Goal: Feedback & Contribution: Contribute content

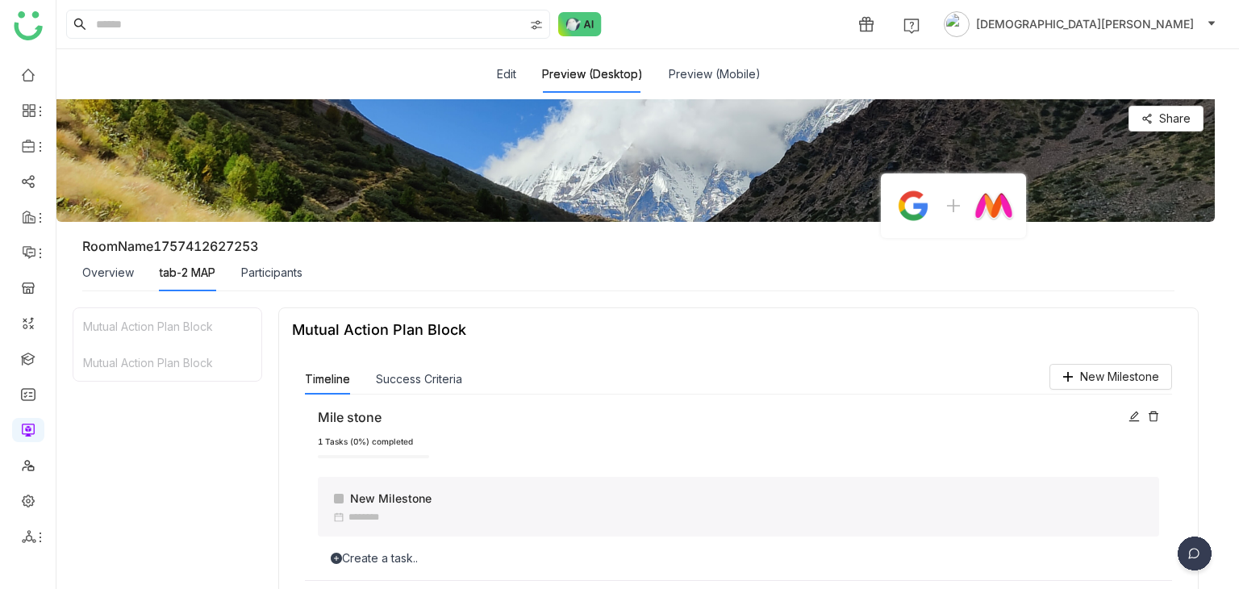
scroll to position [213, 0]
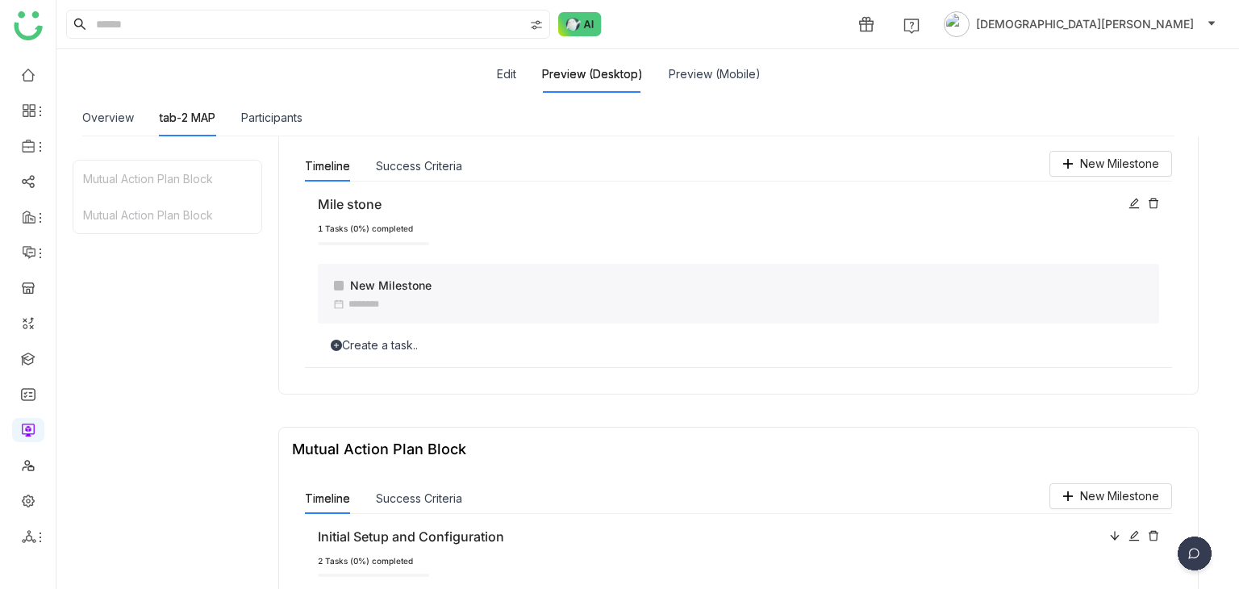
click at [248, 328] on div "Mutual Action Plan Block Mutual Action Plan Block" at bounding box center [167, 390] width 189 height 460
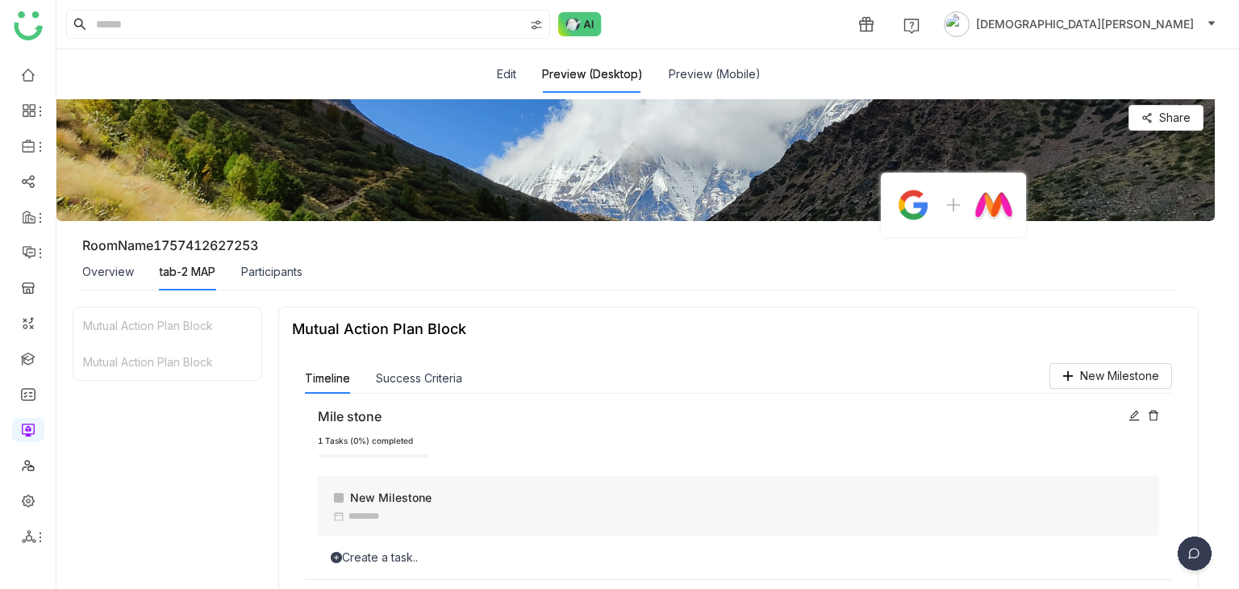
scroll to position [0, 0]
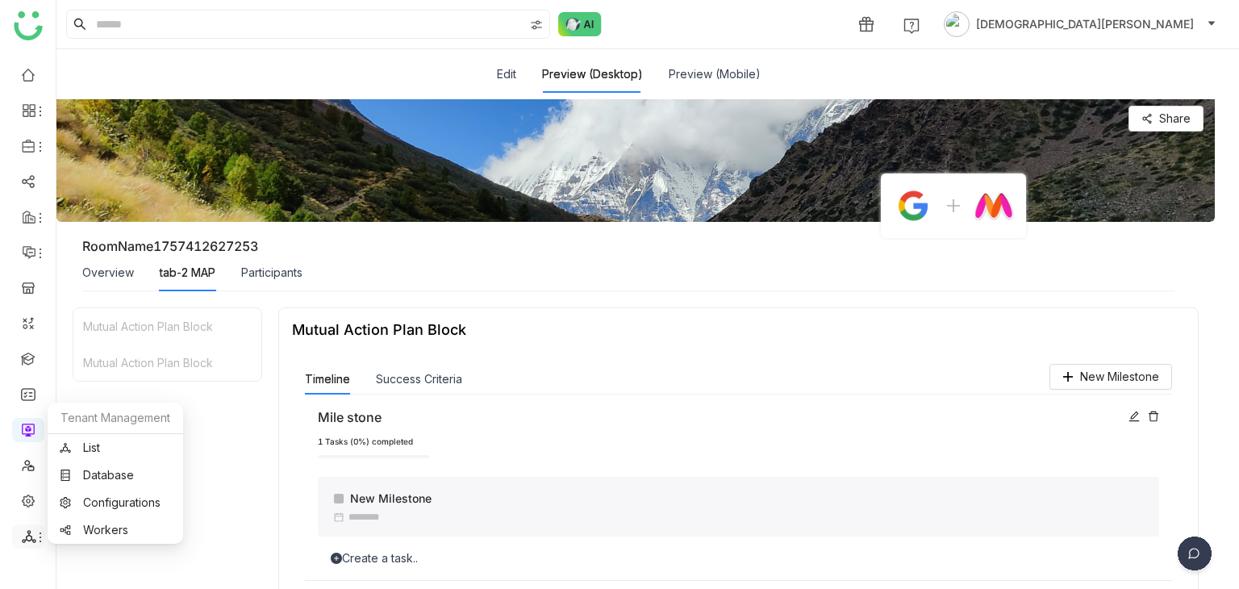
click at [28, 535] on icon at bounding box center [29, 536] width 14 height 13
click at [126, 443] on link "List" at bounding box center [115, 447] width 111 height 11
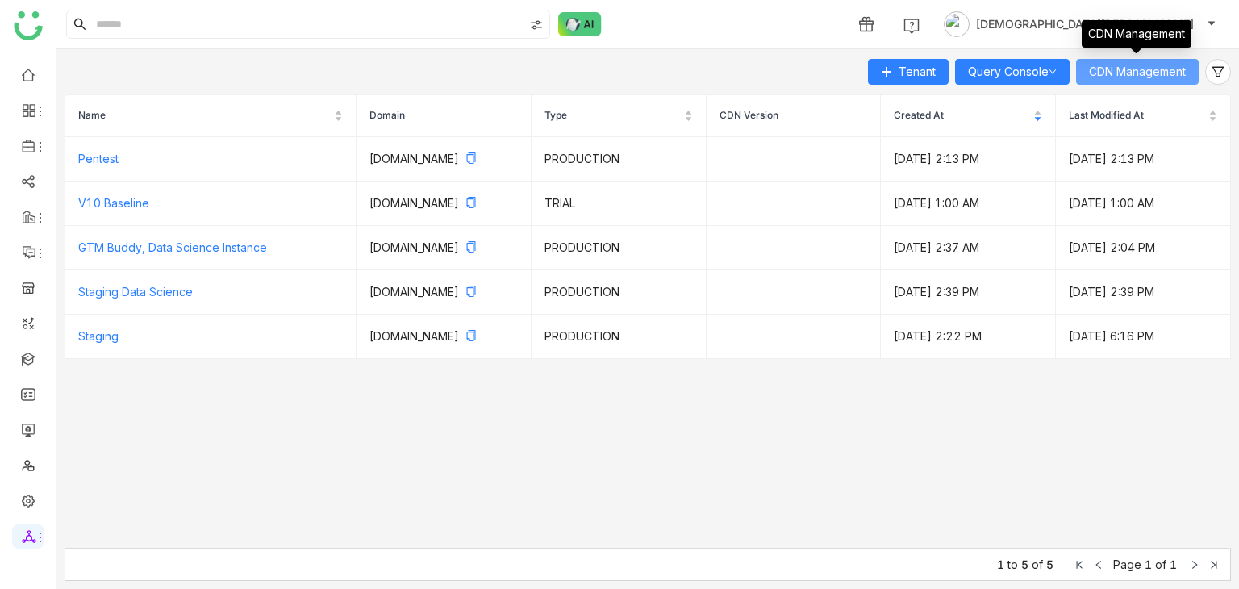
click at [1122, 75] on span "CDN Management" at bounding box center [1137, 72] width 97 height 18
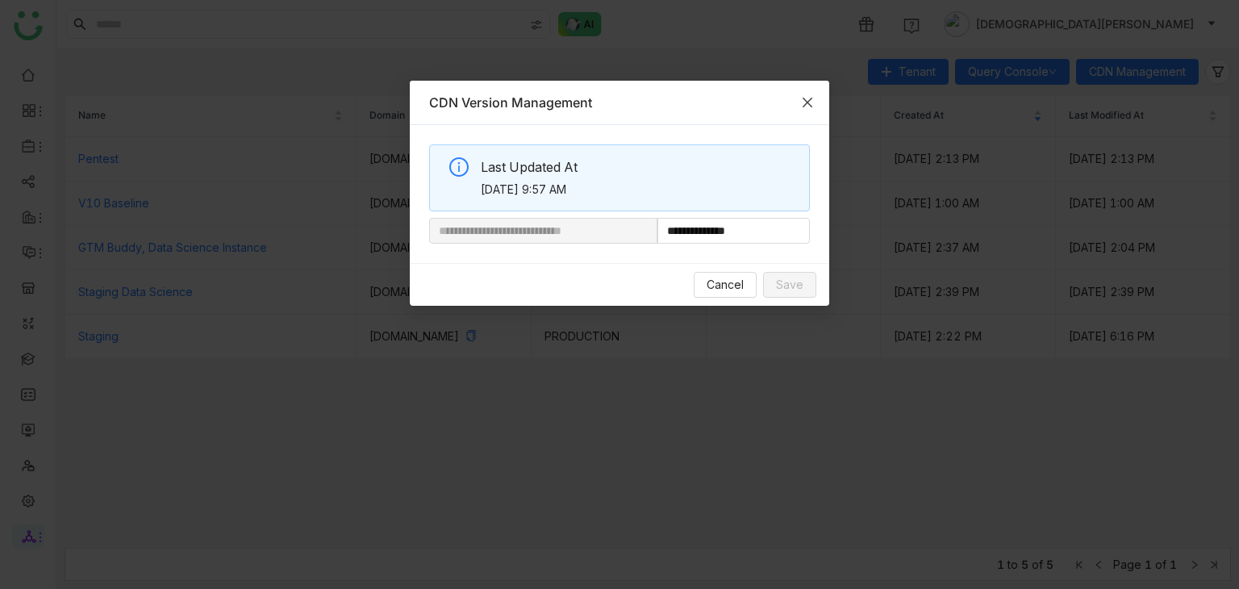
click at [803, 98] on icon "Close" at bounding box center [807, 103] width 10 height 10
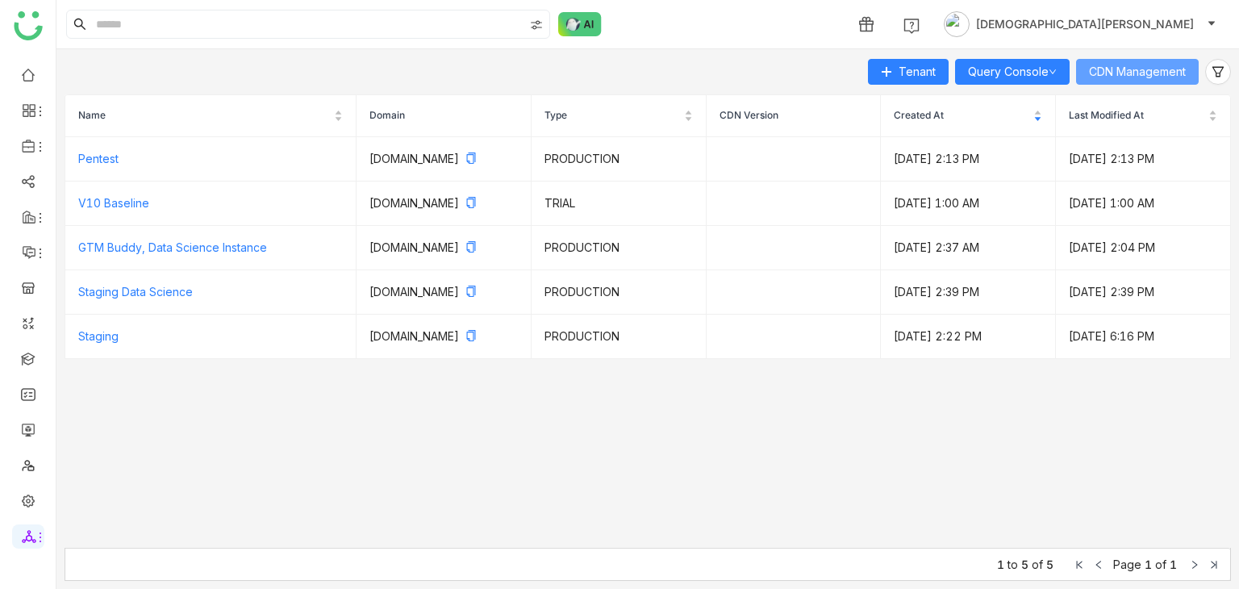
click at [1122, 69] on span "CDN Management" at bounding box center [1137, 72] width 97 height 18
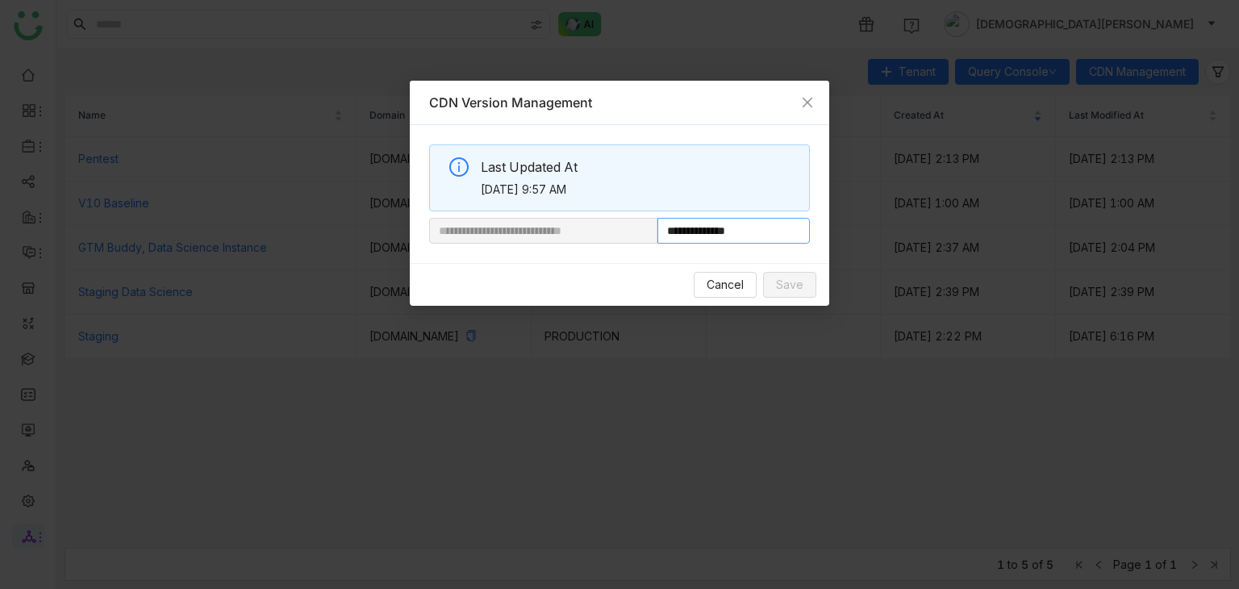
drag, startPoint x: 710, startPoint y: 231, endPoint x: 834, endPoint y: 218, distance: 124.0
click at [816, 221] on div "**********" at bounding box center [619, 194] width 419 height 138
click at [810, 97] on icon "Close" at bounding box center [807, 102] width 13 height 13
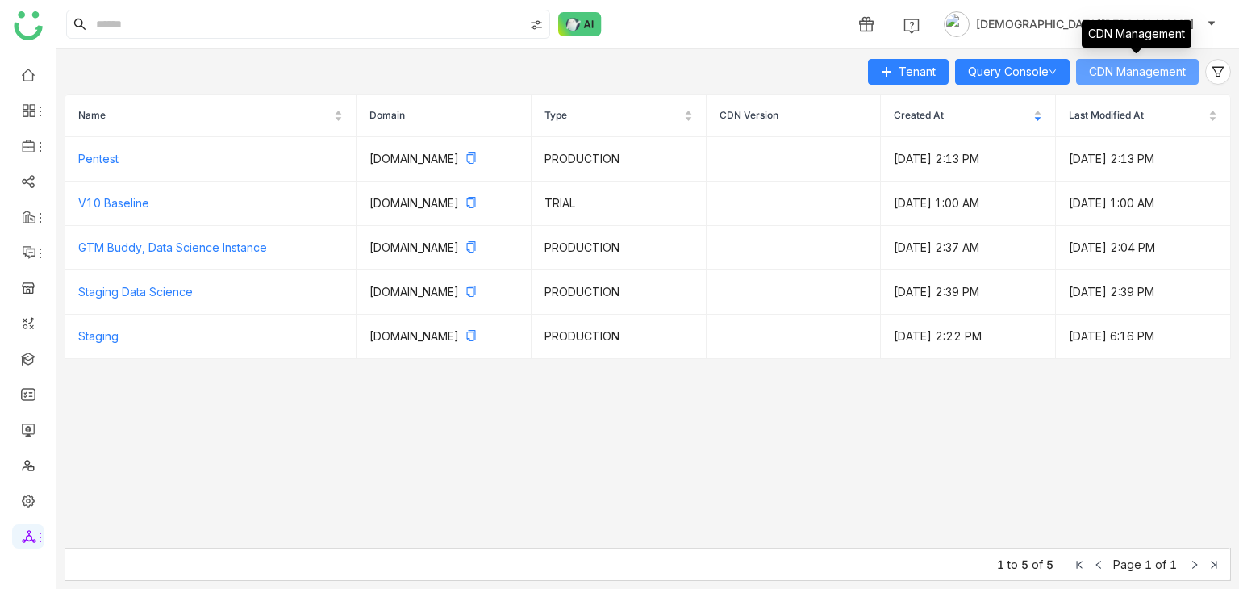
click at [1162, 65] on span "CDN Management" at bounding box center [1137, 72] width 97 height 18
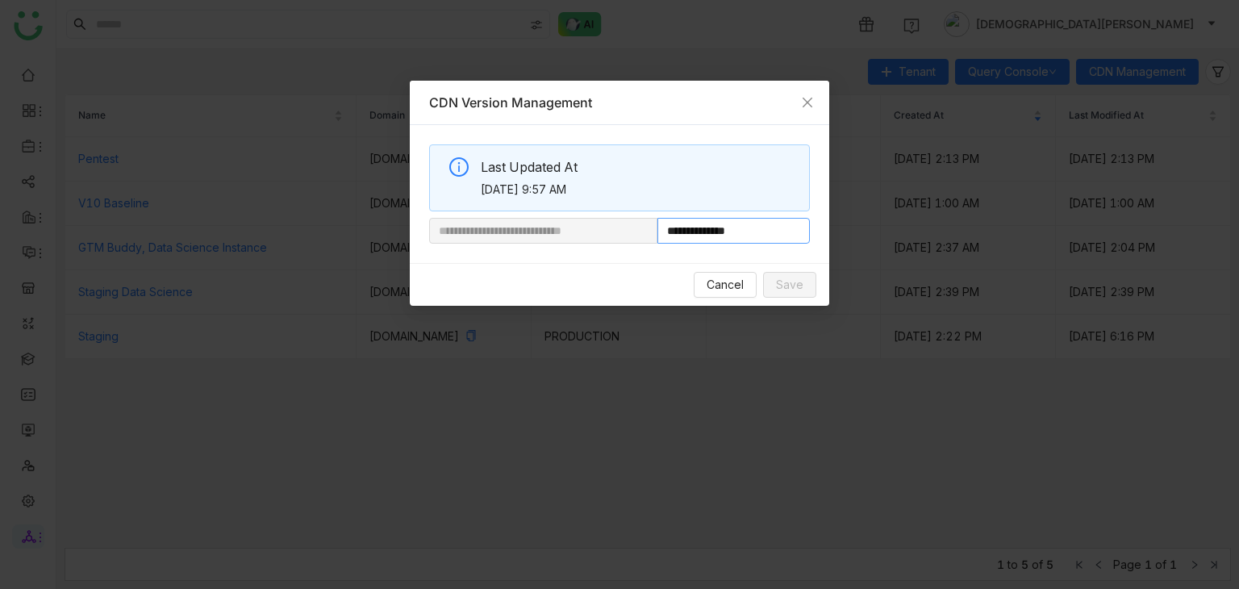
drag, startPoint x: 713, startPoint y: 227, endPoint x: 795, endPoint y: 231, distance: 82.3
click at [795, 231] on input "**********" at bounding box center [733, 231] width 152 height 26
paste input "**********"
type input "**********"
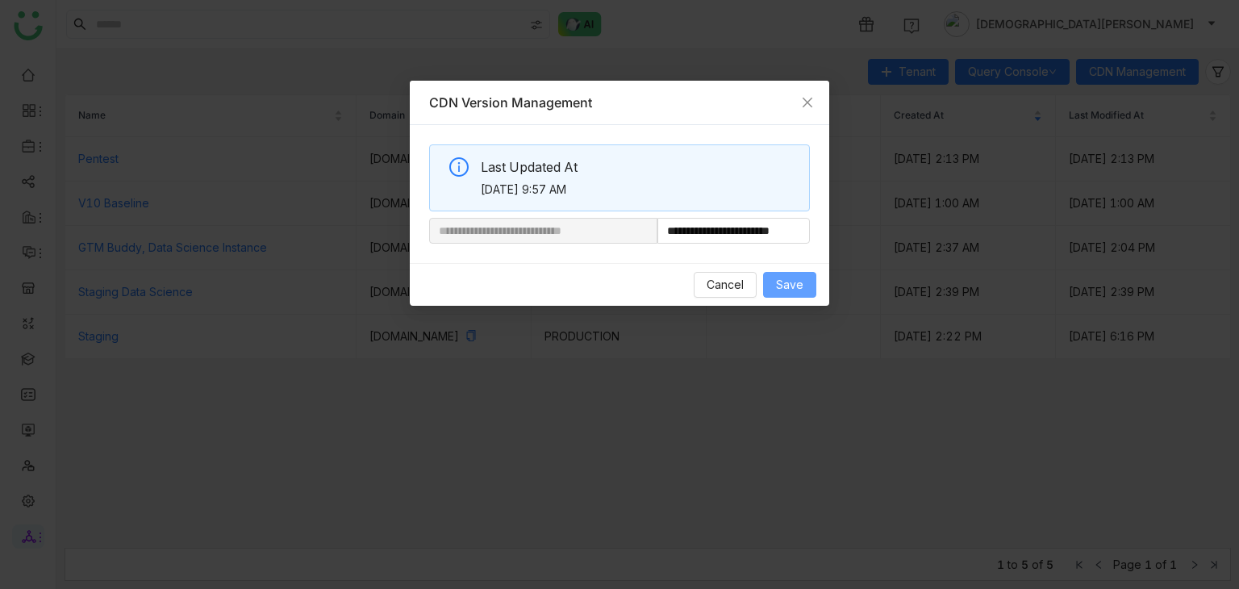
scroll to position [0, 0]
click at [790, 285] on span "Save" at bounding box center [789, 285] width 27 height 18
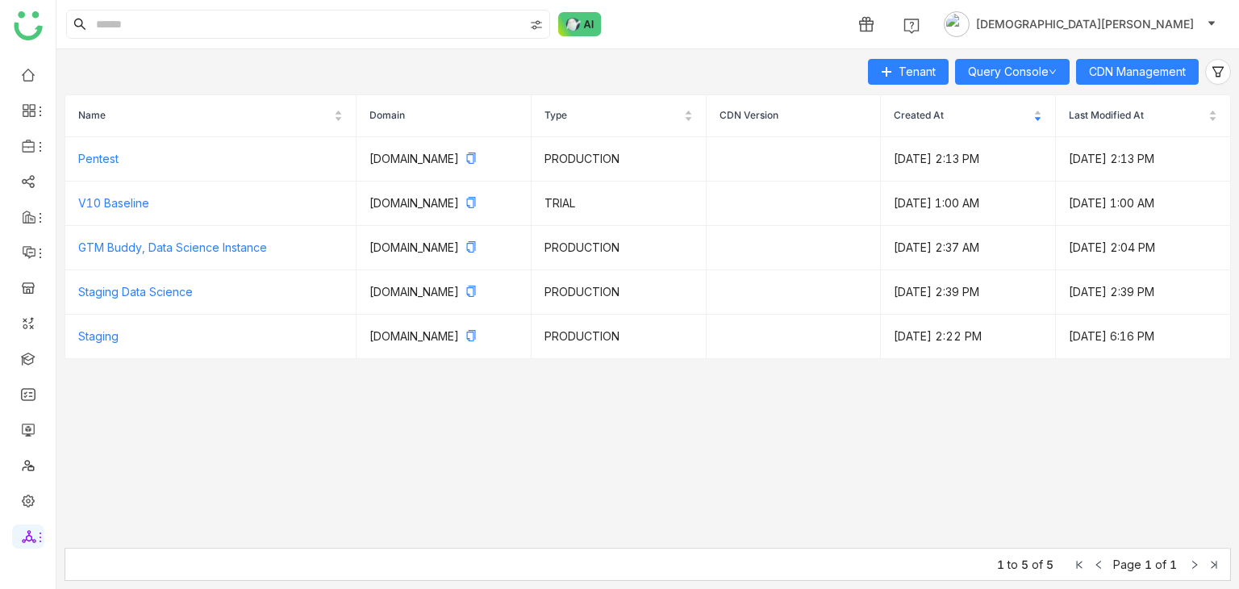
click at [28, 446] on ul at bounding box center [28, 306] width 56 height 508
click at [32, 430] on link at bounding box center [28, 429] width 15 height 14
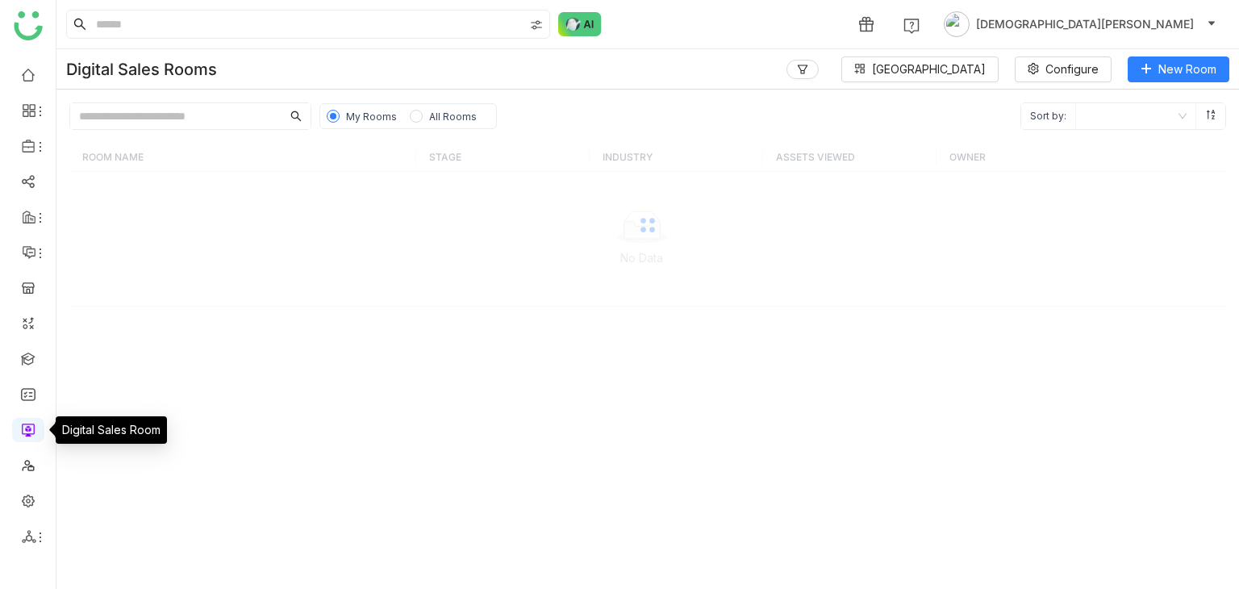
click at [21, 433] on link at bounding box center [28, 429] width 15 height 14
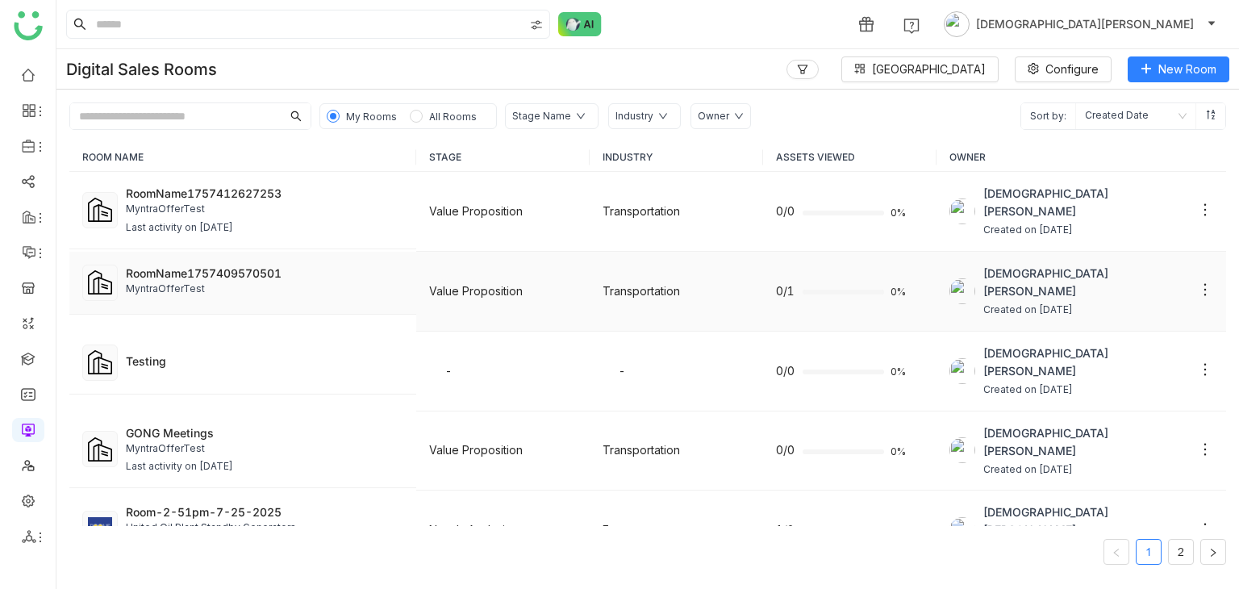
click at [275, 285] on div "MyntraOfferTest" at bounding box center [264, 288] width 277 height 15
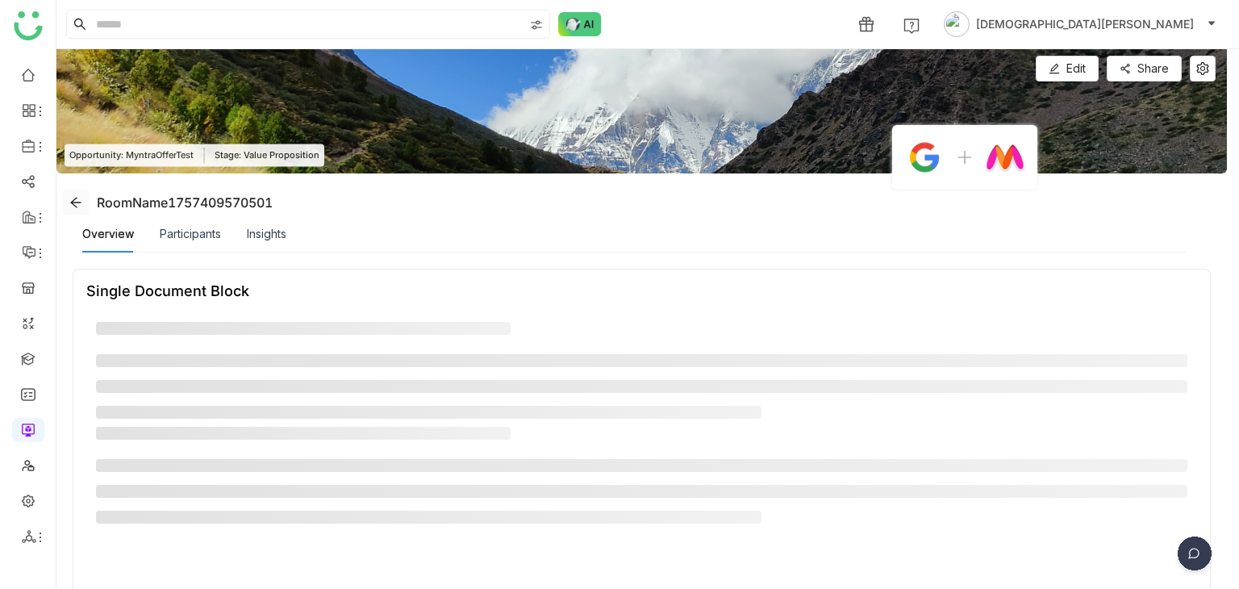
click at [77, 201] on icon at bounding box center [75, 202] width 13 height 13
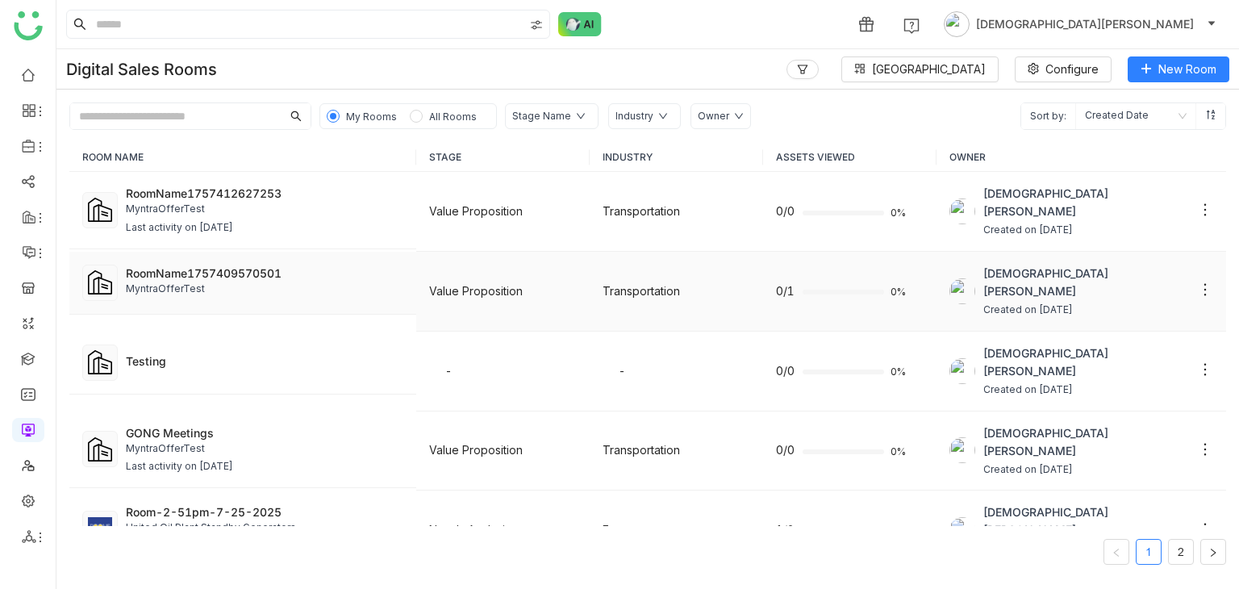
click at [219, 281] on div "MyntraOfferTest" at bounding box center [264, 288] width 277 height 15
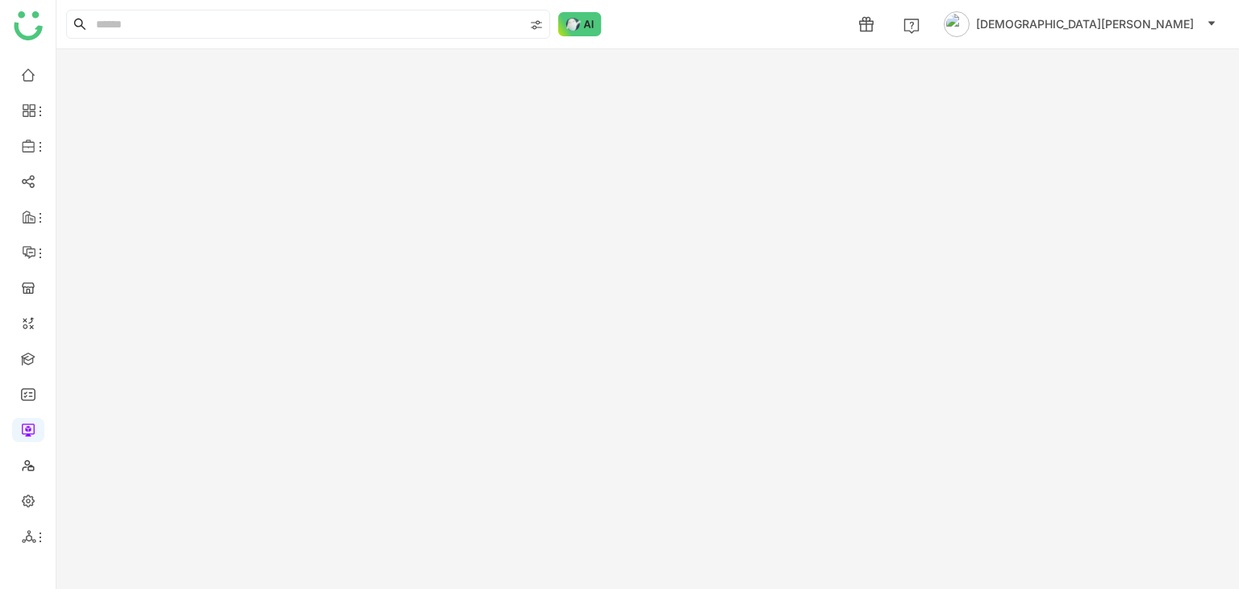
click at [219, 281] on gtmb-room-detail at bounding box center [647, 318] width 1182 height 539
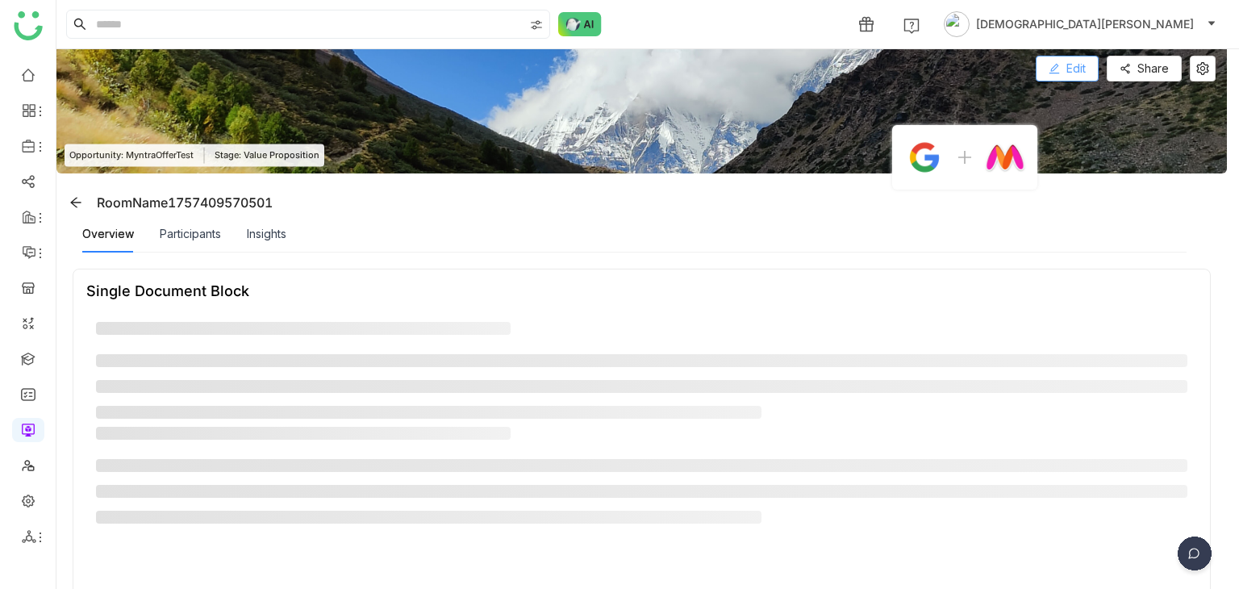
click at [1056, 64] on icon at bounding box center [1053, 69] width 10 height 10
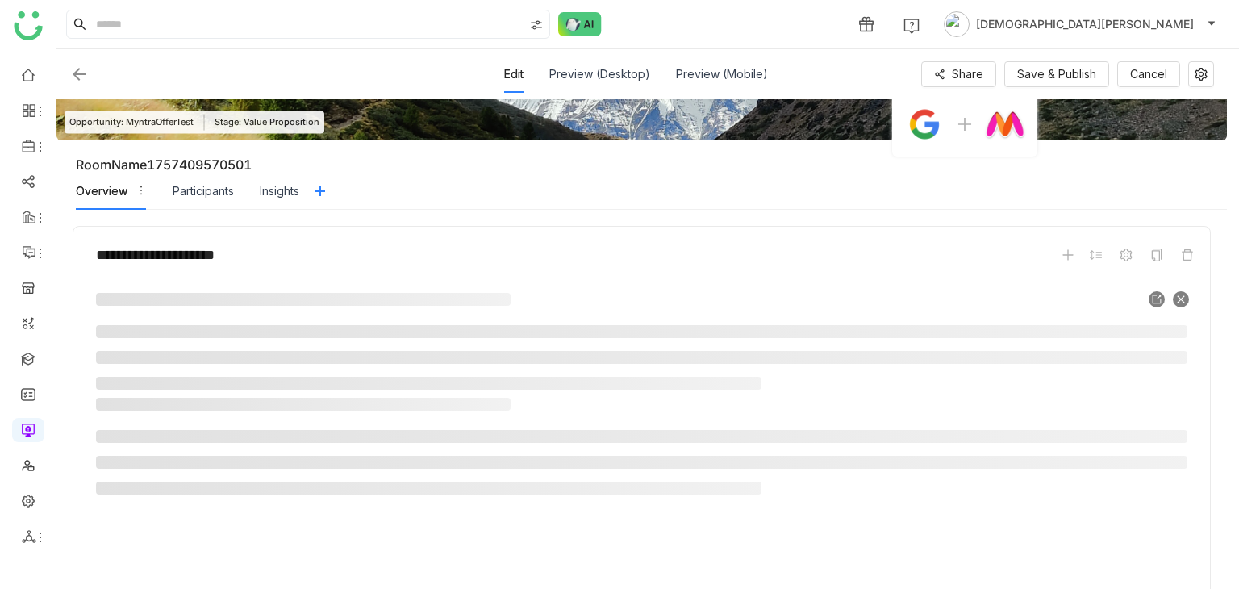
scroll to position [177, 0]
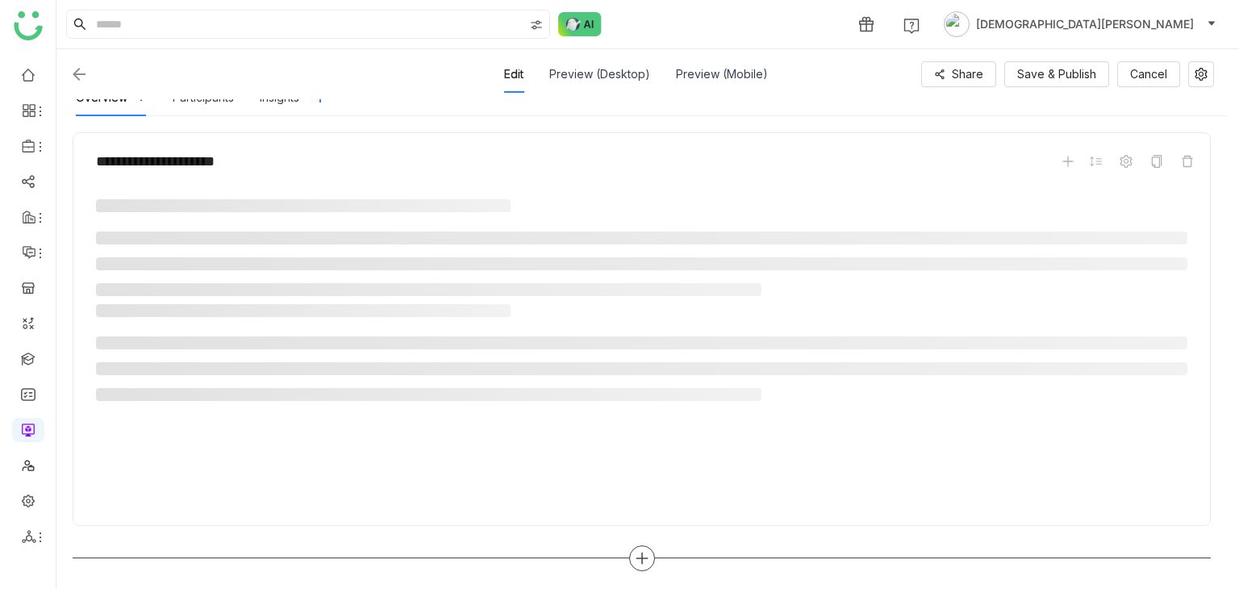
click at [643, 552] on icon at bounding box center [642, 558] width 15 height 15
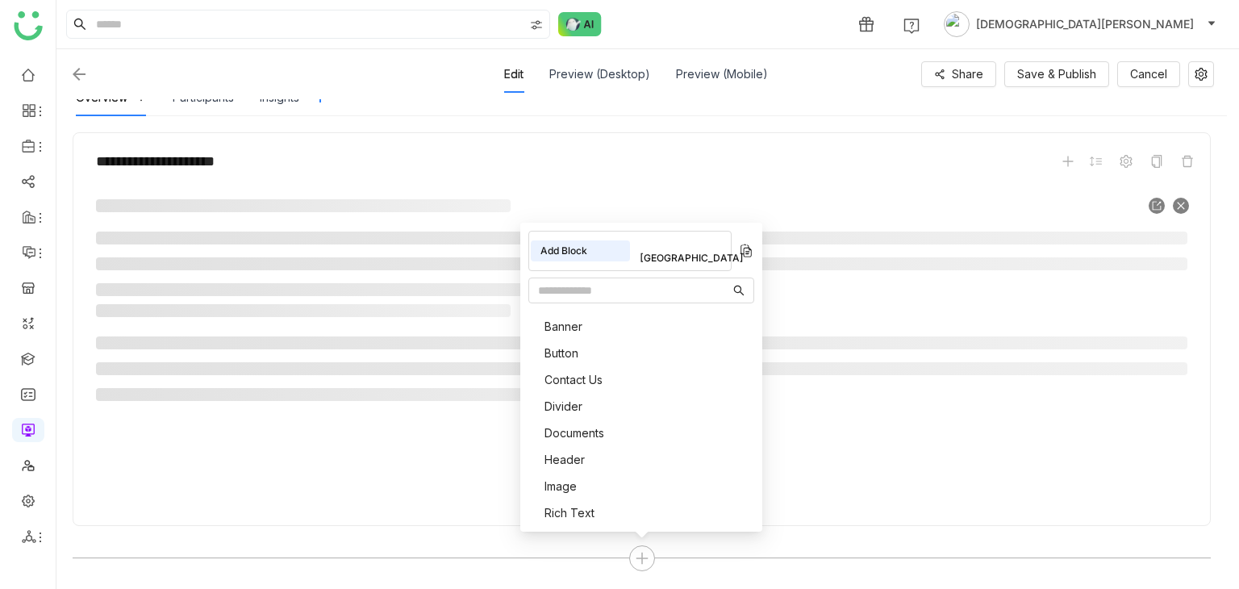
click at [255, 191] on div at bounding box center [641, 350] width 1110 height 323
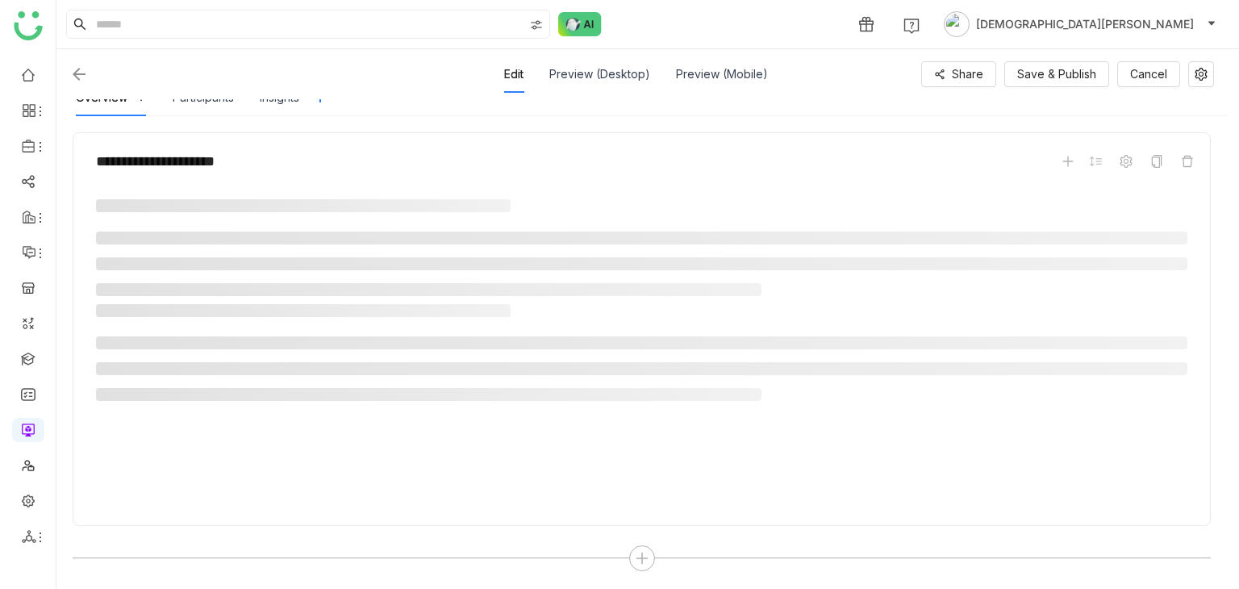
click at [75, 78] on img at bounding box center [78, 74] width 19 height 19
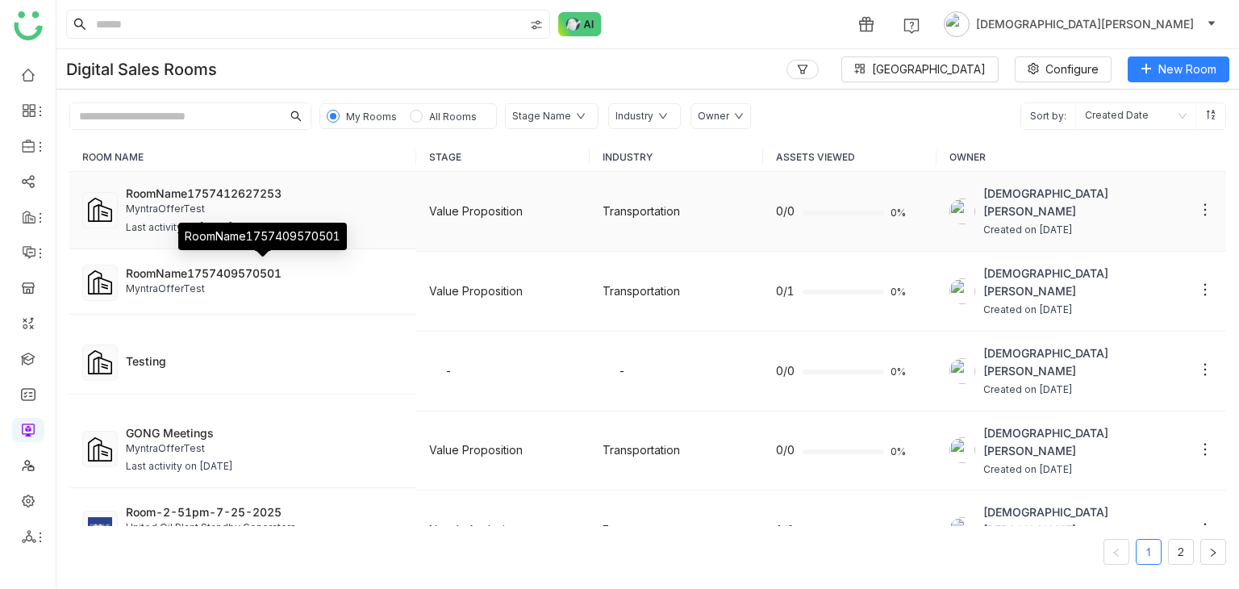
click at [223, 194] on div "RoomName1757412627253" at bounding box center [264, 193] width 277 height 17
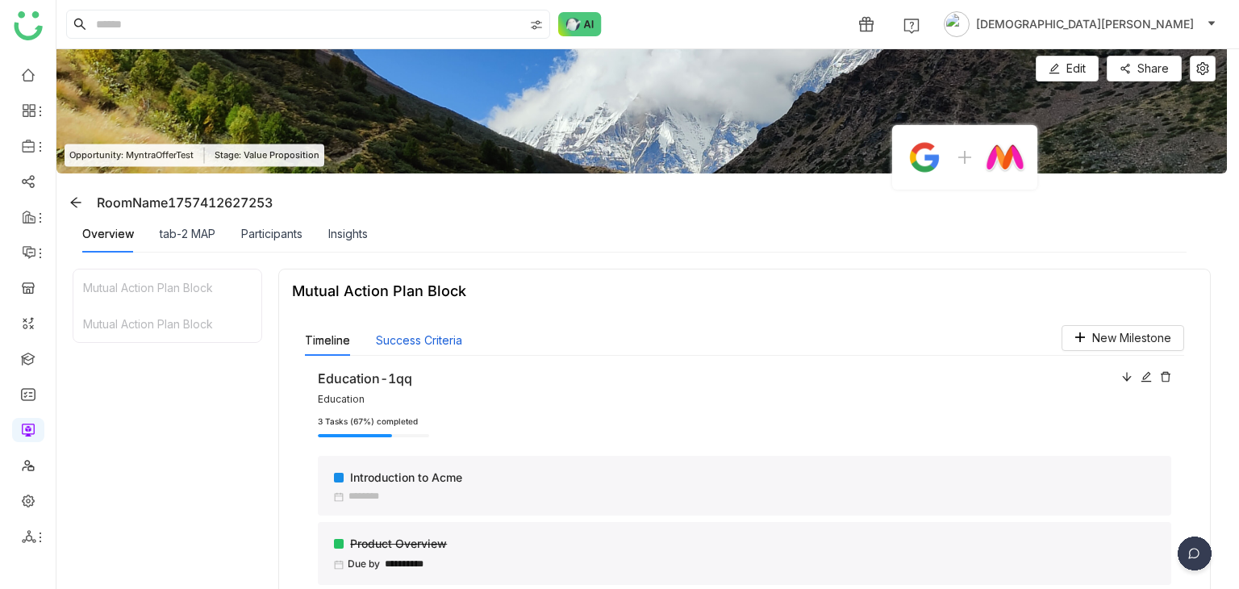
click at [410, 336] on button "Success Criteria" at bounding box center [419, 340] width 86 height 18
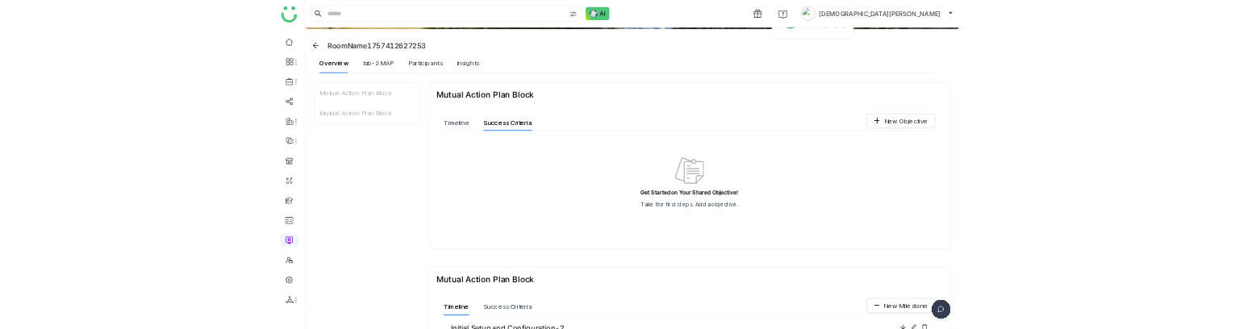
scroll to position [81, 0]
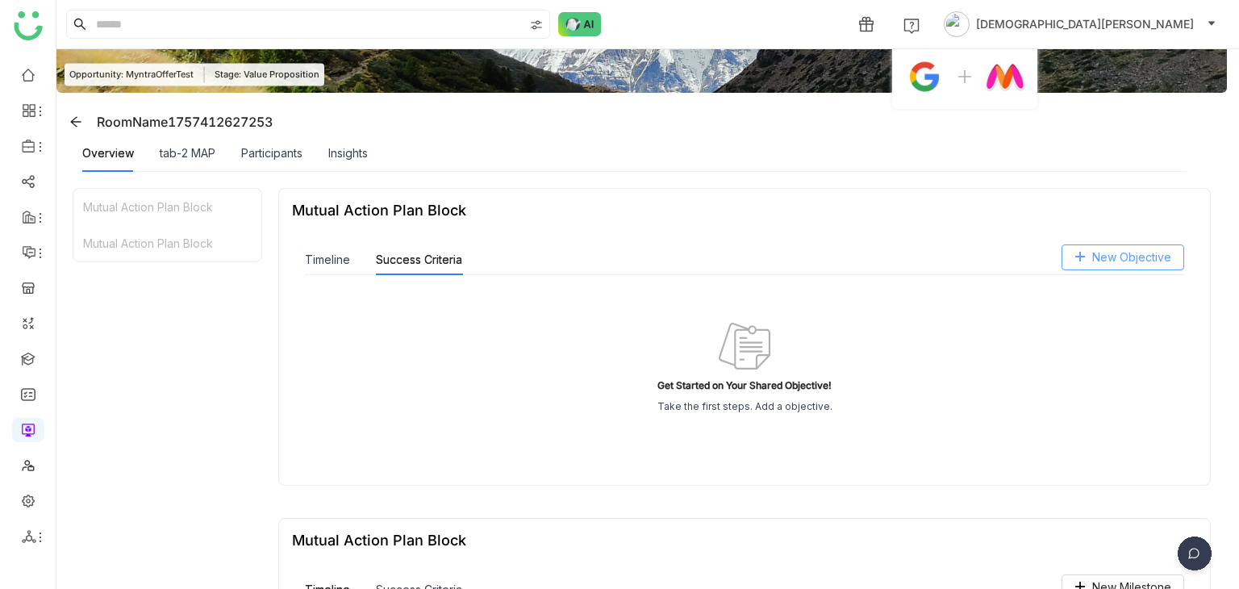
click at [1129, 252] on span "New Objective" at bounding box center [1131, 257] width 79 height 18
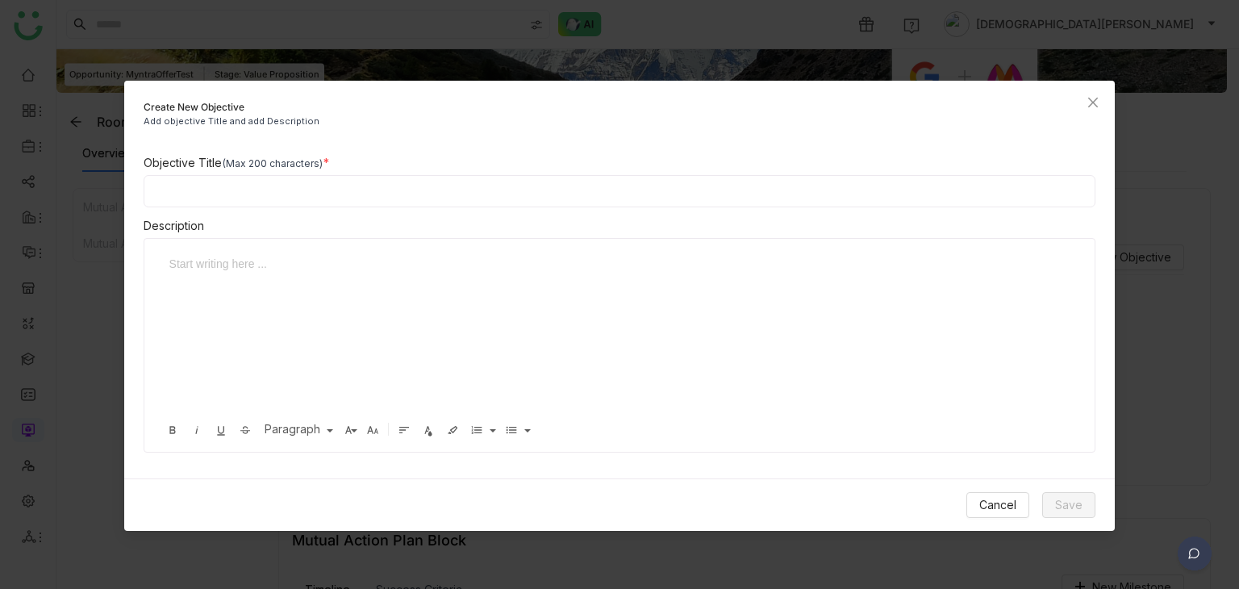
click at [303, 212] on div "Objective Title (Max 200 characters) Description Start writing here ... Bold It…" at bounding box center [619, 303] width 991 height 298
click at [305, 201] on input at bounding box center [620, 191] width 952 height 32
paste input "**********"
type input "**********"
click at [287, 262] on div at bounding box center [607, 264] width 877 height 18
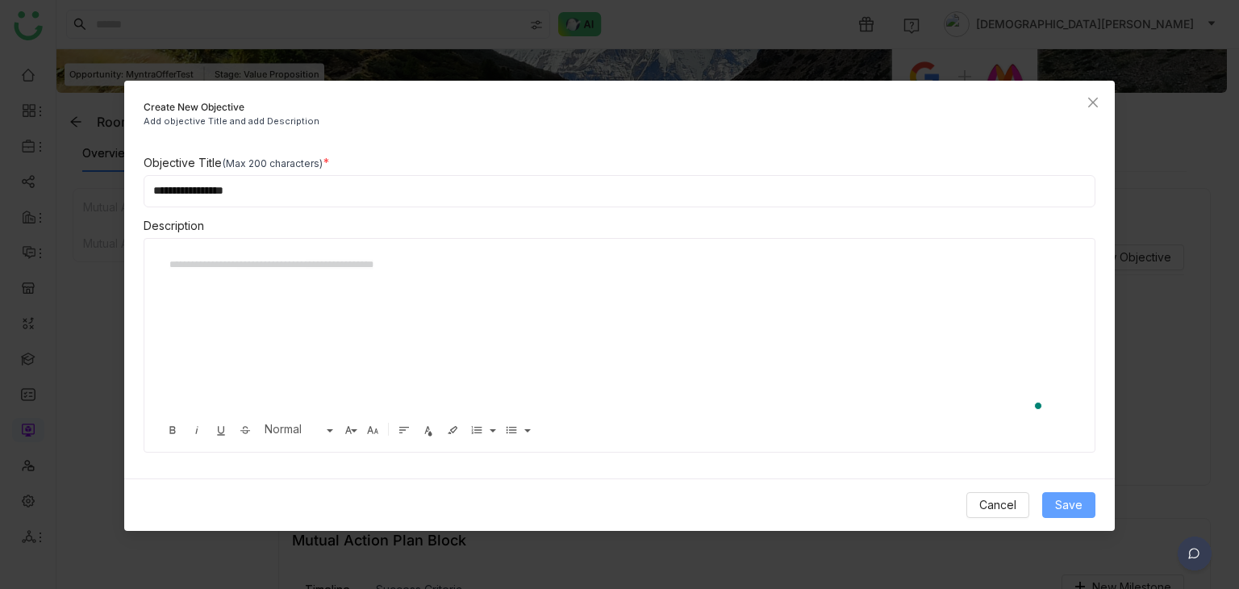
click at [1059, 510] on span "Save" at bounding box center [1068, 505] width 27 height 18
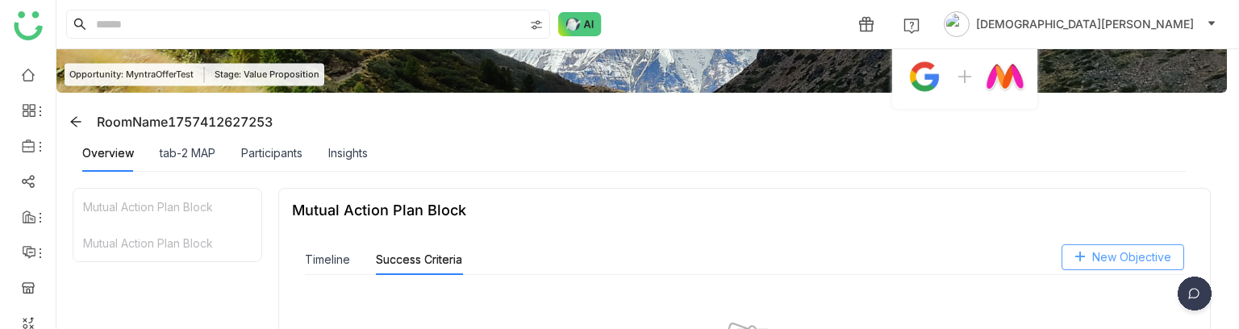
click at [1093, 262] on span "New Objective" at bounding box center [1131, 257] width 79 height 18
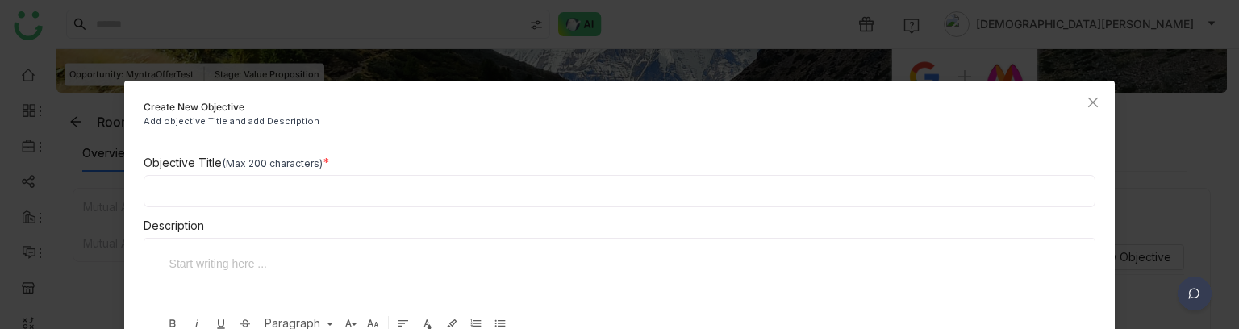
click at [864, 191] on input at bounding box center [620, 191] width 952 height 32
type input "*****"
click at [195, 265] on div "To enrich screen reader interactions, please activate Accessibility in Grammarl…" at bounding box center [607, 264] width 877 height 18
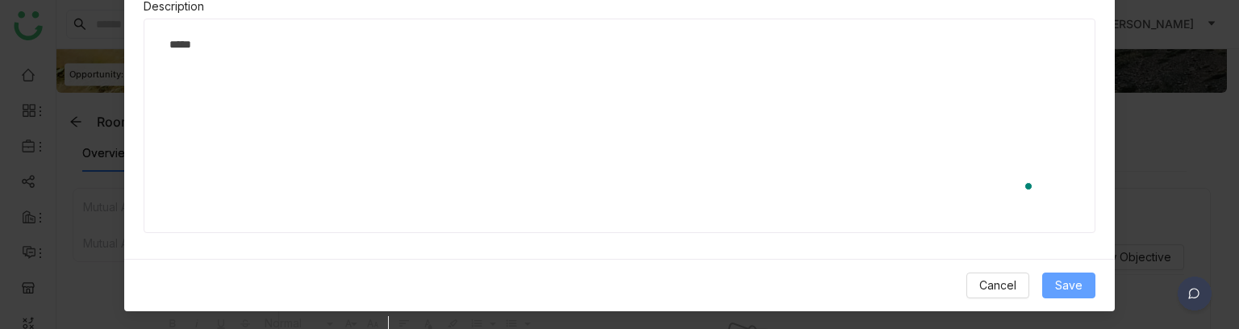
click at [1058, 279] on span "Save" at bounding box center [1068, 286] width 27 height 18
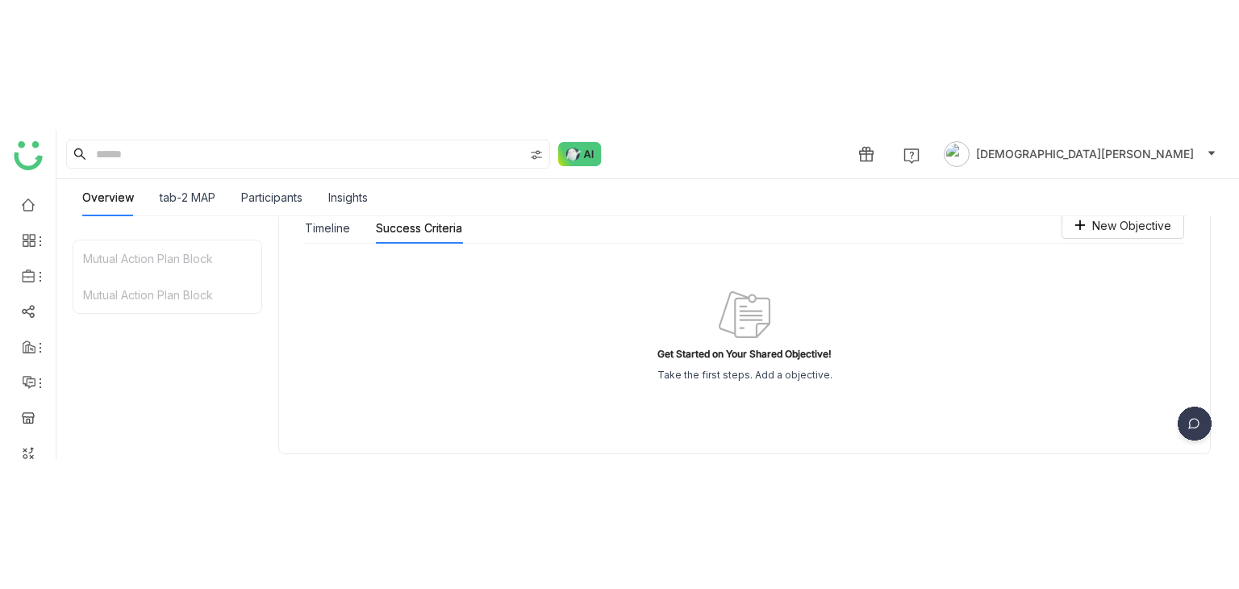
scroll to position [0, 0]
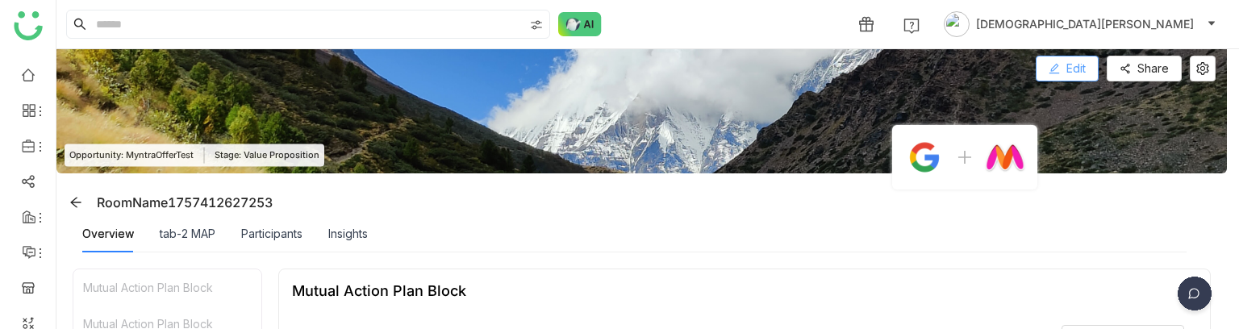
click at [1074, 62] on span "Edit" at bounding box center [1075, 69] width 19 height 18
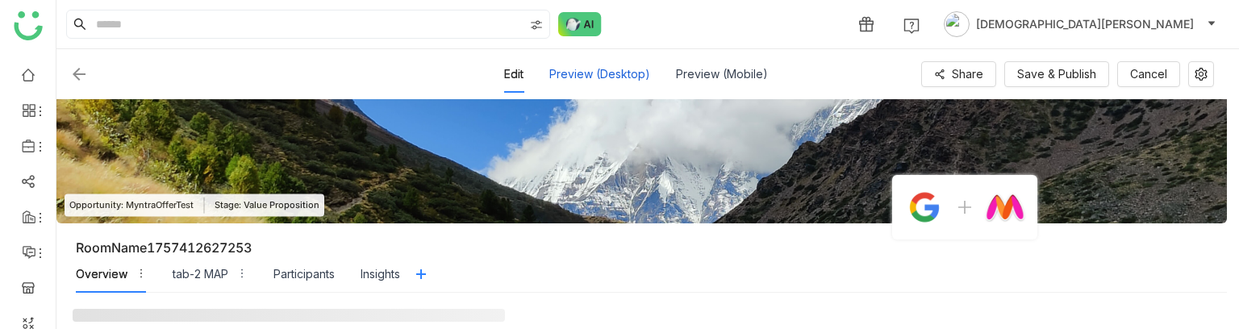
click at [610, 77] on div "Preview (Desktop)" at bounding box center [599, 74] width 101 height 37
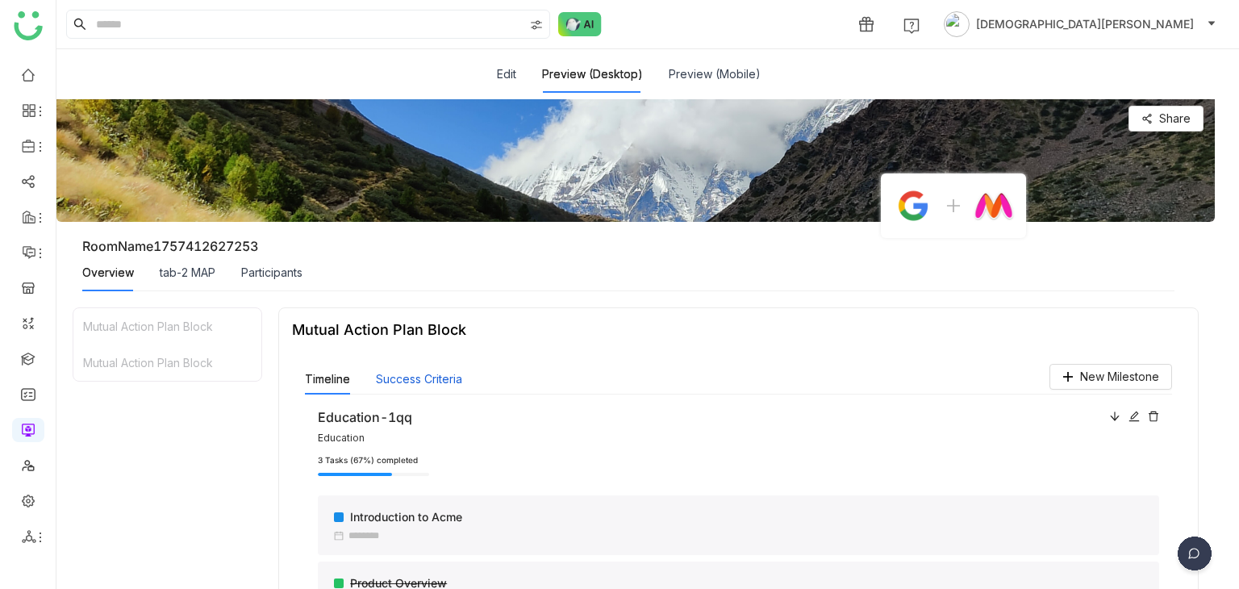
click at [447, 375] on button "Success Criteria" at bounding box center [419, 379] width 86 height 18
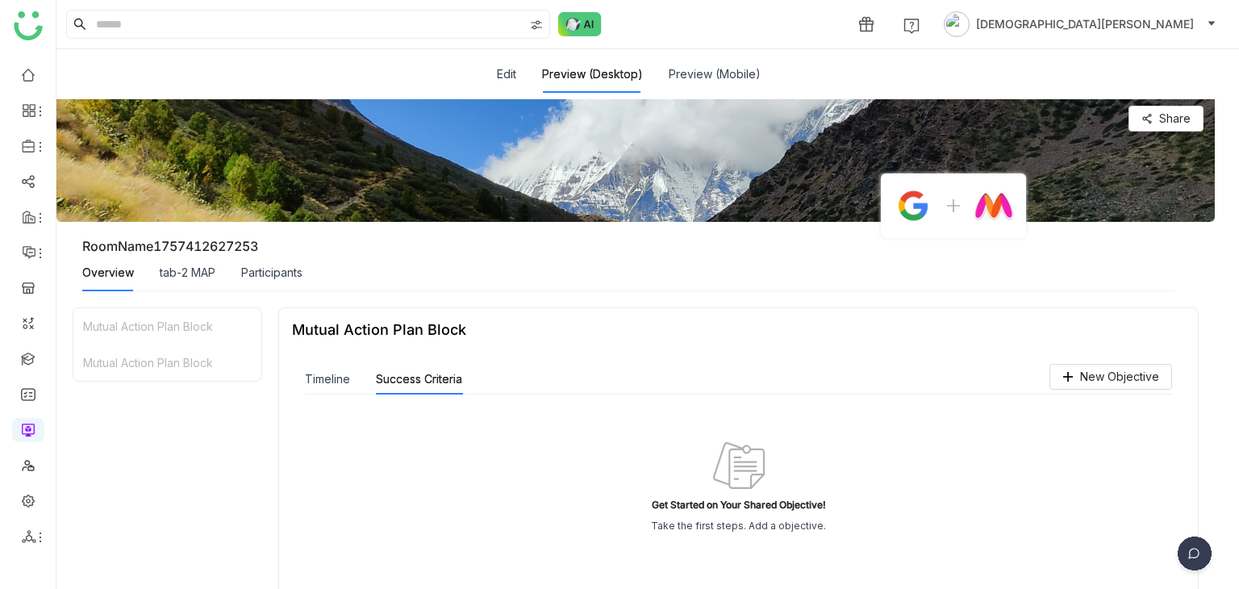
click at [500, 64] on div "Edit" at bounding box center [506, 74] width 19 height 37
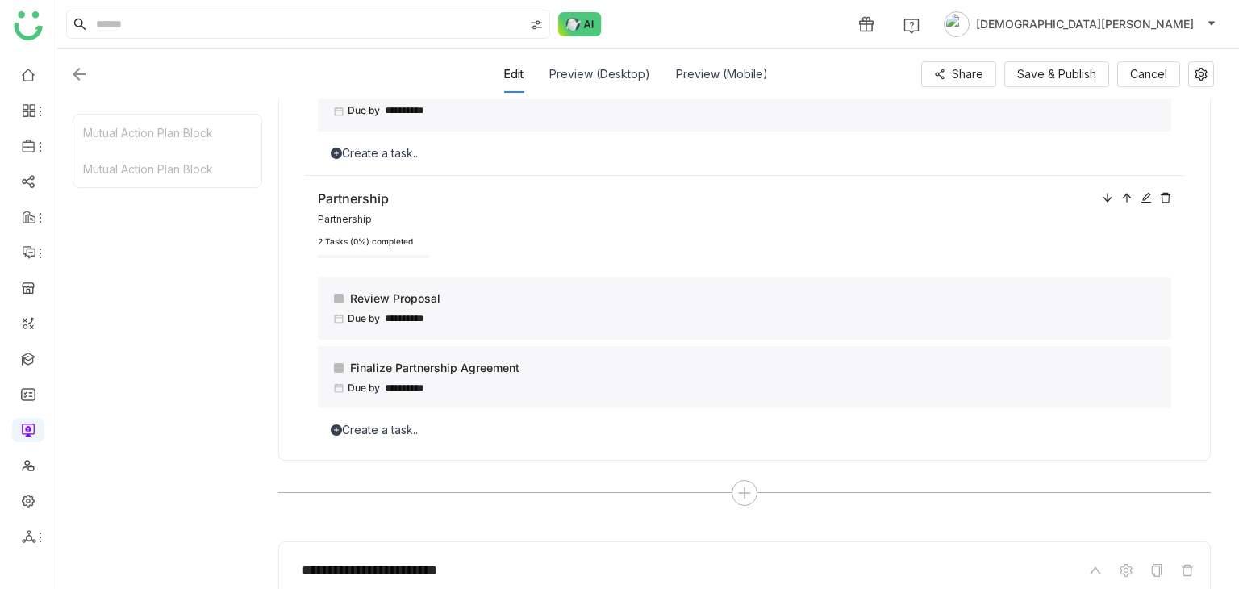
scroll to position [645, 0]
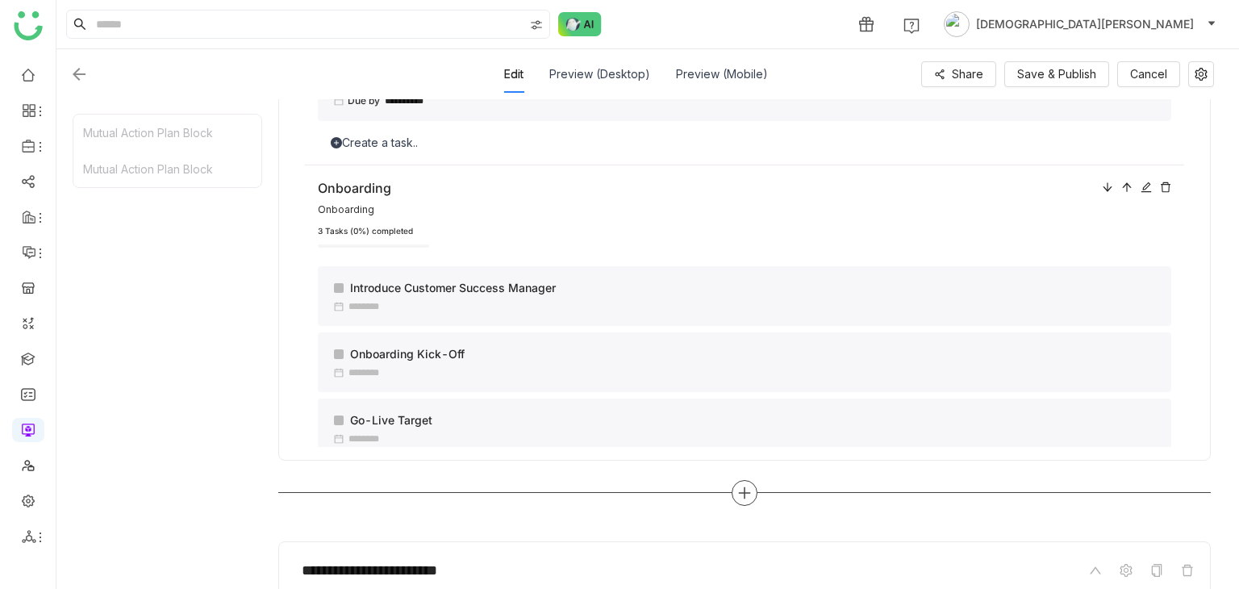
click at [745, 490] on icon at bounding box center [744, 492] width 15 height 15
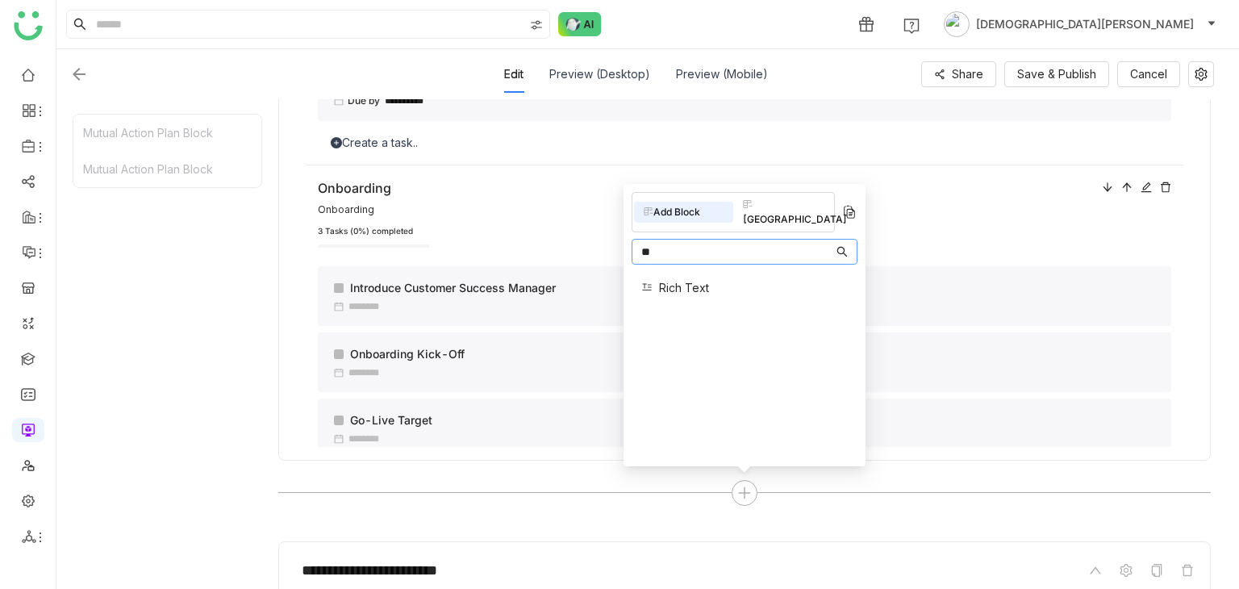
type input "**"
click at [668, 279] on span "Rich Text" at bounding box center [684, 287] width 50 height 17
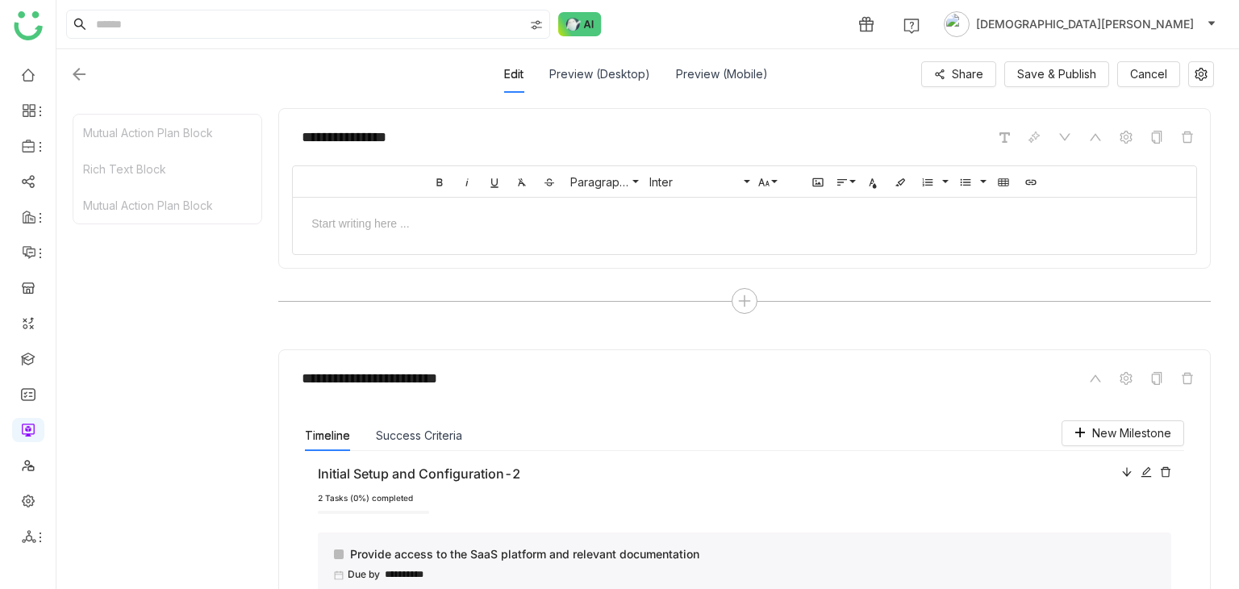
scroll to position [1004, 0]
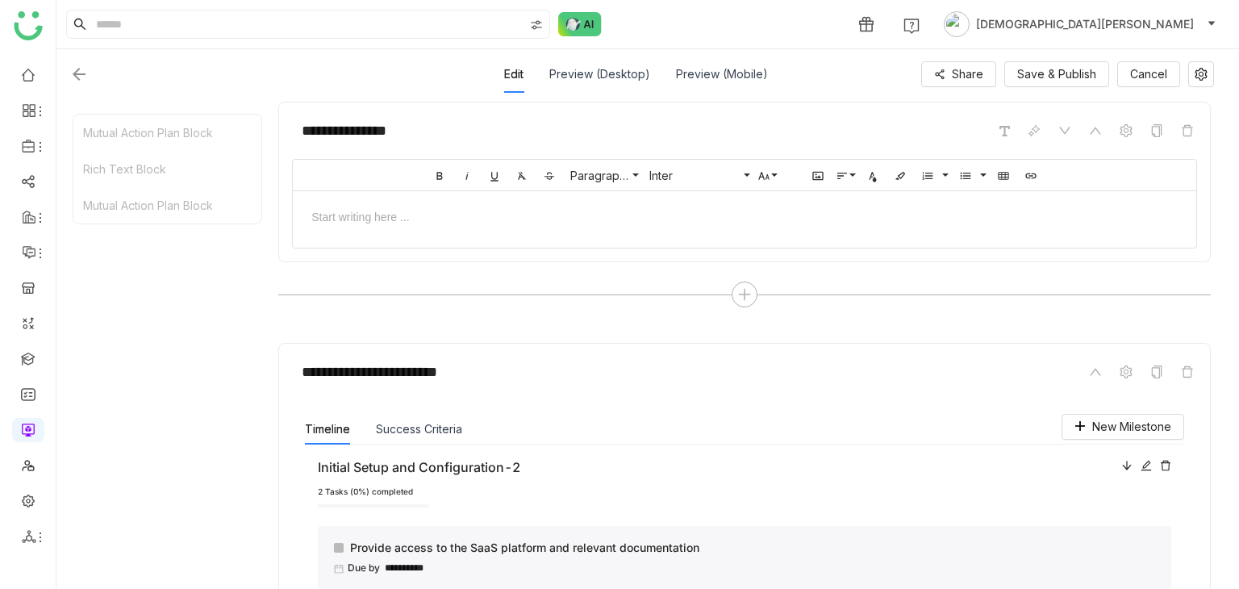
click at [460, 214] on div at bounding box center [744, 215] width 871 height 17
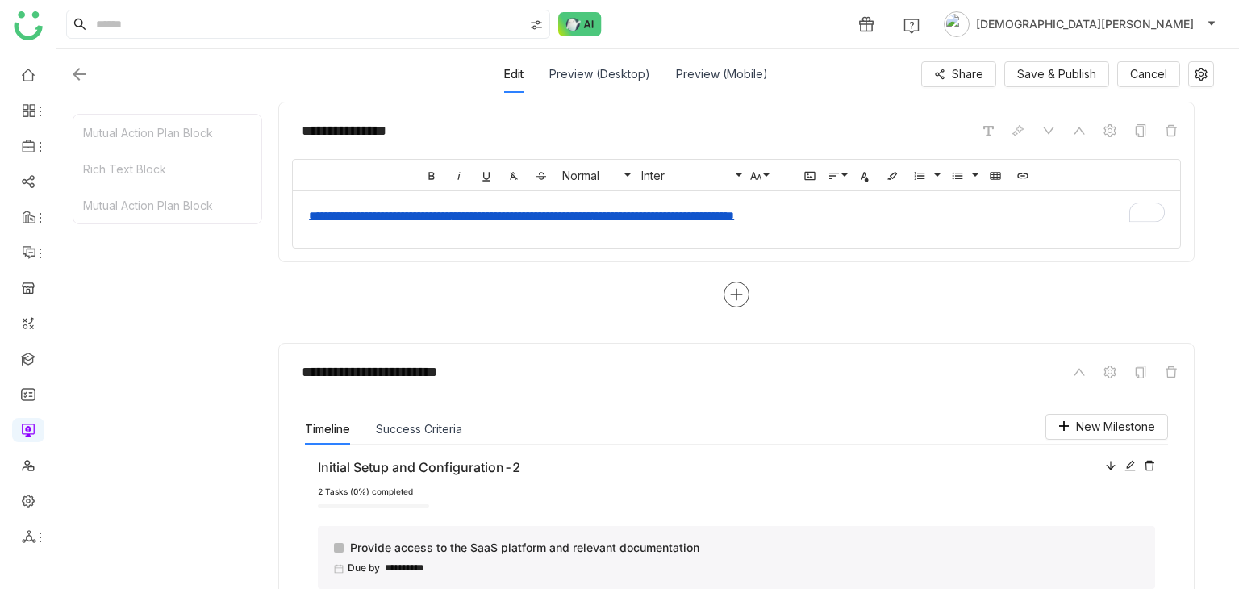
click at [1058, 281] on div at bounding box center [736, 294] width 916 height 26
click at [1138, 127] on icon at bounding box center [1140, 130] width 13 height 13
click at [736, 294] on icon at bounding box center [736, 295] width 11 height 2
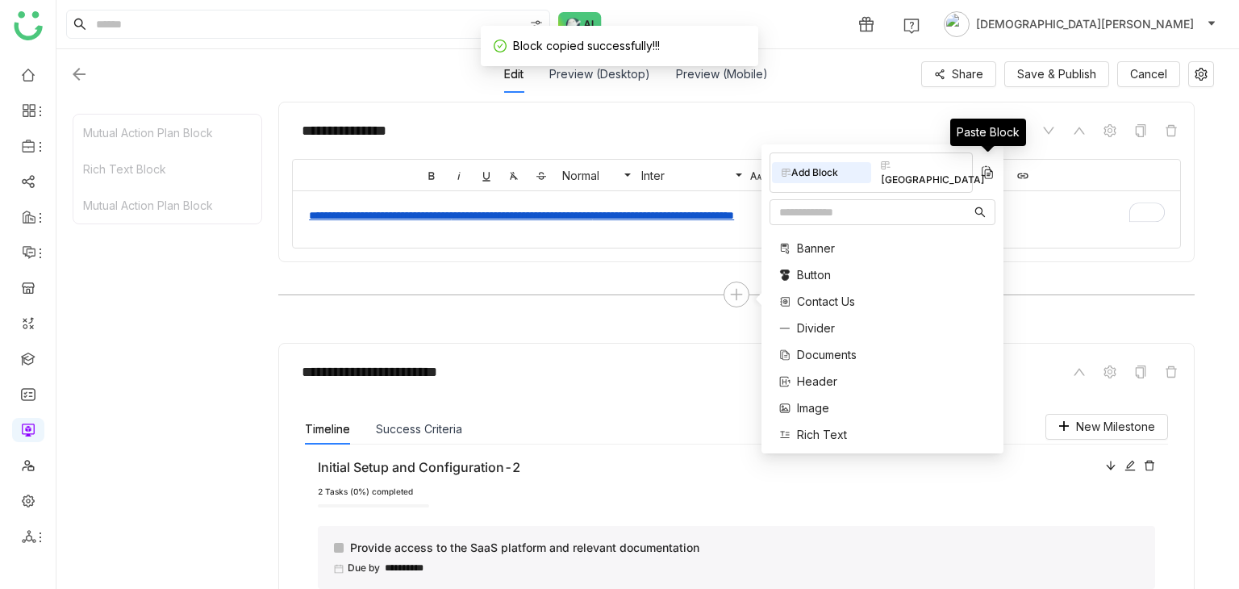
click at [980, 166] on img at bounding box center [987, 172] width 16 height 16
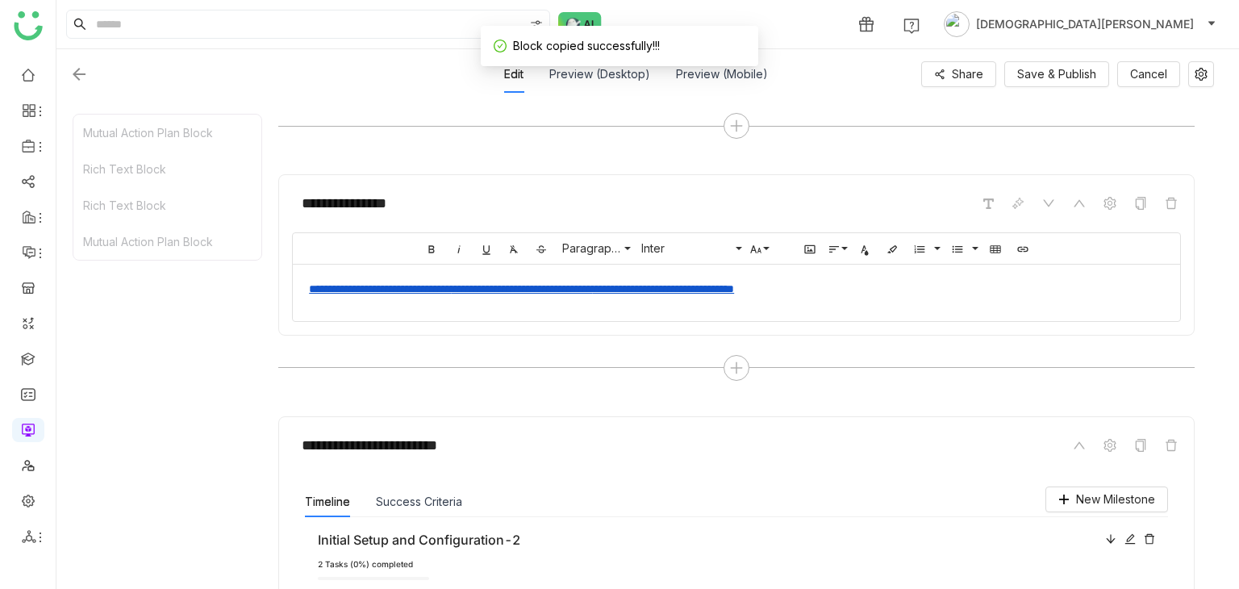
scroll to position [1242, 0]
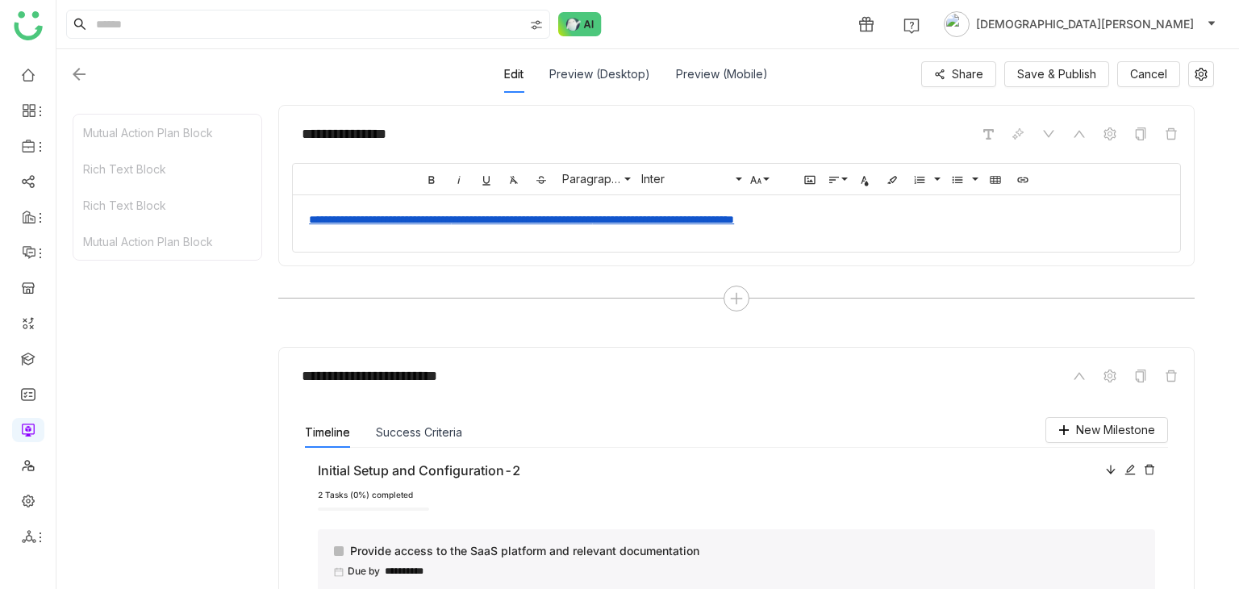
click at [982, 215] on div "**********" at bounding box center [736, 219] width 855 height 17
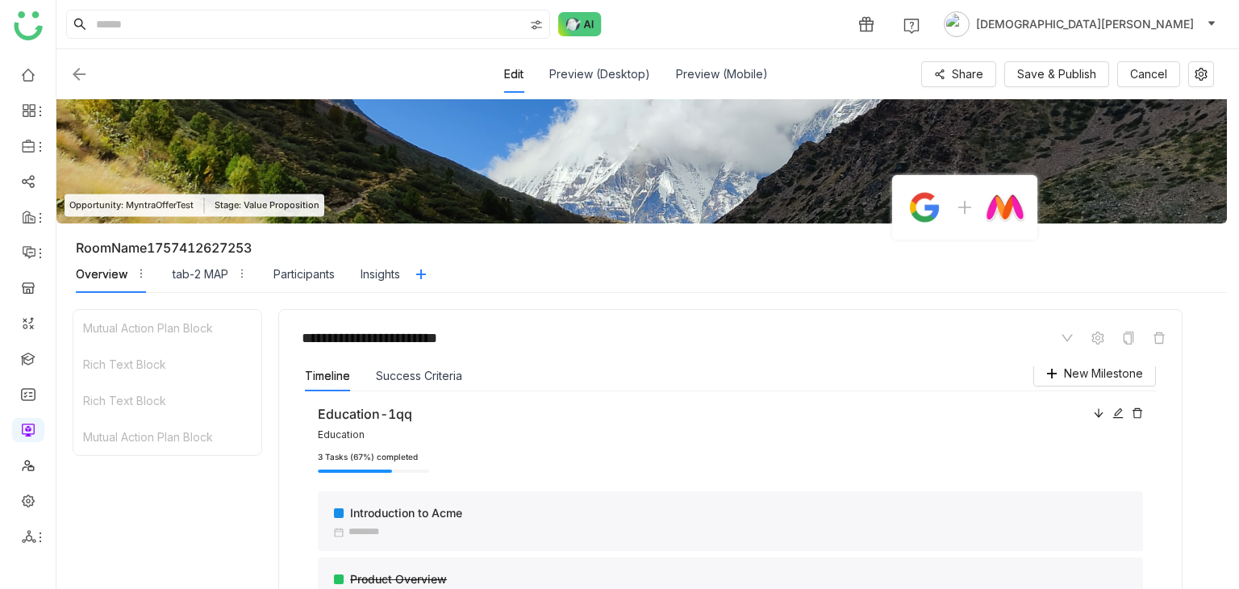
scroll to position [0, 0]
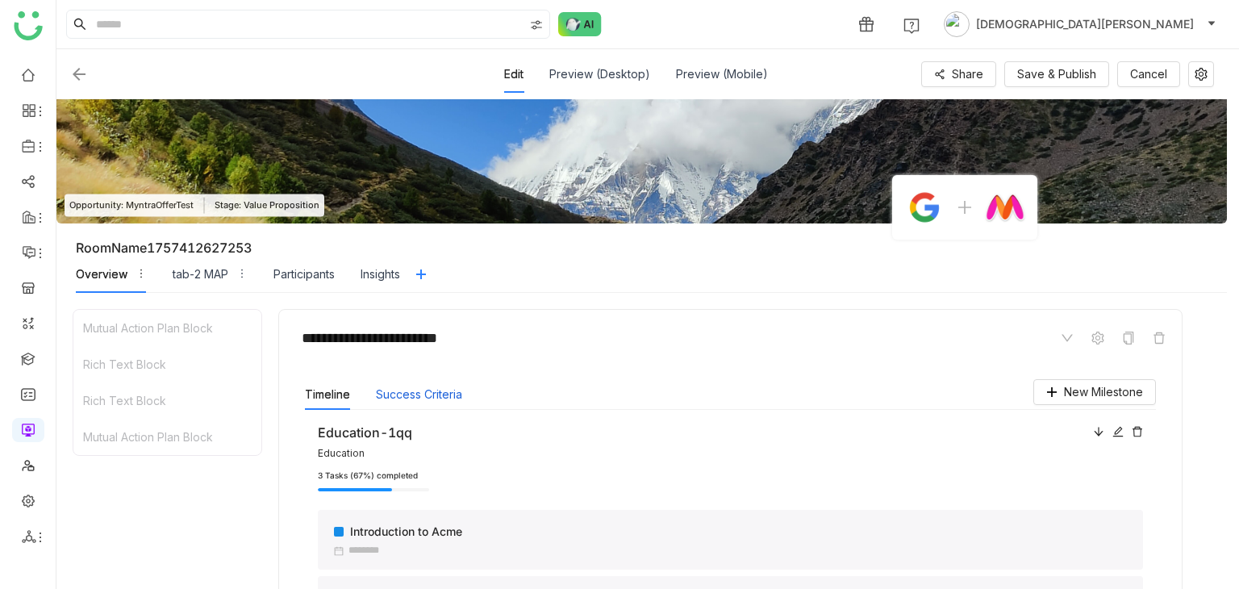
click at [450, 394] on button "Success Criteria" at bounding box center [419, 394] width 86 height 18
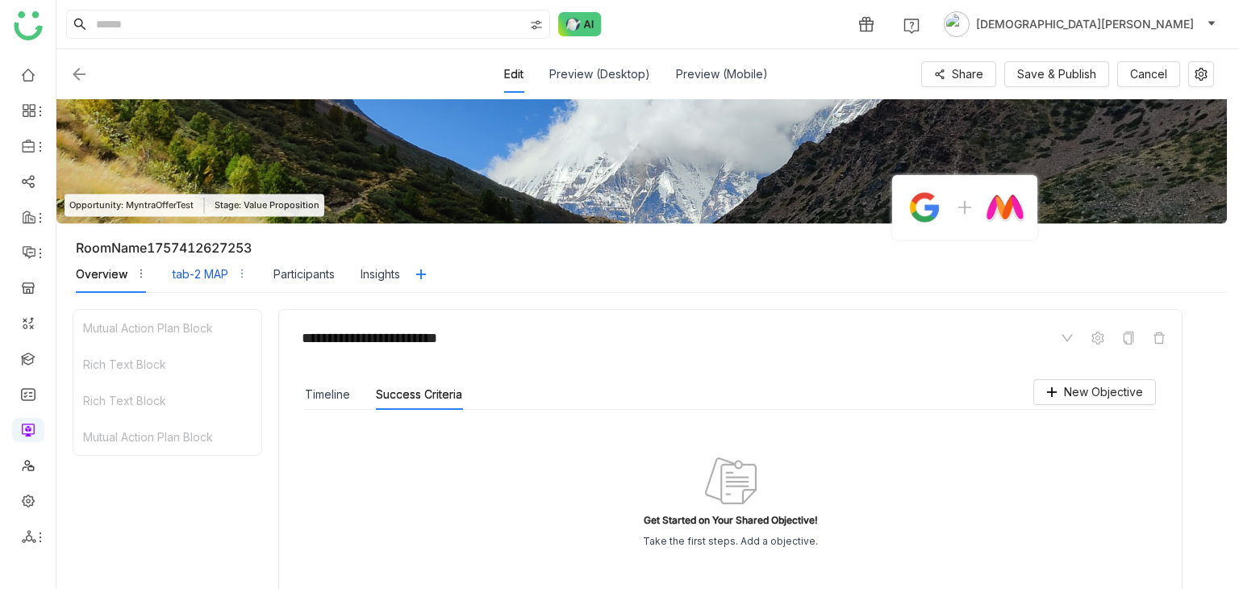
click at [210, 279] on div "tab-2 MAP" at bounding box center [201, 274] width 56 height 18
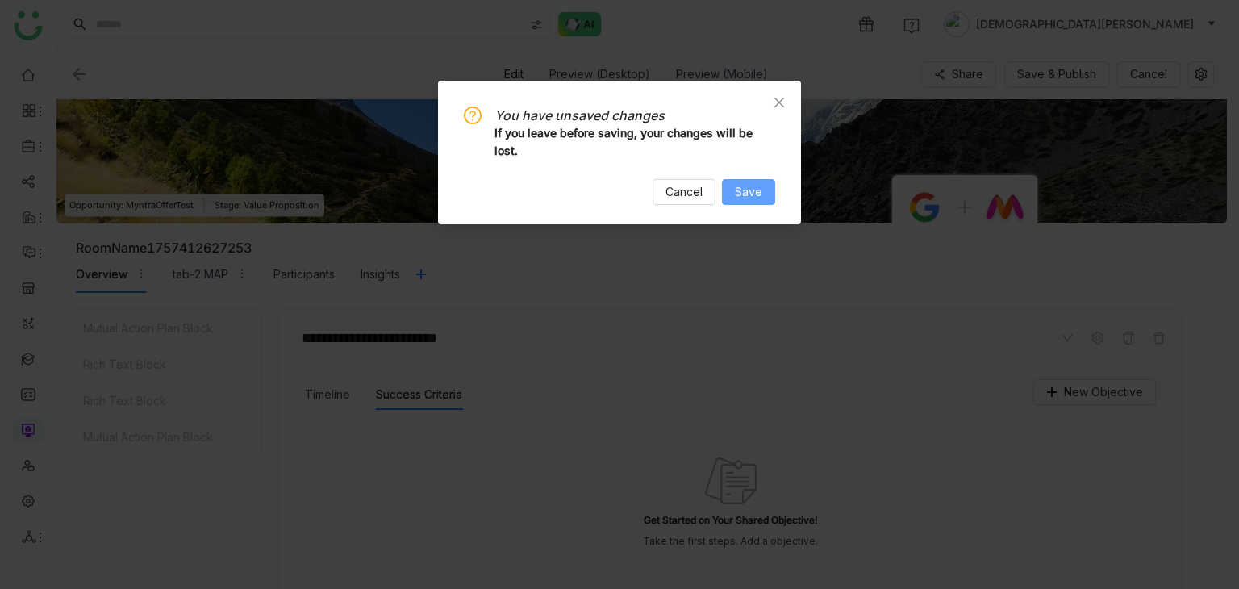
click at [762, 196] on button "Save" at bounding box center [748, 192] width 53 height 26
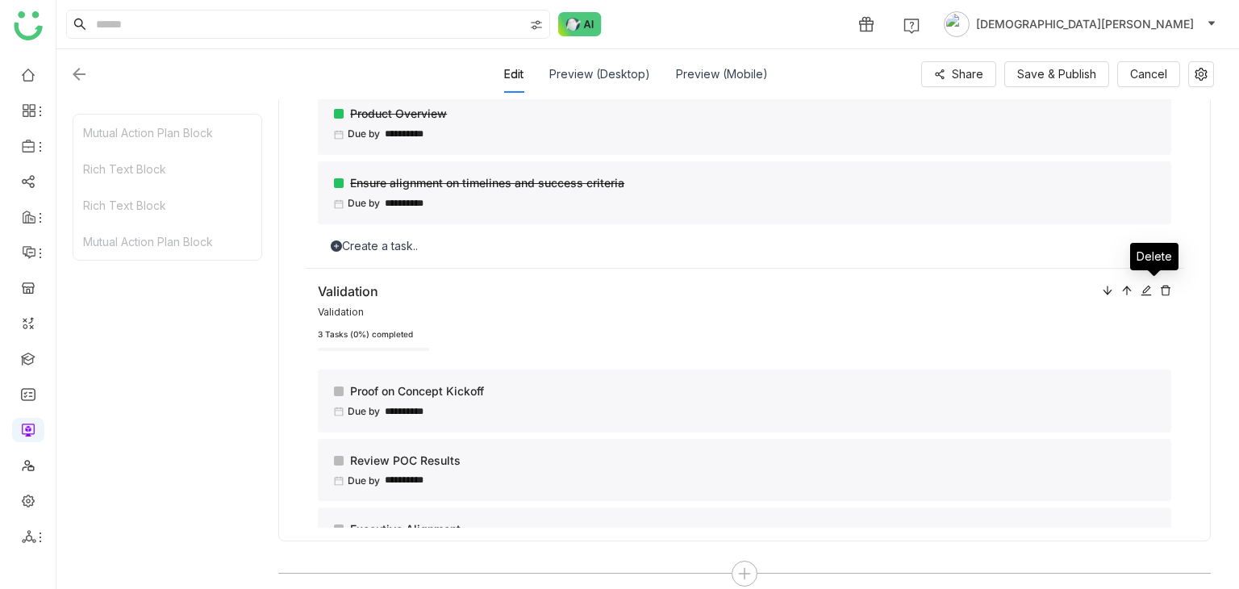
click at [1160, 290] on icon at bounding box center [1165, 290] width 10 height 10
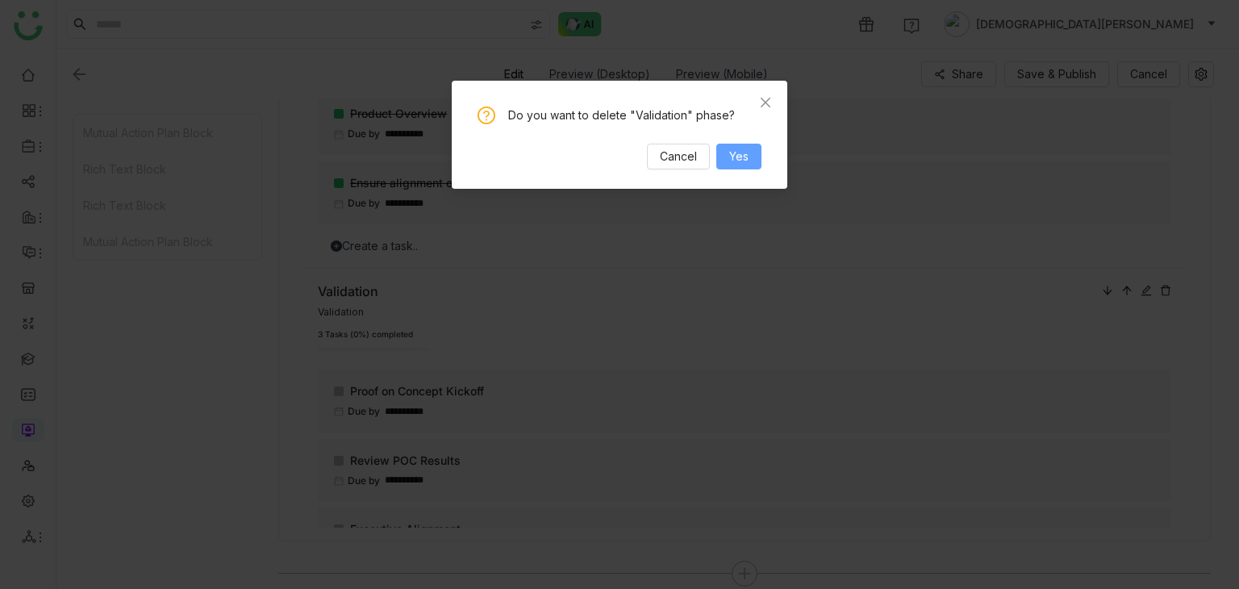
click at [756, 162] on button "Yes" at bounding box center [738, 157] width 45 height 26
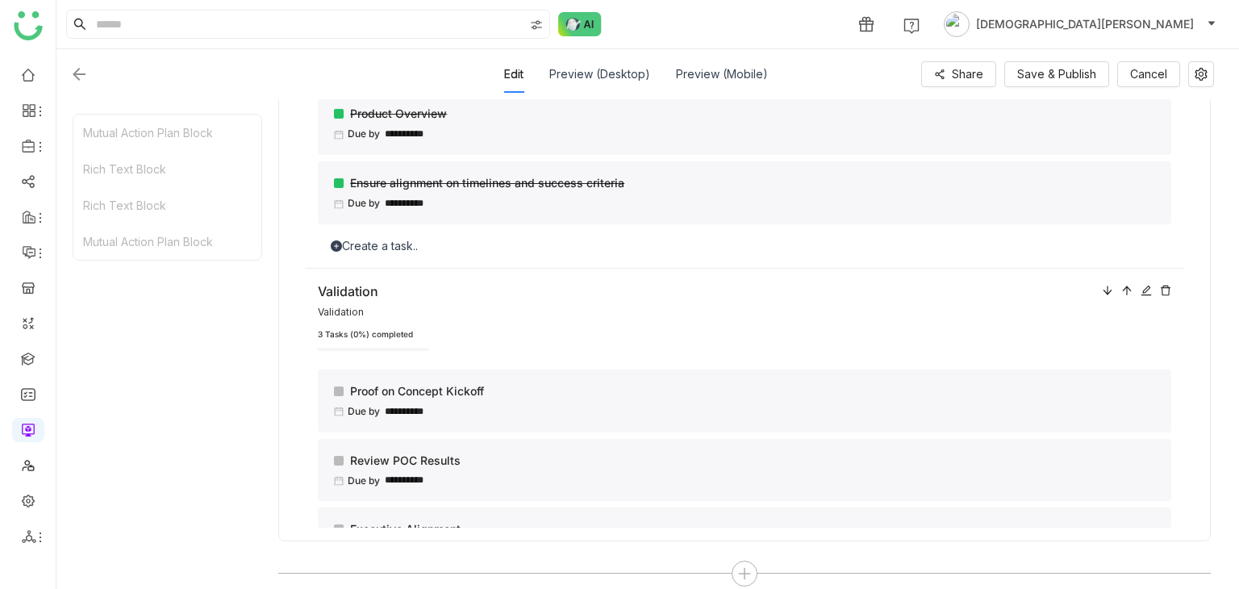
scroll to position [421, 0]
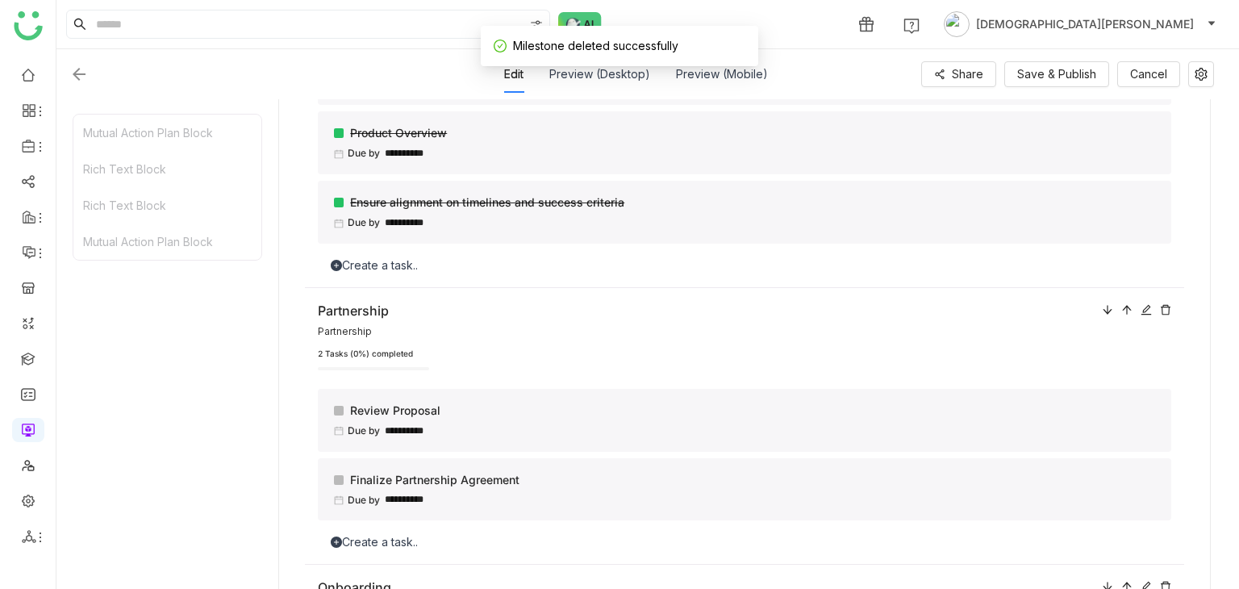
click at [1159, 310] on div "**********" at bounding box center [744, 426] width 879 height 277
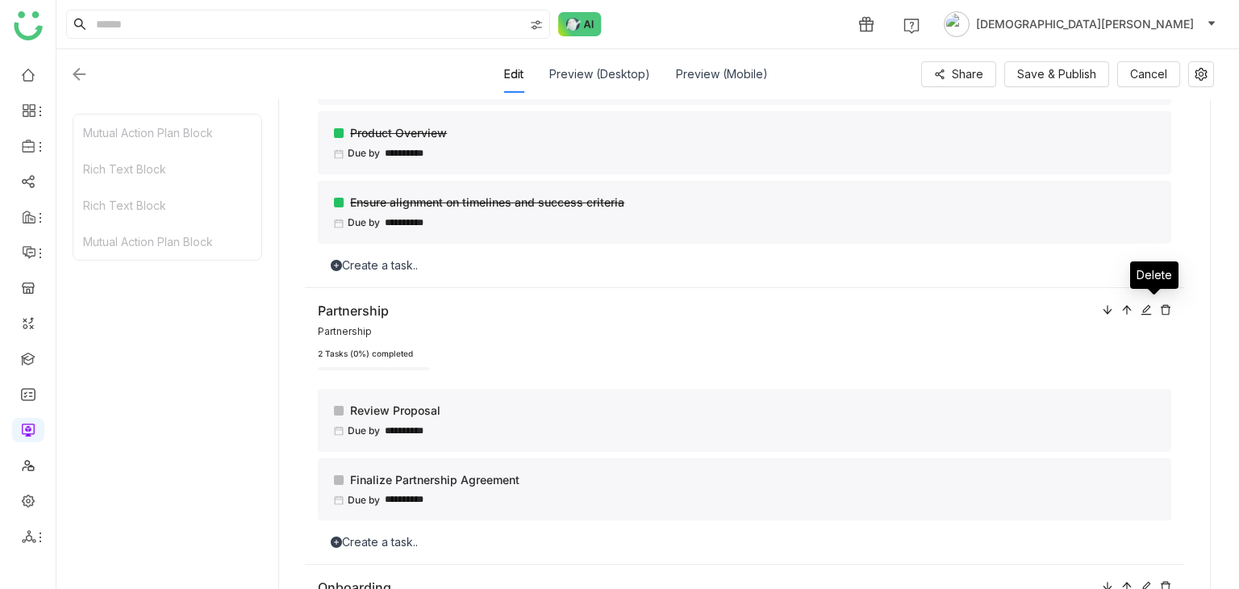
click at [1160, 309] on icon at bounding box center [1165, 309] width 11 height 11
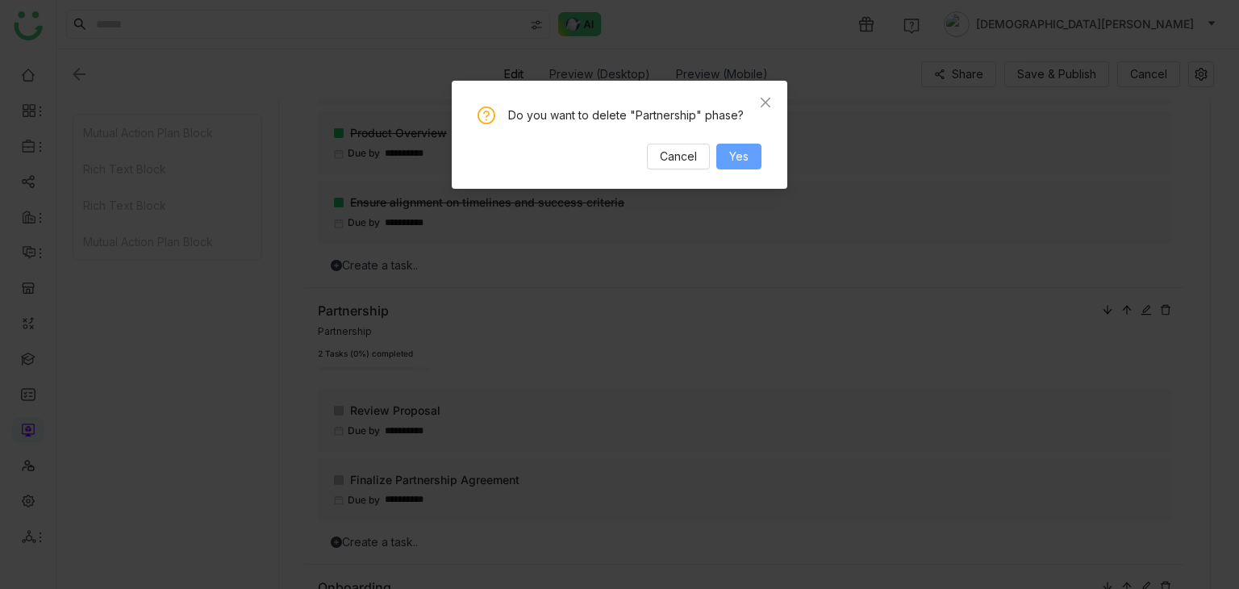
click at [748, 156] on span "Yes" at bounding box center [738, 157] width 19 height 18
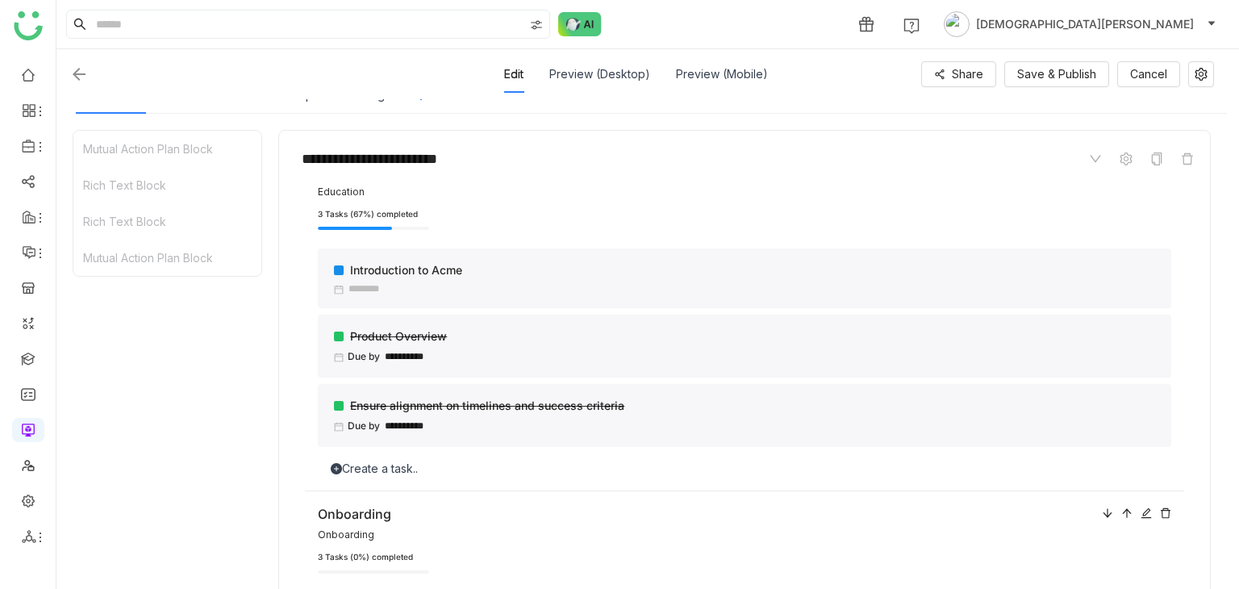
scroll to position [81, 0]
click at [1055, 77] on span "Save & Publish" at bounding box center [1056, 74] width 79 height 18
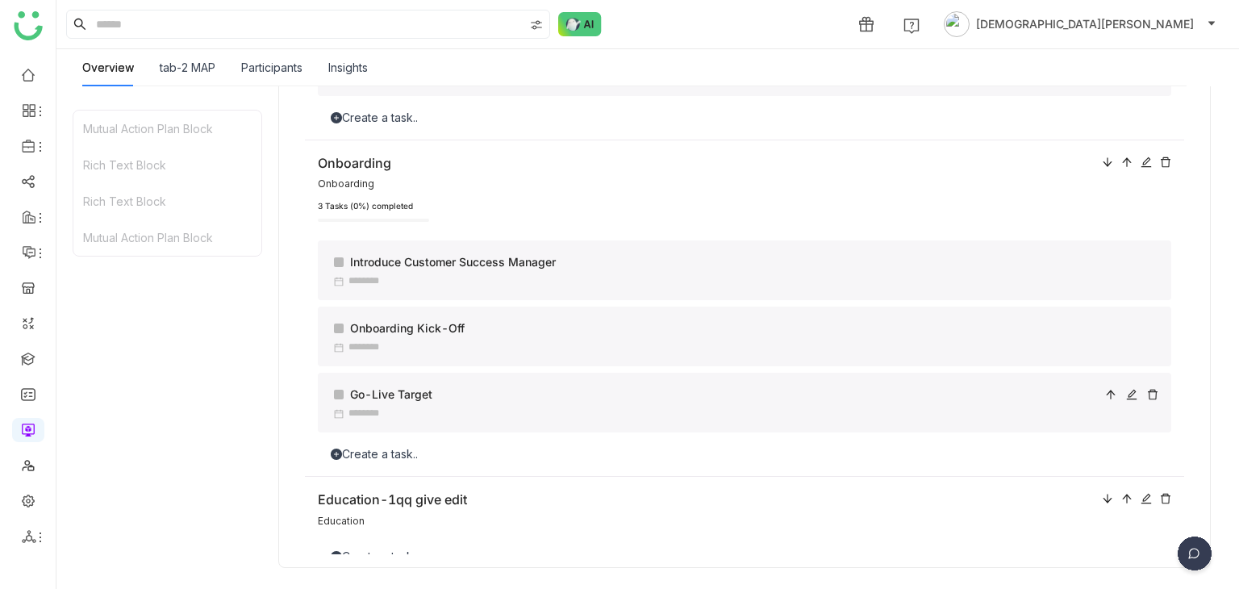
scroll to position [108, 0]
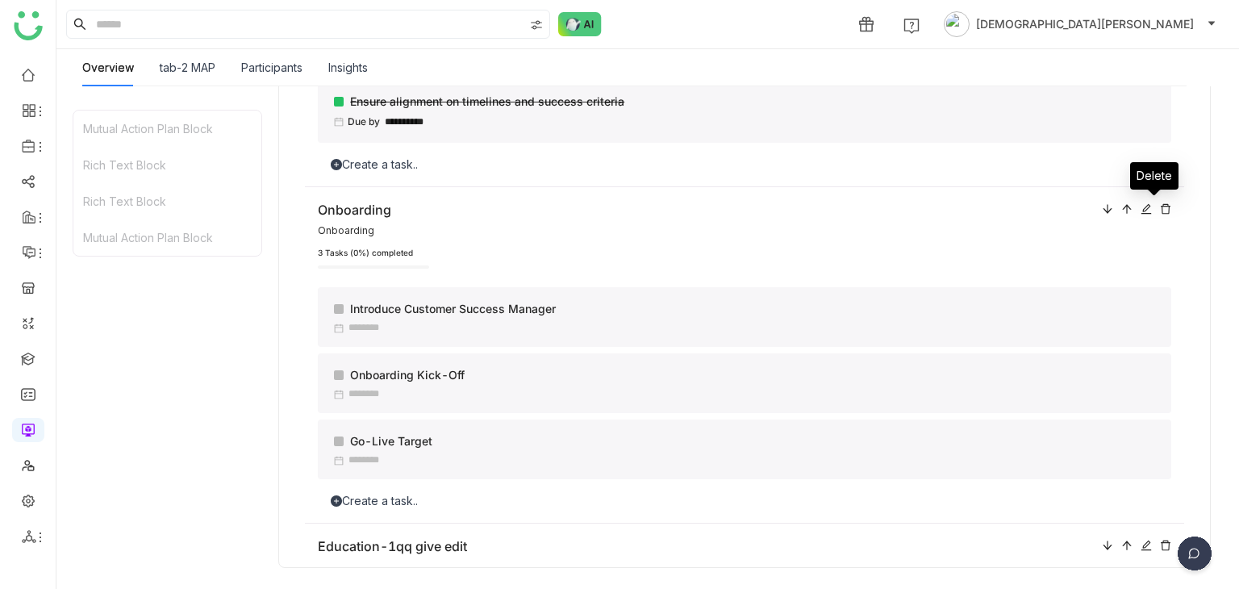
click at [1160, 208] on icon at bounding box center [1165, 208] width 10 height 10
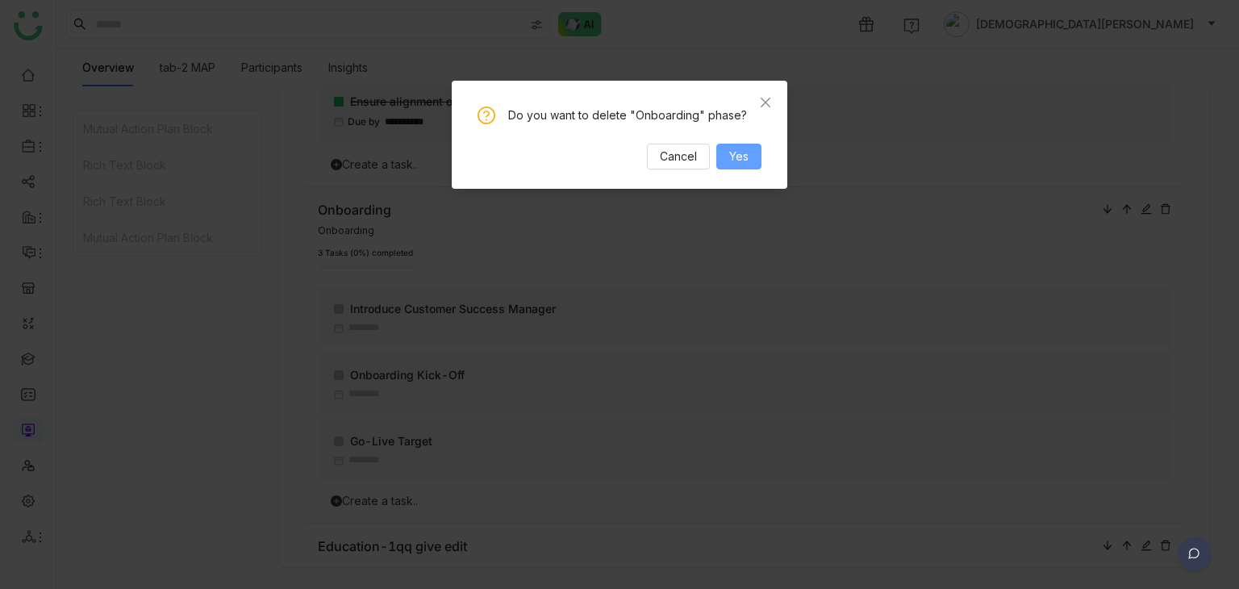
click at [754, 158] on button "Yes" at bounding box center [738, 157] width 45 height 26
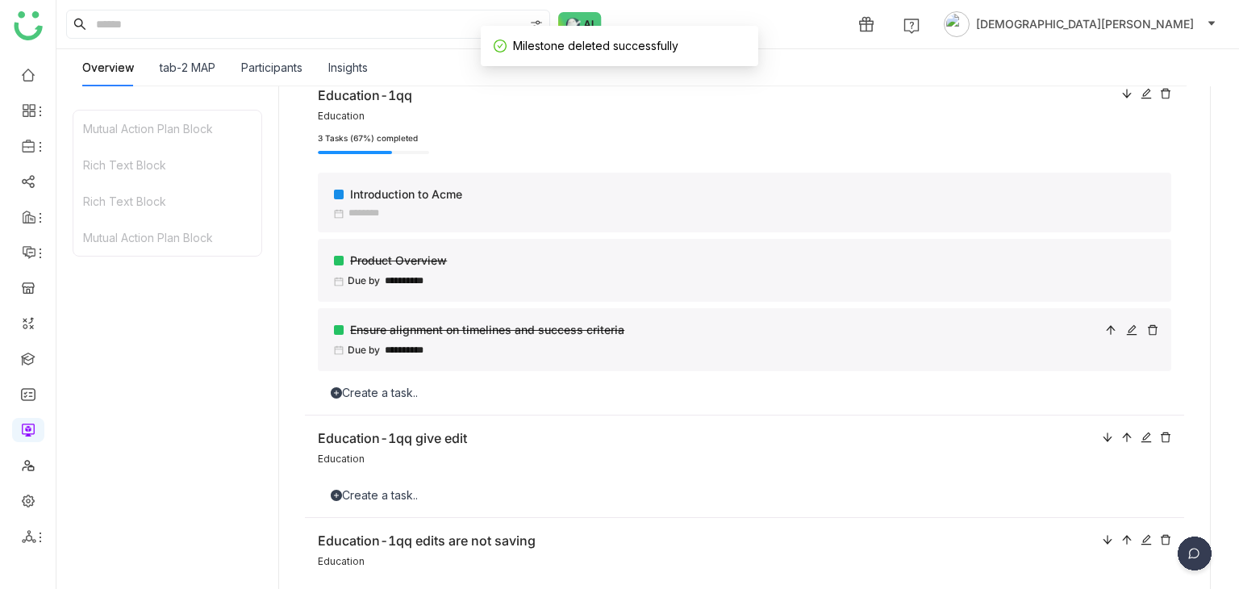
scroll to position [127, 0]
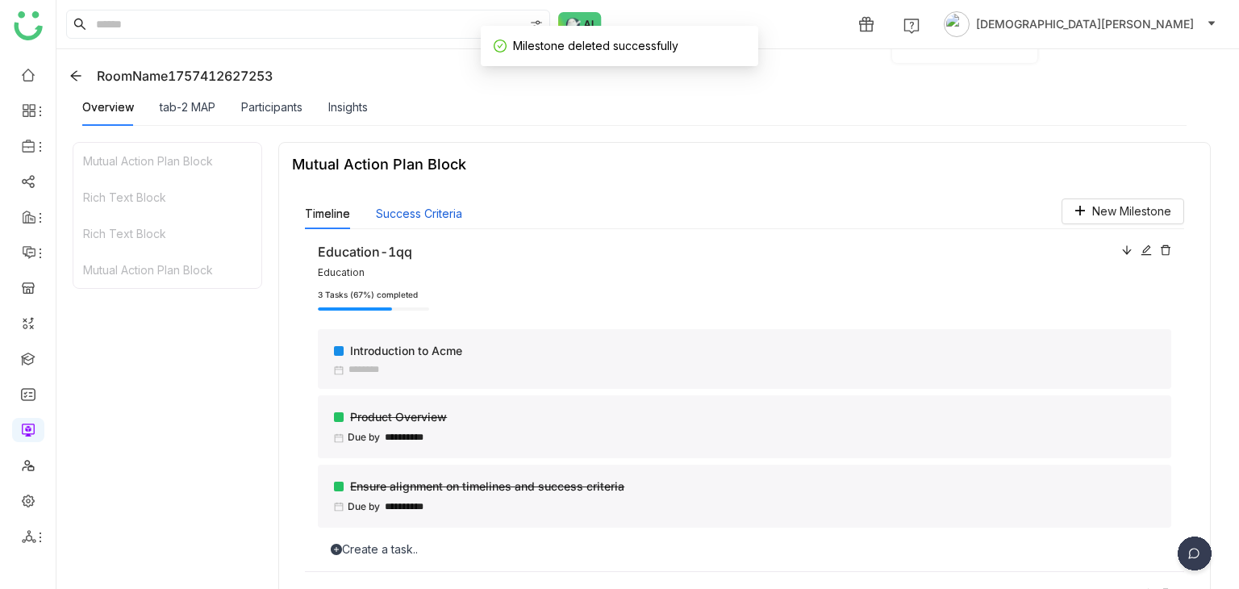
click at [452, 219] on button "Success Criteria" at bounding box center [419, 214] width 86 height 18
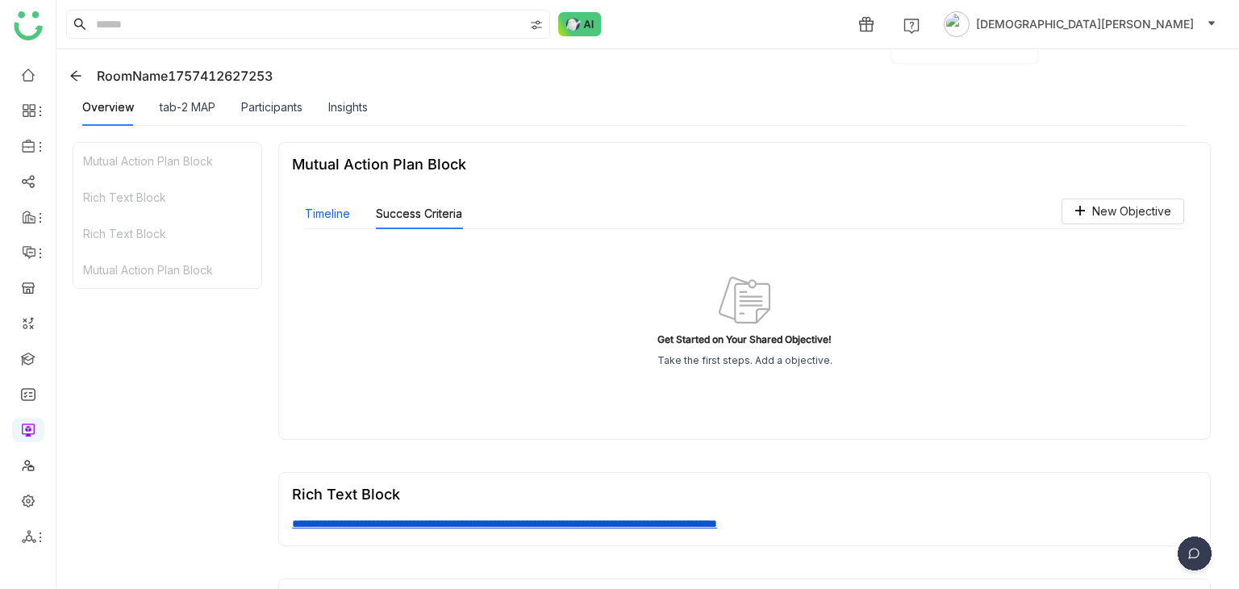
click at [337, 214] on button "Timeline" at bounding box center [327, 214] width 45 height 18
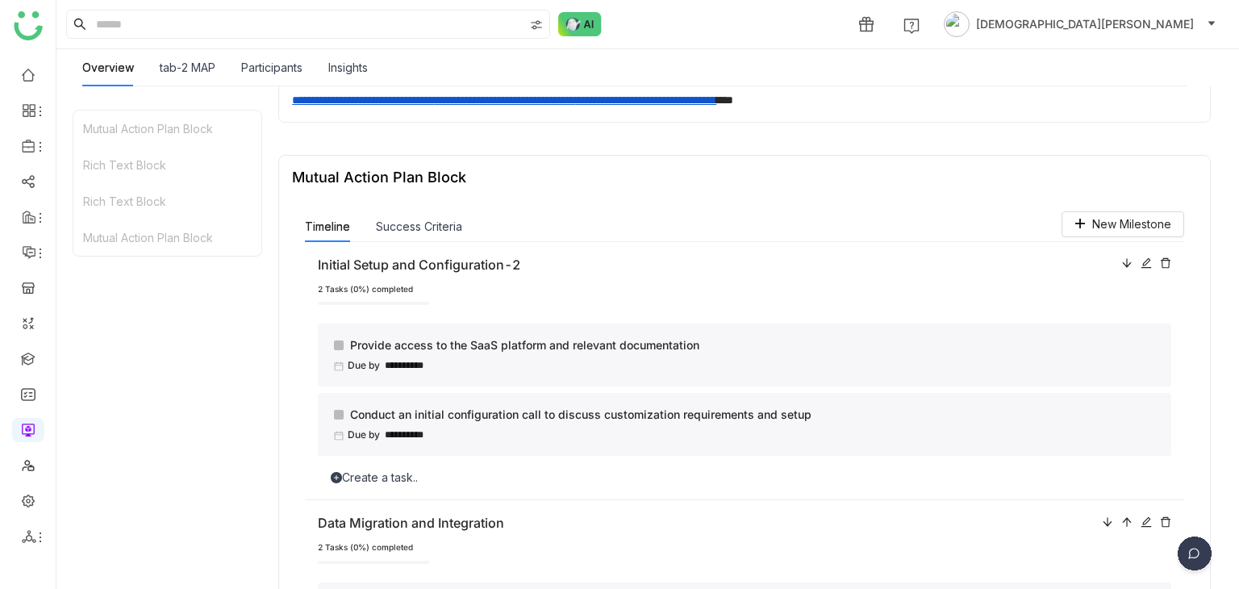
scroll to position [1094, 0]
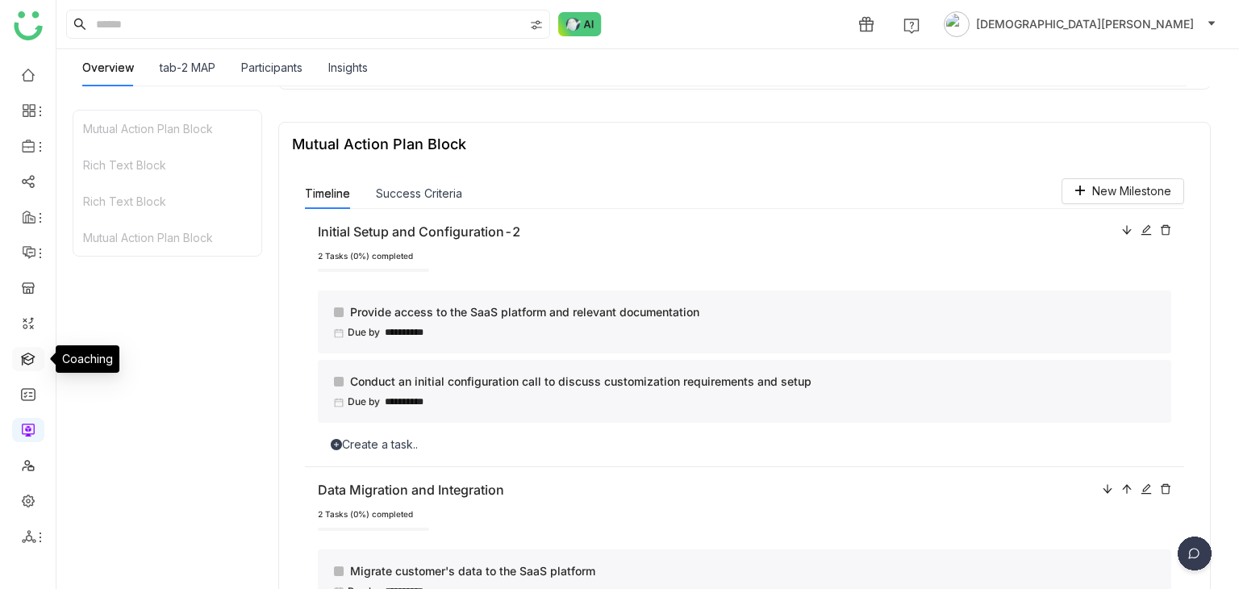
click at [26, 351] on link at bounding box center [28, 358] width 15 height 14
click at [31, 364] on link at bounding box center [28, 358] width 15 height 14
click at [21, 362] on link at bounding box center [28, 358] width 15 height 14
click at [21, 361] on link at bounding box center [28, 358] width 15 height 14
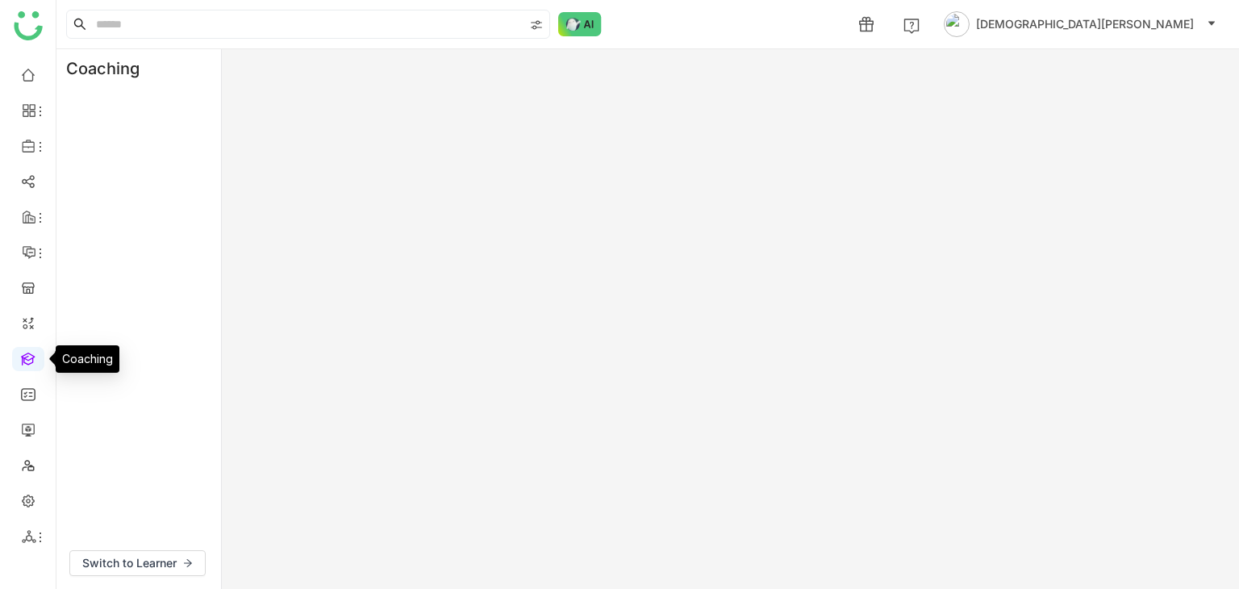
click at [21, 361] on link at bounding box center [28, 358] width 15 height 14
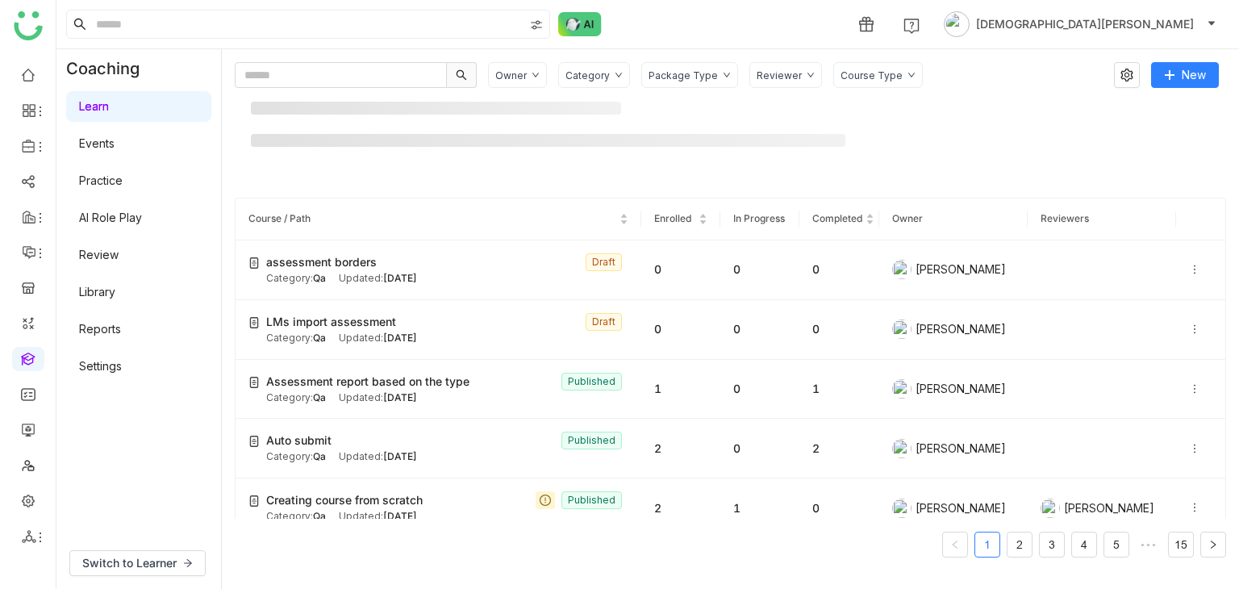
click at [104, 296] on link "Library" at bounding box center [97, 292] width 36 height 14
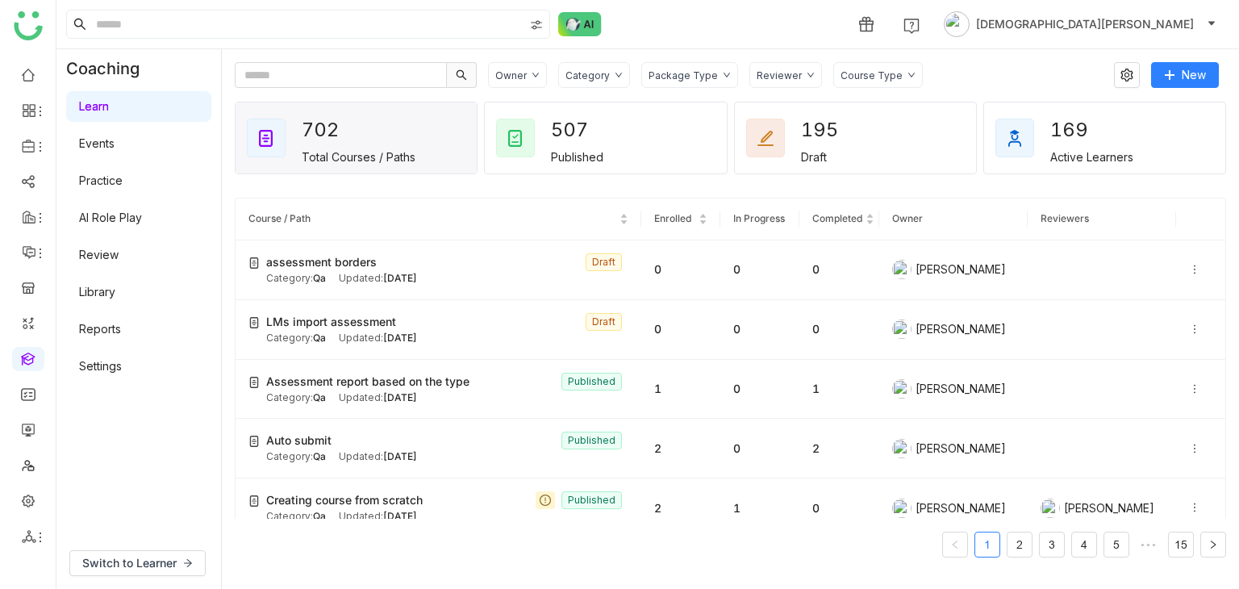
click at [111, 294] on link "Library" at bounding box center [97, 292] width 36 height 14
click at [115, 291] on link "Library" at bounding box center [97, 292] width 36 height 14
click at [115, 290] on link "Library" at bounding box center [97, 292] width 36 height 14
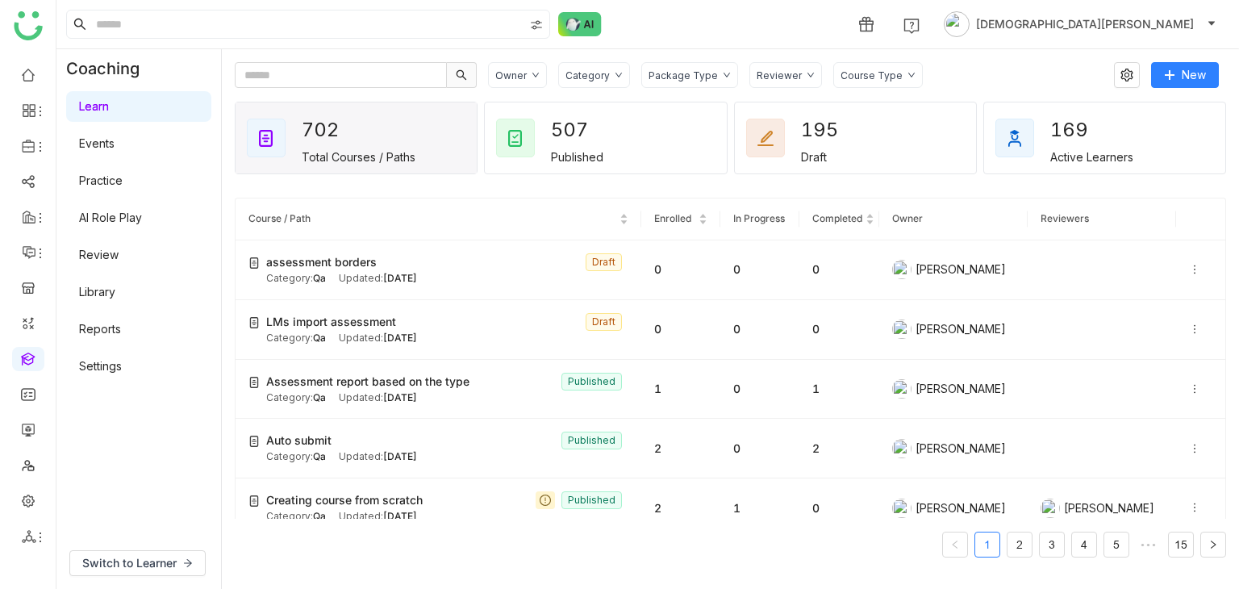
click at [113, 291] on link "Library" at bounding box center [97, 292] width 36 height 14
click at [115, 287] on link "Library" at bounding box center [97, 292] width 36 height 14
click at [106, 285] on link "Library" at bounding box center [97, 292] width 36 height 14
click at [106, 295] on link "Library" at bounding box center [97, 292] width 36 height 14
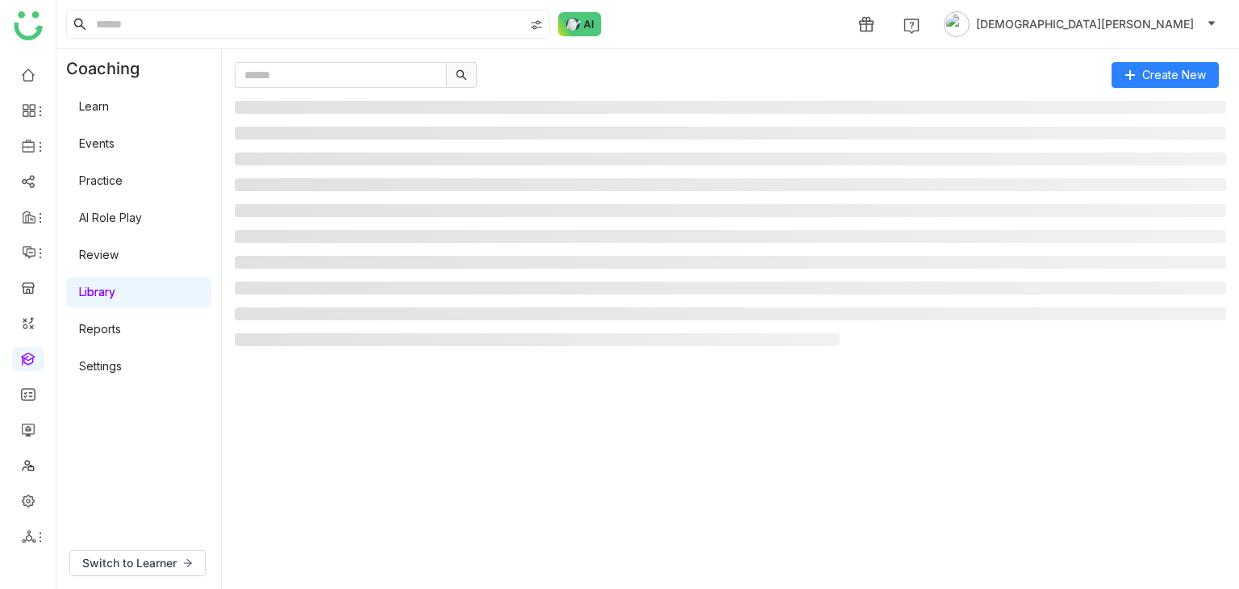
click at [106, 295] on link "Library" at bounding box center [97, 292] width 36 height 14
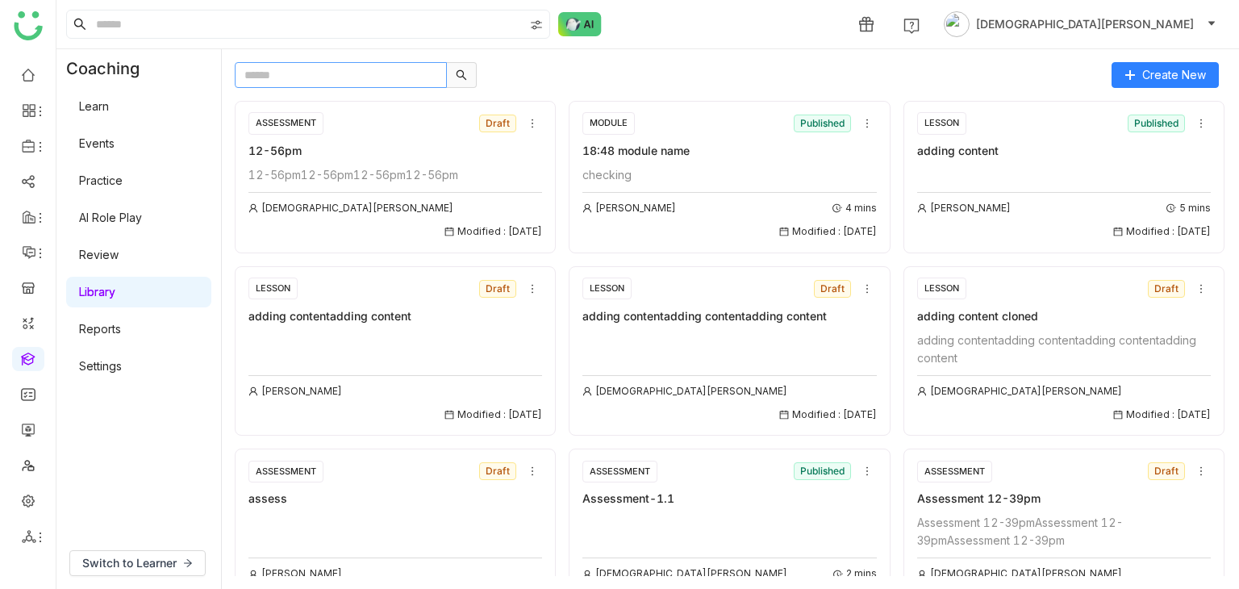
click at [330, 72] on input "text" at bounding box center [341, 75] width 212 height 26
type input "*****"
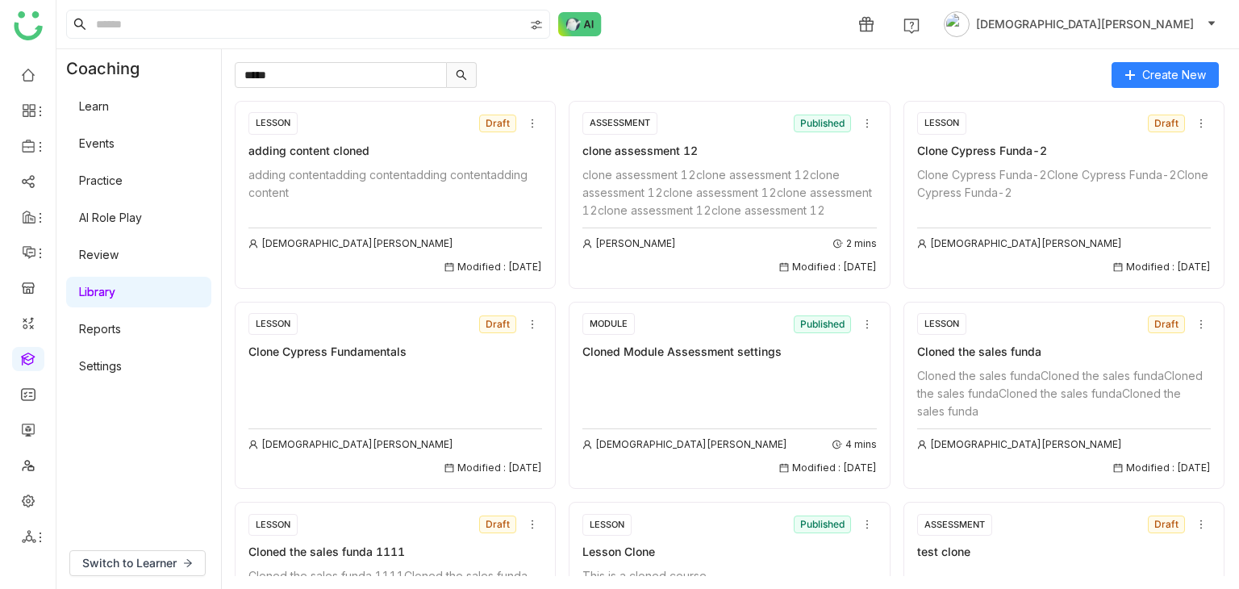
click at [1031, 177] on div "Clone Cypress Funda-2Clone Cypress Funda-2Clone Cypress Funda-2" at bounding box center [1064, 183] width 294 height 35
click at [976, 184] on div "Clone Cypress Funda-2Clone Cypress Funda-2Clone Cypress Funda-2" at bounding box center [1064, 183] width 294 height 35
click at [1015, 172] on div "Clone Cypress Funda-2Clone Cypress Funda-2Clone Cypress Funda-2" at bounding box center [1064, 183] width 294 height 35
click at [956, 144] on div "Clone Cypress Funda-2" at bounding box center [1064, 151] width 294 height 18
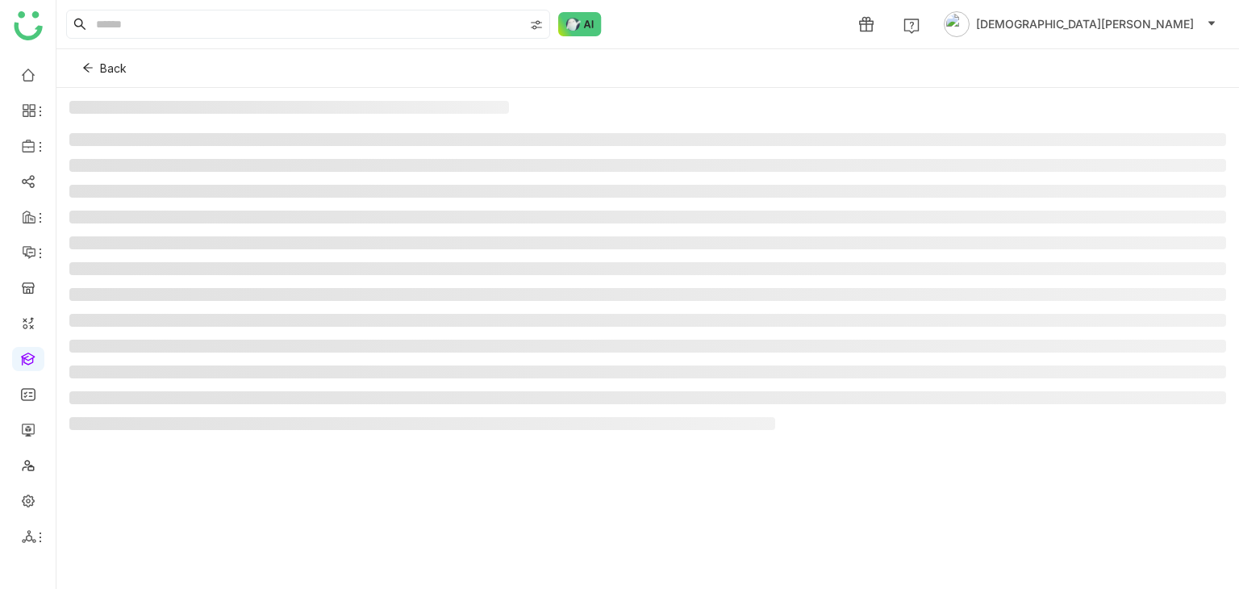
click at [956, 144] on li at bounding box center [647, 139] width 1156 height 13
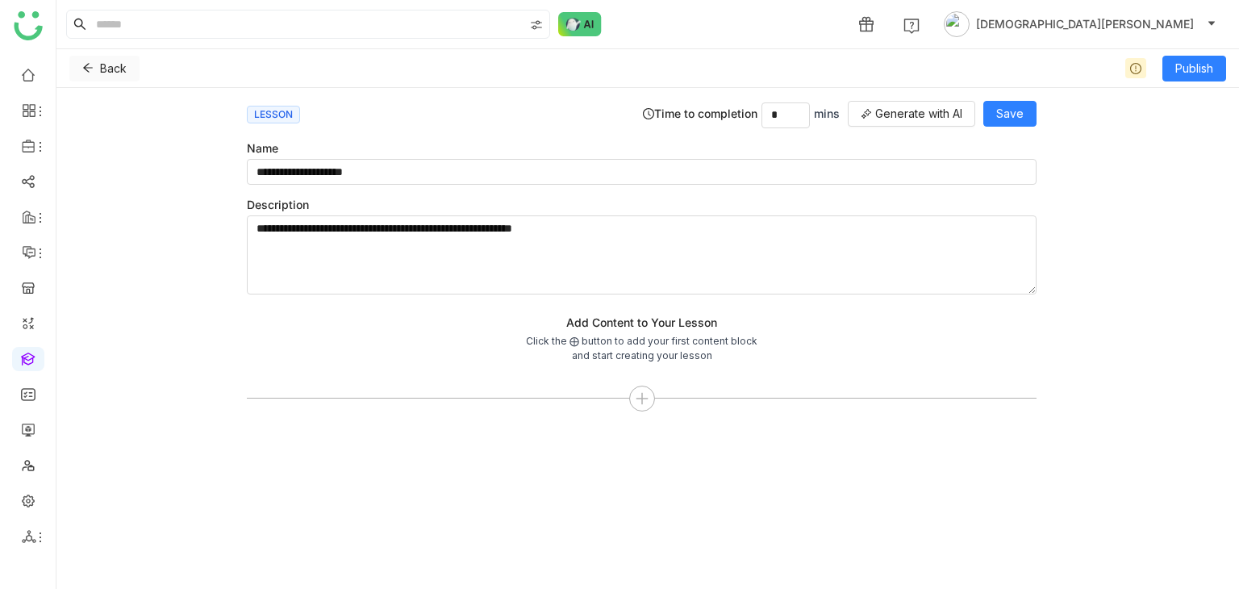
click at [92, 61] on button "Back" at bounding box center [104, 69] width 70 height 26
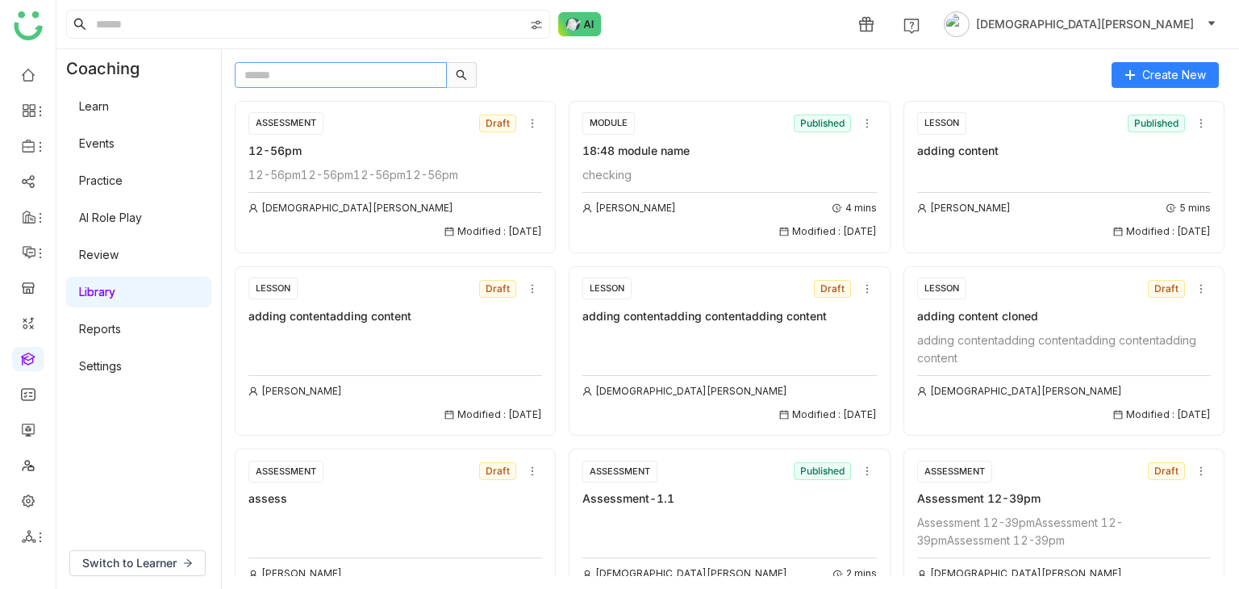
click at [361, 80] on input "text" at bounding box center [341, 75] width 212 height 26
type input "*****"
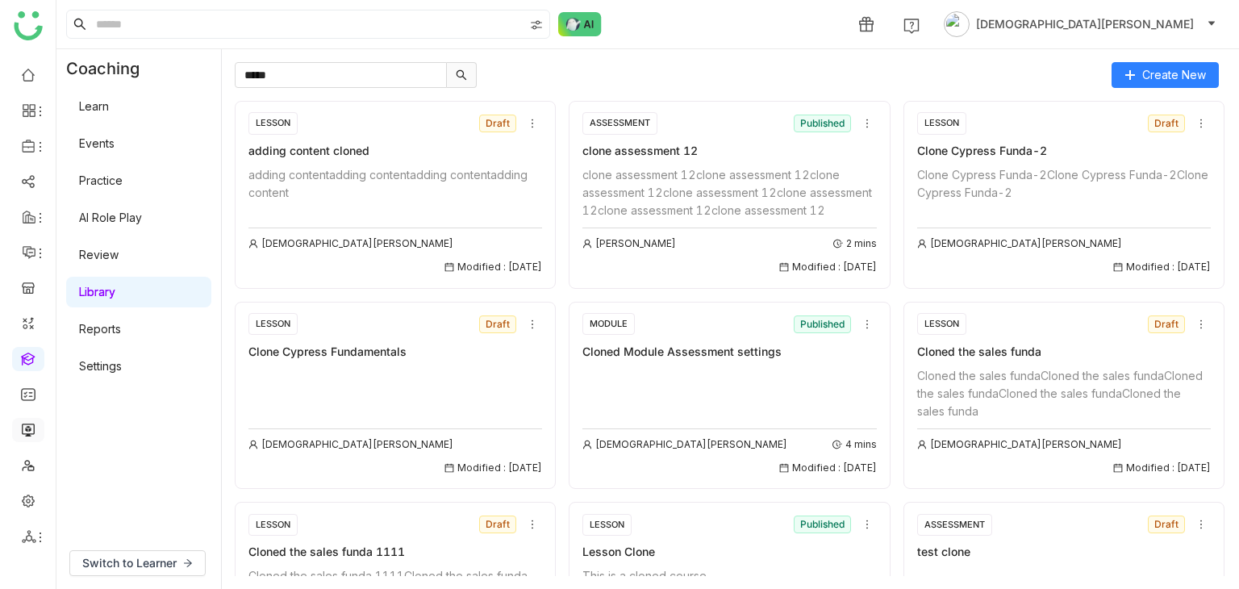
click at [23, 428] on link at bounding box center [28, 429] width 15 height 14
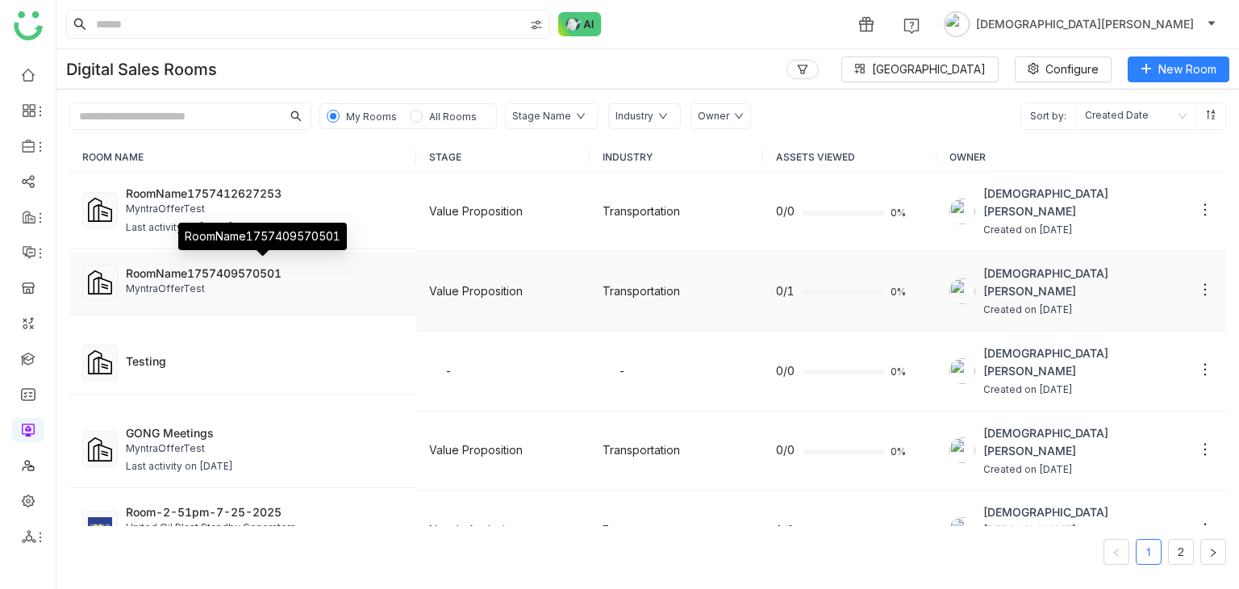
click at [208, 271] on div "RoomName1757409570501" at bounding box center [264, 272] width 277 height 17
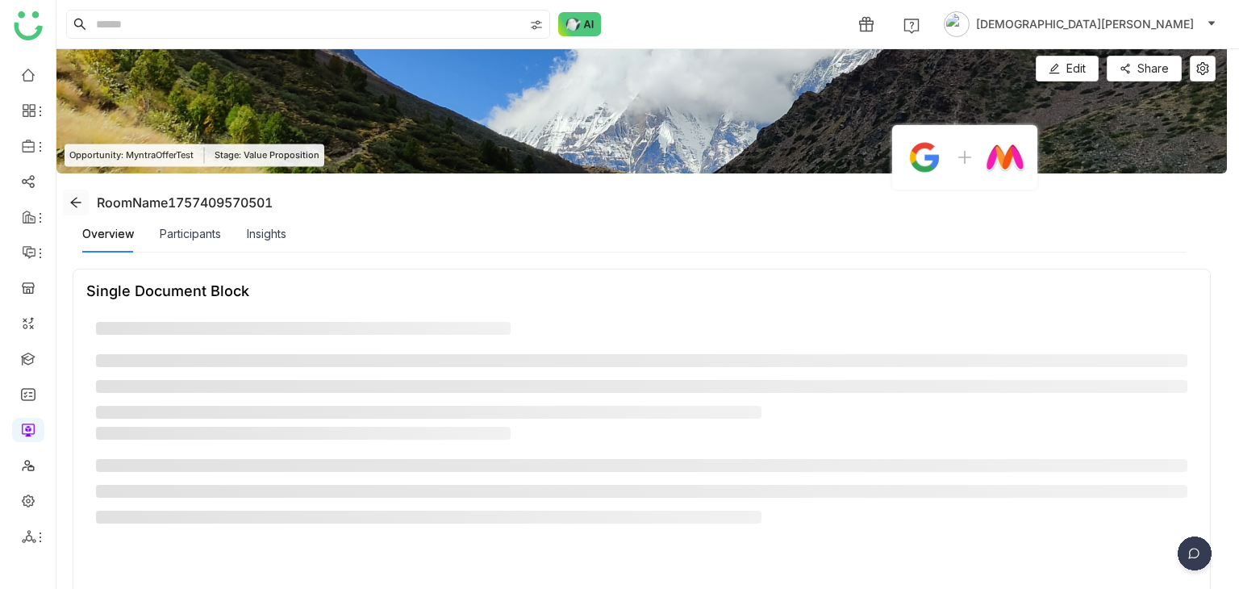
click at [77, 202] on icon at bounding box center [75, 202] width 10 height 10
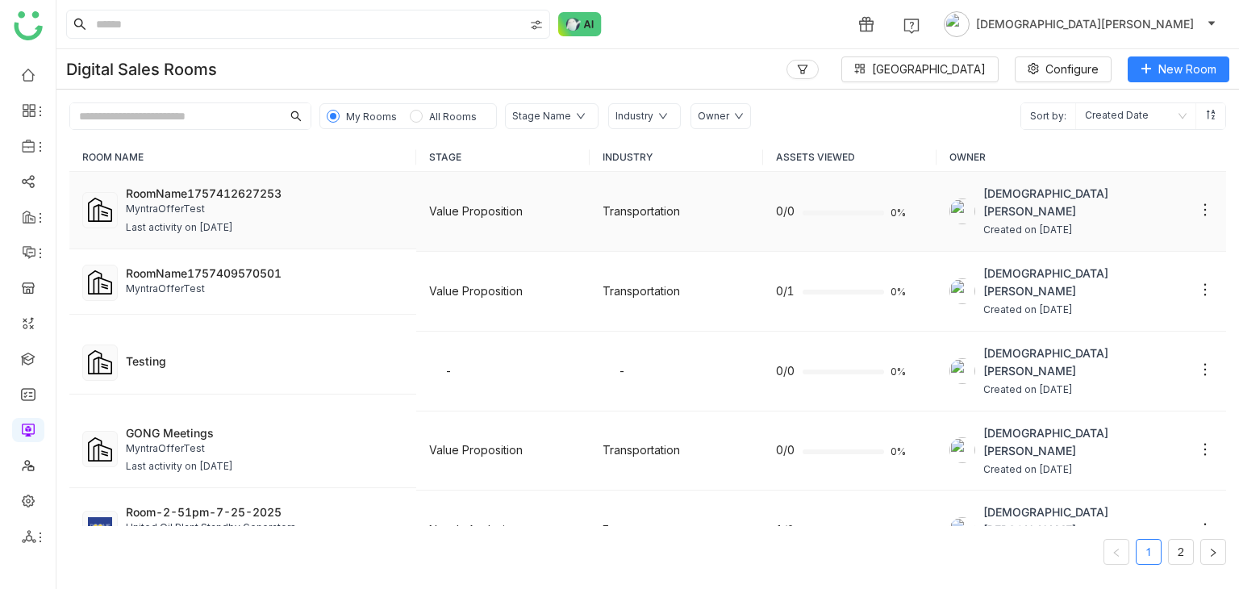
click at [195, 210] on div "MyntraOfferTest" at bounding box center [264, 209] width 277 height 15
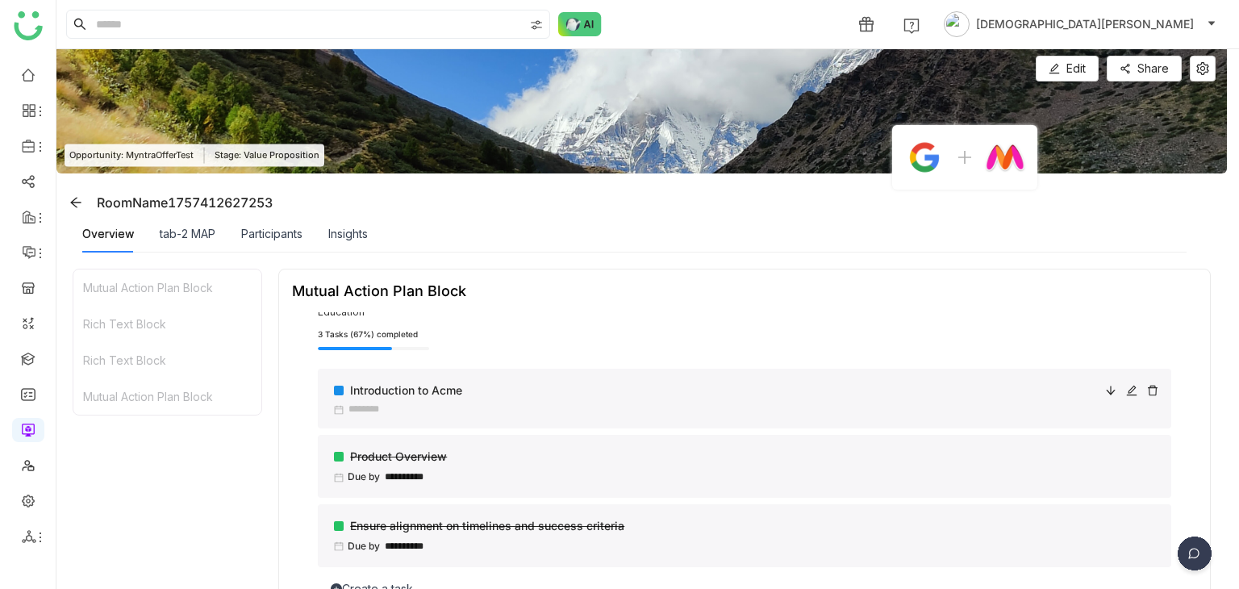
scroll to position [81, 0]
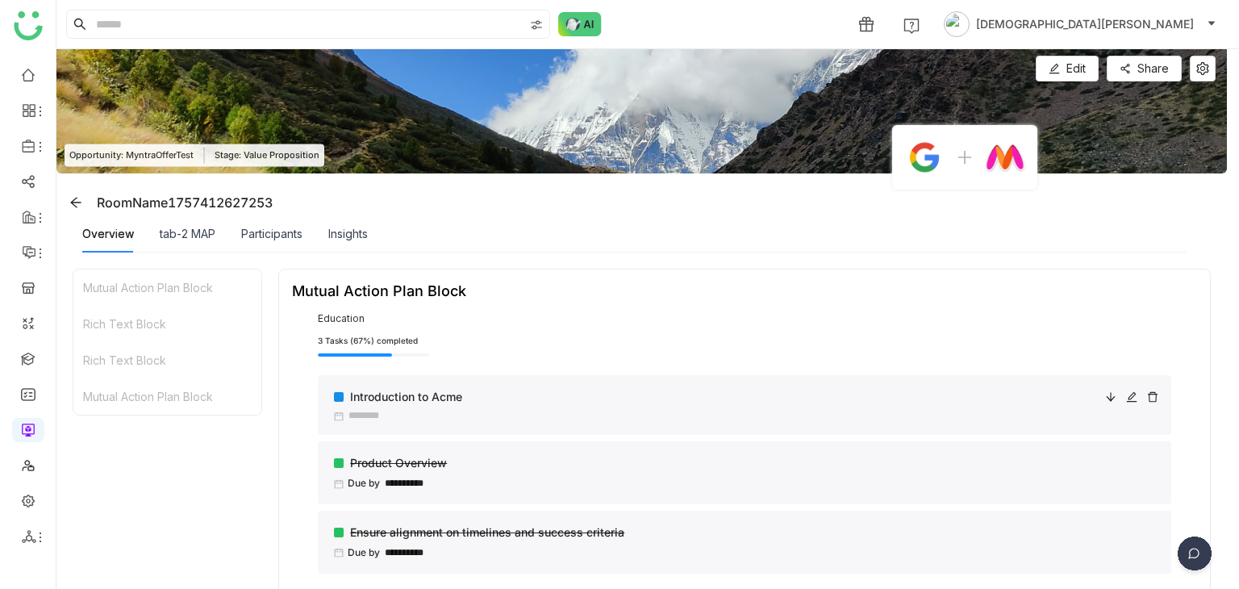
click at [502, 394] on div "Introduction to Acme" at bounding box center [715, 397] width 763 height 18
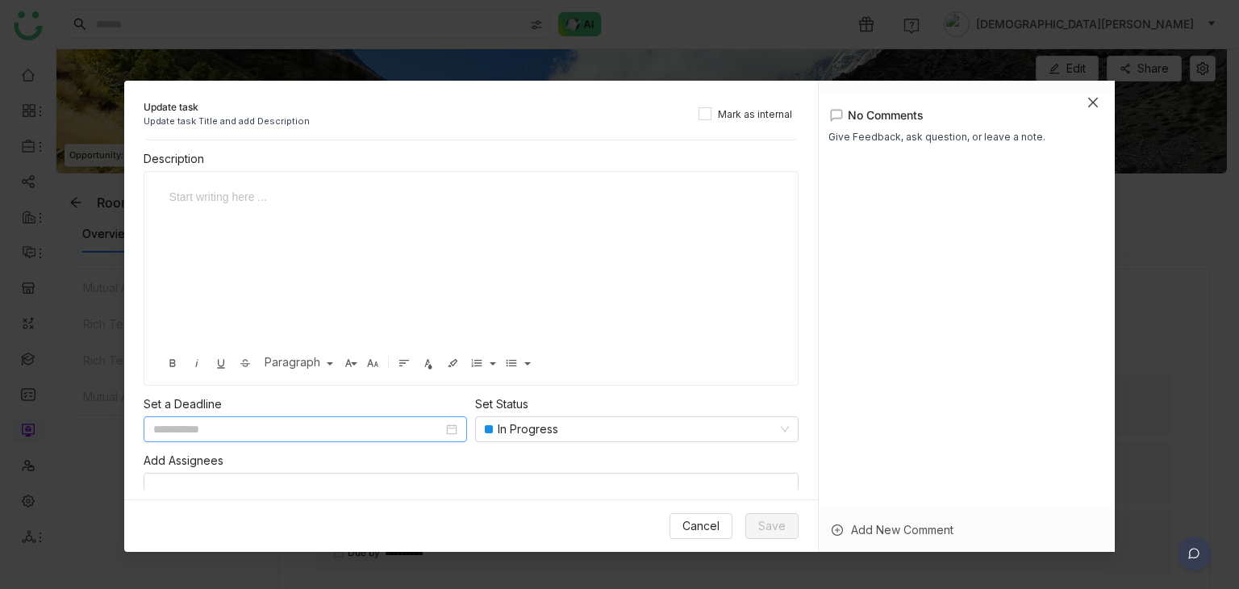
scroll to position [65, 0]
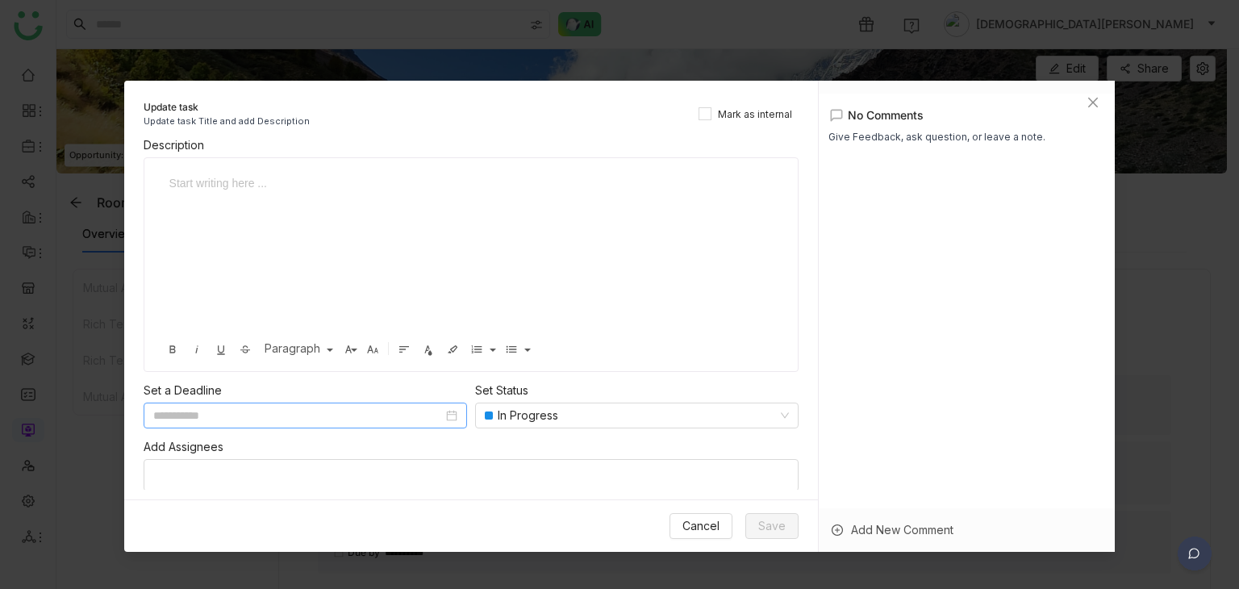
click at [273, 412] on input at bounding box center [297, 415] width 289 height 18
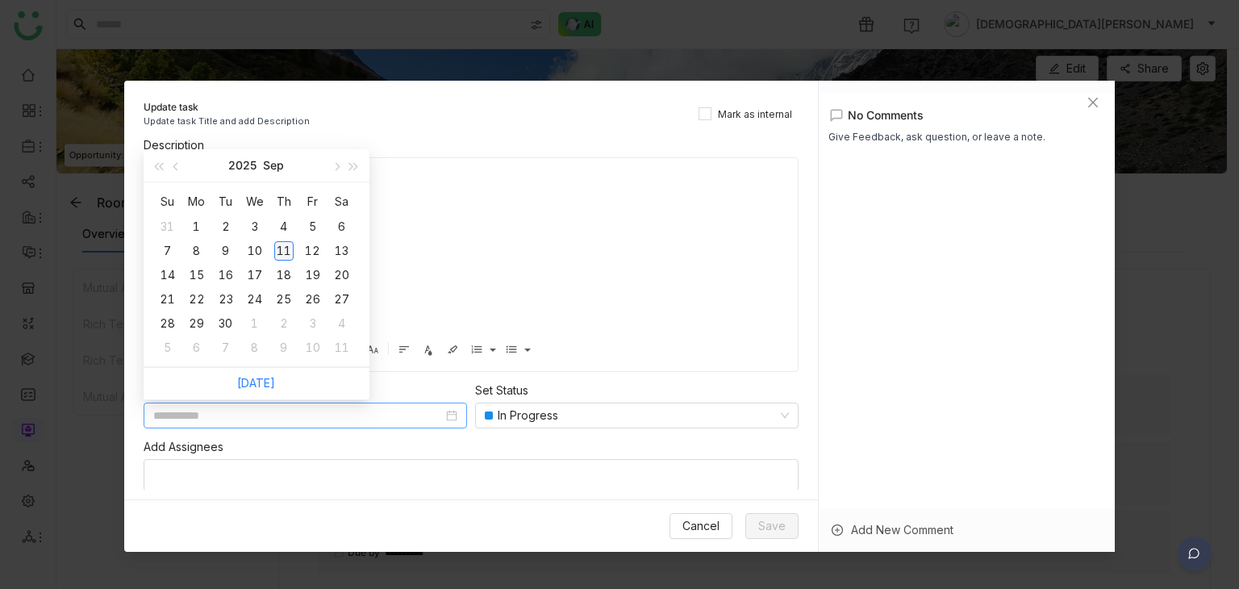
click at [281, 245] on div "11" at bounding box center [283, 250] width 19 height 19
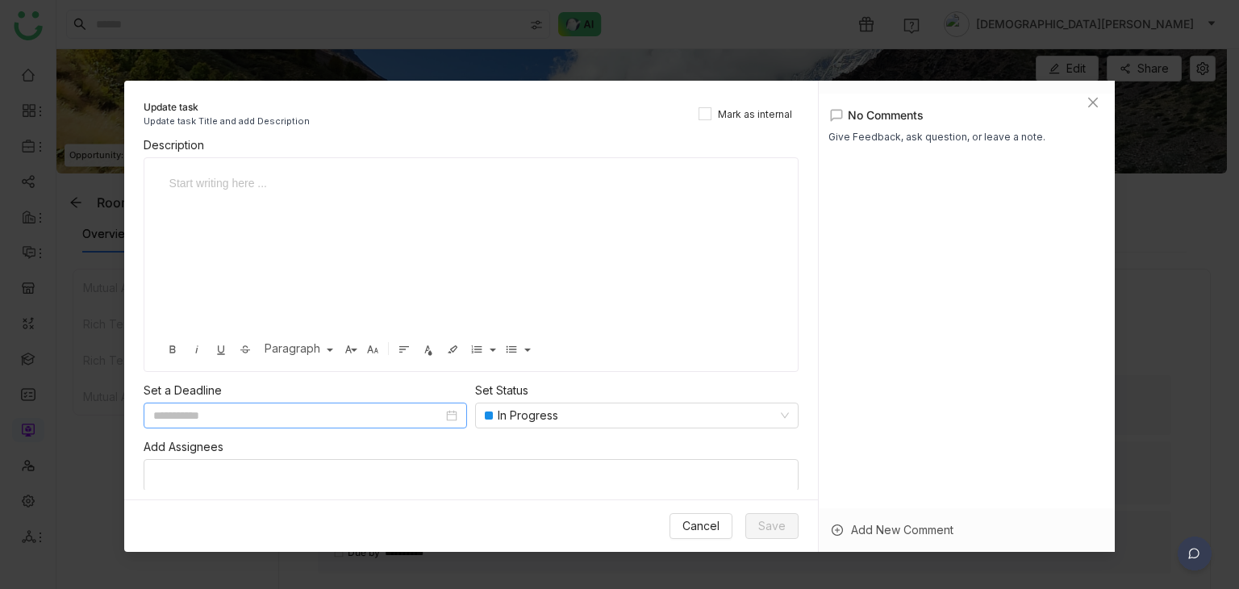
type input "**********"
click at [218, 470] on nz-select-top-control at bounding box center [471, 475] width 655 height 32
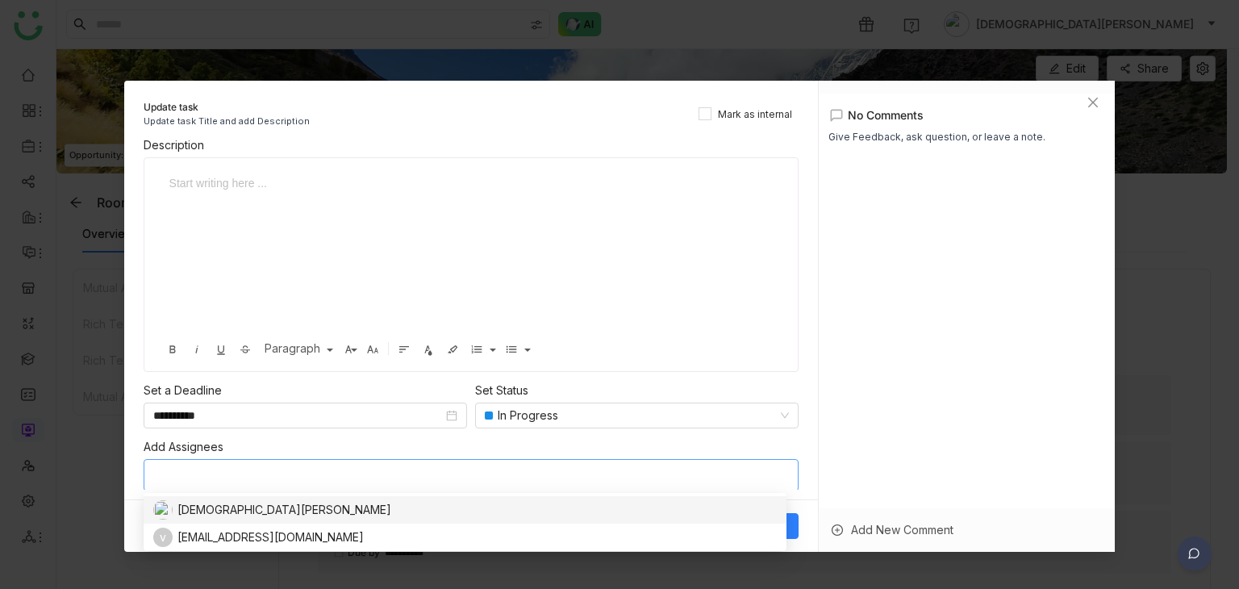
click at [193, 510] on div "[DEMOGRAPHIC_DATA][PERSON_NAME]" at bounding box center [284, 510] width 214 height 18
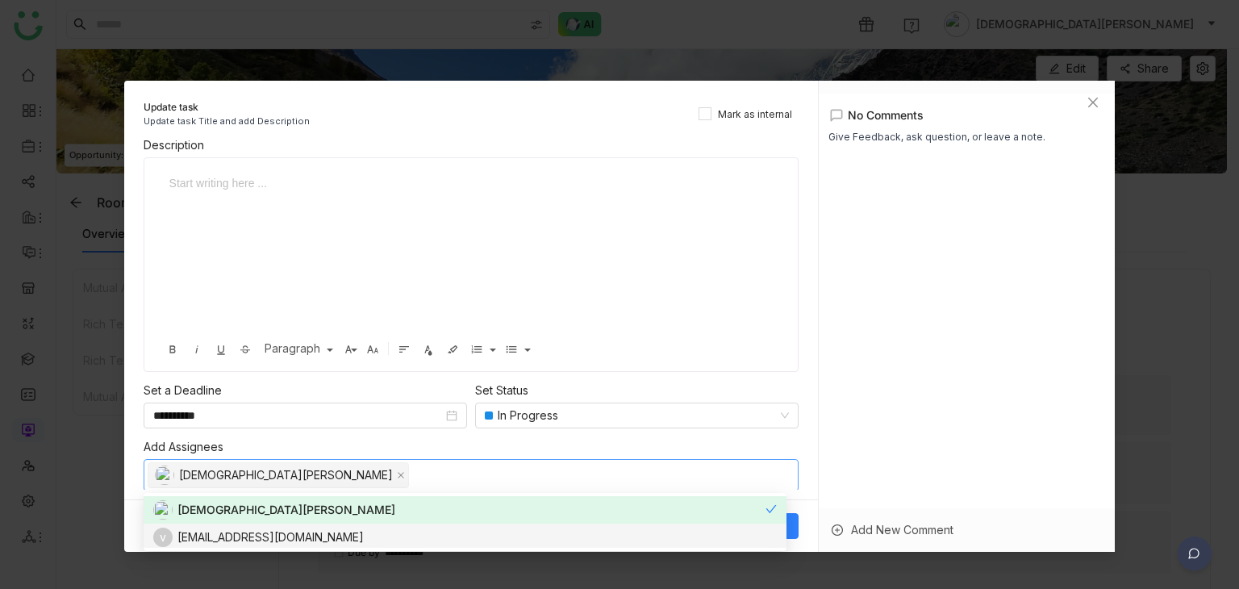
click at [224, 531] on div "vishnureddyy1998@gmsail.com" at bounding box center [270, 537] width 186 height 18
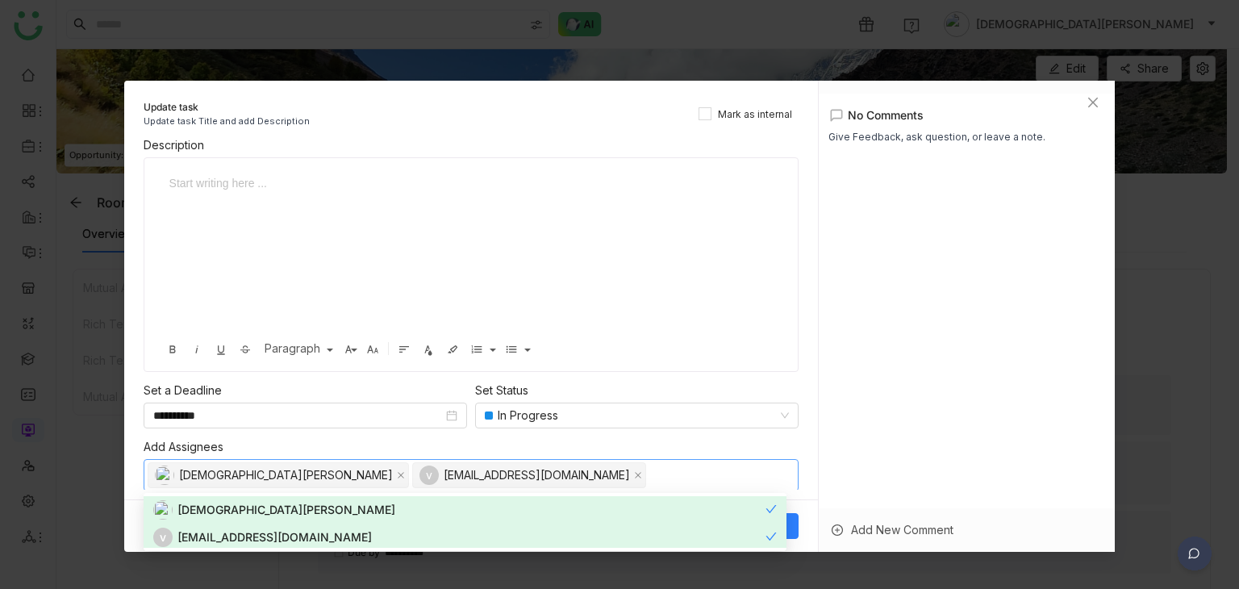
click at [897, 379] on div at bounding box center [966, 362] width 277 height 402
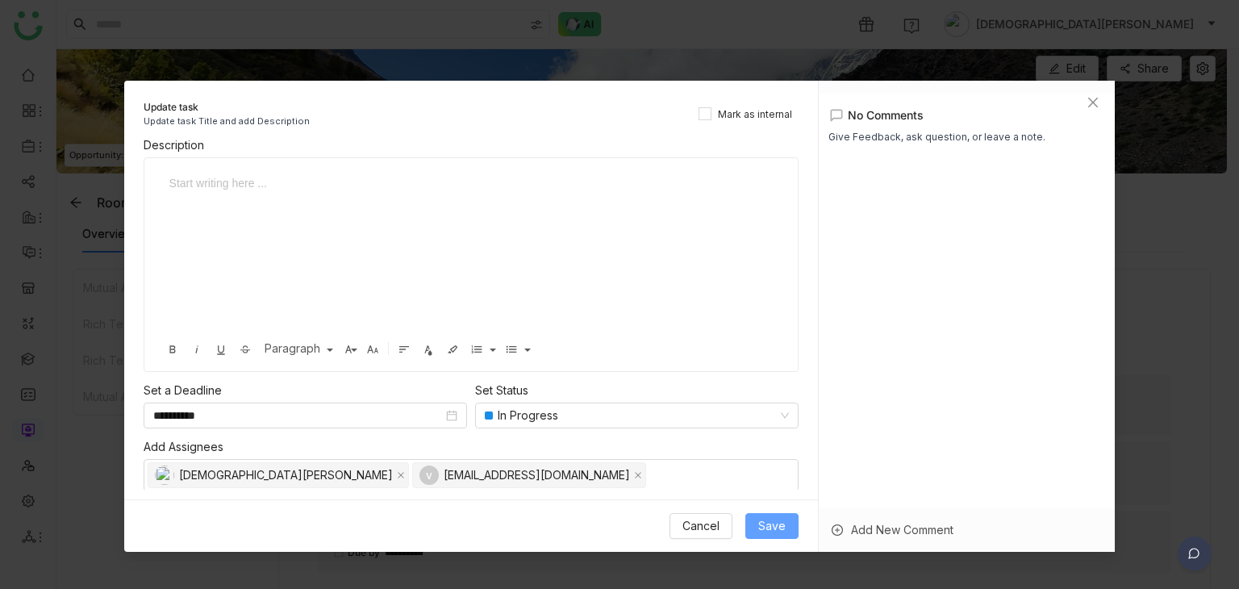
click at [785, 521] on span "Save" at bounding box center [771, 526] width 27 height 18
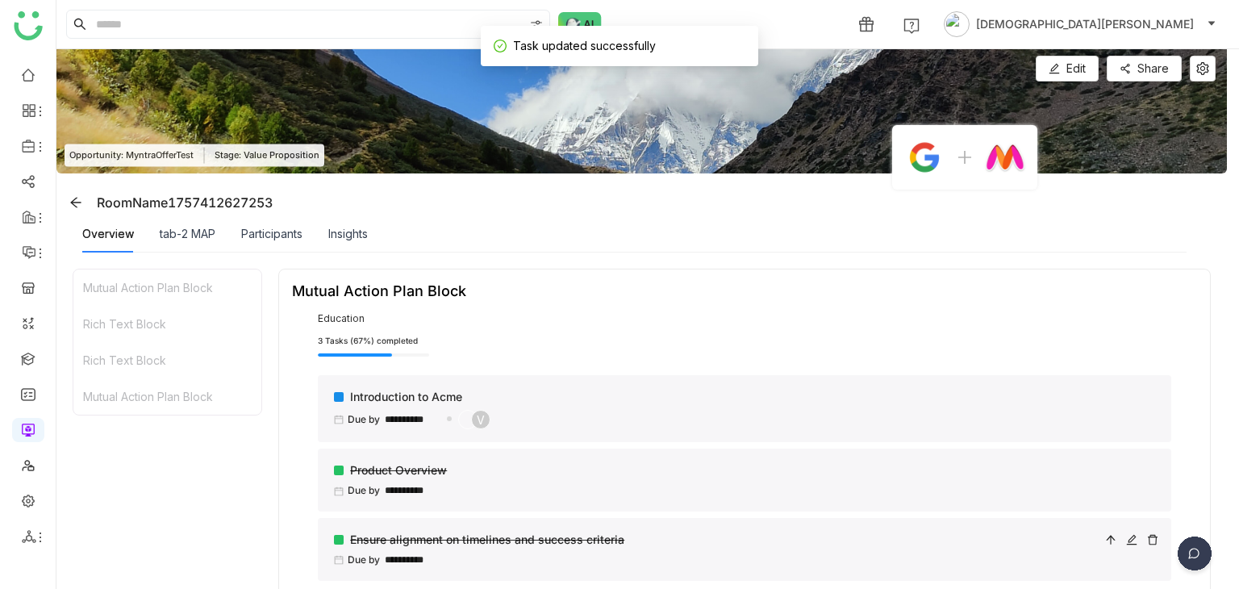
scroll to position [190, 0]
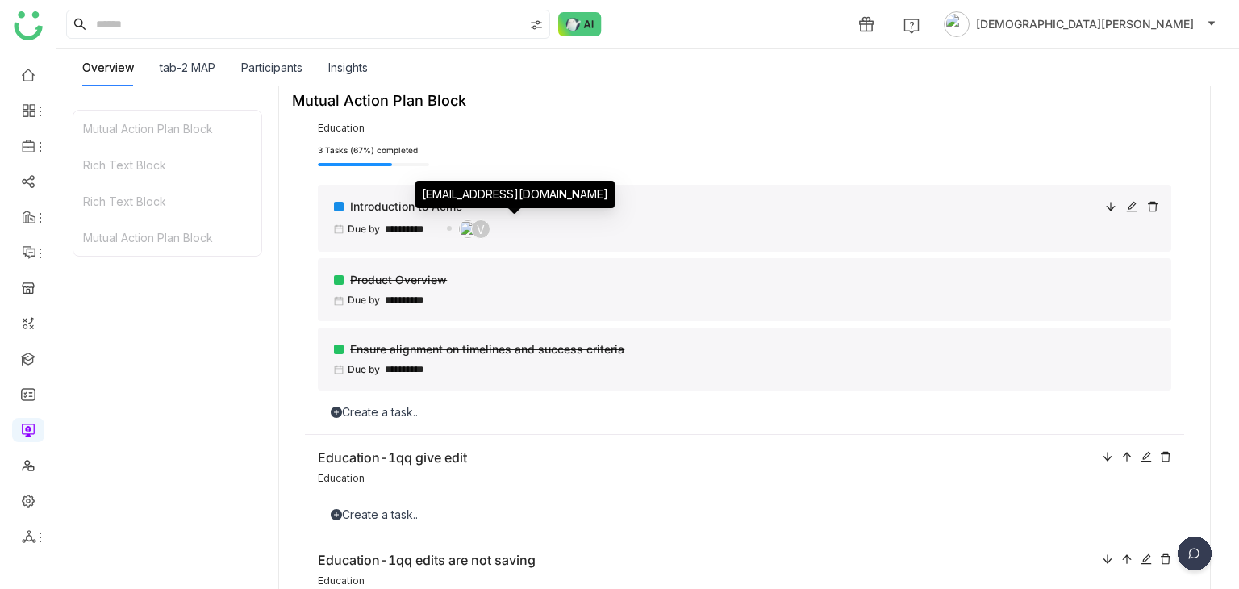
click at [490, 231] on nz-avatar "V" at bounding box center [480, 228] width 19 height 19
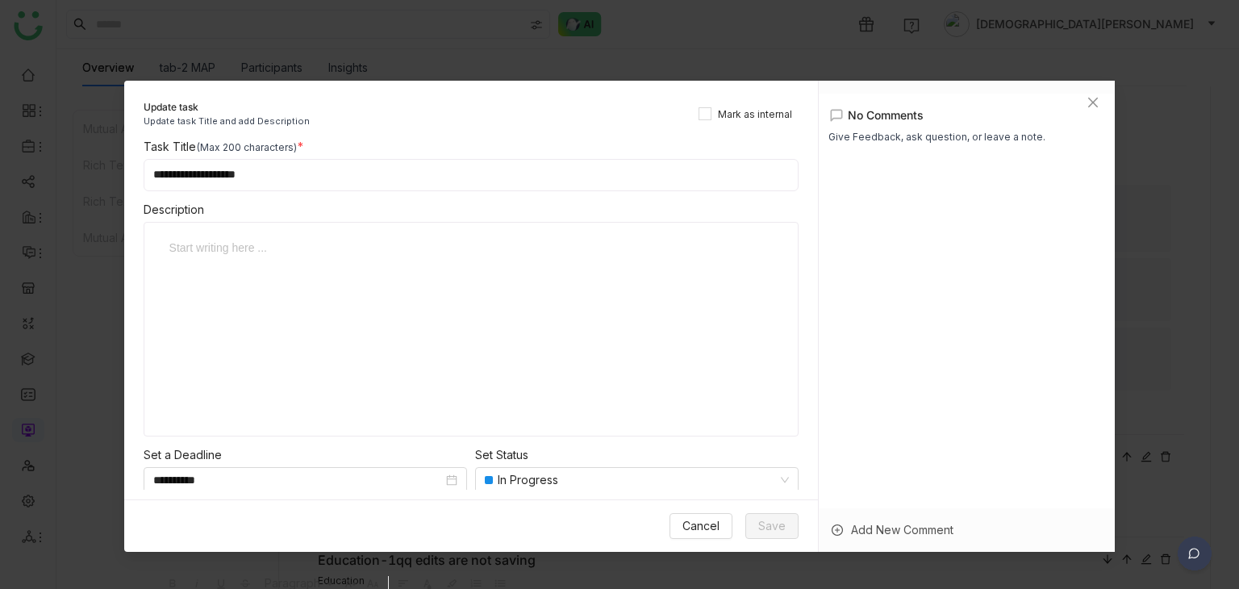
click at [736, 123] on div "Update task Update task Title and add Description Mark as internal" at bounding box center [470, 105] width 693 height 48
click at [747, 123] on div "Update task Update task Title and add Description Mark as internal" at bounding box center [470, 105] width 693 height 48
click at [752, 119] on span "Mark as internal" at bounding box center [754, 114] width 87 height 15
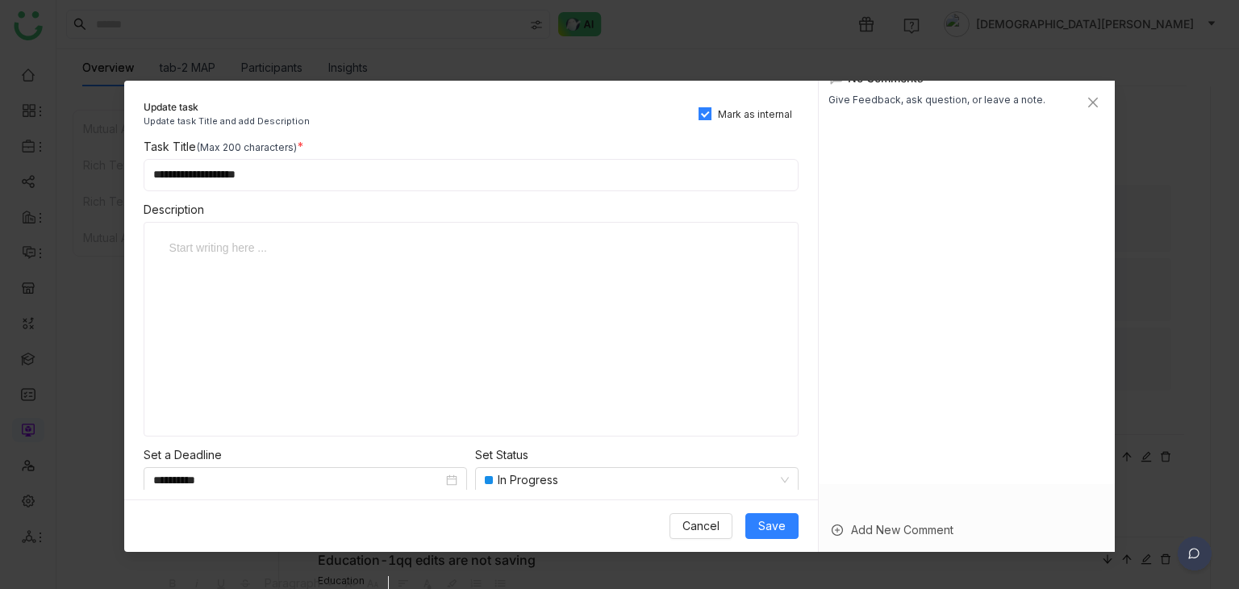
scroll to position [55, 0]
click at [758, 520] on span "Save" at bounding box center [771, 526] width 27 height 18
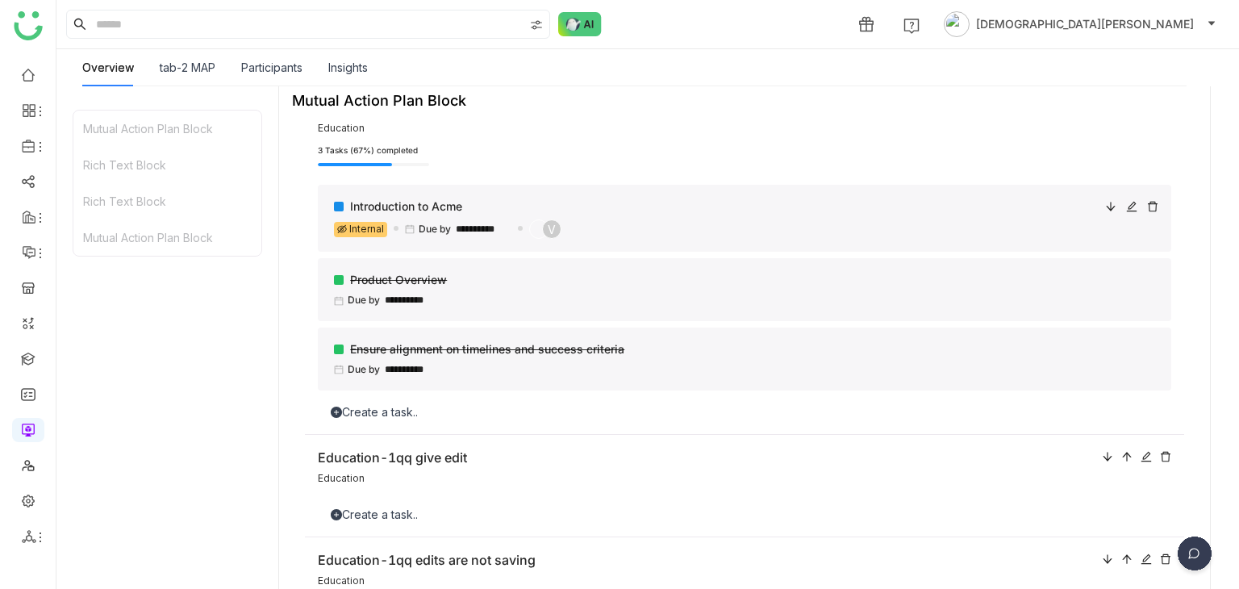
click at [358, 230] on div "Internal" at bounding box center [360, 229] width 53 height 15
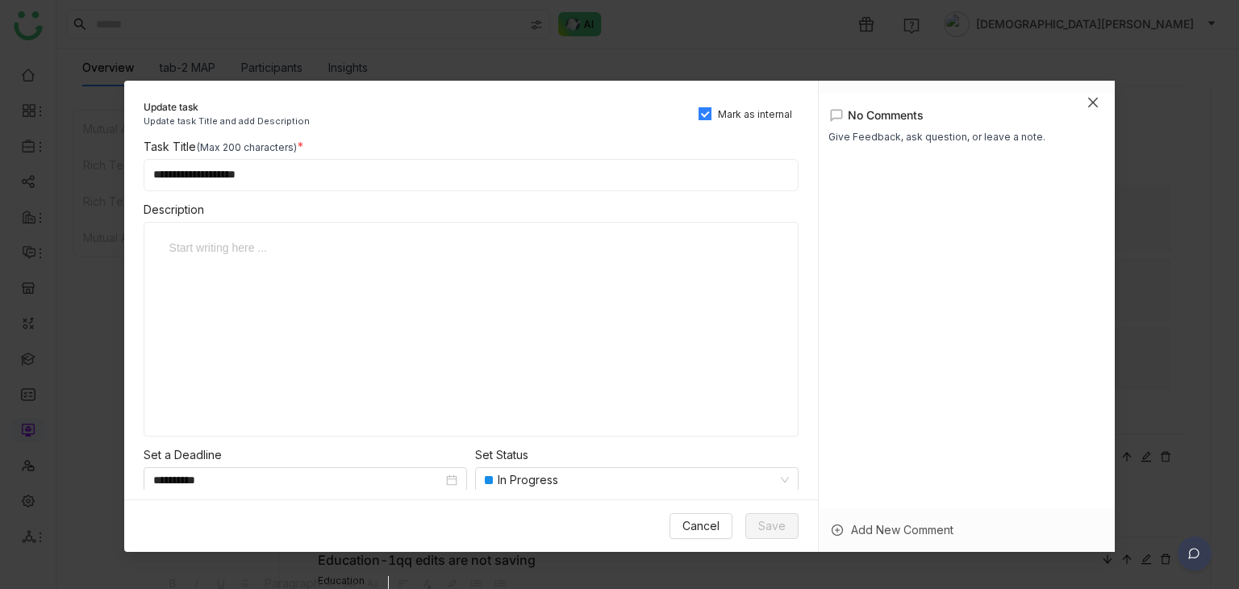
click at [1081, 100] on span "Close" at bounding box center [1093, 103] width 44 height 44
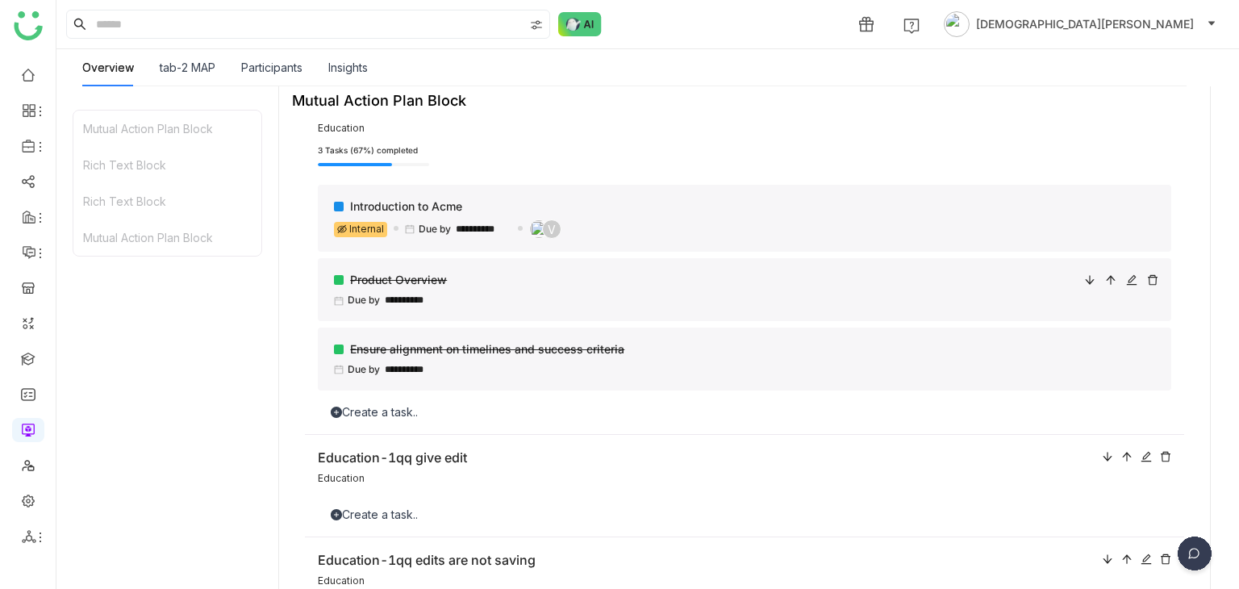
click at [956, 286] on div "Product Overview" at bounding box center [705, 280] width 742 height 18
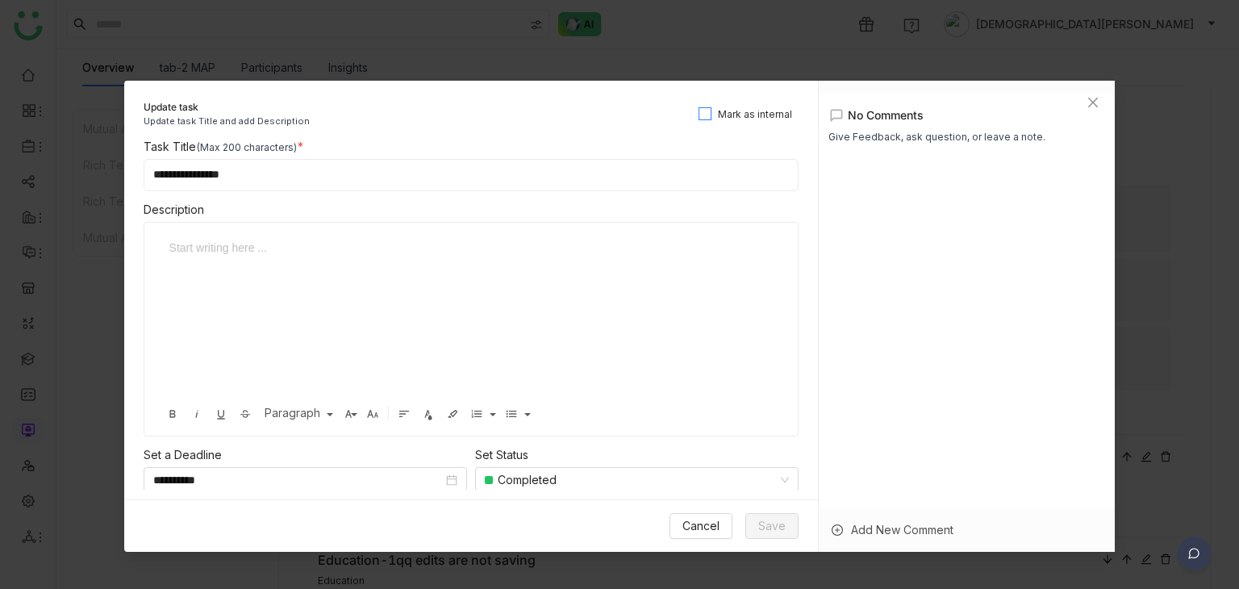
click at [723, 113] on span "Mark as internal" at bounding box center [754, 114] width 87 height 15
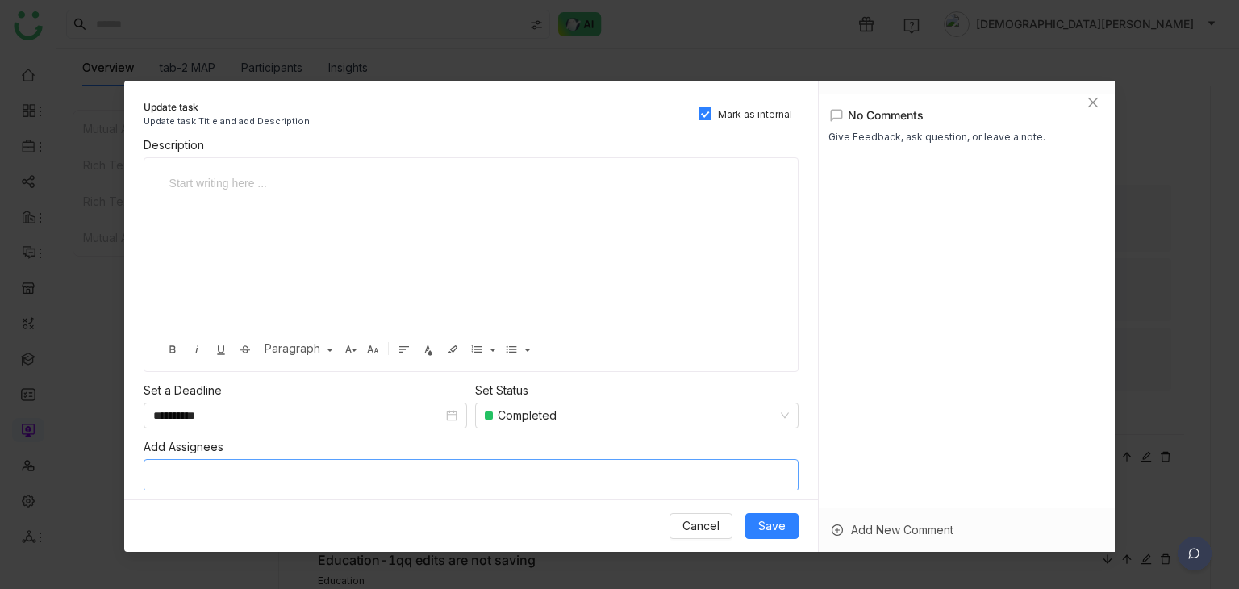
click at [152, 481] on nz-select-top-control at bounding box center [471, 475] width 655 height 32
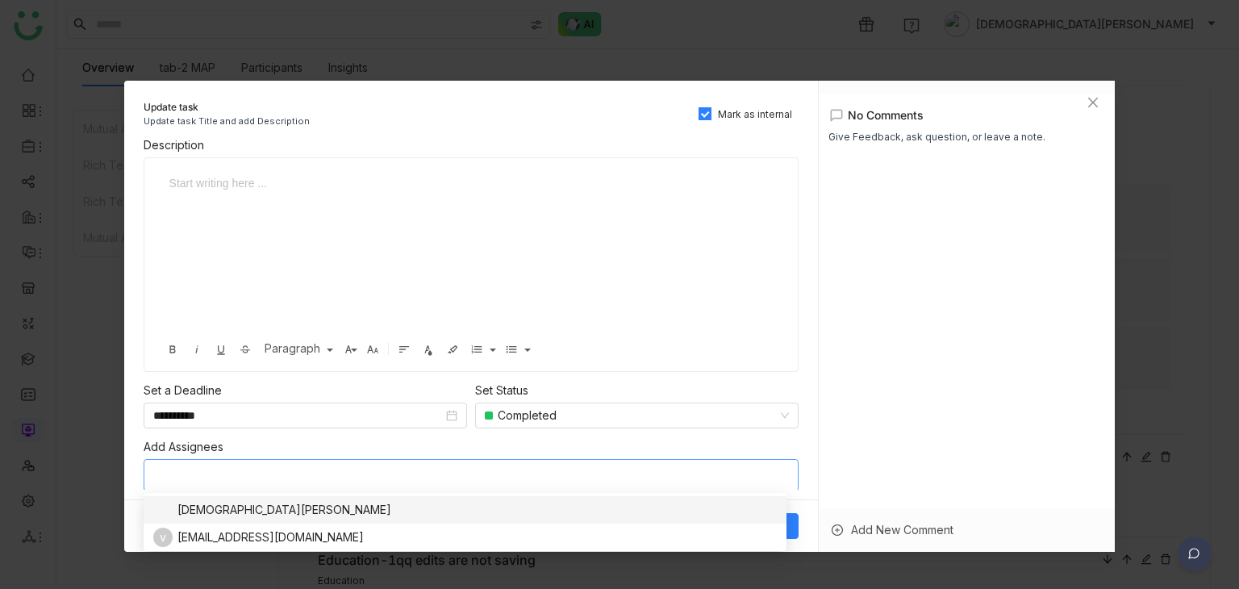
click at [214, 506] on div "[DEMOGRAPHIC_DATA][PERSON_NAME]" at bounding box center [284, 510] width 214 height 18
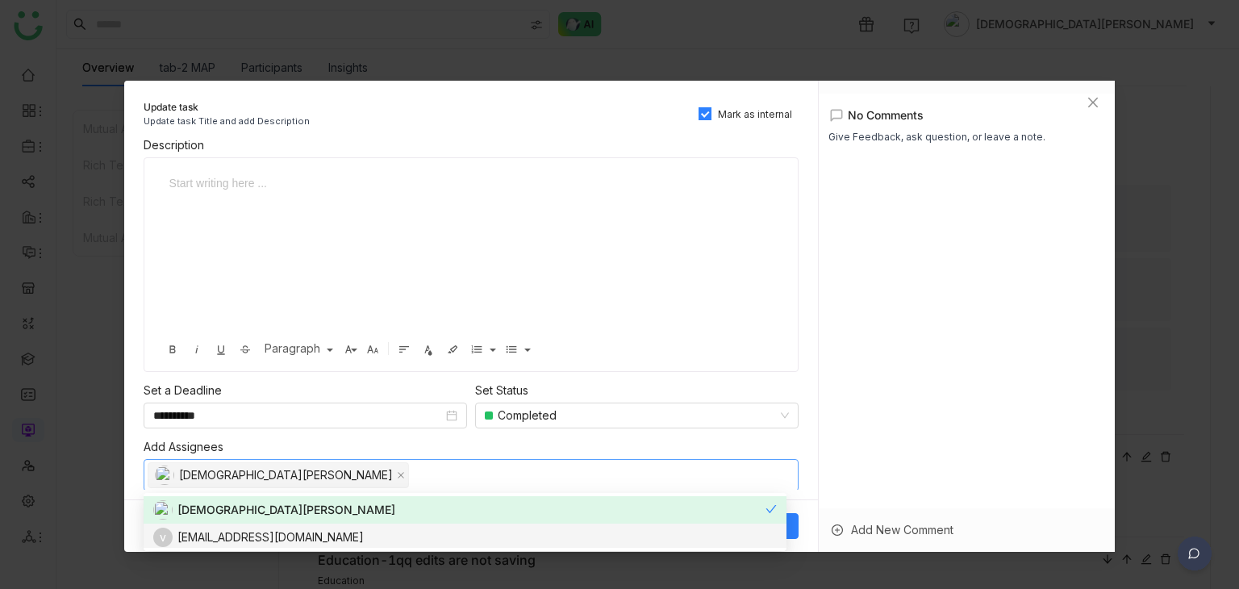
click at [223, 534] on div "vishnureddyy1998@gmsail.com" at bounding box center [270, 537] width 186 height 18
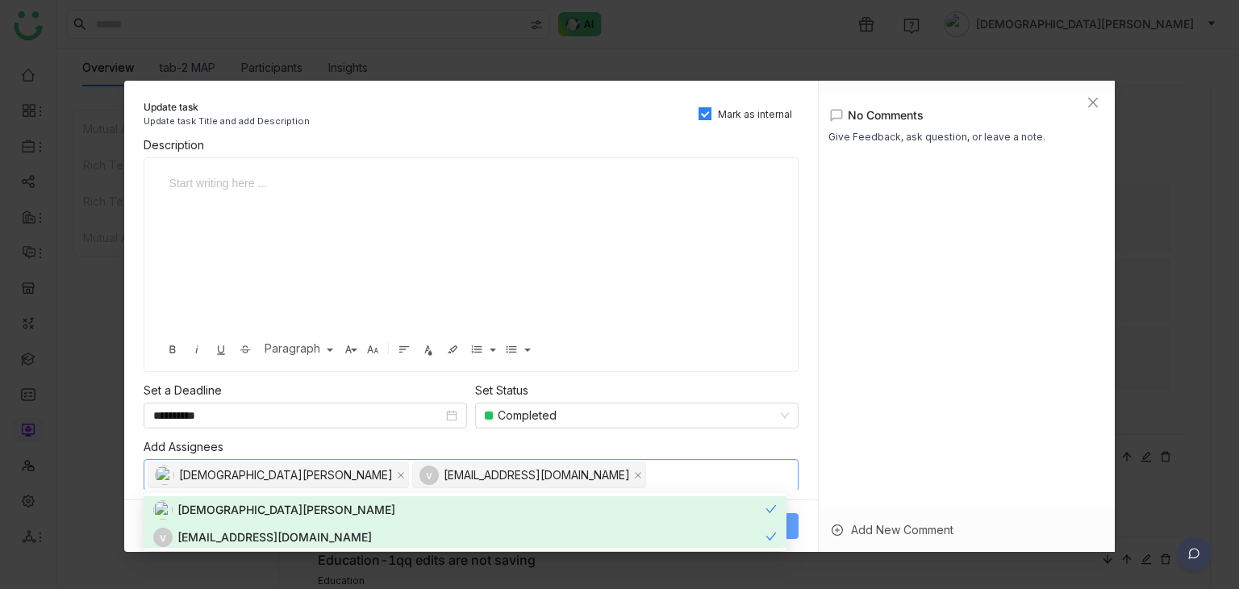
click at [788, 529] on button "Save" at bounding box center [771, 526] width 53 height 26
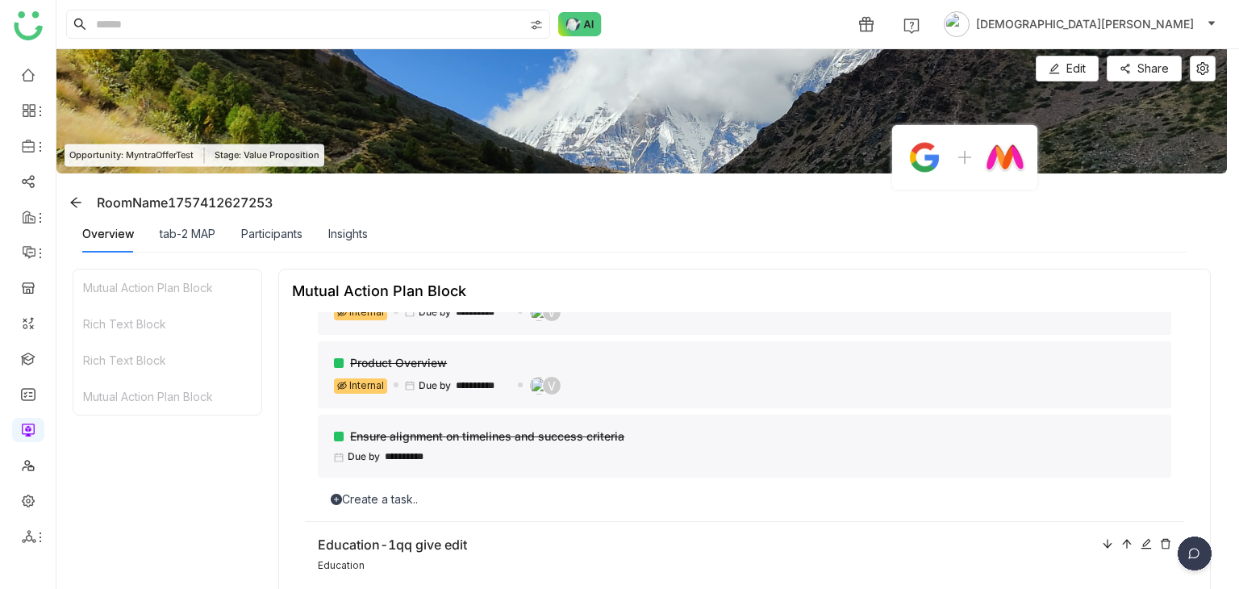
scroll to position [161, 0]
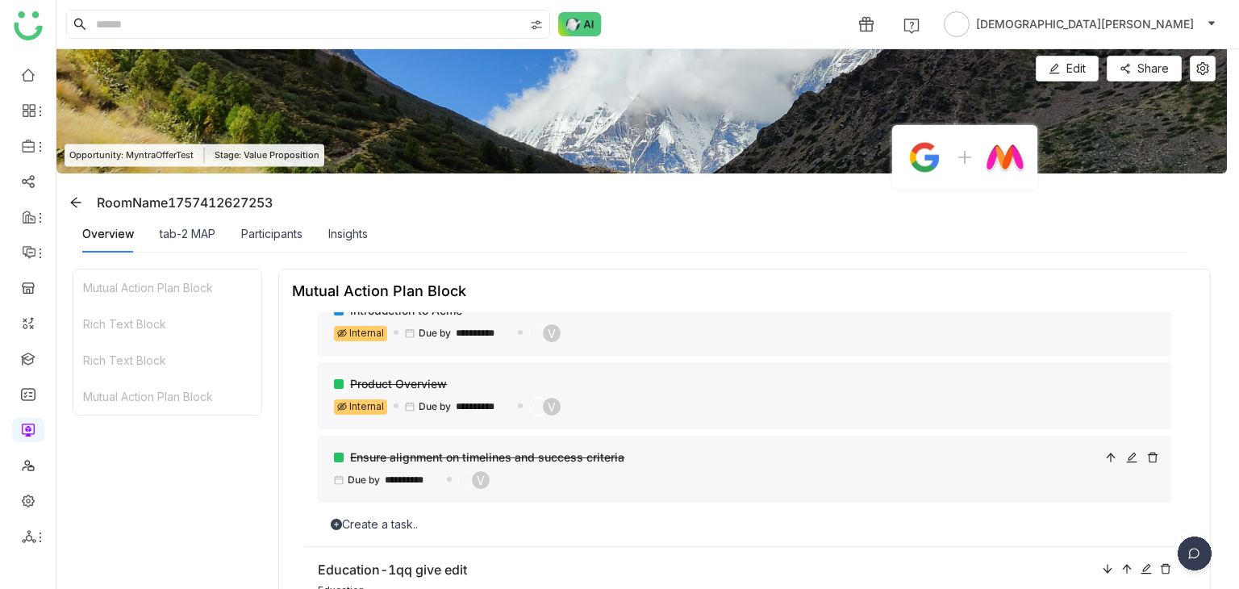
scroll to position [161, 0]
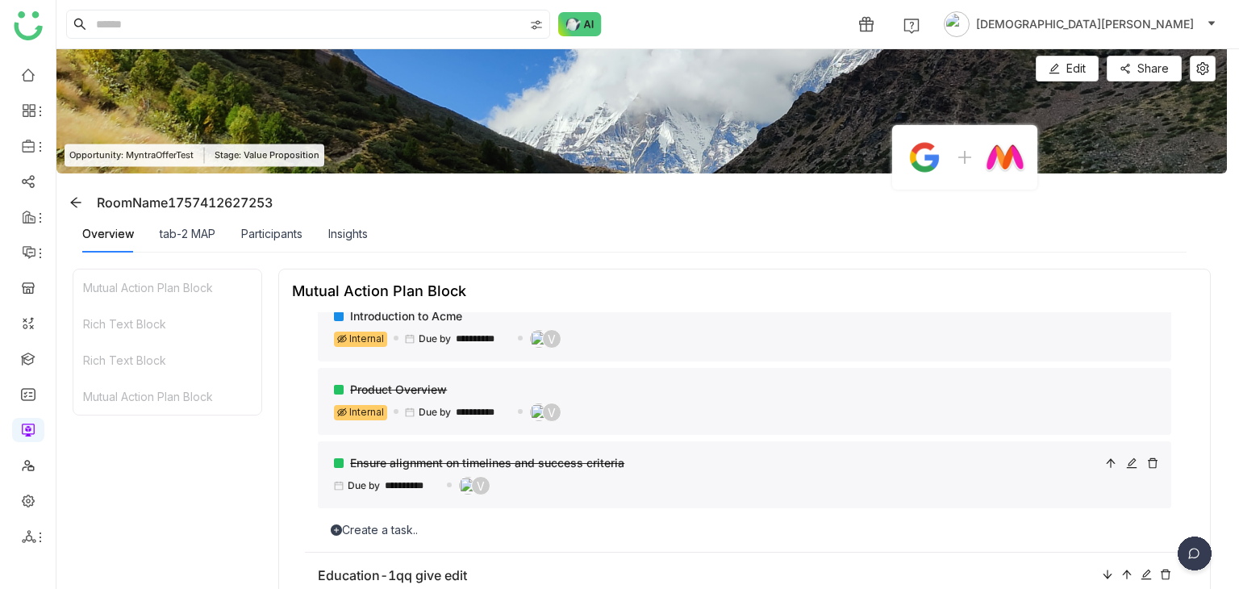
click at [336, 468] on div at bounding box center [339, 463] width 10 height 10
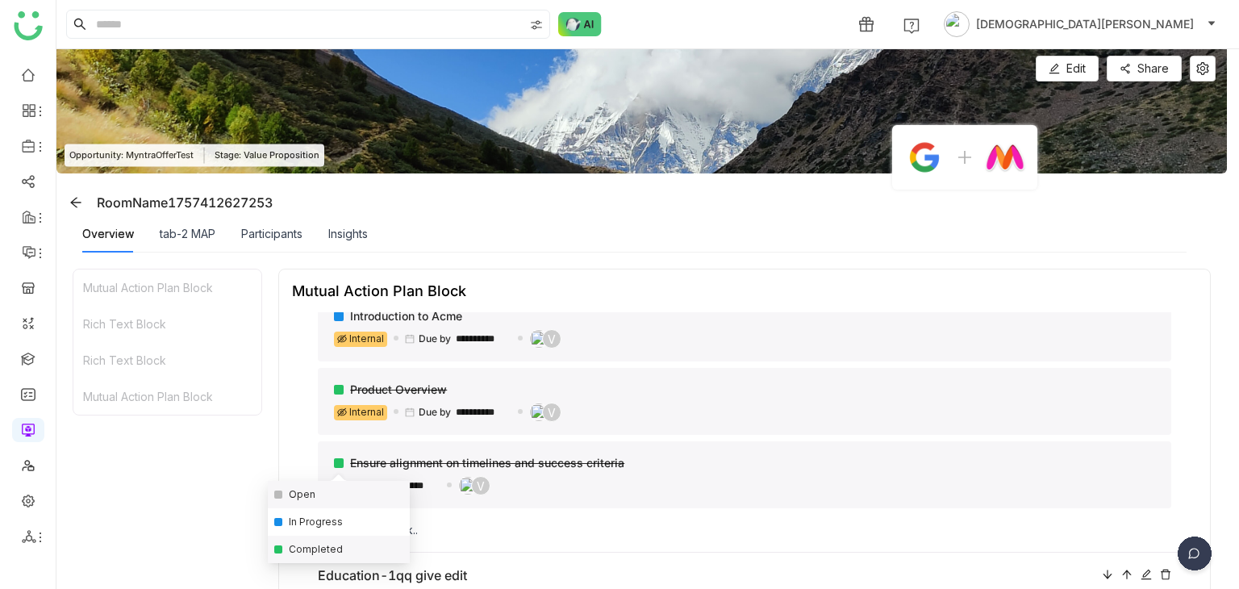
click at [330, 495] on div "Open" at bounding box center [339, 494] width 142 height 27
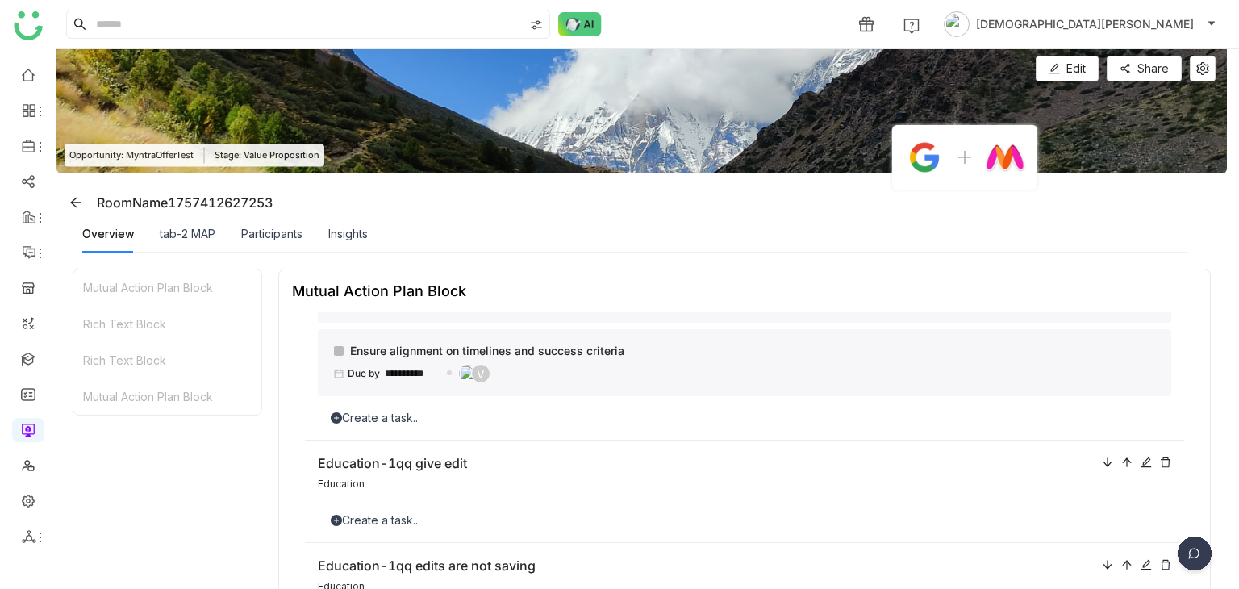
scroll to position [323, 0]
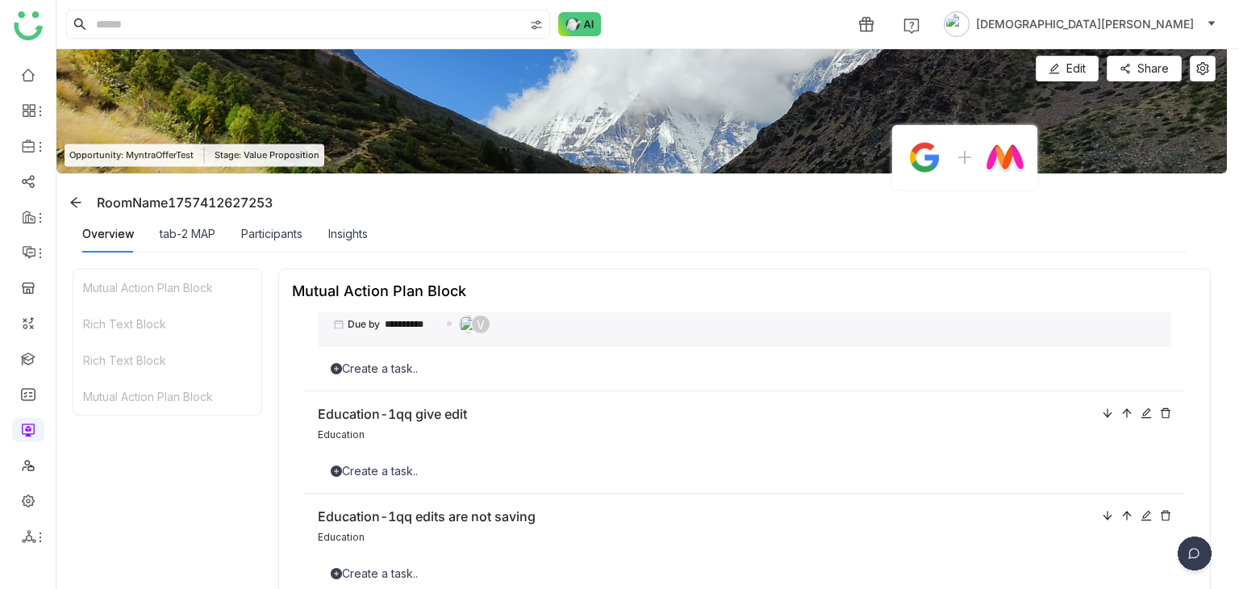
click at [376, 369] on div "Create a task.." at bounding box center [744, 369] width 853 height 18
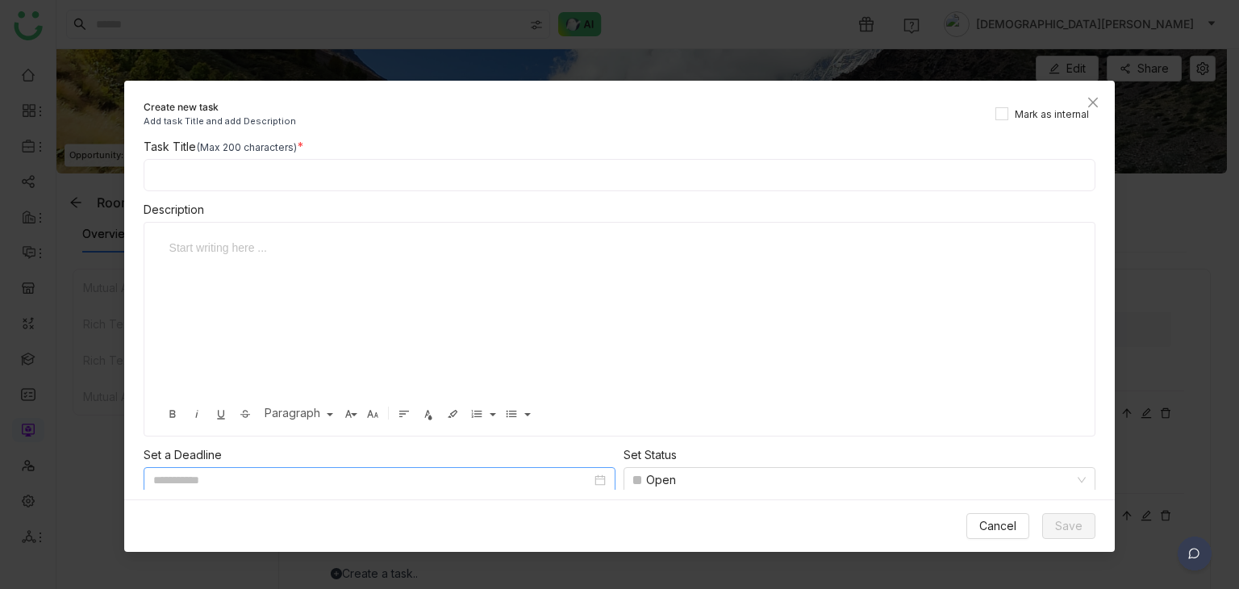
click at [402, 472] on input at bounding box center [372, 480] width 438 height 18
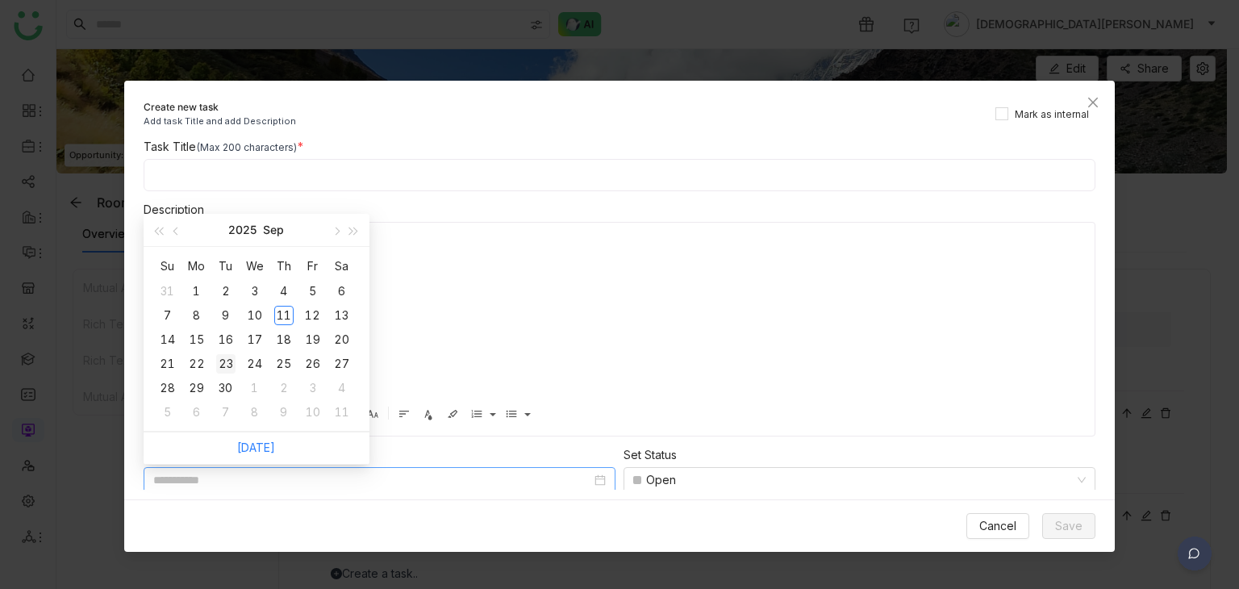
click at [214, 365] on td "23" at bounding box center [225, 364] width 29 height 24
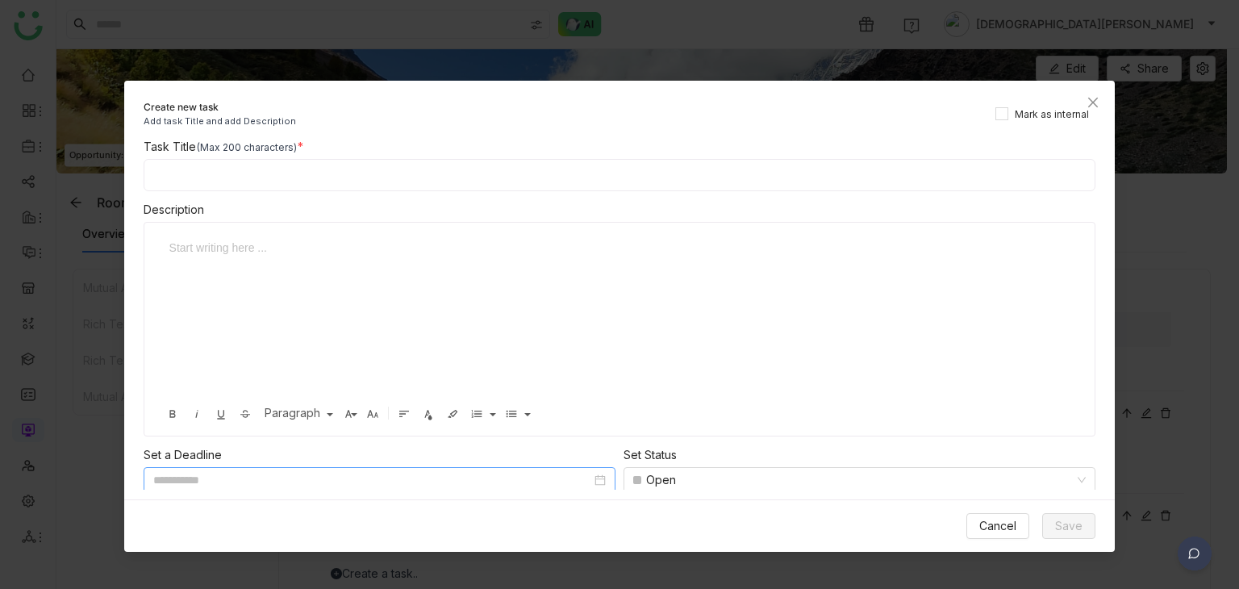
type input "**********"
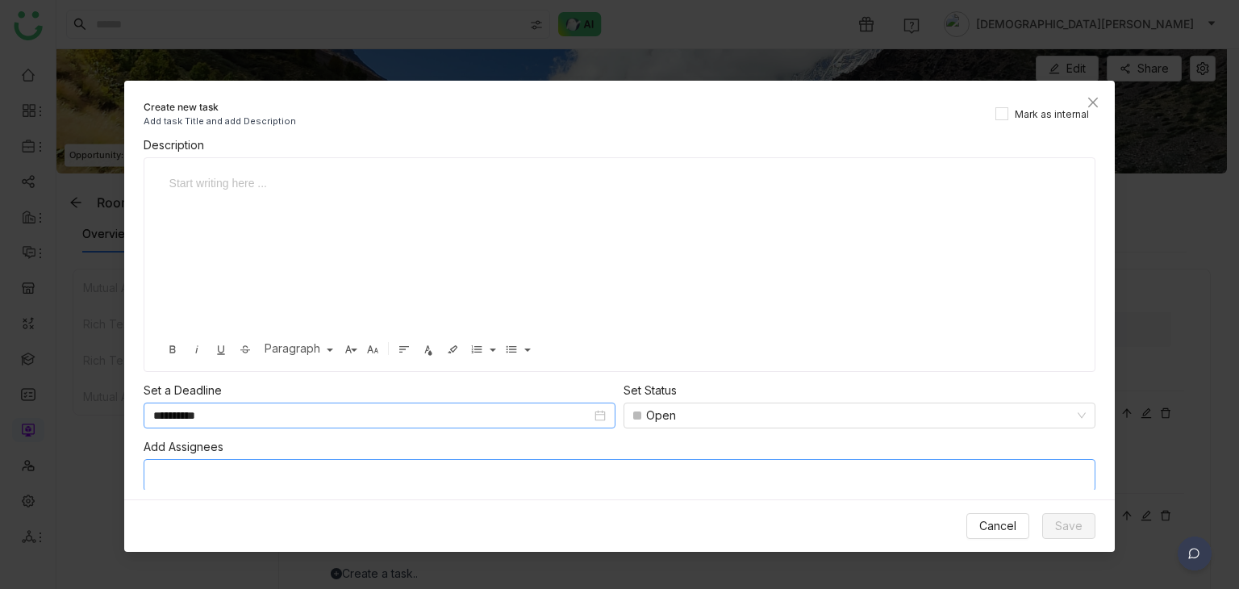
click at [247, 485] on nz-select-top-control at bounding box center [620, 475] width 952 height 32
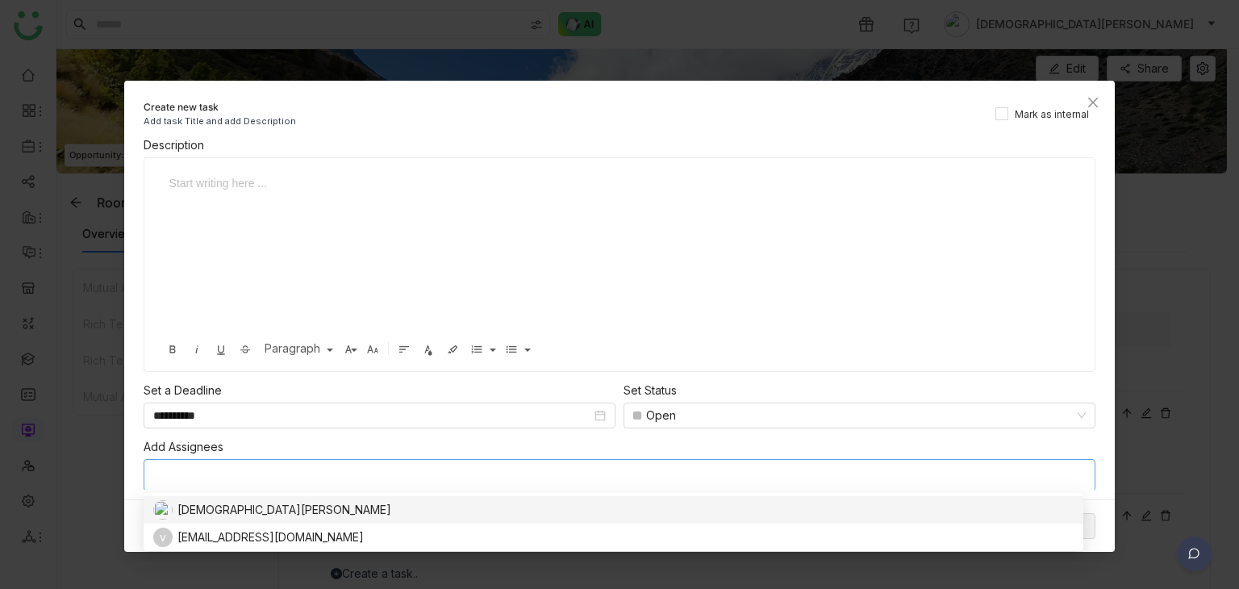
click at [235, 520] on nz-option-item "[DEMOGRAPHIC_DATA][PERSON_NAME]" at bounding box center [614, 509] width 940 height 27
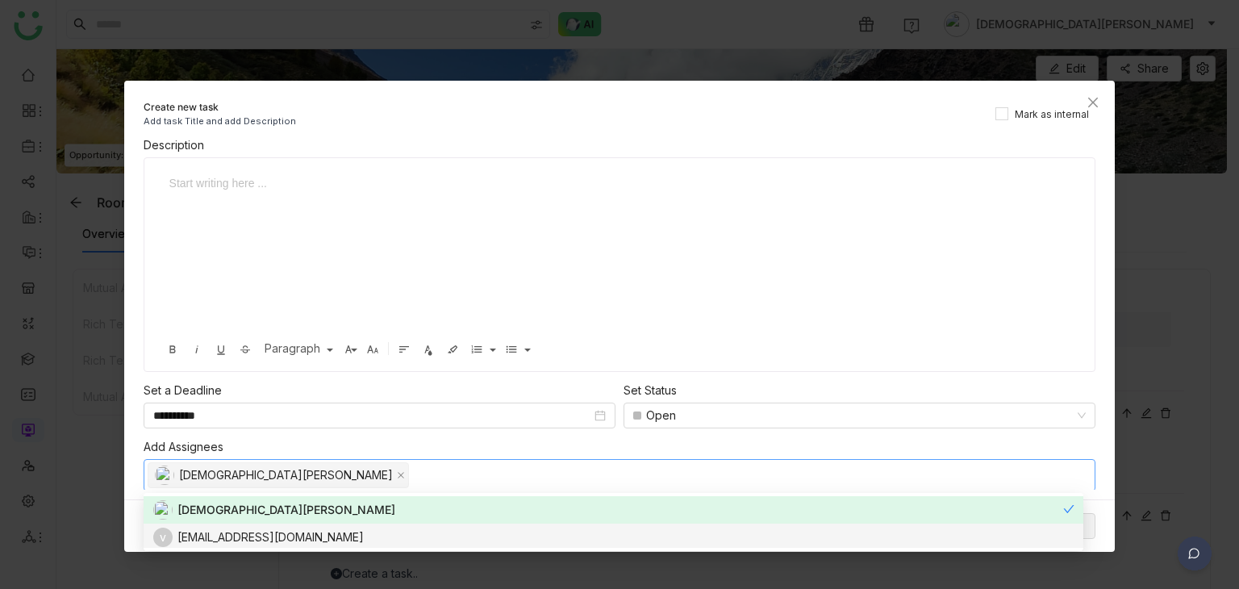
click at [239, 534] on div "vishnureddyy1998@gmsail.com" at bounding box center [270, 537] width 186 height 18
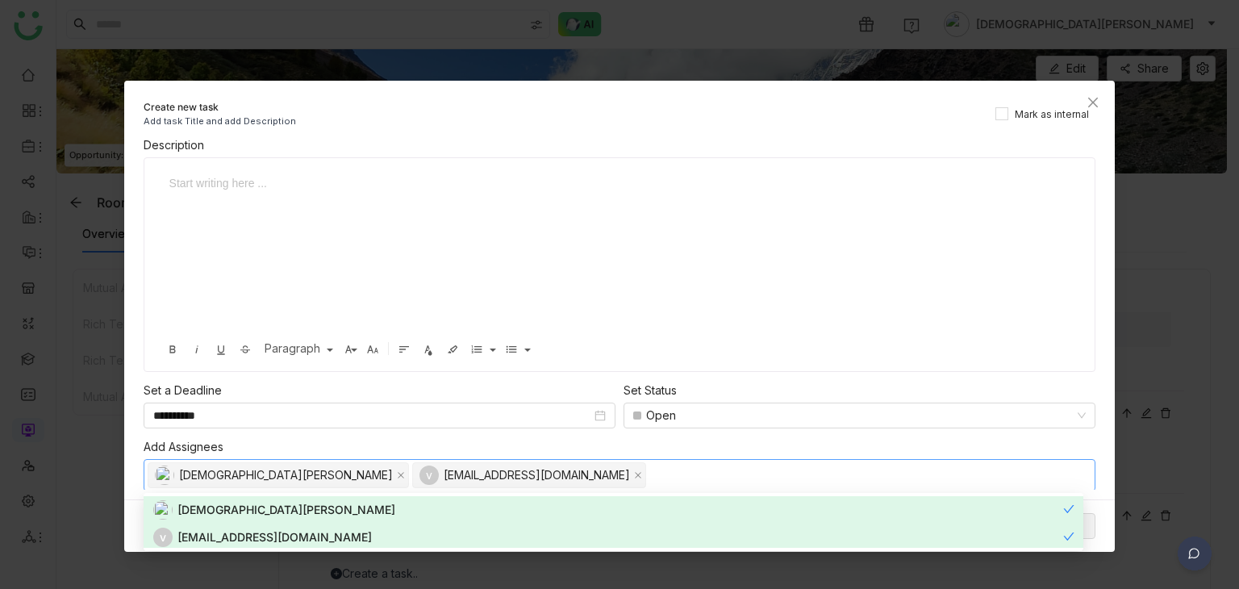
click at [354, 207] on div at bounding box center [613, 254] width 906 height 161
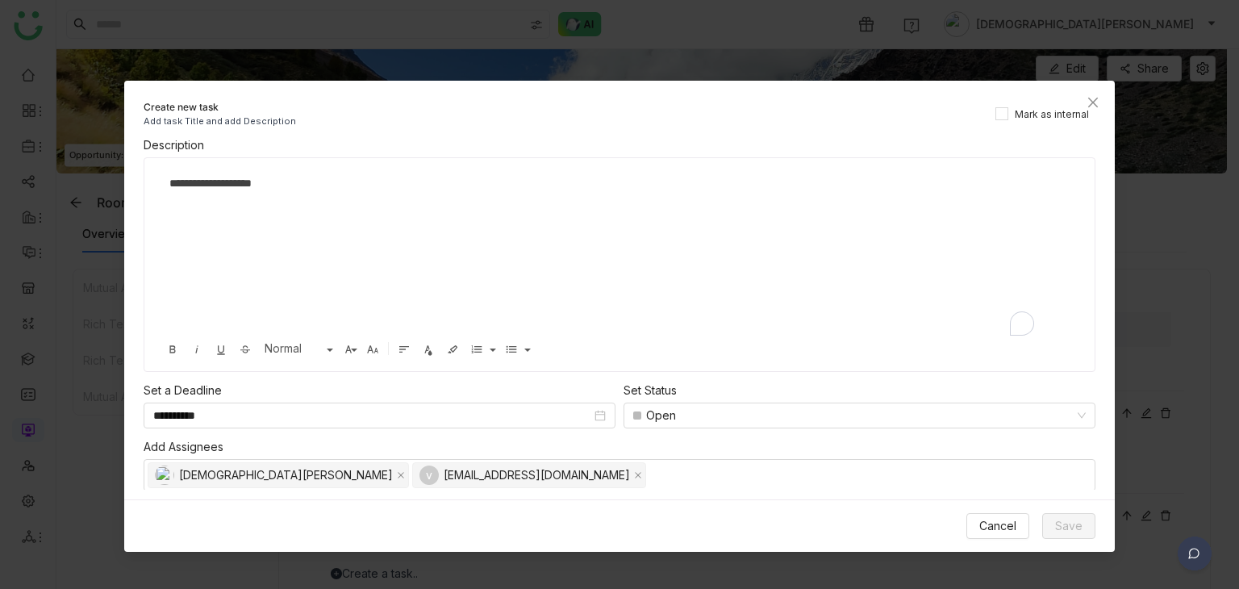
scroll to position [0, 0]
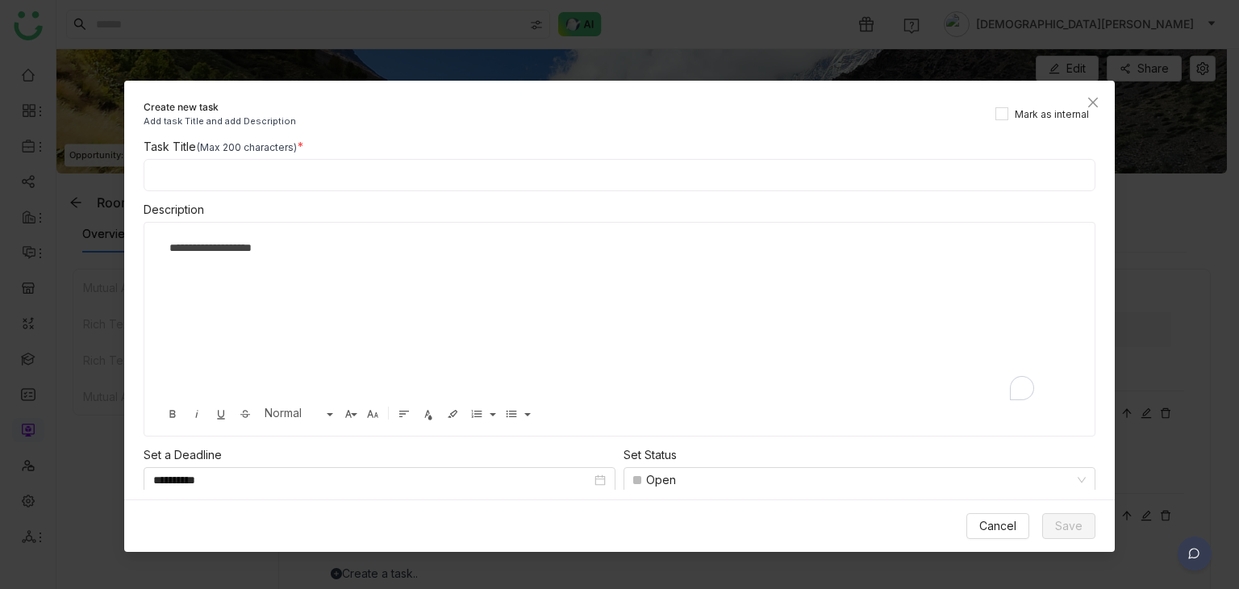
click at [239, 175] on input at bounding box center [620, 175] width 952 height 32
paste input "**********"
type input "**********"
click at [1068, 523] on span "Save" at bounding box center [1068, 526] width 27 height 18
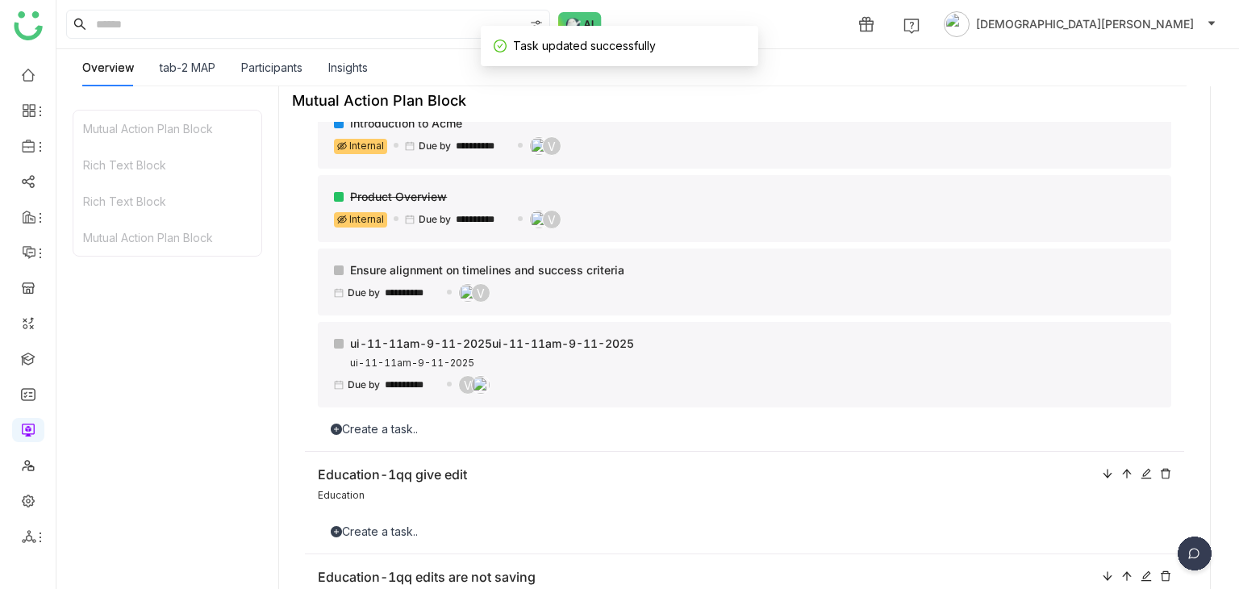
scroll to position [161, 0]
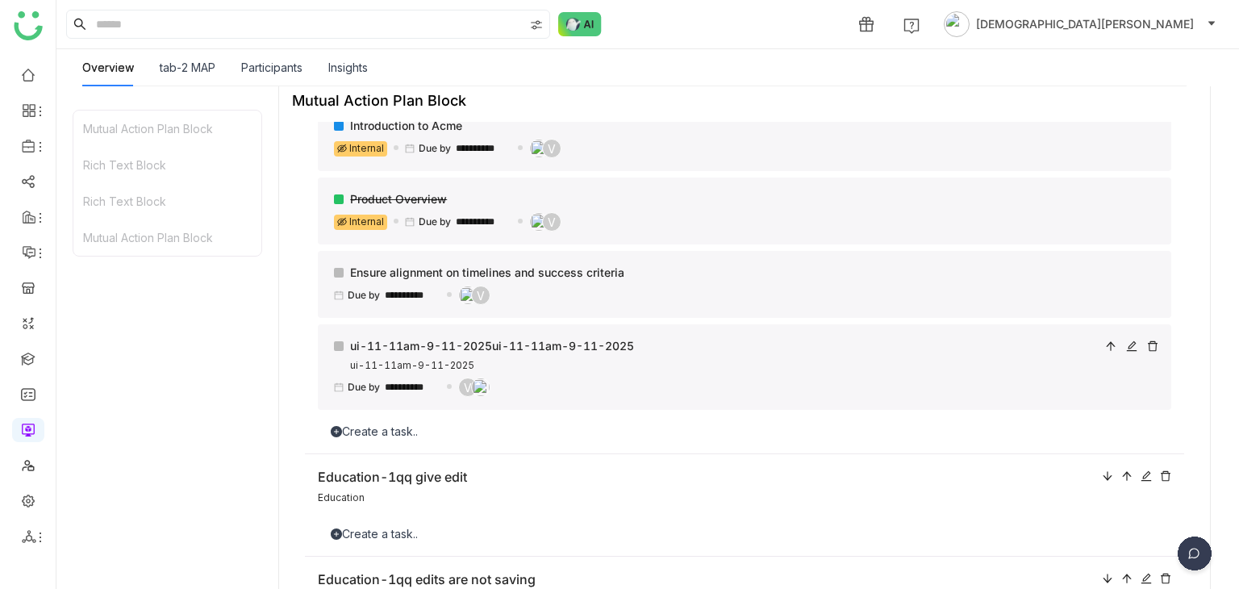
click at [351, 386] on span "Due by" at bounding box center [364, 387] width 32 height 15
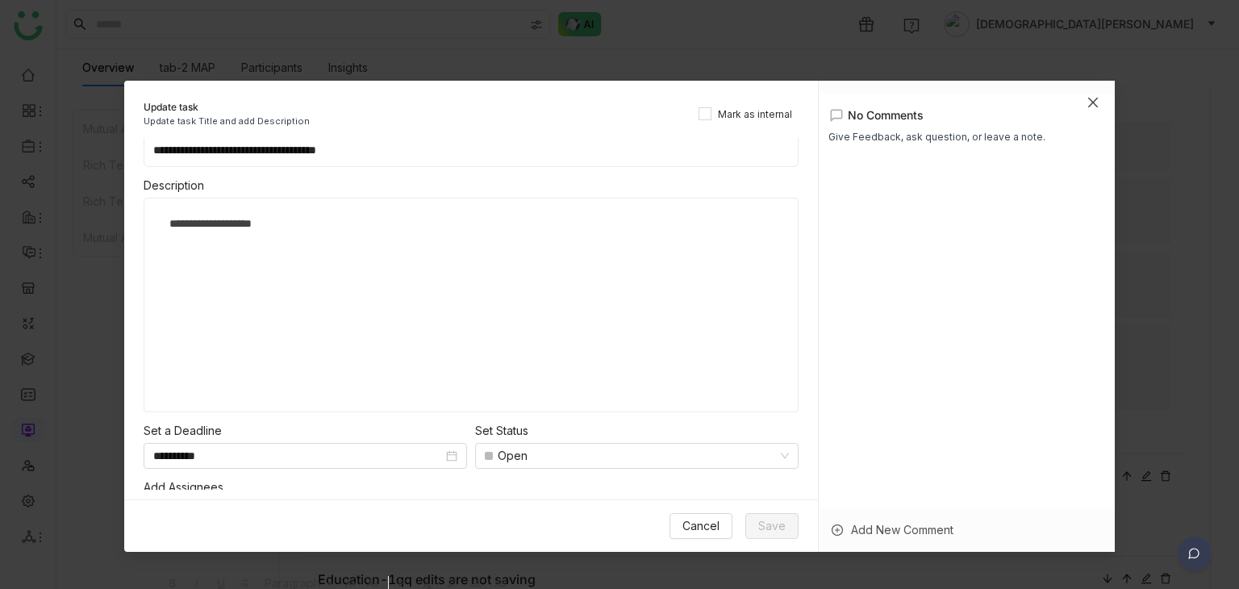
scroll to position [65, 0]
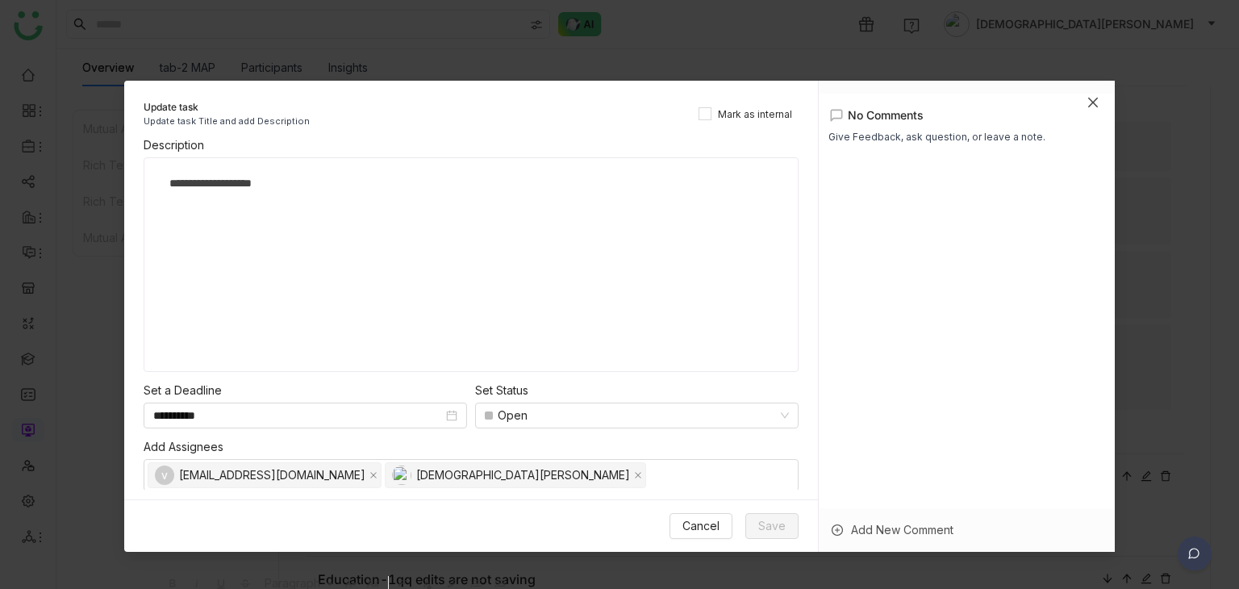
click at [1092, 105] on icon "Close" at bounding box center [1092, 102] width 13 height 13
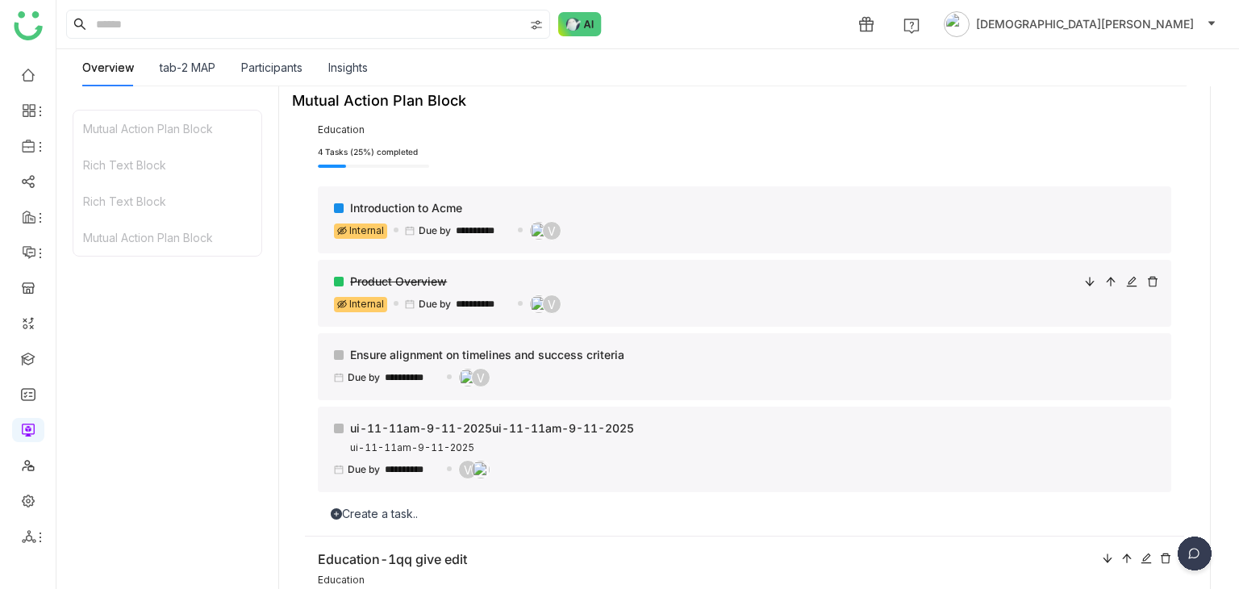
scroll to position [0, 0]
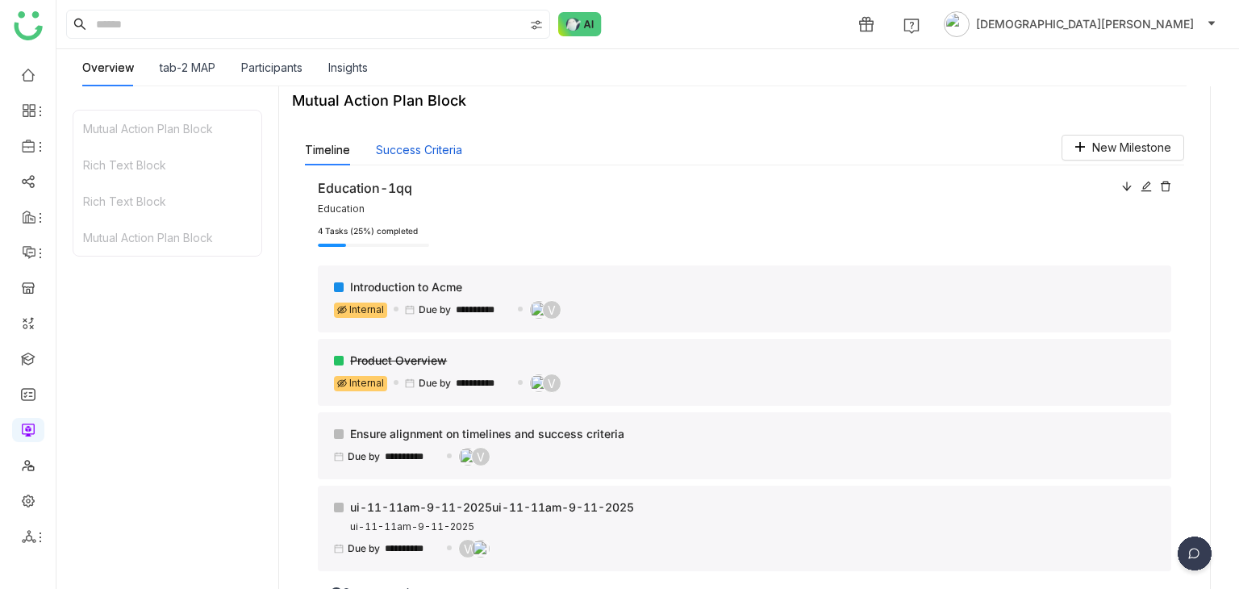
click at [426, 147] on button "Success Criteria" at bounding box center [419, 150] width 86 height 18
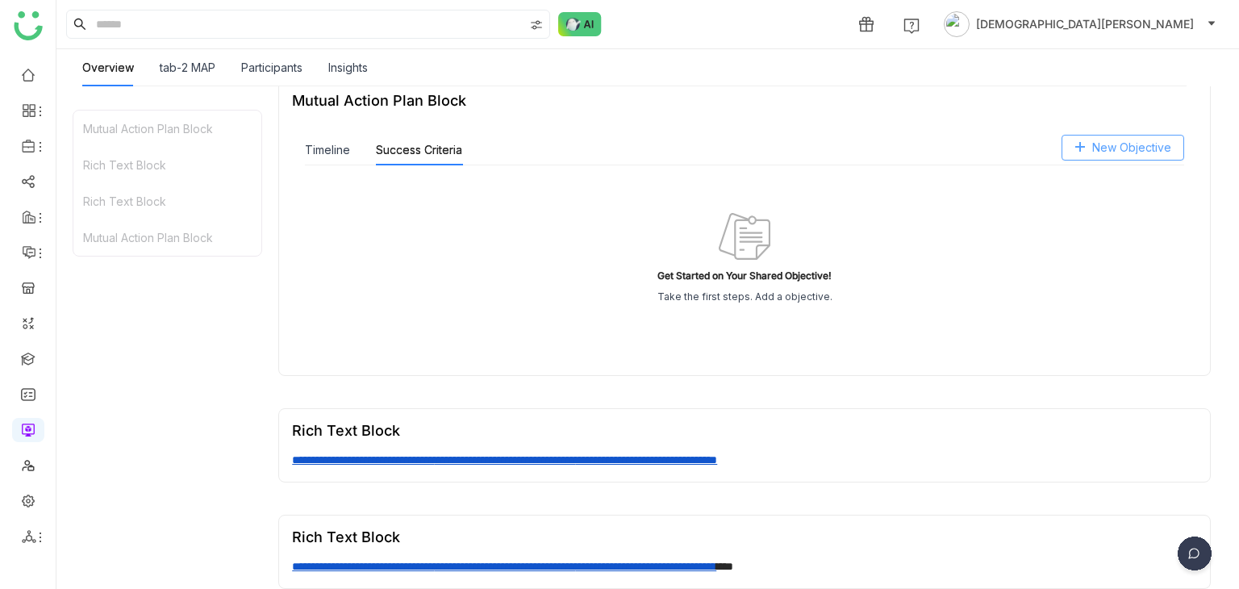
click at [1151, 155] on span "New Objective" at bounding box center [1131, 148] width 79 height 18
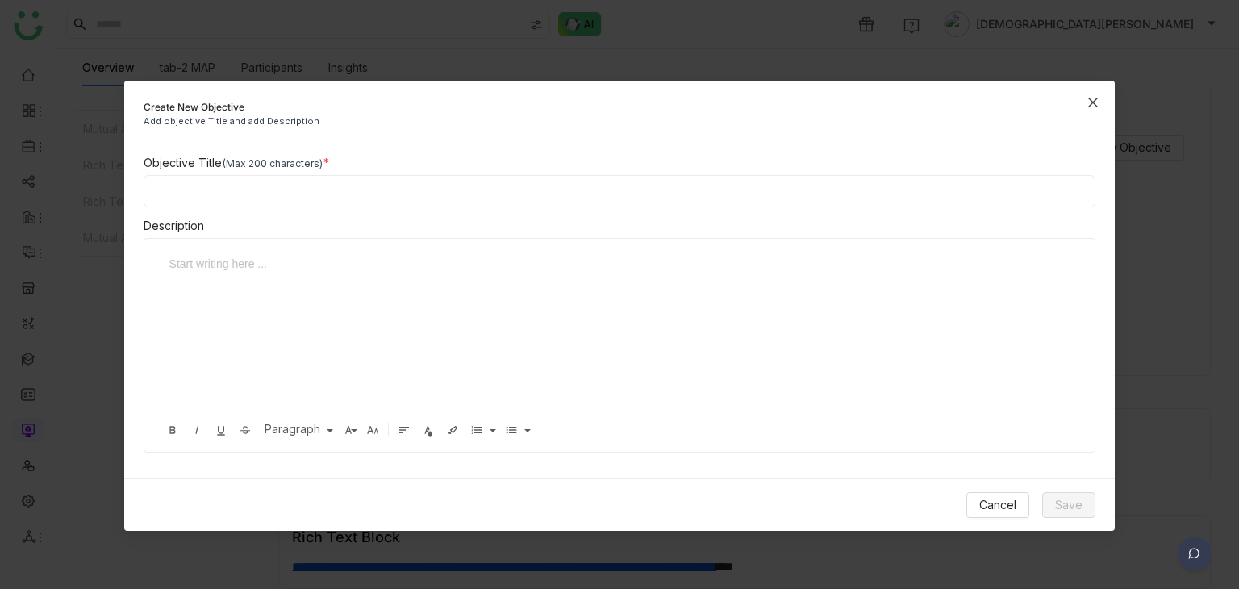
click at [1091, 98] on icon "Close" at bounding box center [1092, 102] width 13 height 13
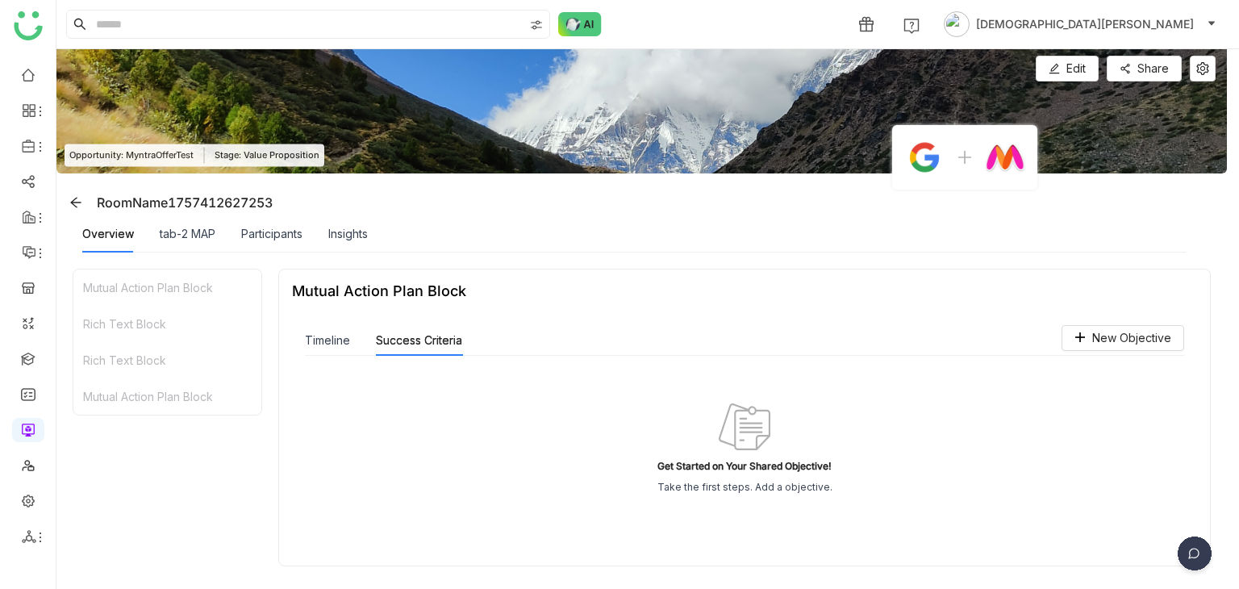
drag, startPoint x: 285, startPoint y: 202, endPoint x: 275, endPoint y: 200, distance: 9.8
click at [275, 200] on div "RoomName1757412627253" at bounding box center [645, 202] width 1164 height 26
copy div "RoomName1757412627253"
click at [1197, 73] on icon at bounding box center [1202, 68] width 13 height 13
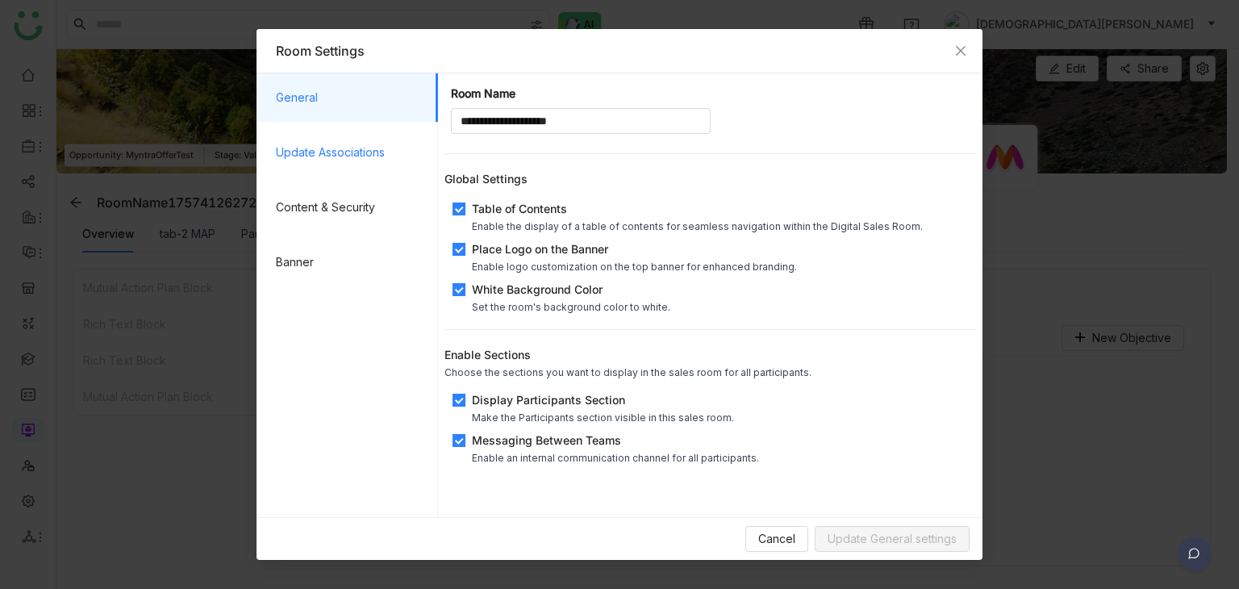
click at [364, 170] on span "Update Associations" at bounding box center [350, 152] width 149 height 48
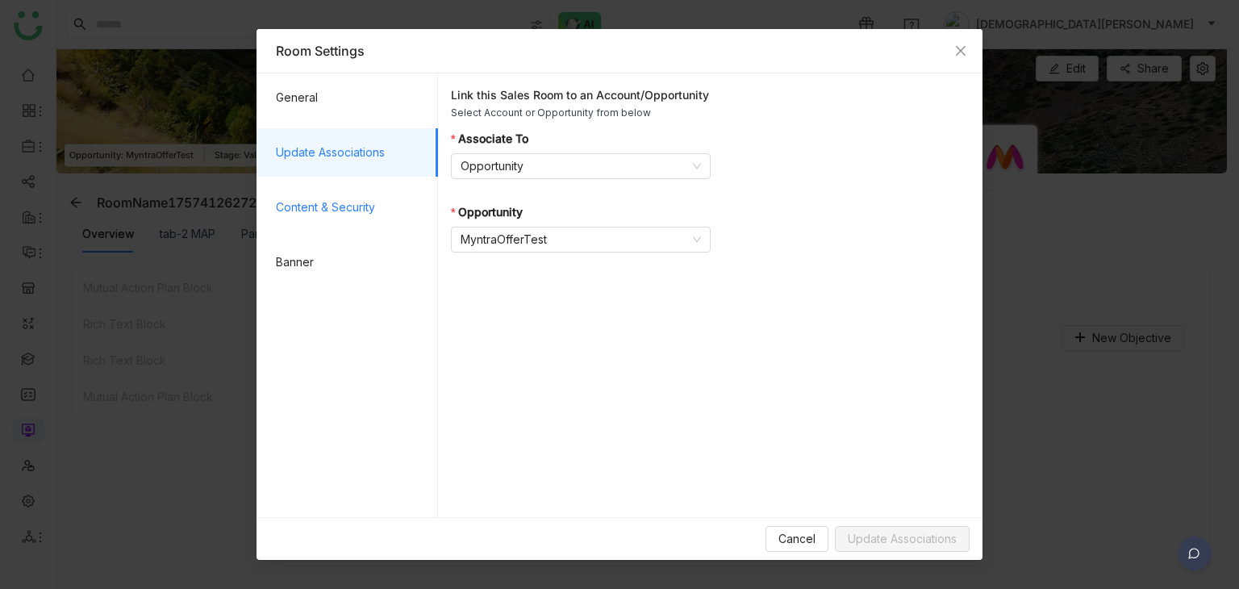
click at [335, 198] on span "Content & Security" at bounding box center [350, 207] width 149 height 48
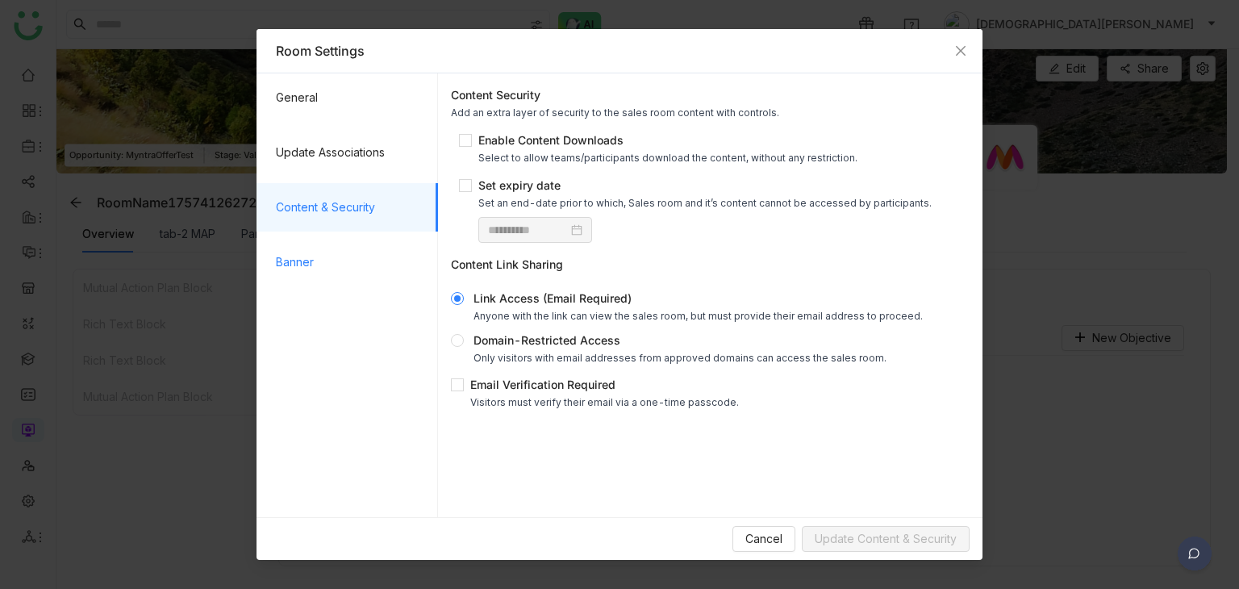
click at [329, 265] on span "Banner" at bounding box center [350, 262] width 149 height 48
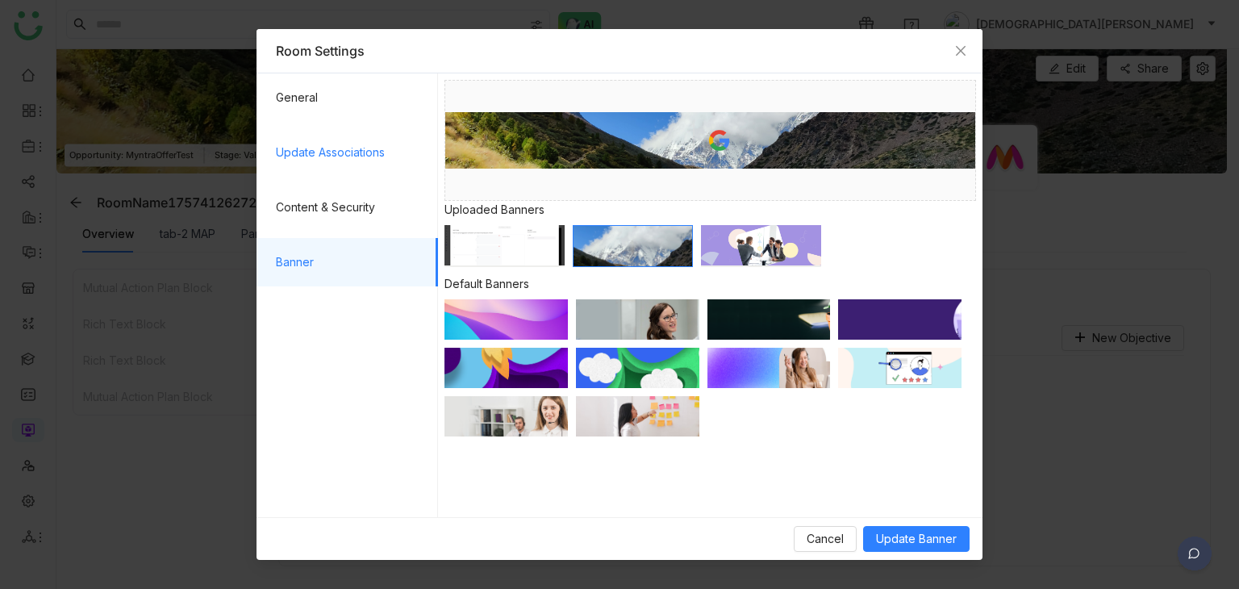
click at [300, 148] on span "Update Associations" at bounding box center [350, 152] width 149 height 48
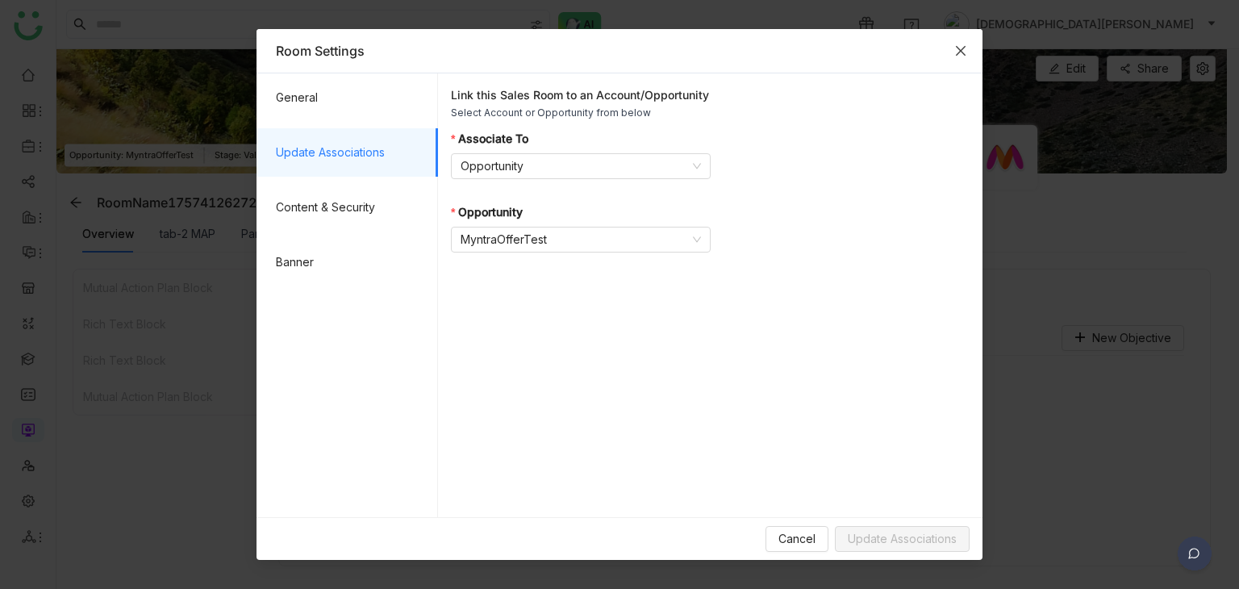
click at [945, 49] on span "Close" at bounding box center [961, 51] width 44 height 44
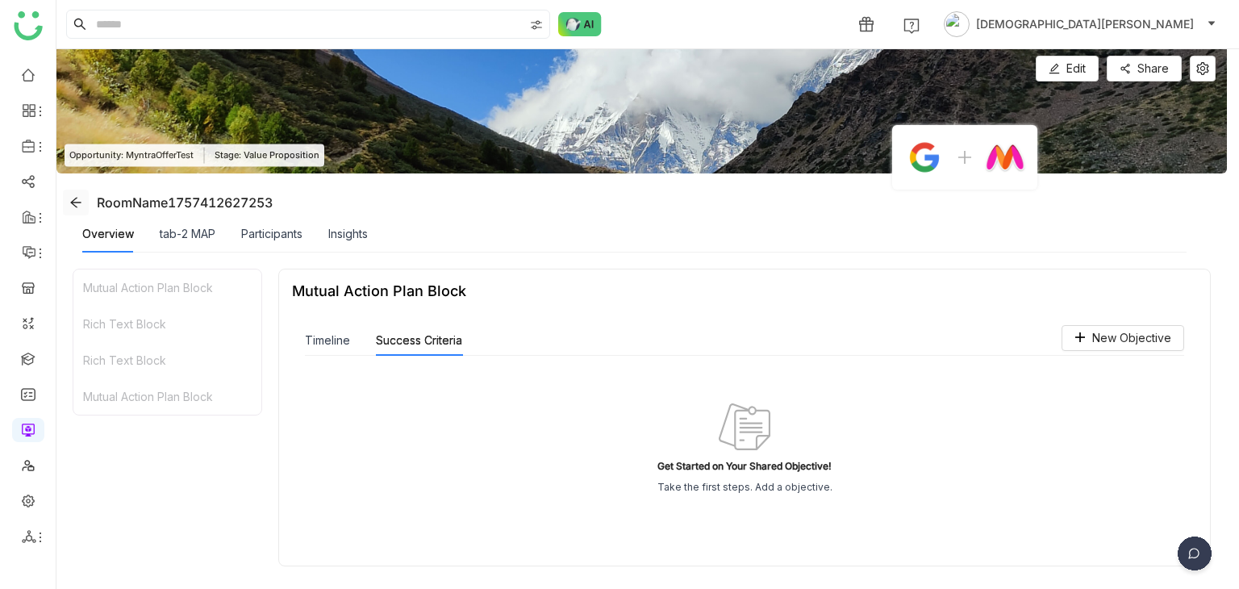
click at [78, 204] on icon at bounding box center [75, 202] width 13 height 13
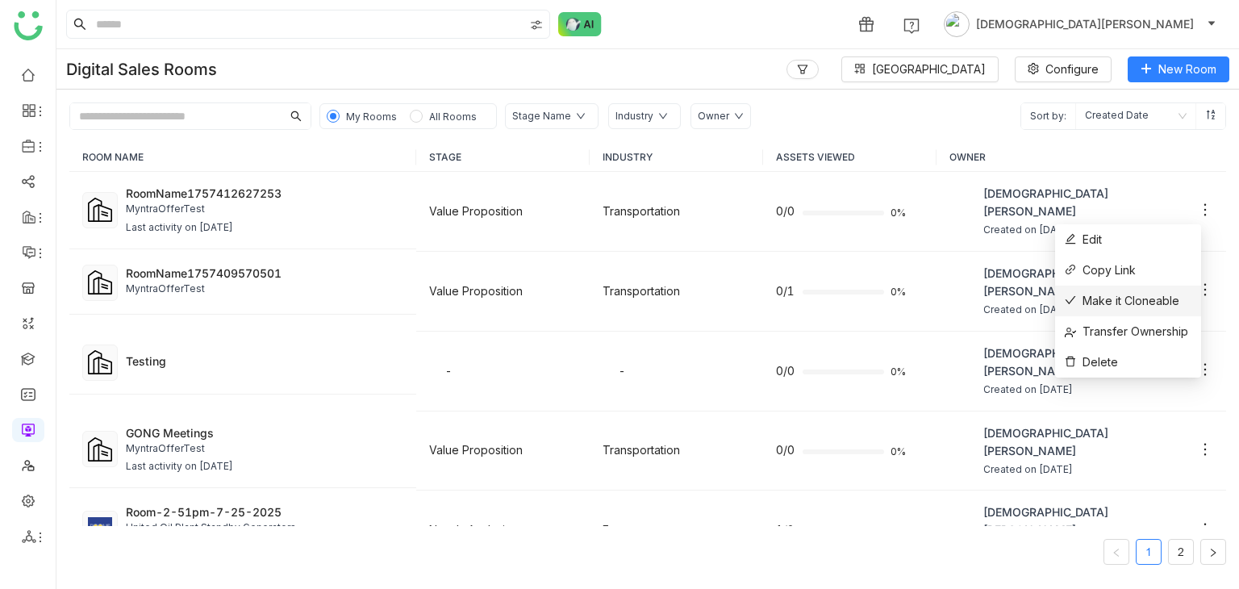
click at [1126, 300] on span "Make it Cloneable" at bounding box center [1121, 301] width 115 height 18
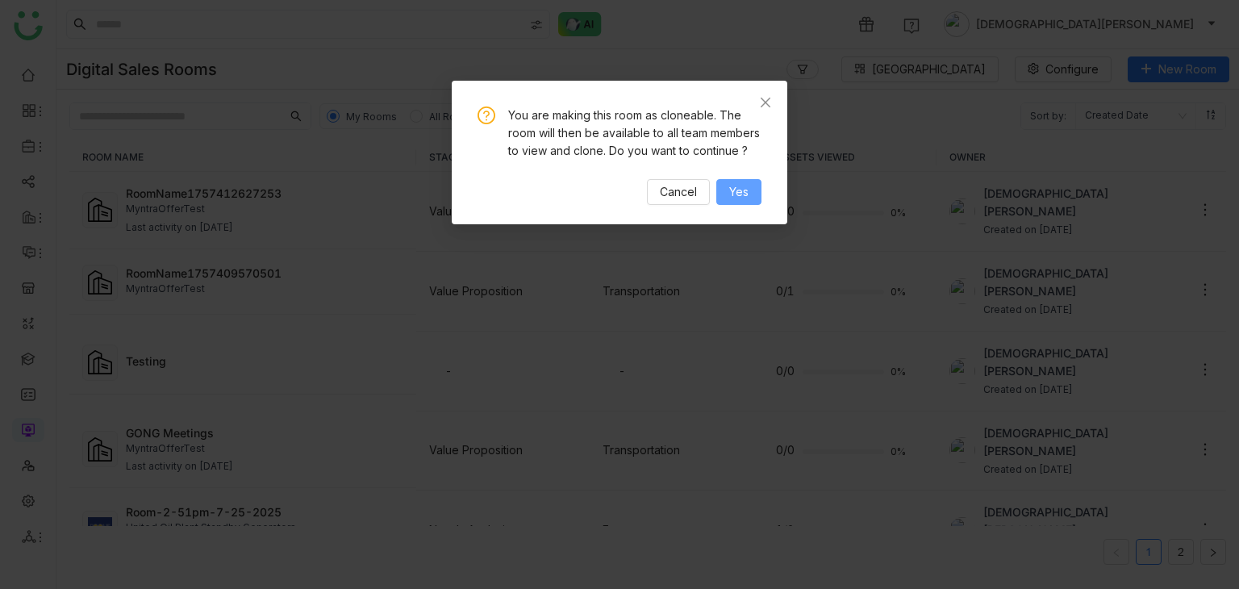
click at [735, 188] on span "Yes" at bounding box center [738, 192] width 19 height 18
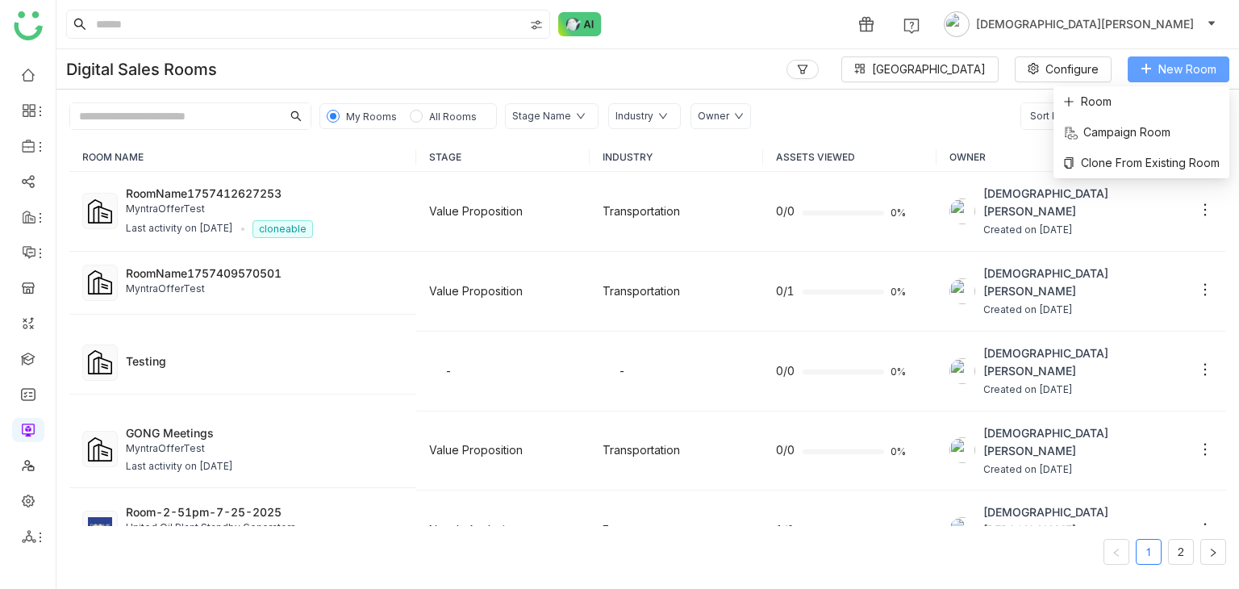
click at [1161, 64] on span "New Room" at bounding box center [1187, 69] width 58 height 18
click at [1101, 168] on span "Clone From Existing Room" at bounding box center [1141, 164] width 156 height 18
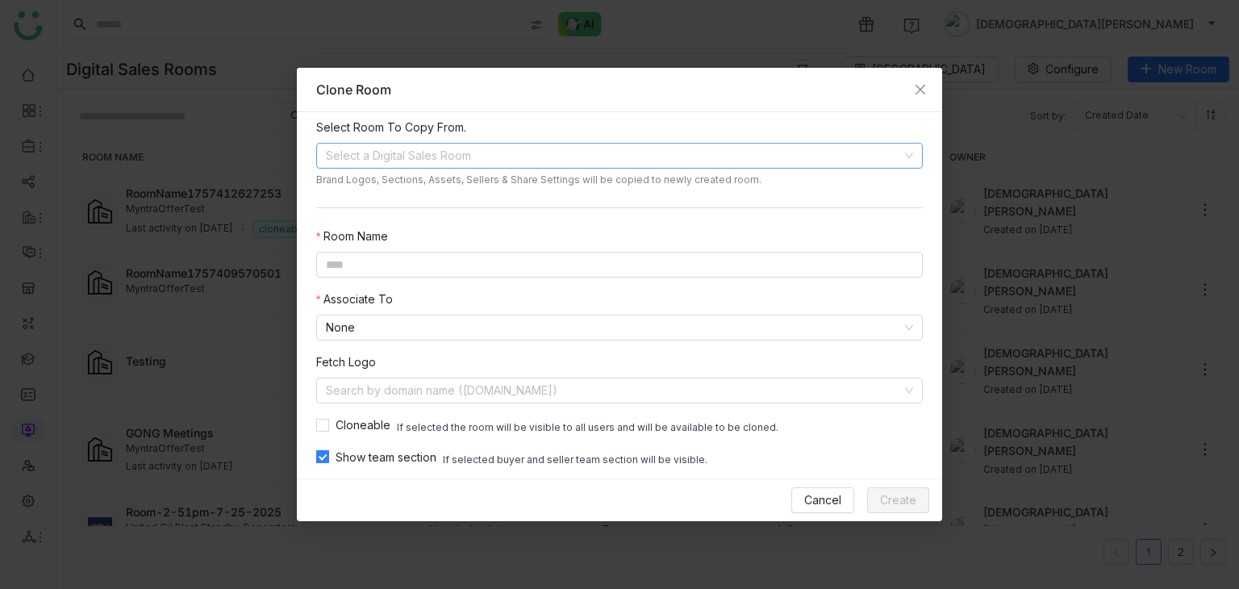
click at [382, 154] on input at bounding box center [614, 156] width 576 height 24
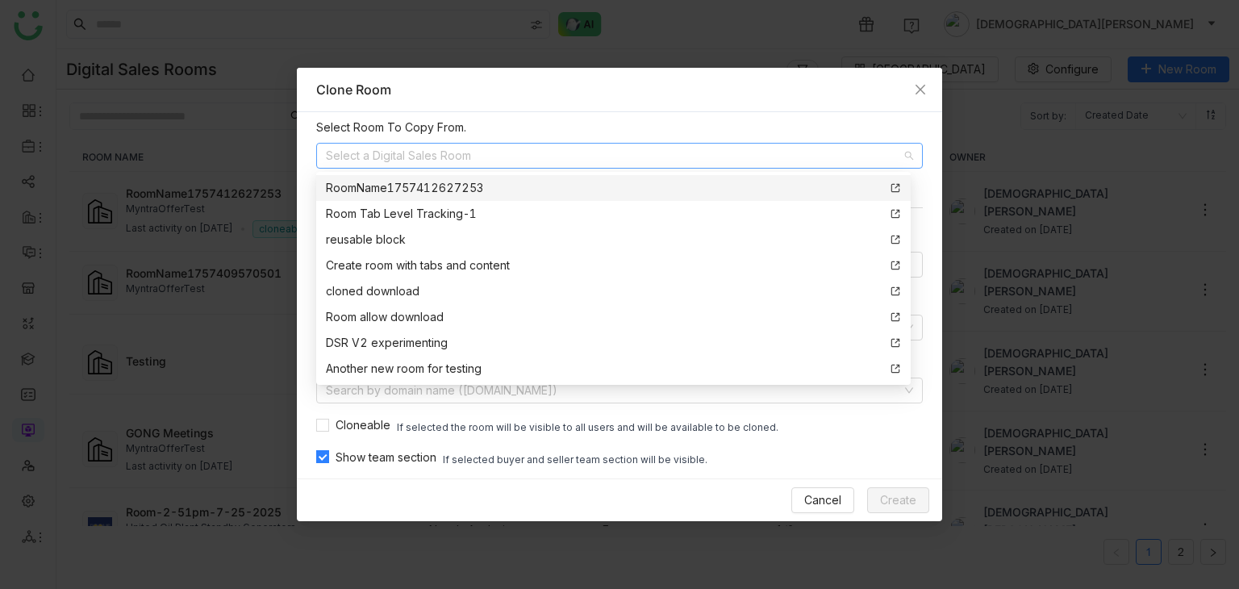
paste input "**********"
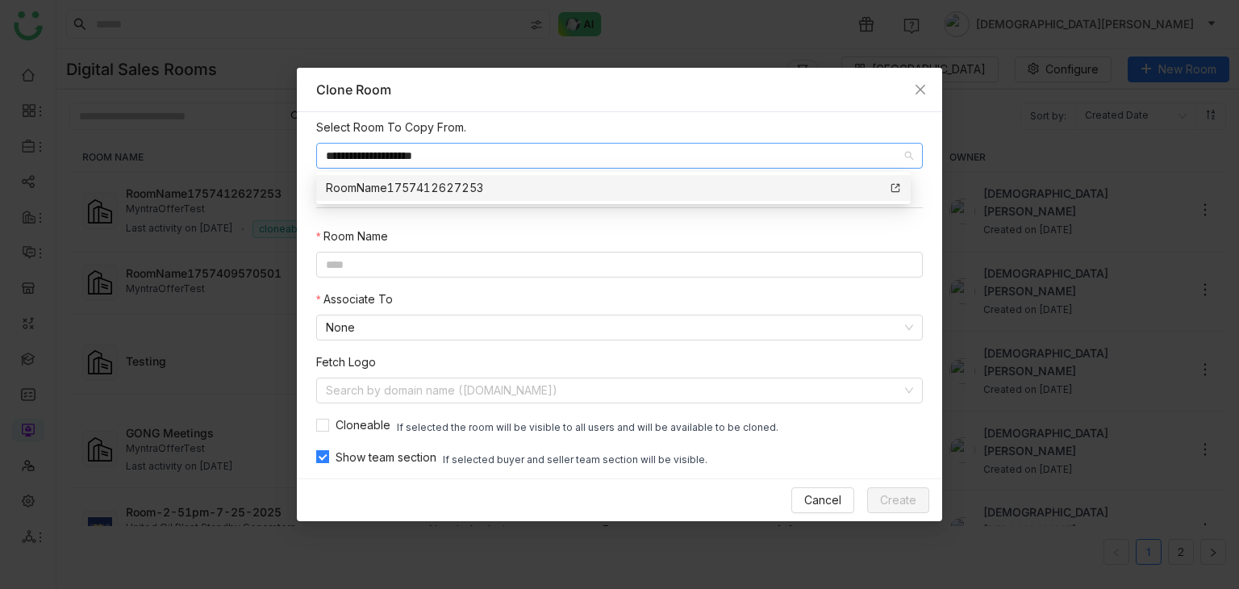
type input "**********"
click at [410, 186] on div "RoomName1757412627253" at bounding box center [404, 188] width 157 height 18
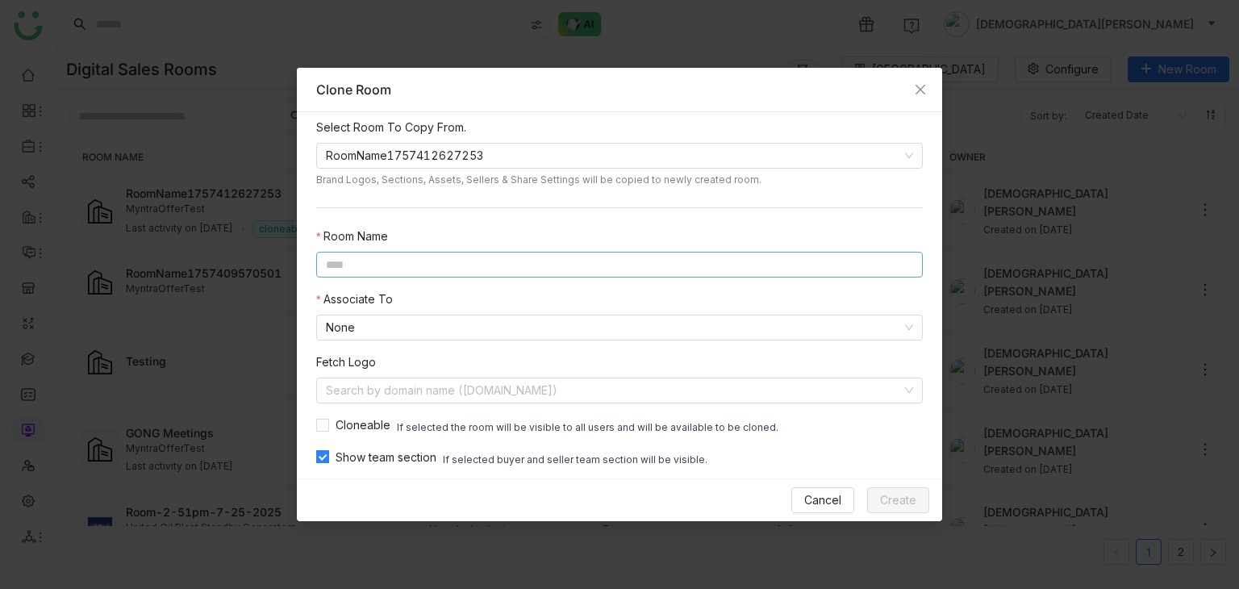
click at [378, 263] on input at bounding box center [619, 265] width 606 height 26
paste input "**********"
type input "**********"
click at [468, 325] on nz-select-item "None" at bounding box center [619, 327] width 587 height 24
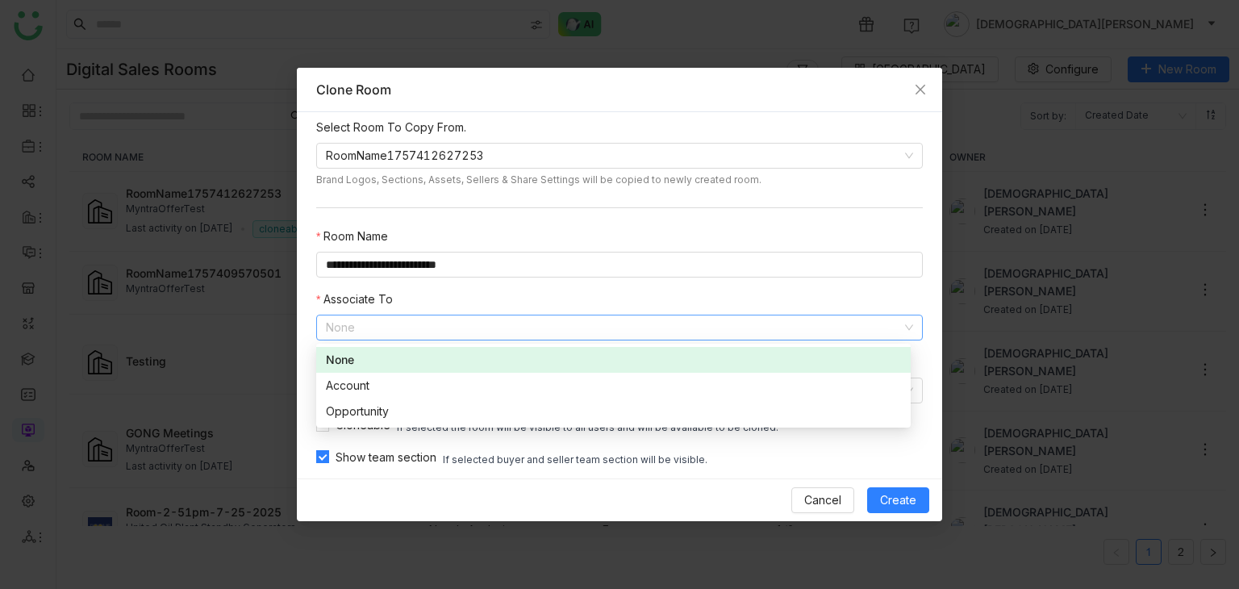
click at [333, 352] on div "None" at bounding box center [613, 360] width 575 height 18
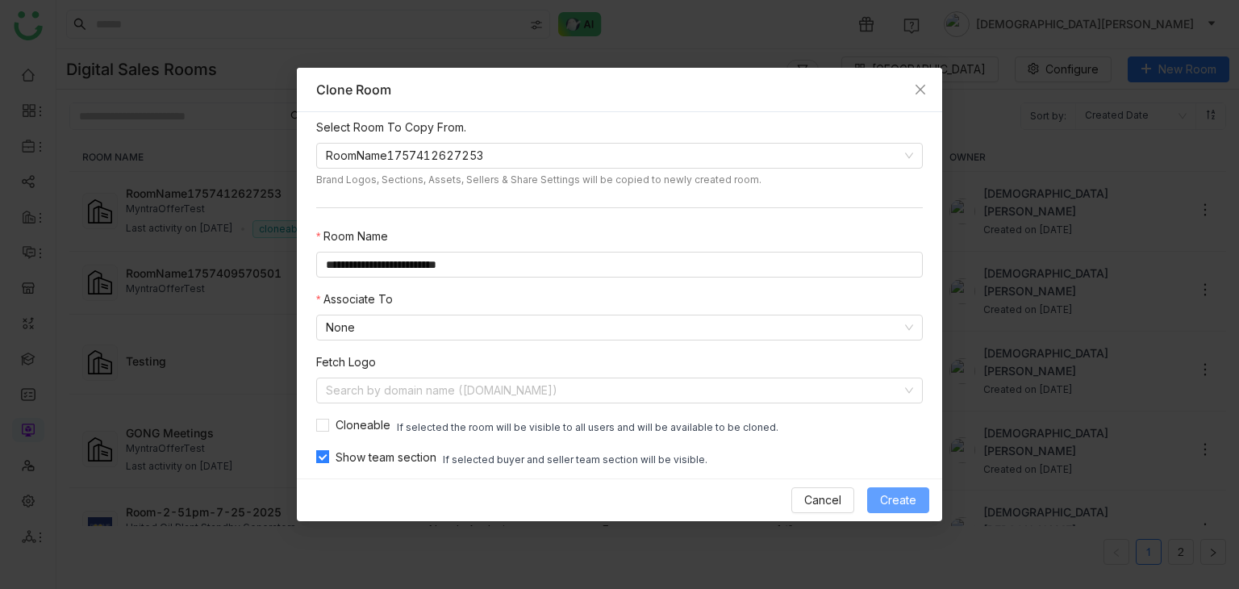
click at [877, 488] on button "Create" at bounding box center [898, 500] width 62 height 26
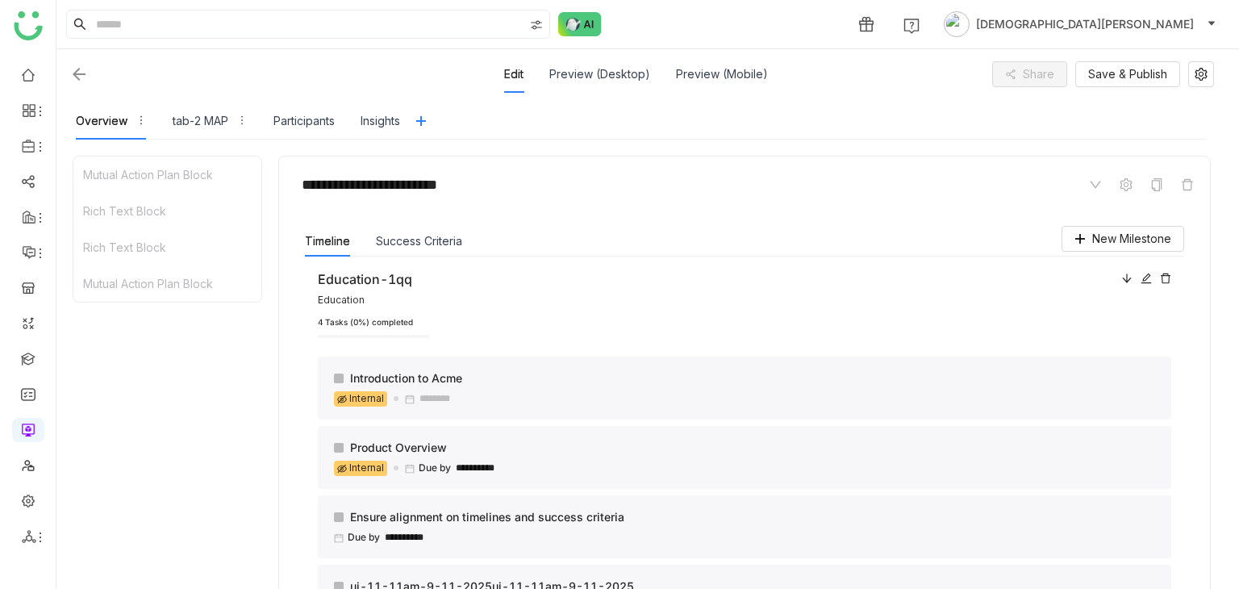
click at [412, 252] on div "Success Criteria" at bounding box center [419, 241] width 86 height 31
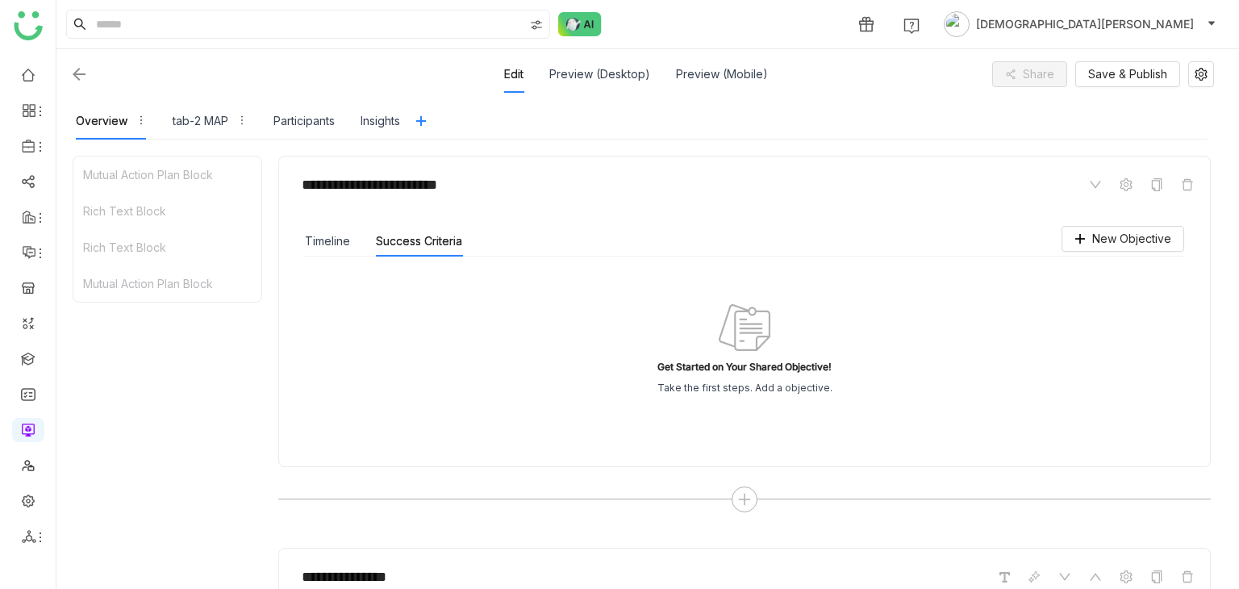
click at [335, 249] on div "Timeline" at bounding box center [327, 241] width 45 height 31
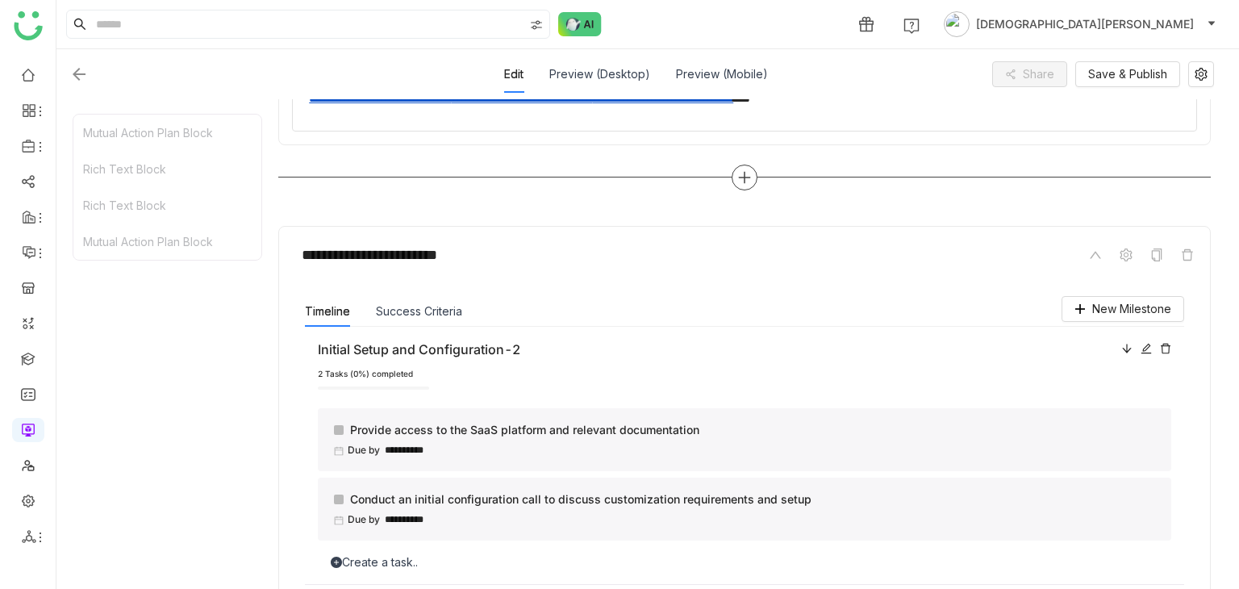
click at [748, 177] on icon at bounding box center [744, 178] width 11 height 2
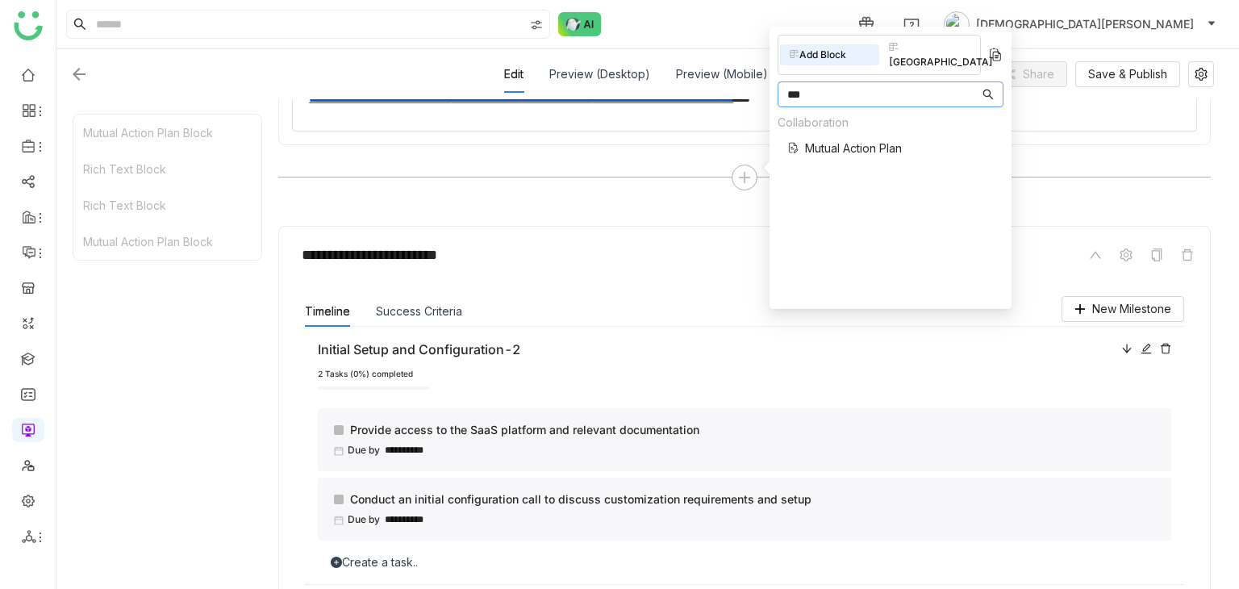
type input "***"
click at [855, 140] on span "Mutual Action Plan" at bounding box center [853, 148] width 97 height 17
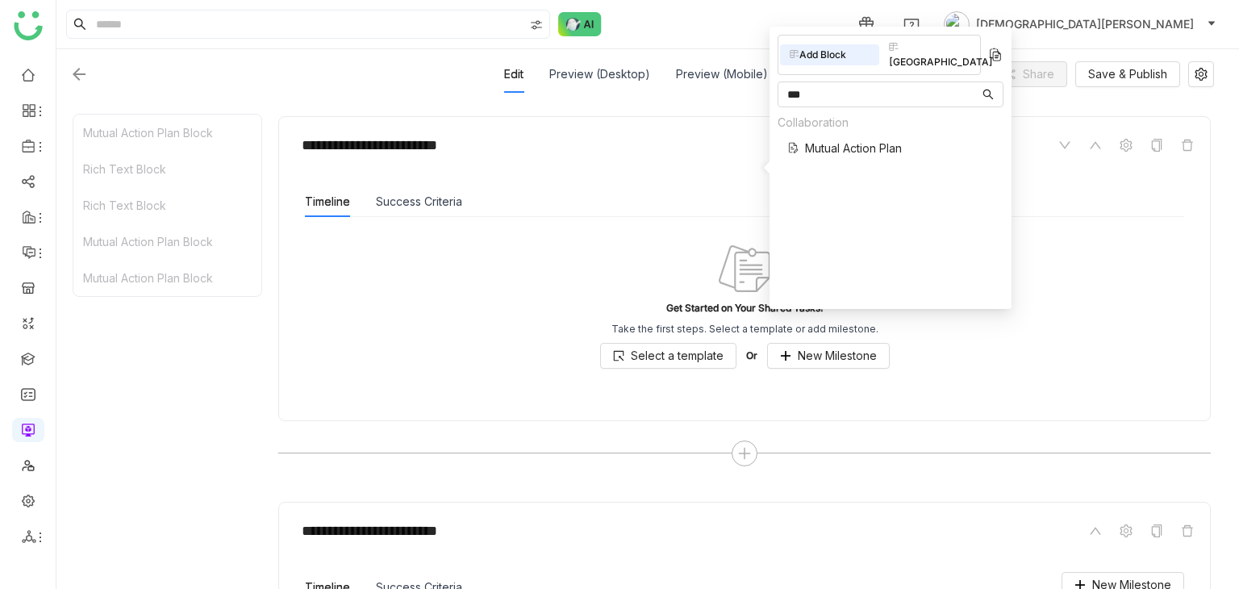
scroll to position [1500, 0]
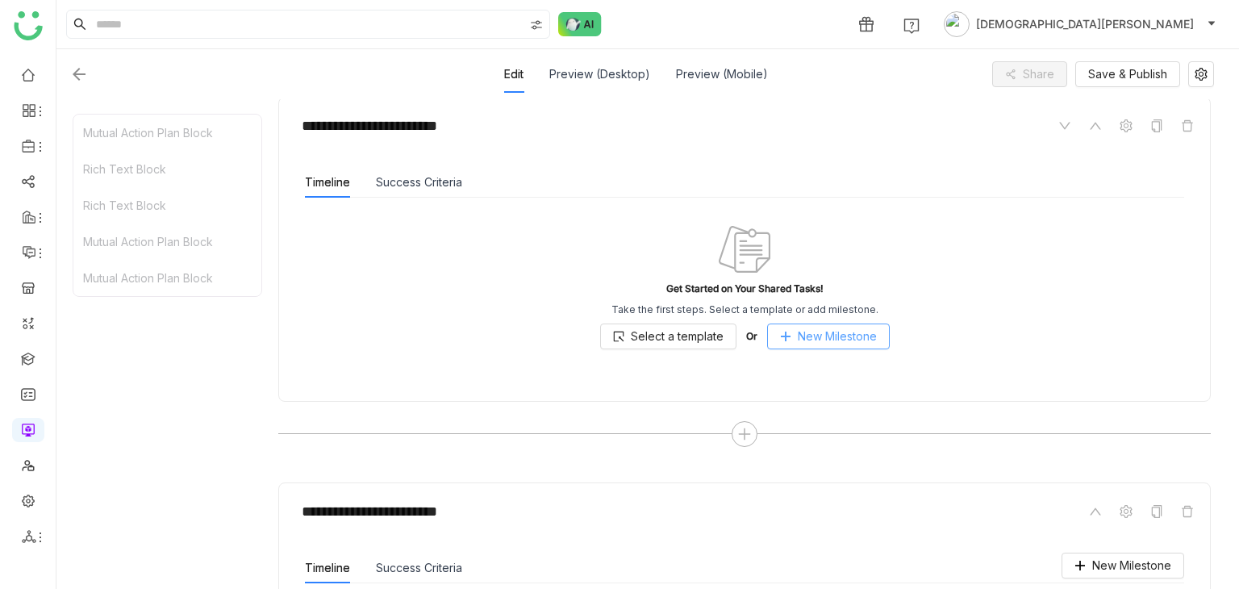
click at [805, 333] on span "New Milestone" at bounding box center [836, 336] width 79 height 18
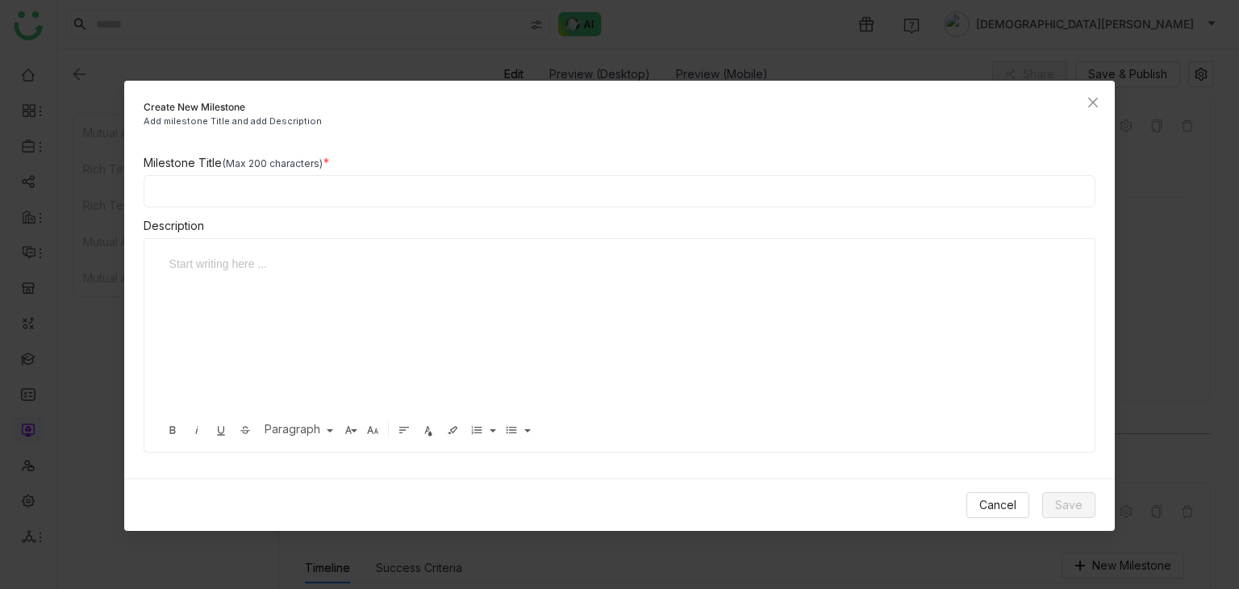
click at [322, 200] on input at bounding box center [620, 191] width 952 height 32
type input "**"
click at [245, 265] on div at bounding box center [607, 264] width 877 height 18
click at [1096, 495] on div "Cancel Save" at bounding box center [619, 504] width 991 height 52
click at [1061, 498] on span "Save" at bounding box center [1068, 505] width 27 height 18
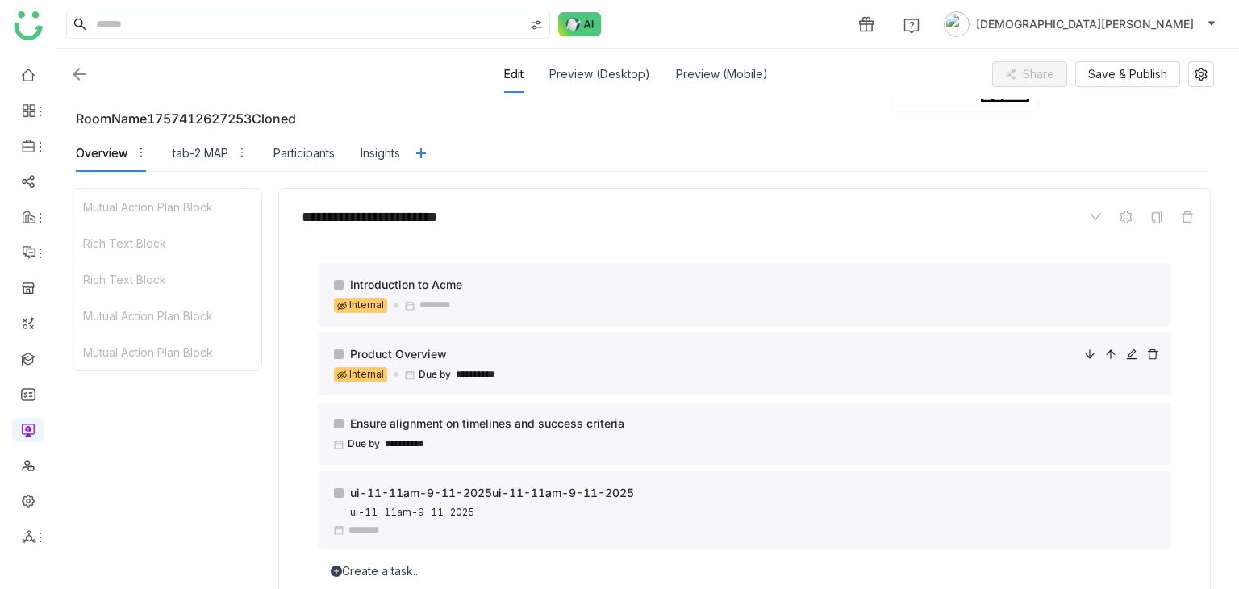
scroll to position [242, 0]
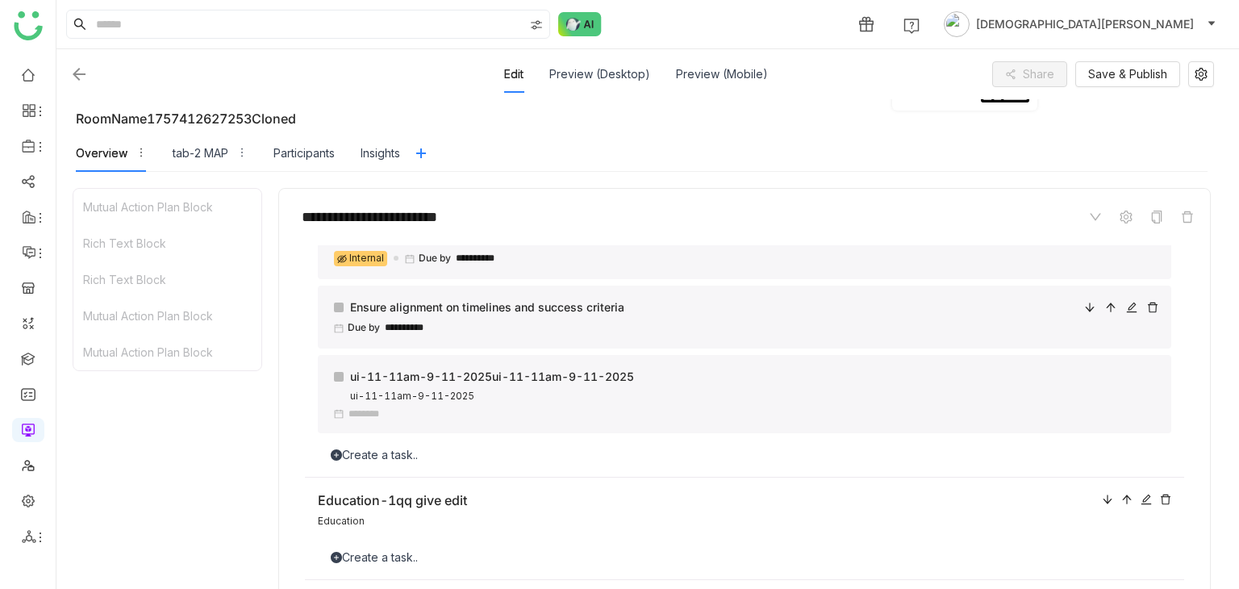
click at [408, 333] on div "**********" at bounding box center [390, 327] width 113 height 15
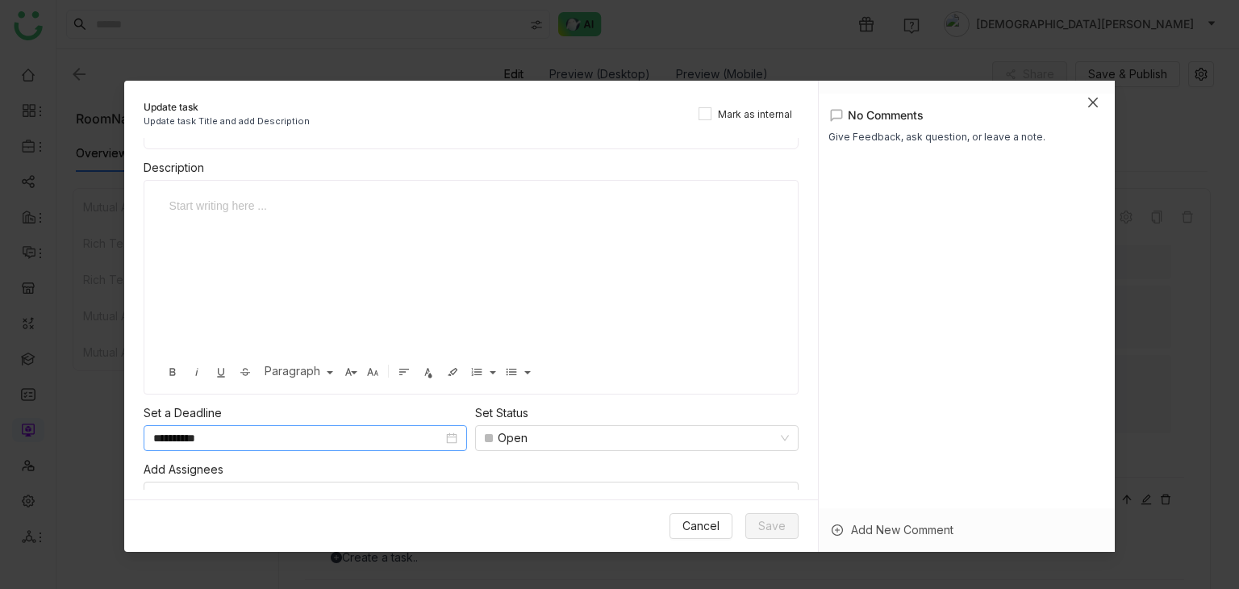
scroll to position [65, 0]
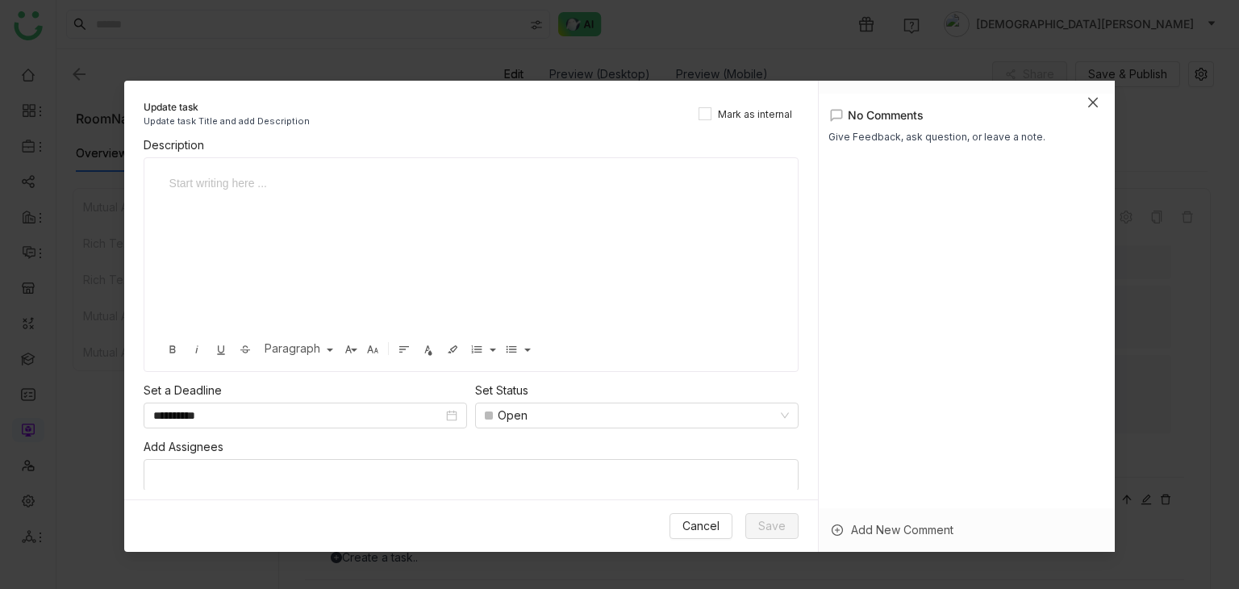
click at [1100, 110] on span "Close" at bounding box center [1093, 103] width 44 height 44
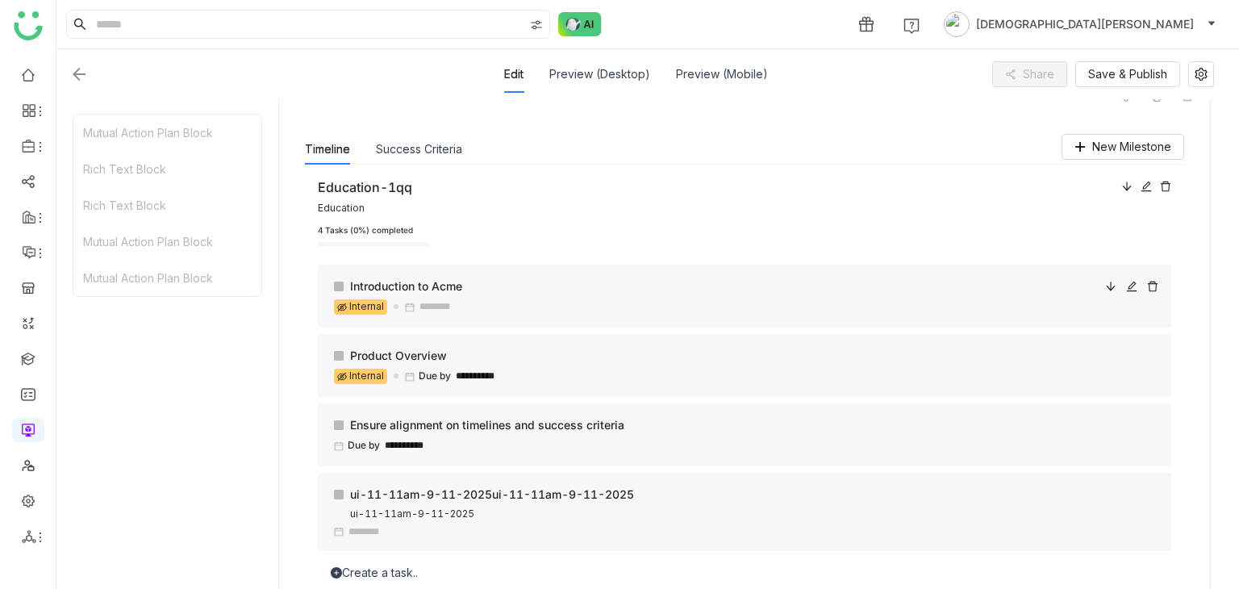
scroll to position [0, 0]
click at [481, 373] on input "**********" at bounding box center [485, 378] width 58 height 10
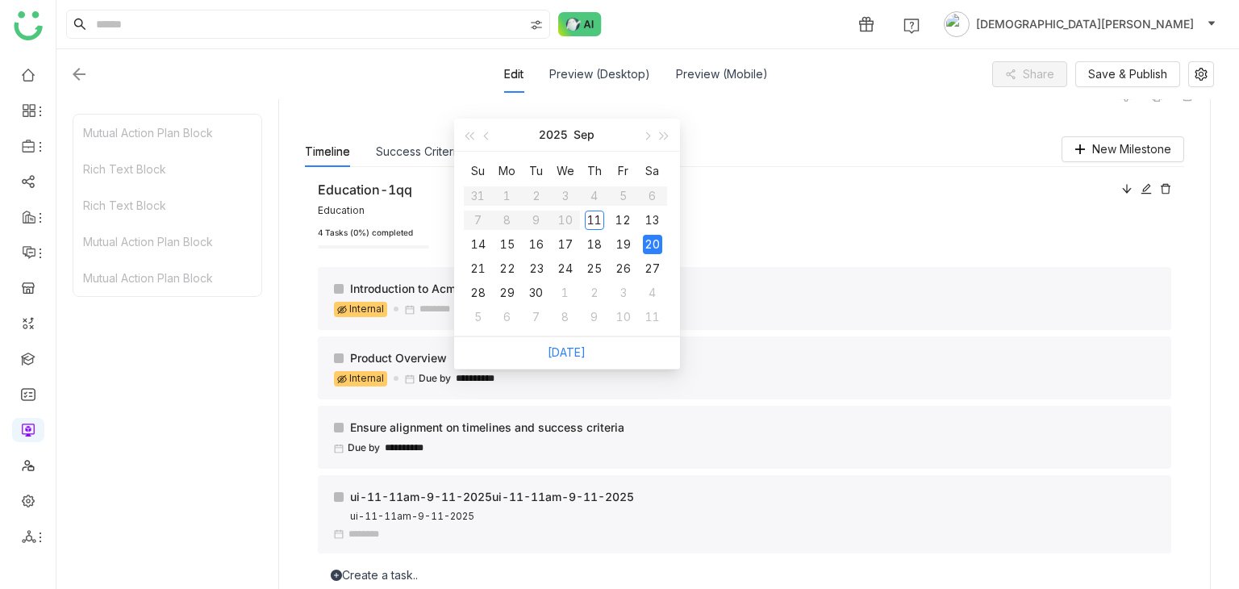
click at [564, 210] on table "Su Mo Tu We Th Fr Sa 31 1 2 3 4 5 6 7 8 9 10 11 12 13 14 15 16 17 18 19 20 21 2…" at bounding box center [565, 243] width 203 height 171
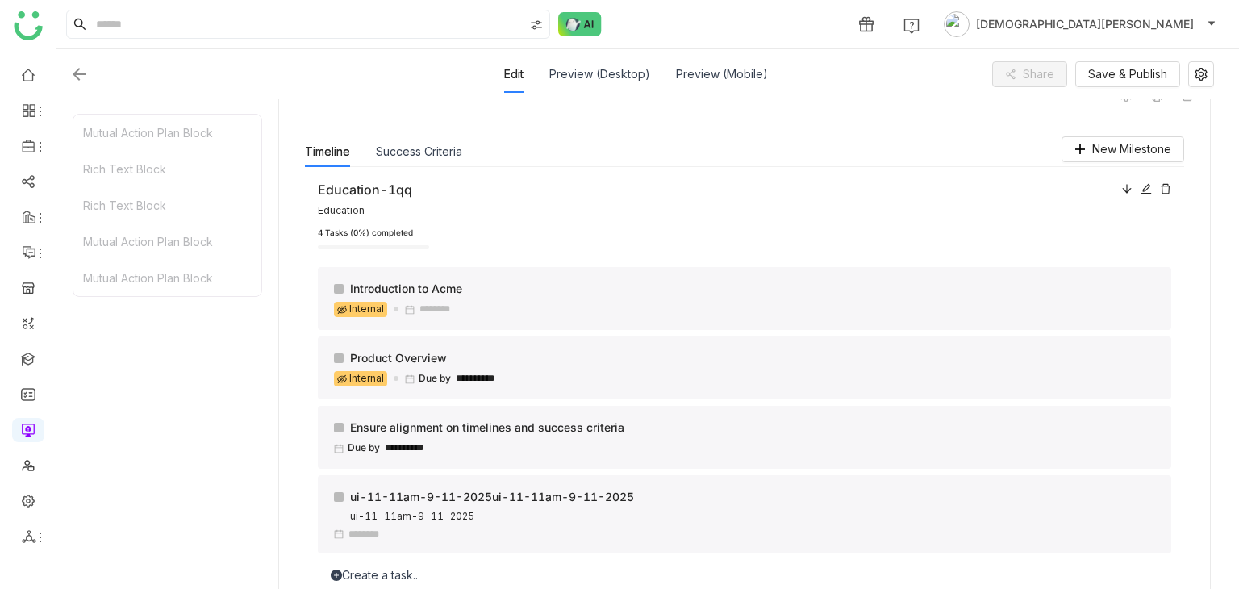
click at [758, 183] on div "Education-1qq" at bounding box center [715, 190] width 795 height 20
click at [31, 359] on link at bounding box center [28, 358] width 15 height 14
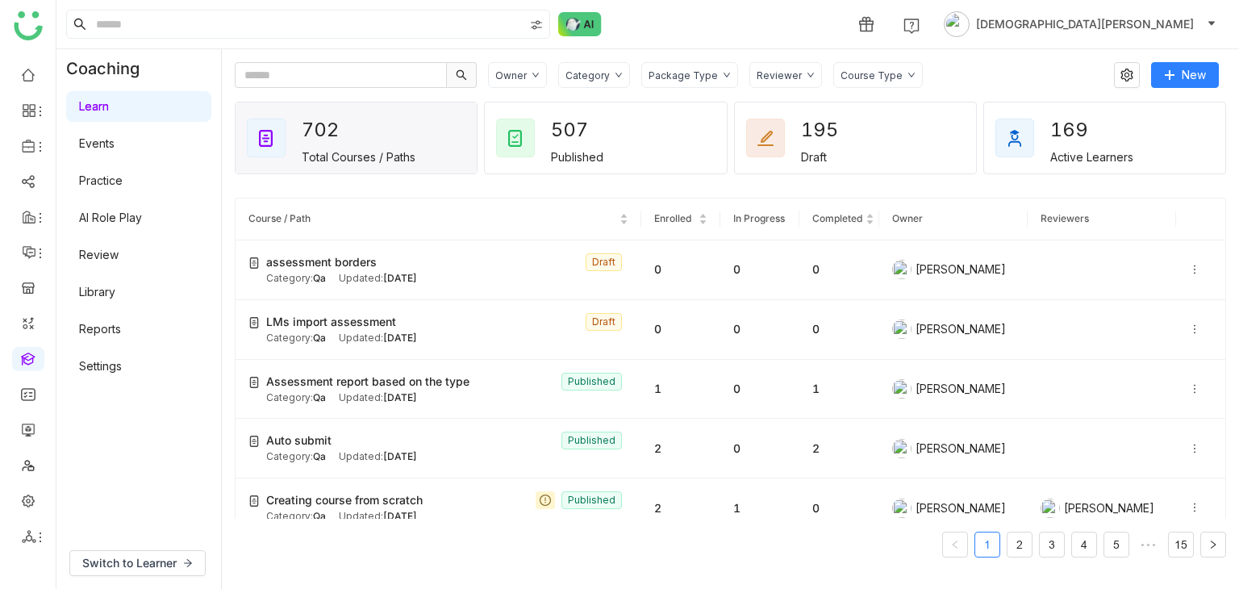
click at [114, 296] on link "Library" at bounding box center [97, 292] width 36 height 14
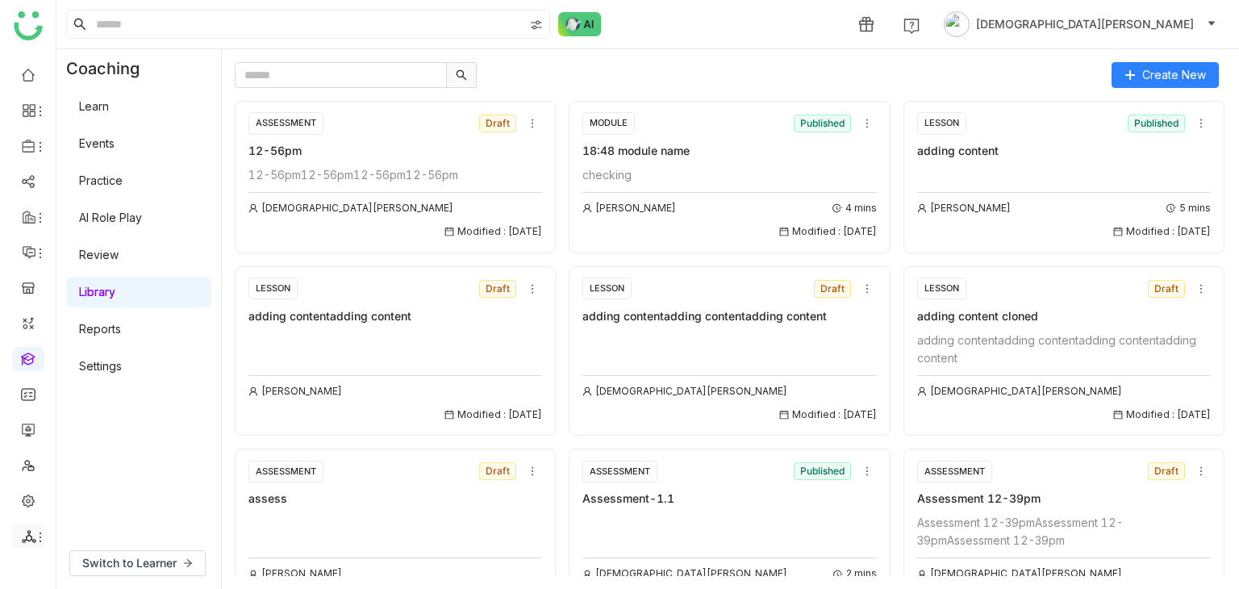
click at [29, 534] on icon at bounding box center [29, 536] width 14 height 13
click at [113, 453] on link "List" at bounding box center [115, 447] width 111 height 11
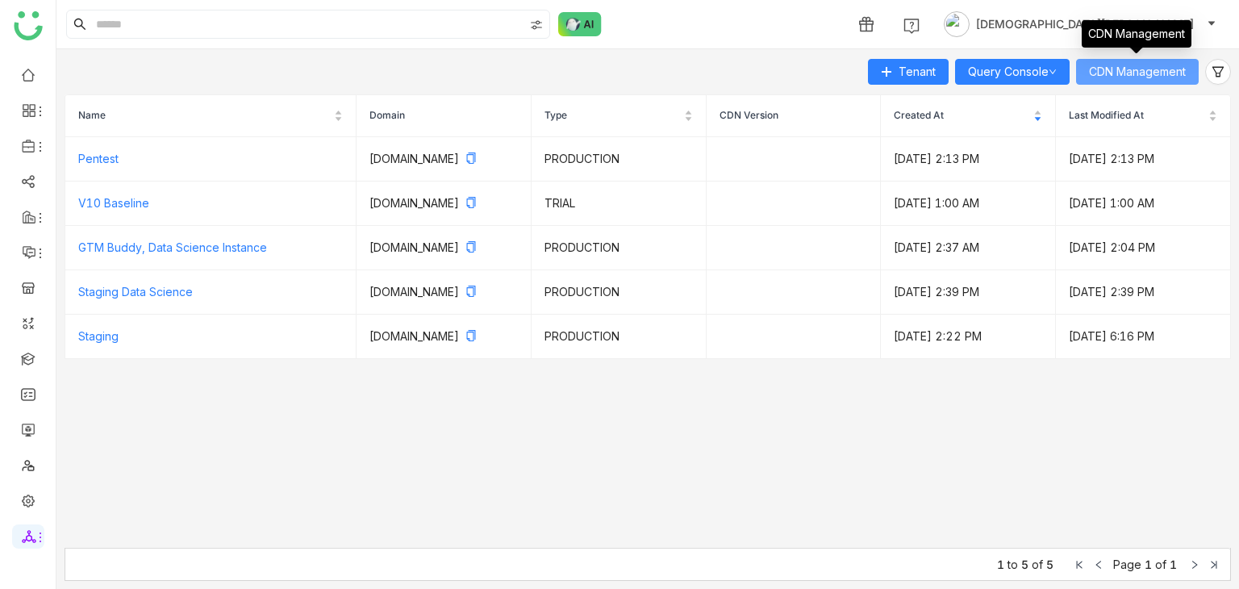
click at [1139, 75] on span "CDN Management" at bounding box center [1137, 72] width 97 height 18
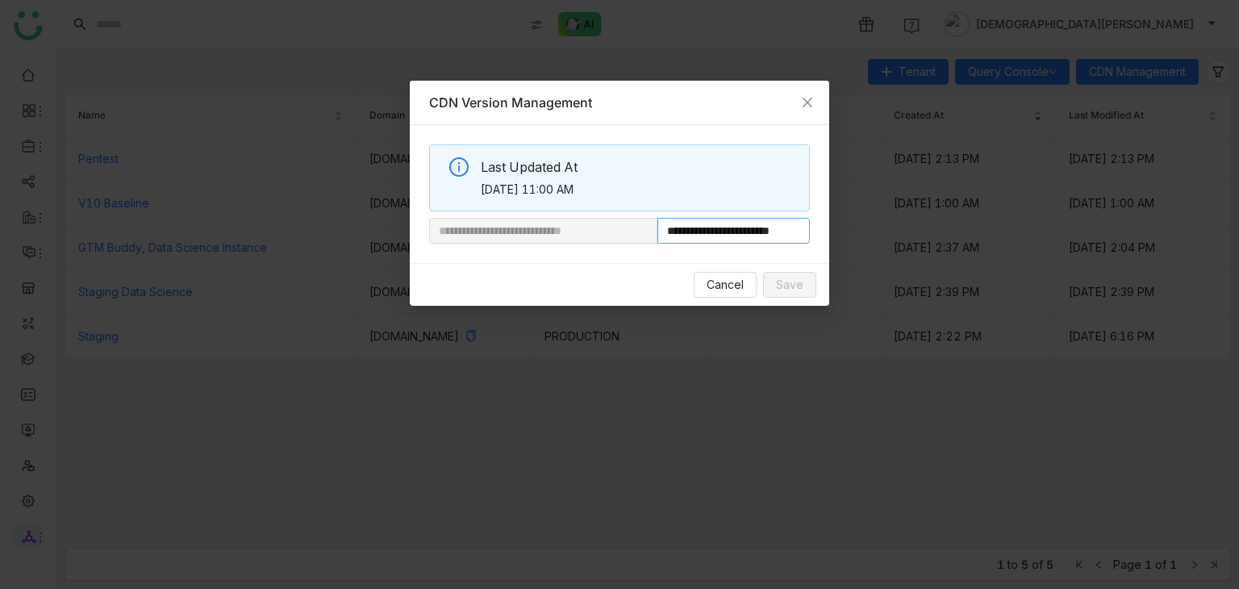
drag, startPoint x: 711, startPoint y: 232, endPoint x: 898, endPoint y: 223, distance: 187.3
click at [902, 217] on nz-modal-container "**********" at bounding box center [619, 294] width 1239 height 589
paste input "***"
type input "**********"
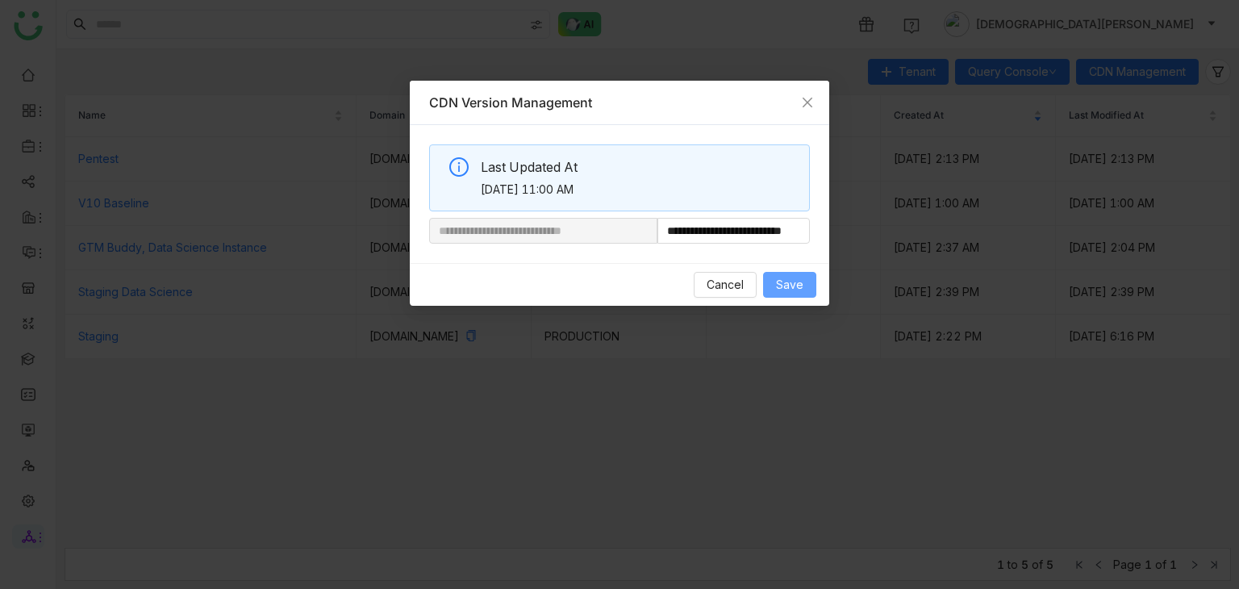
click at [803, 281] on span "Save" at bounding box center [789, 285] width 27 height 18
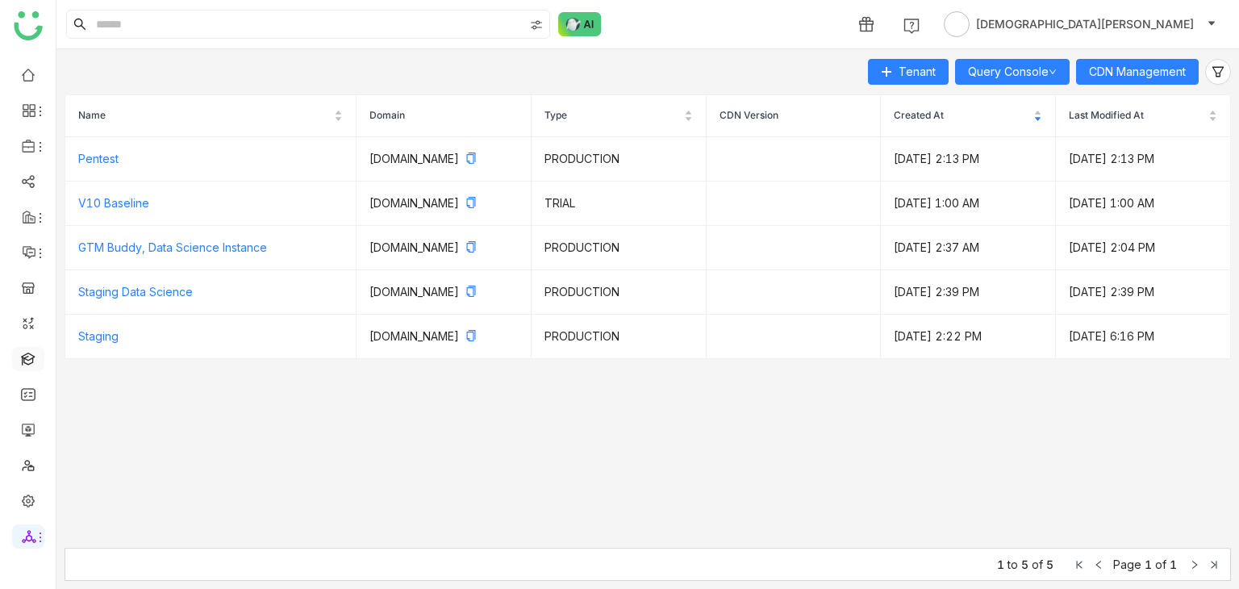
click at [22, 356] on link at bounding box center [28, 358] width 15 height 14
click at [21, 359] on link at bounding box center [28, 358] width 15 height 14
click at [27, 356] on link at bounding box center [28, 358] width 15 height 14
click at [23, 361] on link at bounding box center [28, 358] width 15 height 14
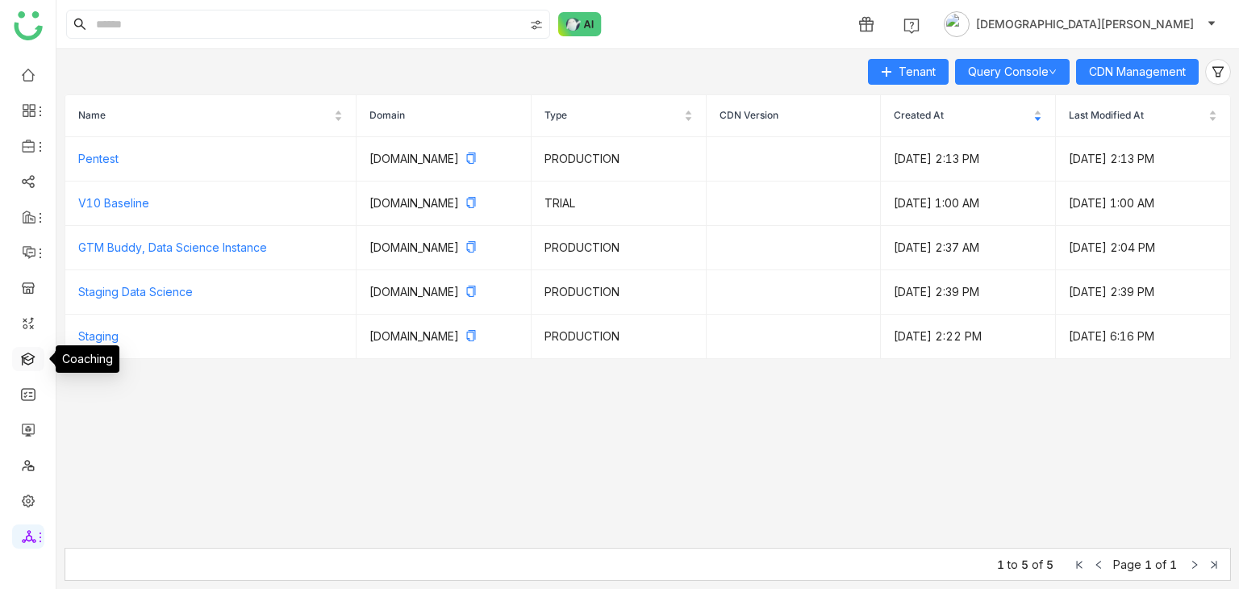
click at [30, 363] on link at bounding box center [28, 358] width 15 height 14
drag, startPoint x: 30, startPoint y: 363, endPoint x: 17, endPoint y: 367, distance: 13.5
click at [21, 364] on link at bounding box center [28, 358] width 15 height 14
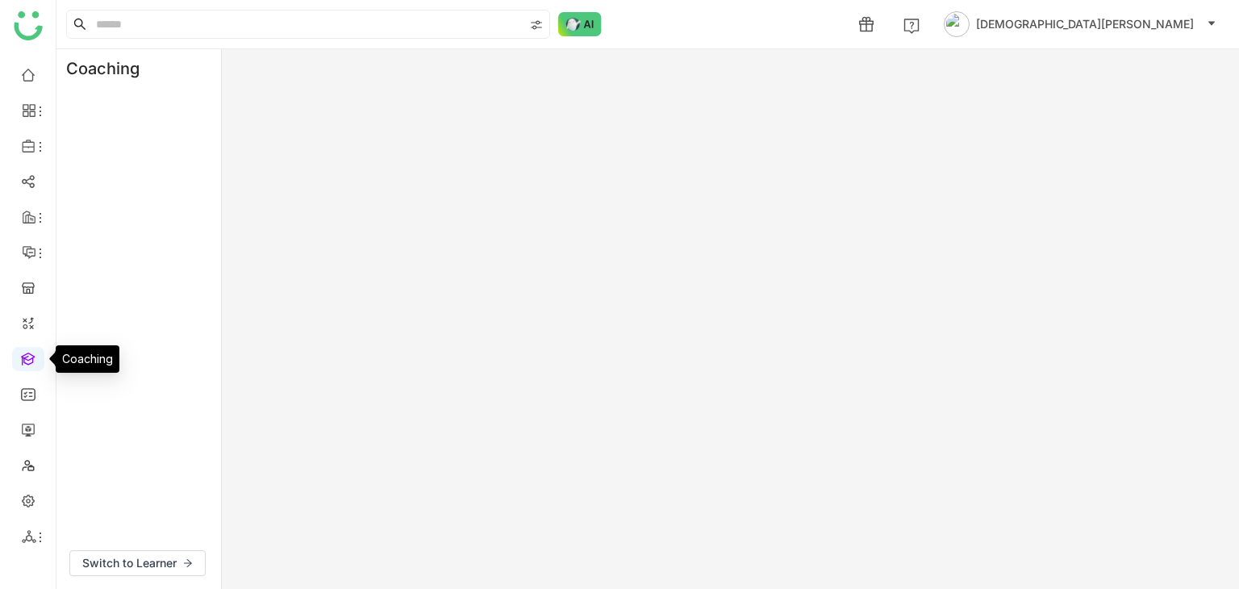
click at [21, 363] on link at bounding box center [28, 358] width 15 height 14
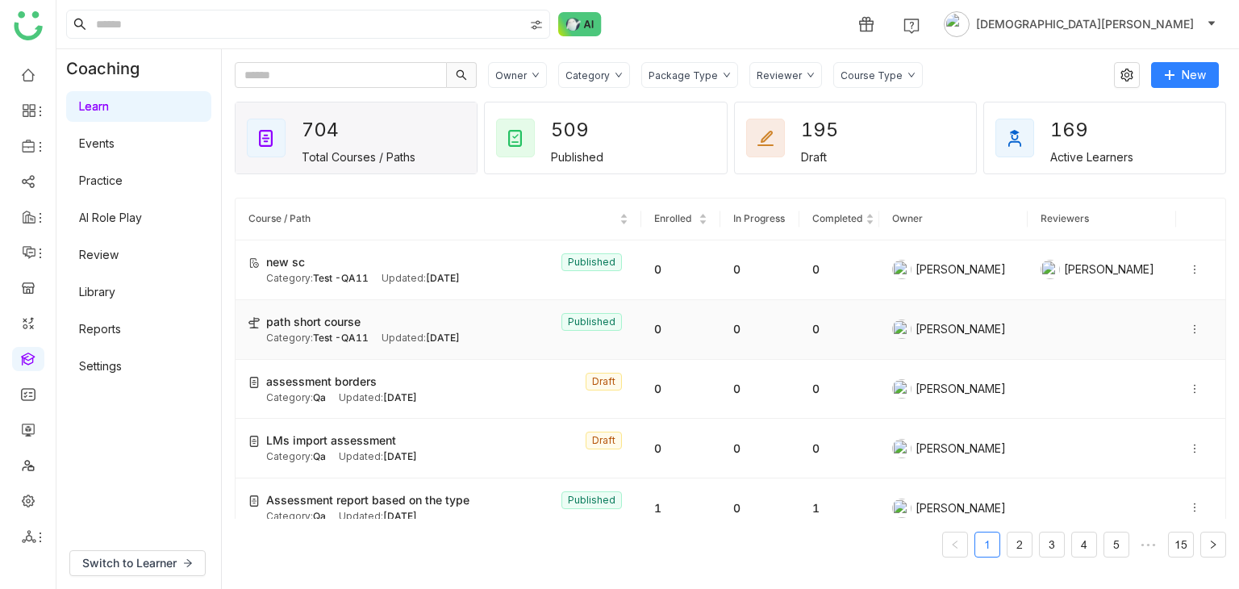
click at [1189, 330] on icon at bounding box center [1194, 328] width 11 height 11
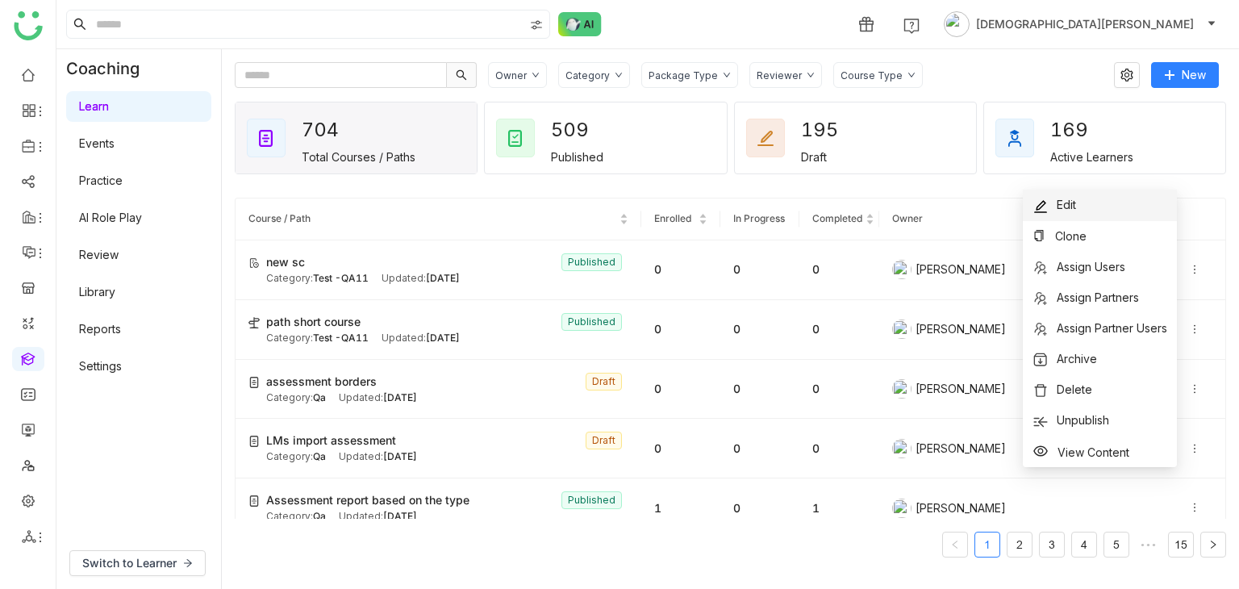
click at [1051, 203] on span "Edit" at bounding box center [1054, 205] width 44 height 18
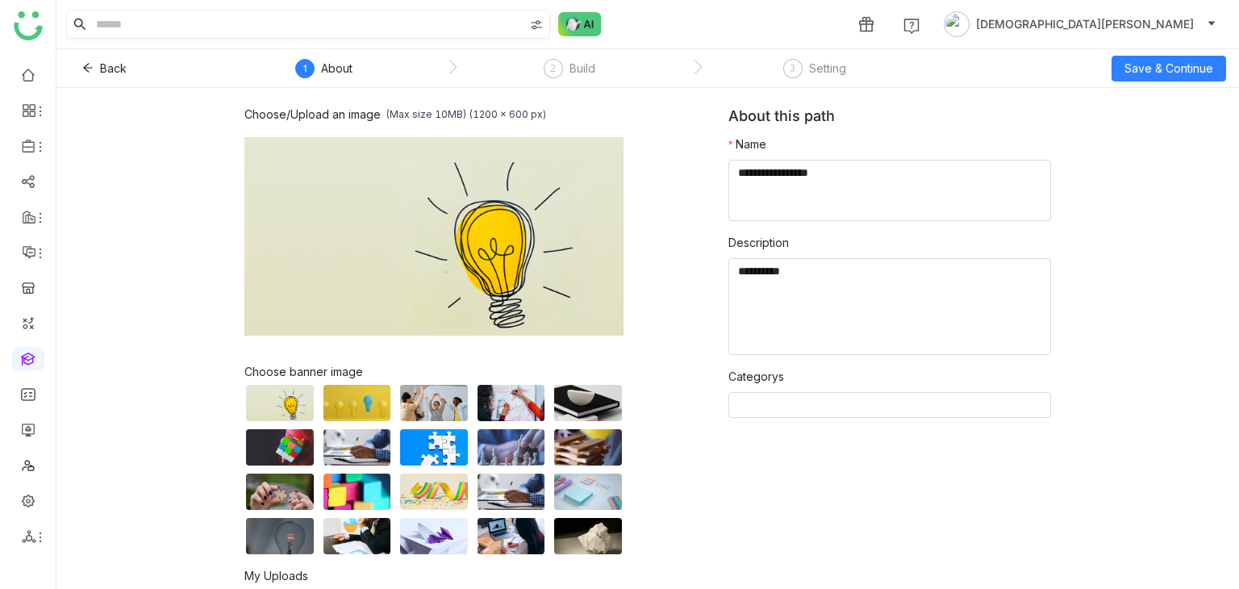
click at [560, 71] on div "2" at bounding box center [552, 68] width 19 height 19
click at [553, 65] on span "2" at bounding box center [553, 68] width 6 height 12
click at [559, 62] on div "2" at bounding box center [552, 68] width 19 height 19
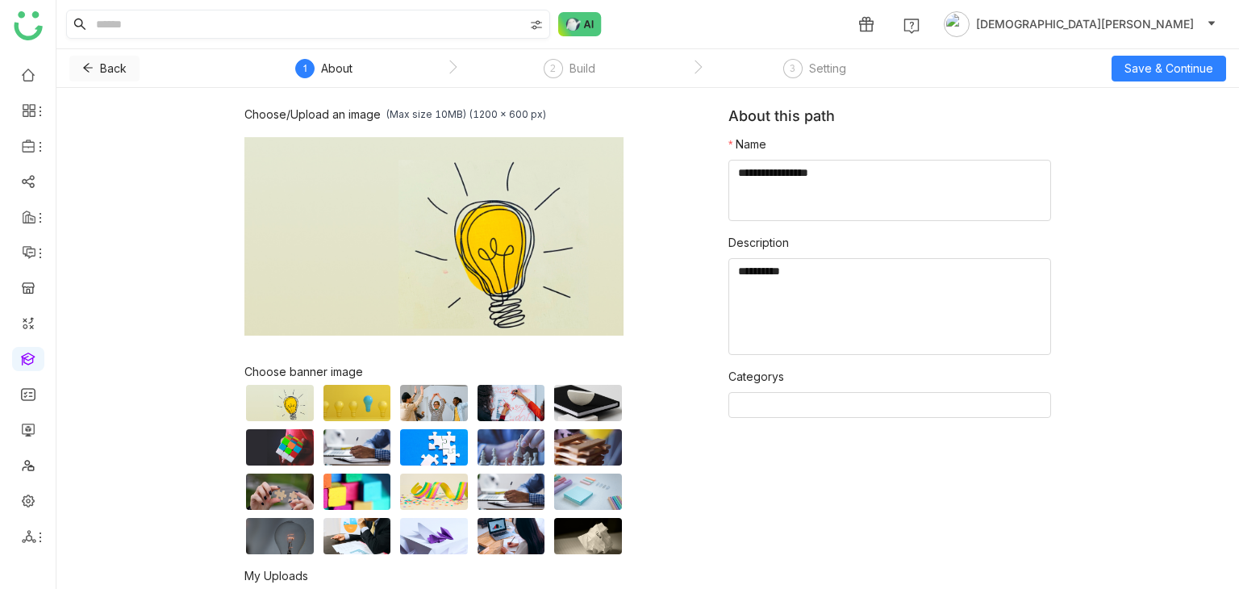
click at [90, 62] on icon at bounding box center [87, 67] width 11 height 11
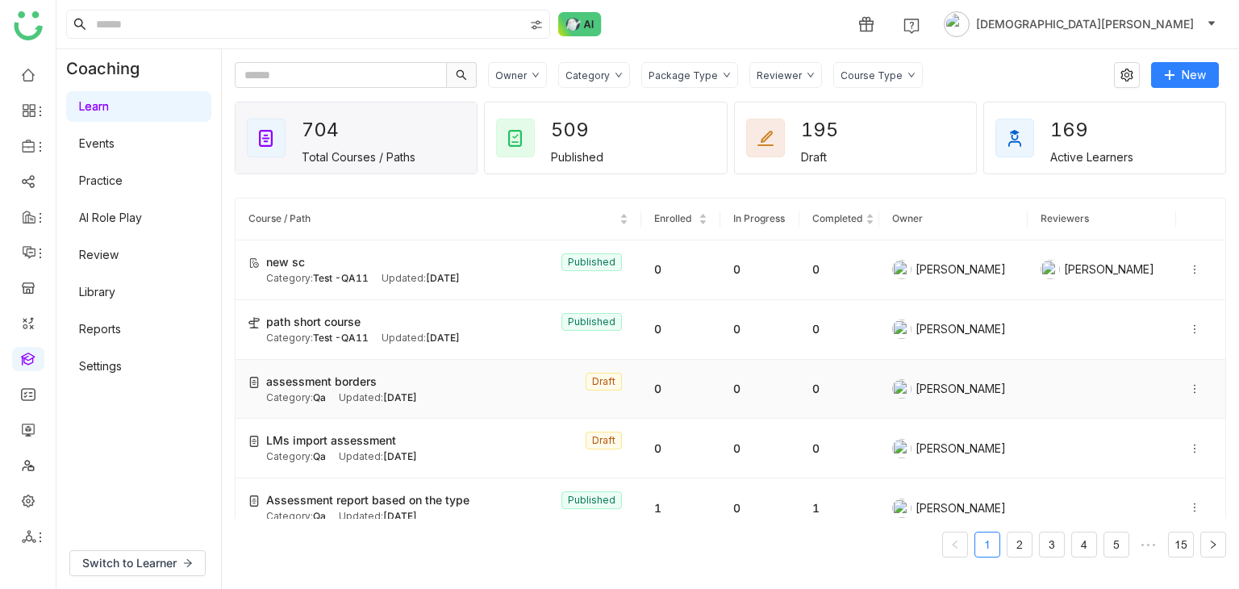
click at [1189, 388] on icon at bounding box center [1194, 388] width 11 height 11
click at [1143, 366] on span "Edit" at bounding box center [1140, 372] width 19 height 14
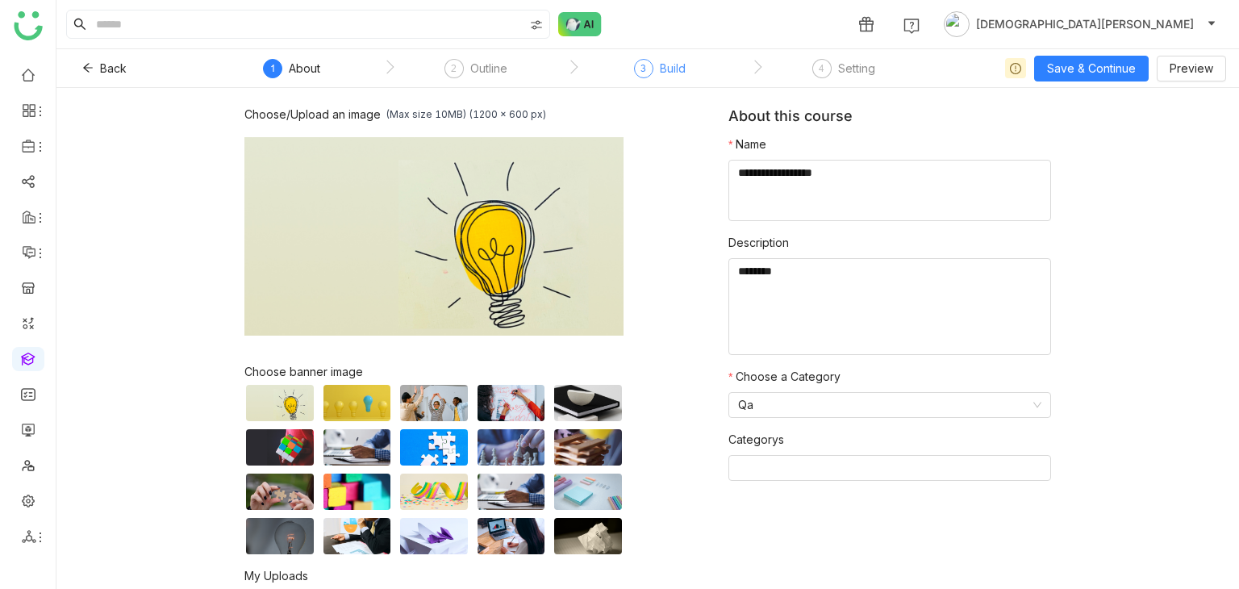
click at [639, 72] on div "3" at bounding box center [643, 68] width 19 height 19
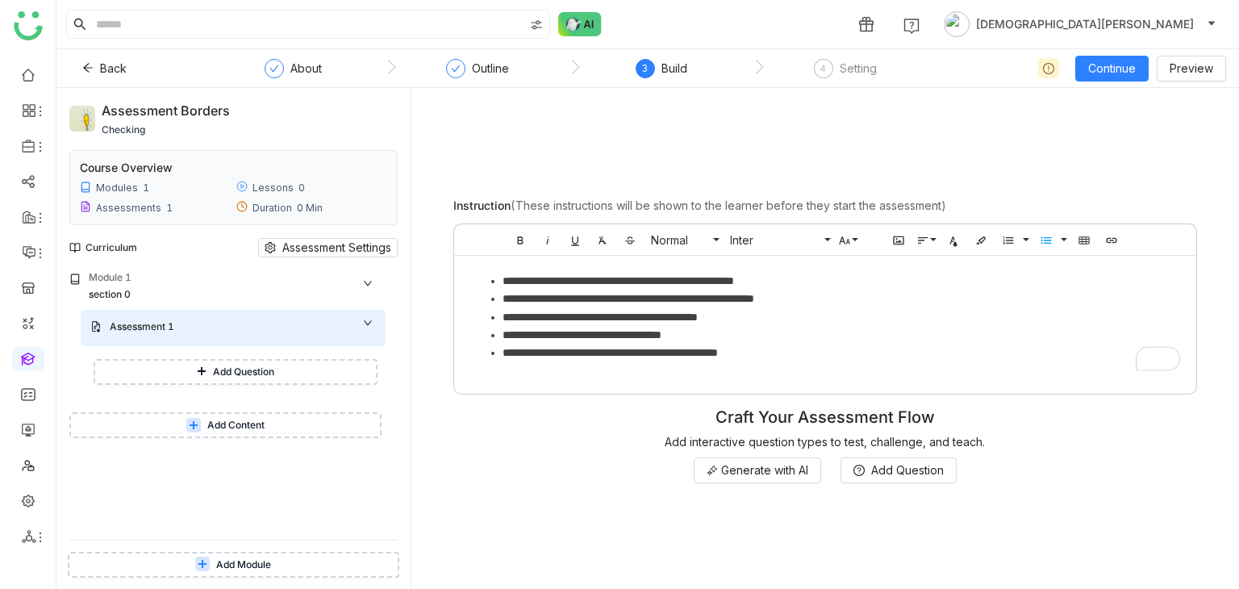
click at [203, 427] on button "Add Content" at bounding box center [225, 425] width 312 height 26
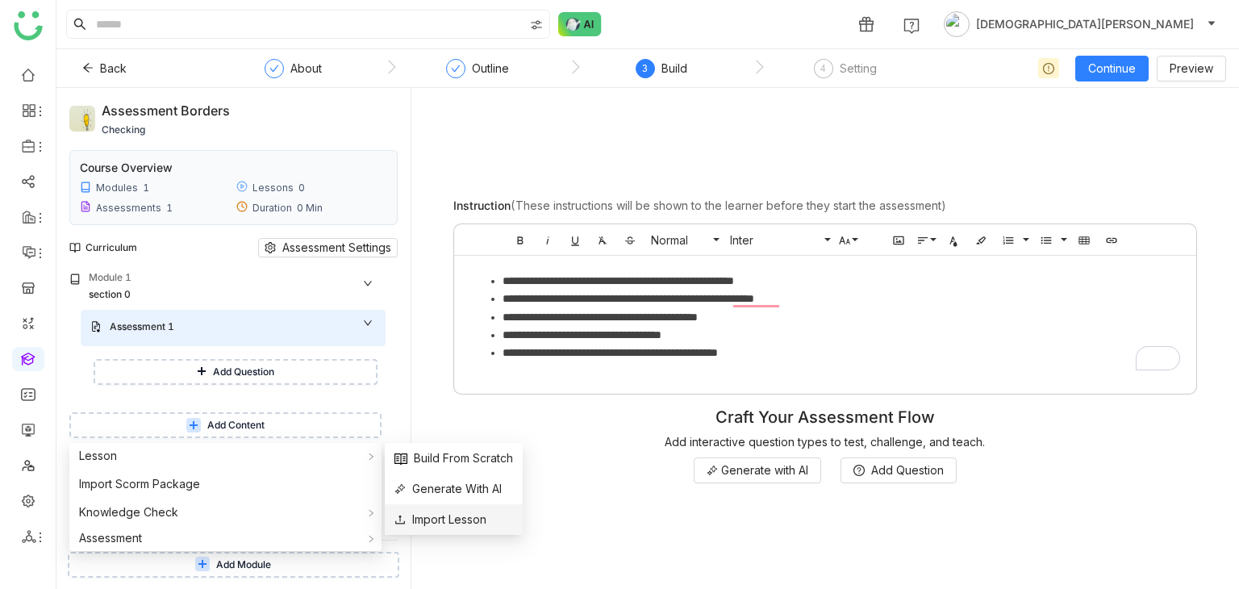
click at [436, 517] on span "Import Lesson" at bounding box center [440, 519] width 92 height 18
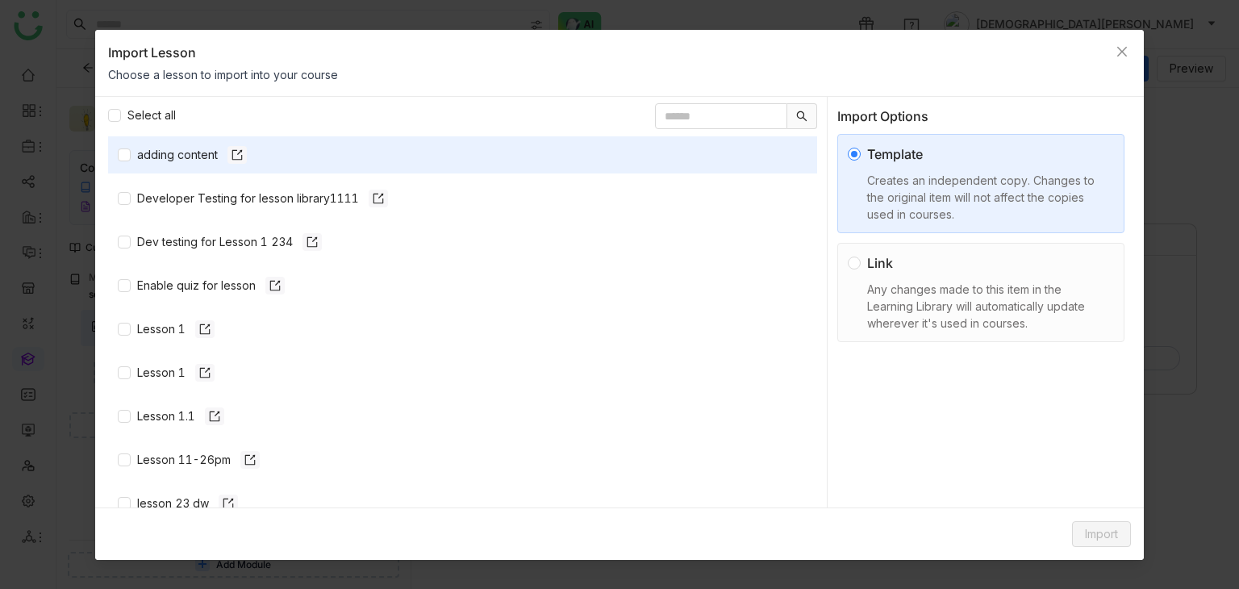
click at [116, 149] on nz-list-item "adding content" at bounding box center [462, 154] width 709 height 37
click at [132, 153] on span "adding content" at bounding box center [474, 155] width 686 height 18
click at [930, 288] on div "Any changes made to this item in the Learning Library will automatically update…" at bounding box center [987, 306] width 240 height 51
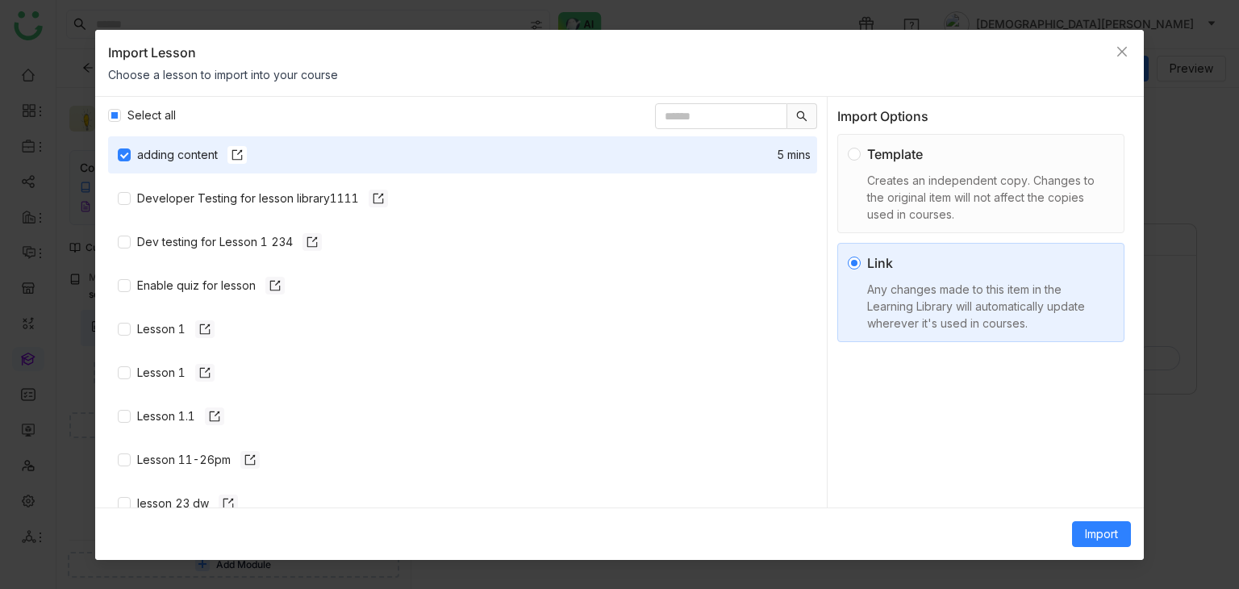
click at [997, 199] on div "Creates an independent copy. Changes to the original item will not affect the c…" at bounding box center [987, 197] width 240 height 51
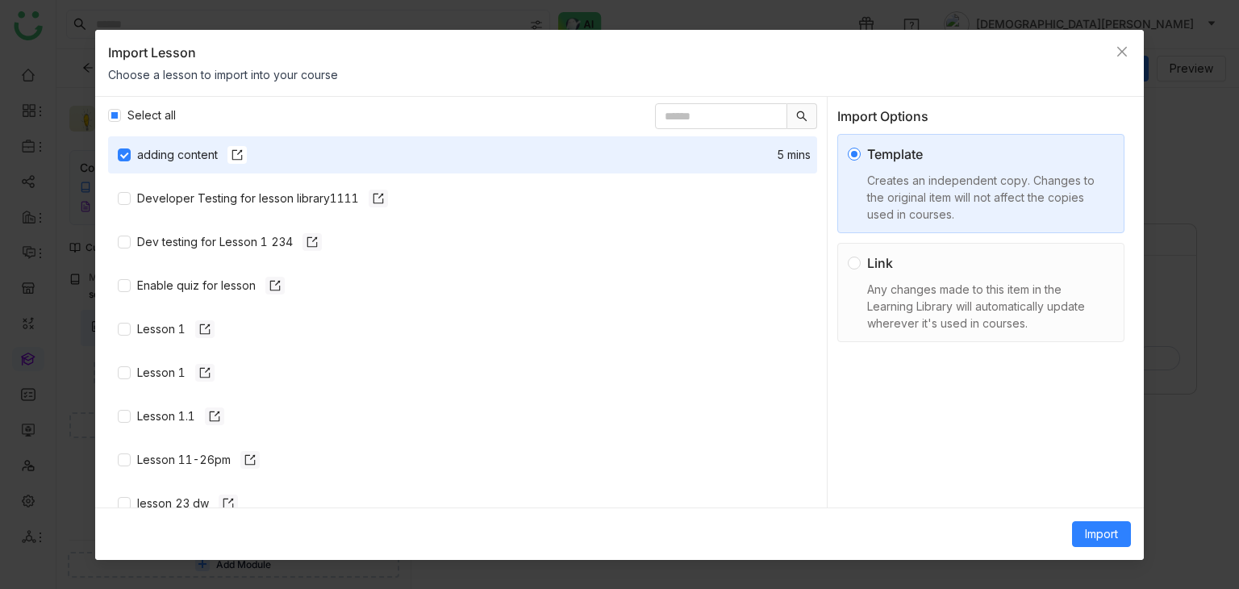
click at [966, 335] on label "Link Any changes made to this item in the Learning Library will automatically u…" at bounding box center [980, 292] width 287 height 99
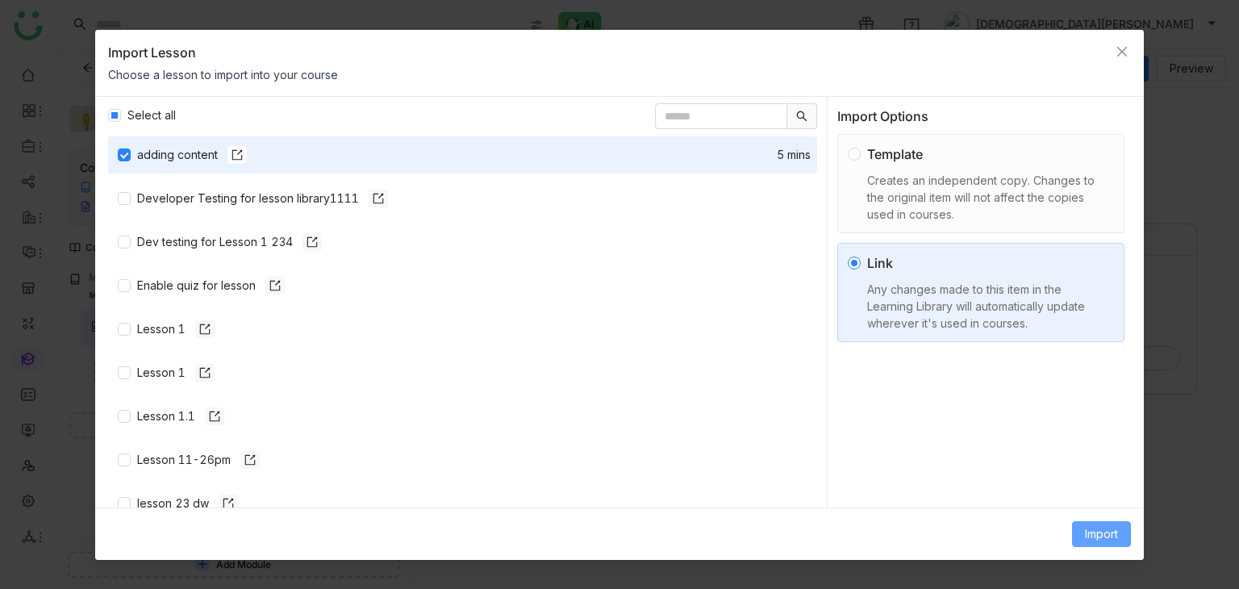
click at [1093, 535] on span "Import" at bounding box center [1101, 534] width 33 height 18
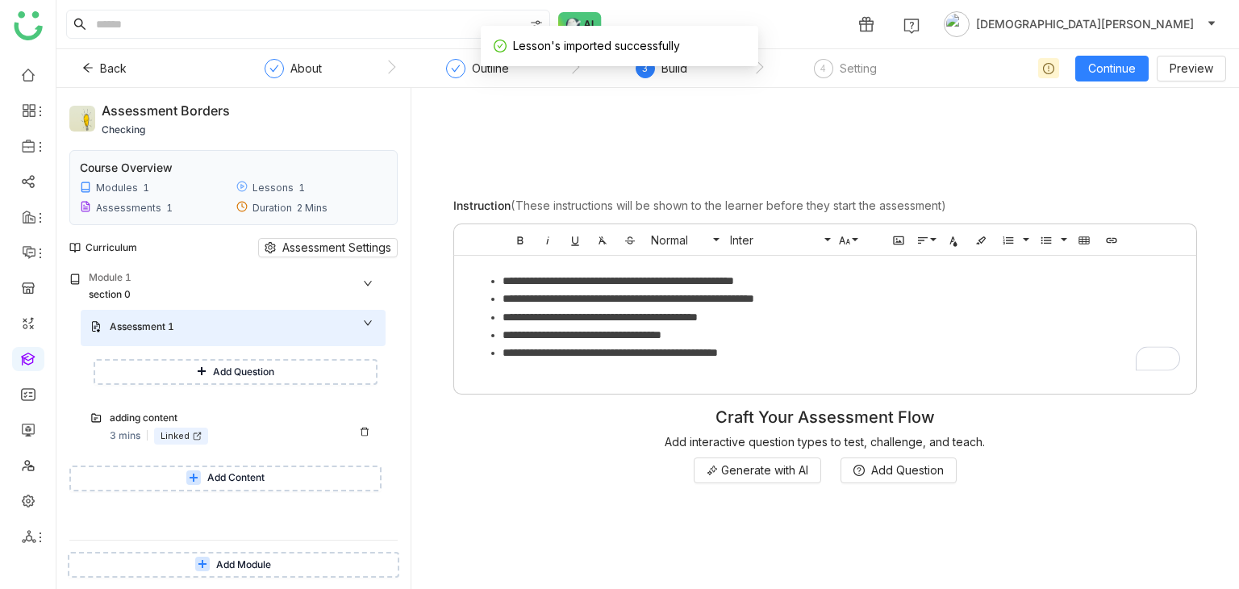
click at [252, 427] on div "adding content 3 mins Linked" at bounding box center [243, 426] width 266 height 33
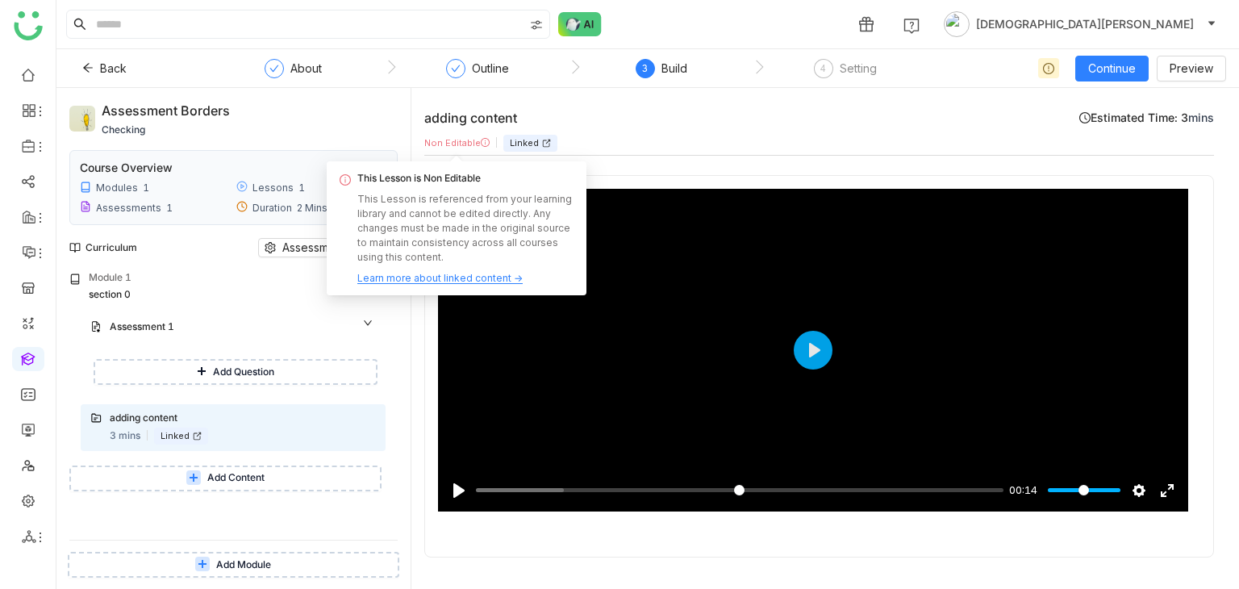
click at [470, 141] on div "Non Editable" at bounding box center [456, 143] width 65 height 14
click at [405, 278] on div "Learn more about linked content →" at bounding box center [439, 279] width 165 height 15
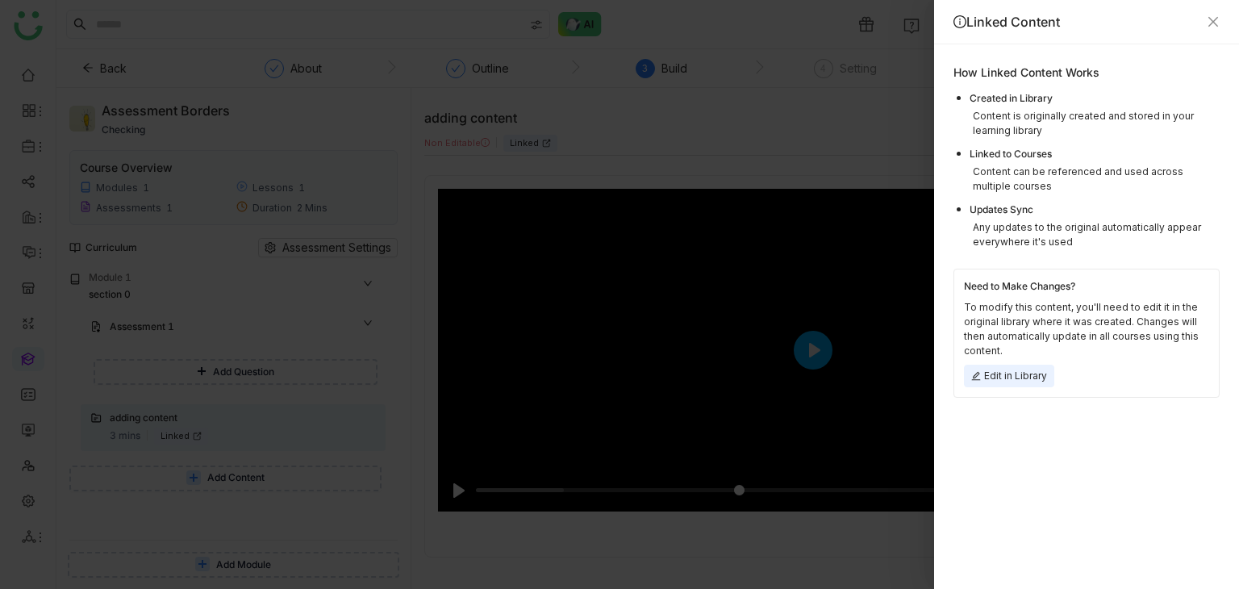
click at [1016, 375] on div "Edit in Library" at bounding box center [1009, 375] width 90 height 23
click at [1210, 22] on icon "Close" at bounding box center [1212, 21] width 13 height 13
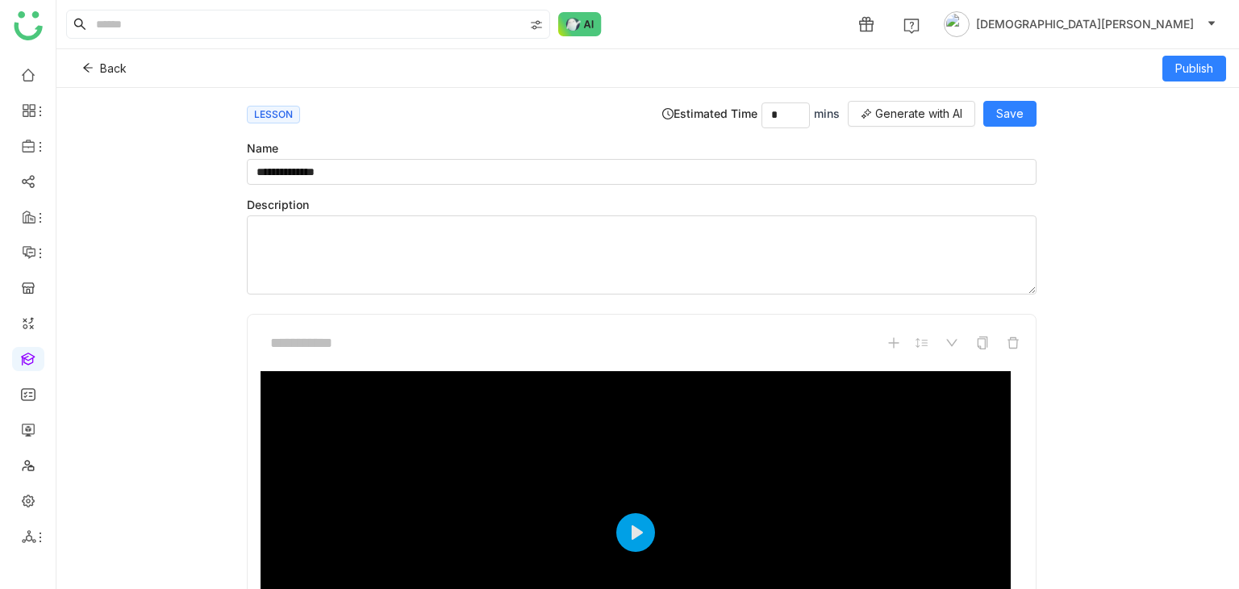
scroll to position [645, 0]
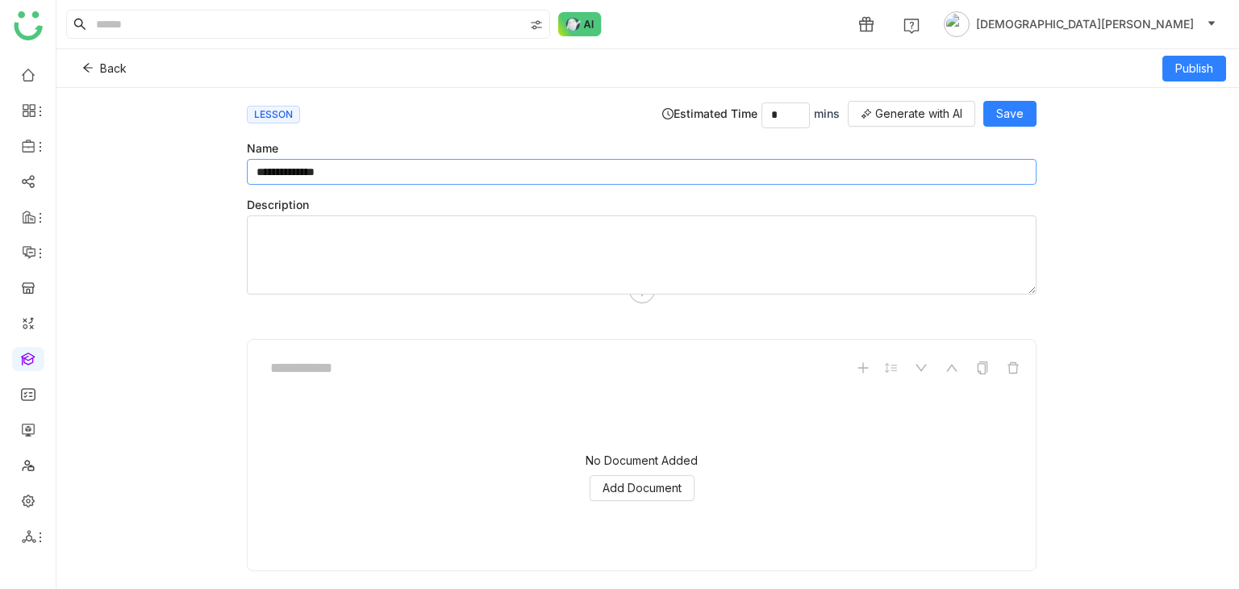
click at [385, 165] on input "**********" at bounding box center [641, 172] width 789 height 26
type input "**********"
click at [992, 106] on button "Save" at bounding box center [1009, 114] width 53 height 26
click at [1192, 66] on span "Publish" at bounding box center [1194, 69] width 38 height 18
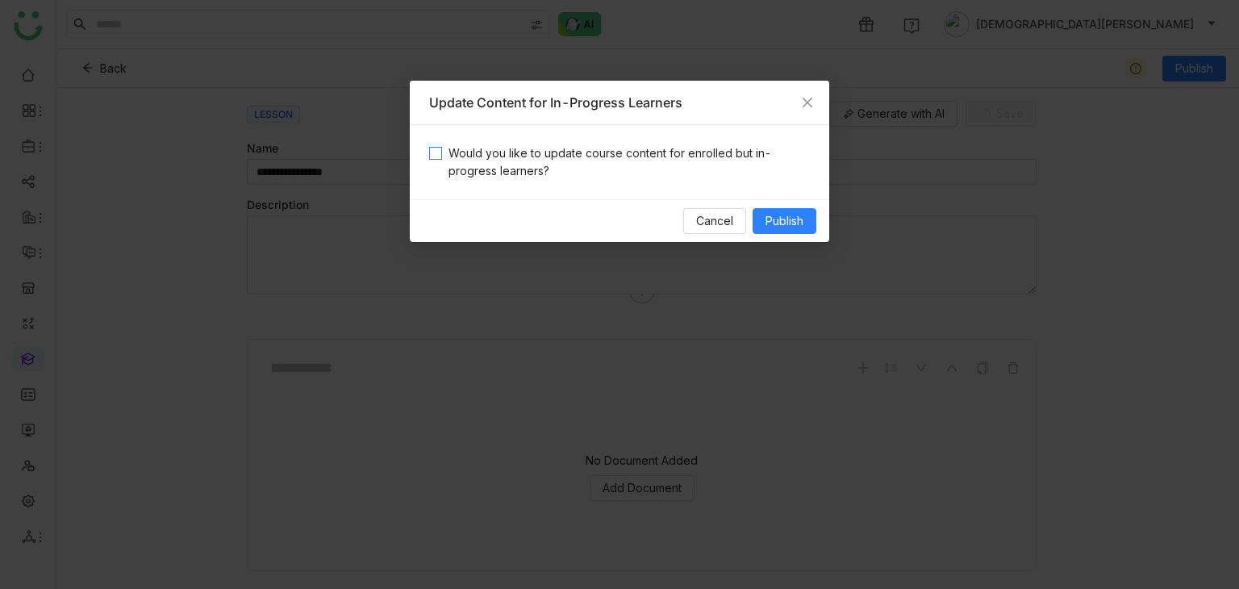
click at [620, 151] on span "Would you like to update course content for enrolled but in-progress learners?" at bounding box center [626, 161] width 368 height 35
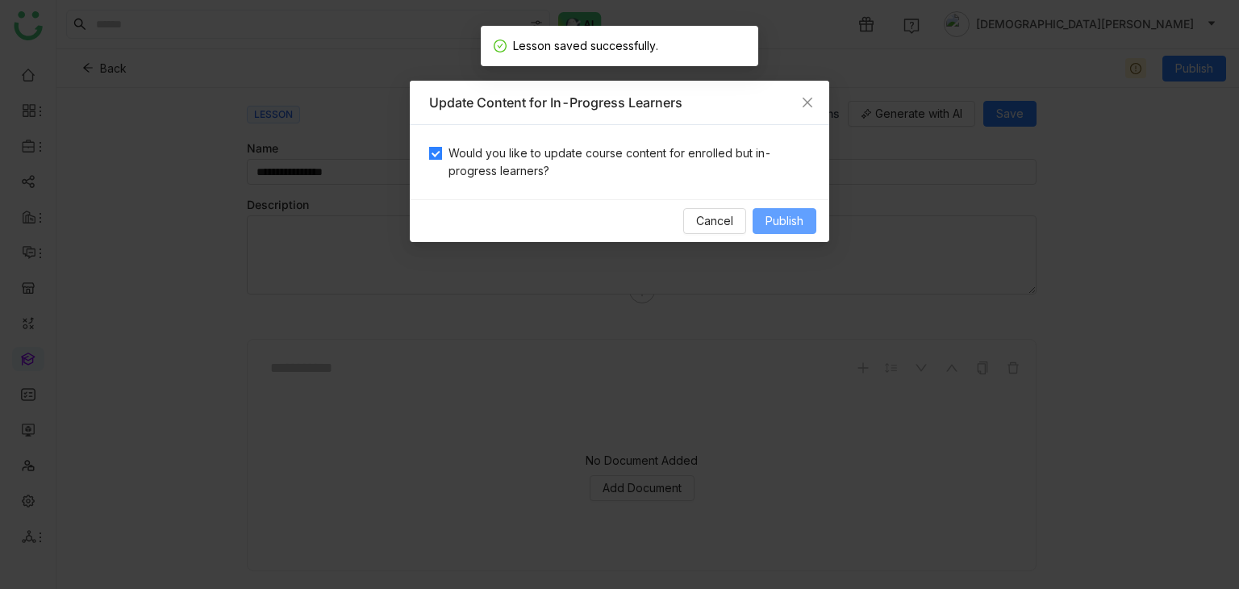
click at [761, 221] on button "Publish" at bounding box center [784, 221] width 64 height 26
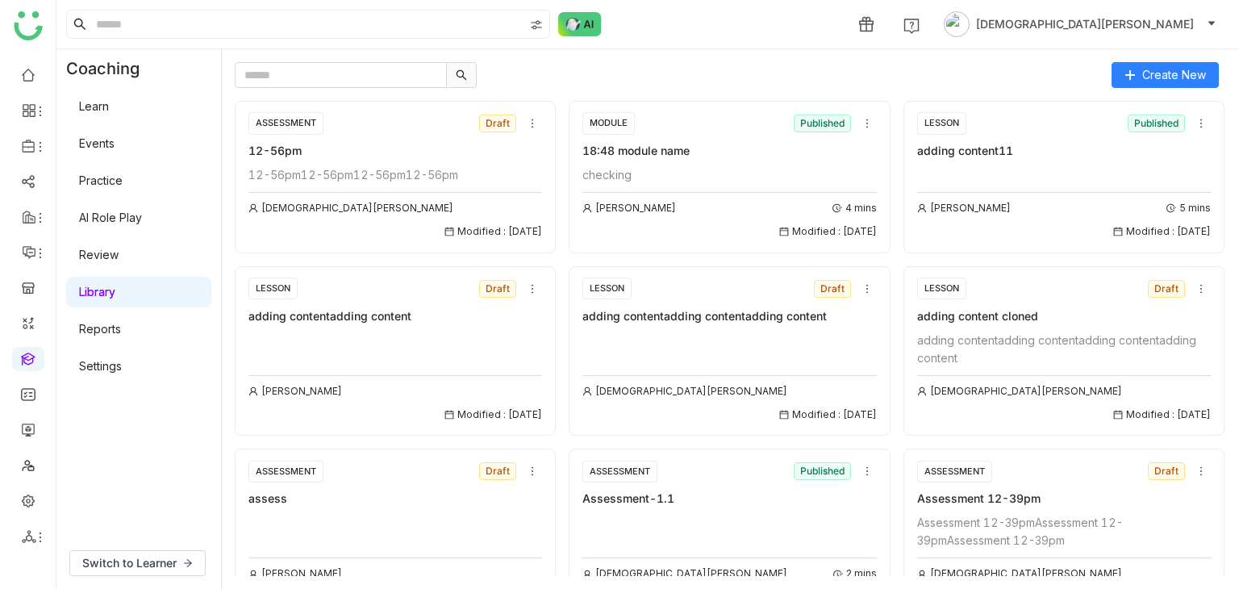
click at [109, 105] on link "Learn" at bounding box center [94, 106] width 30 height 14
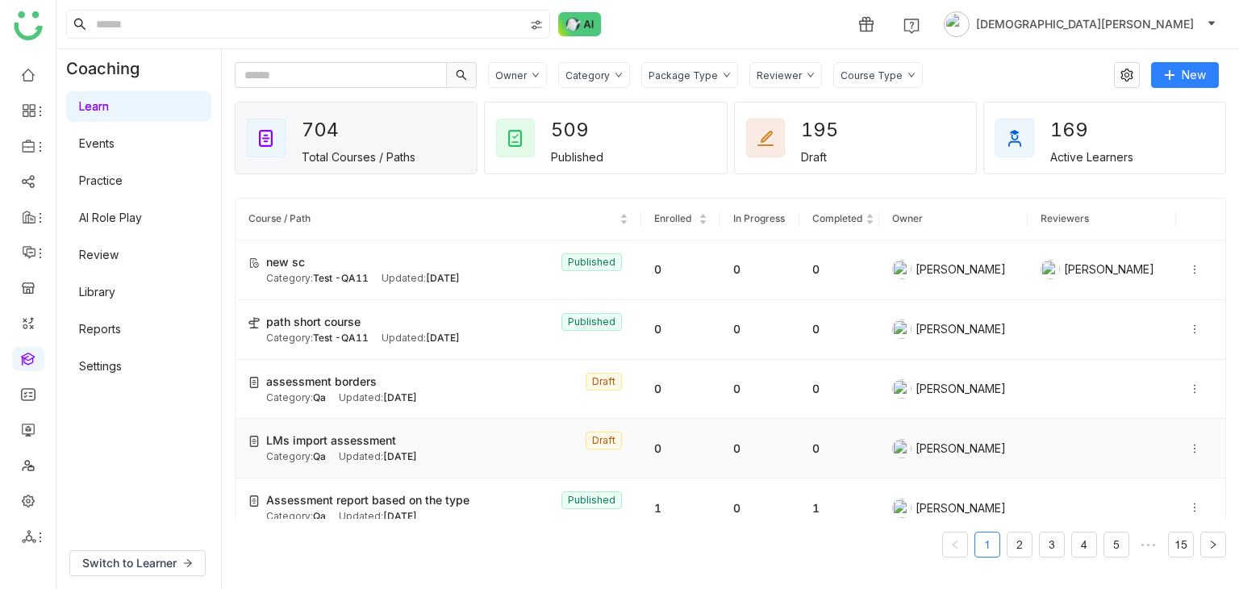
click at [376, 446] on span "LMs import assessment" at bounding box center [331, 440] width 130 height 18
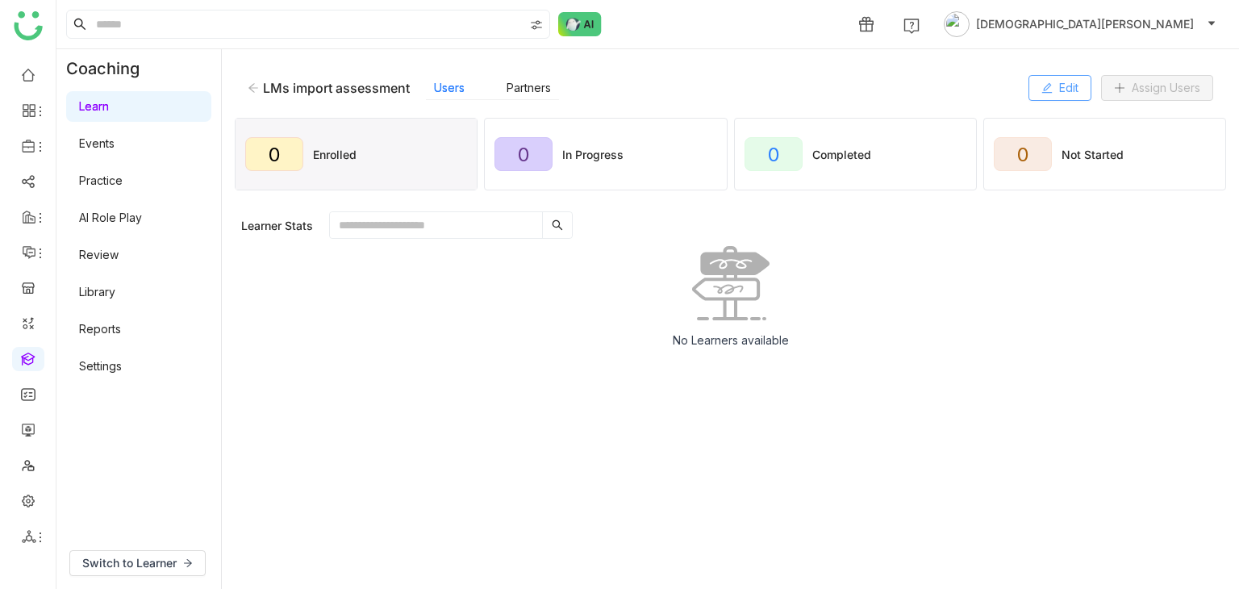
click at [1048, 78] on button "Edit" at bounding box center [1059, 88] width 63 height 26
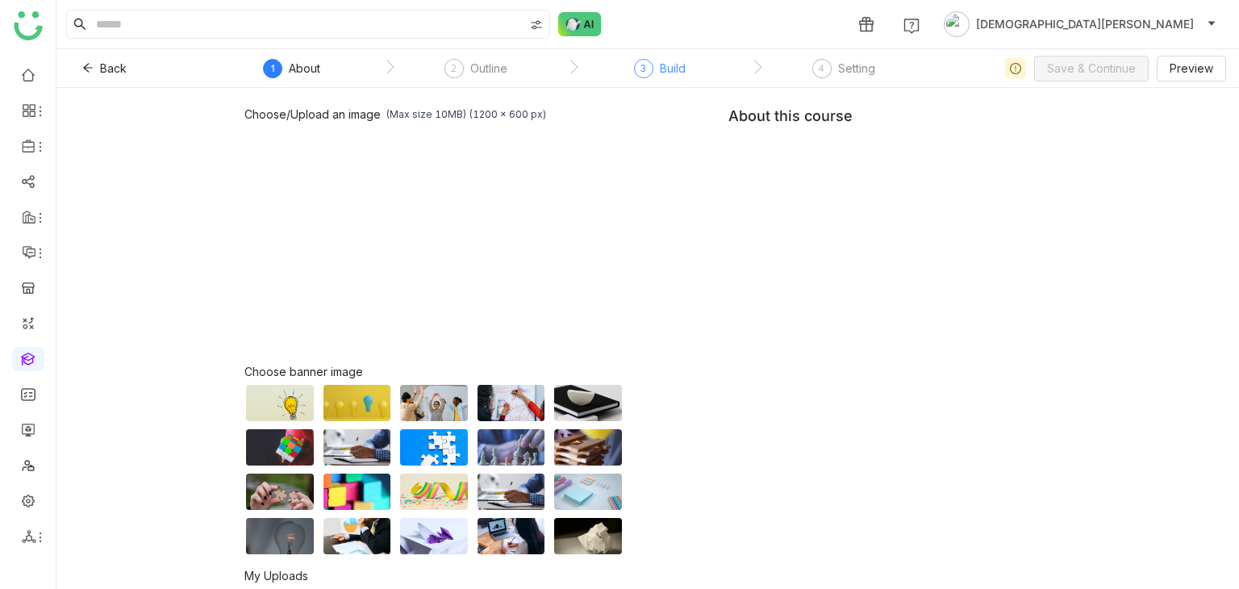
click at [640, 69] on div "3" at bounding box center [643, 68] width 19 height 19
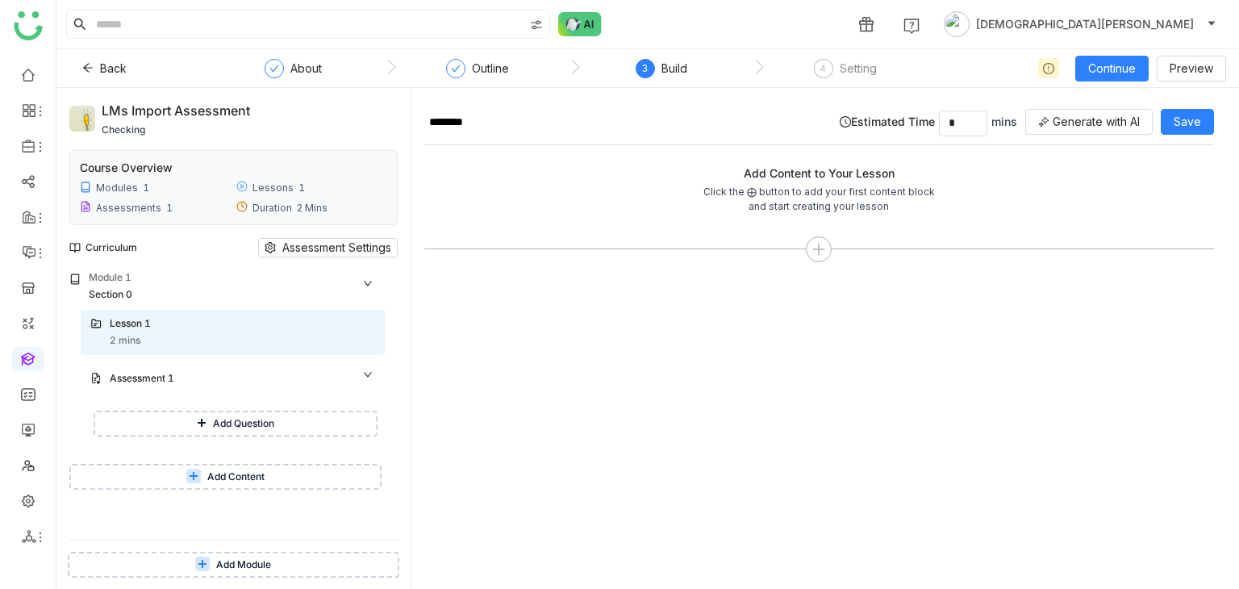
click at [222, 473] on span "Add Content" at bounding box center [235, 476] width 57 height 15
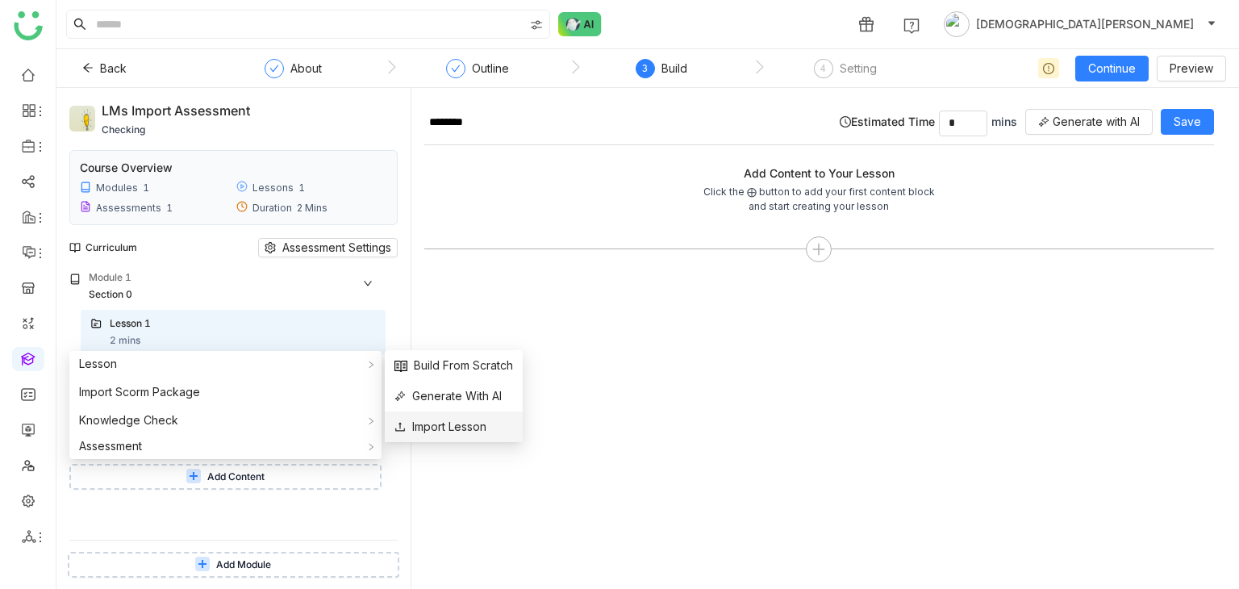
click at [453, 420] on span "Import Lesson" at bounding box center [440, 427] width 92 height 18
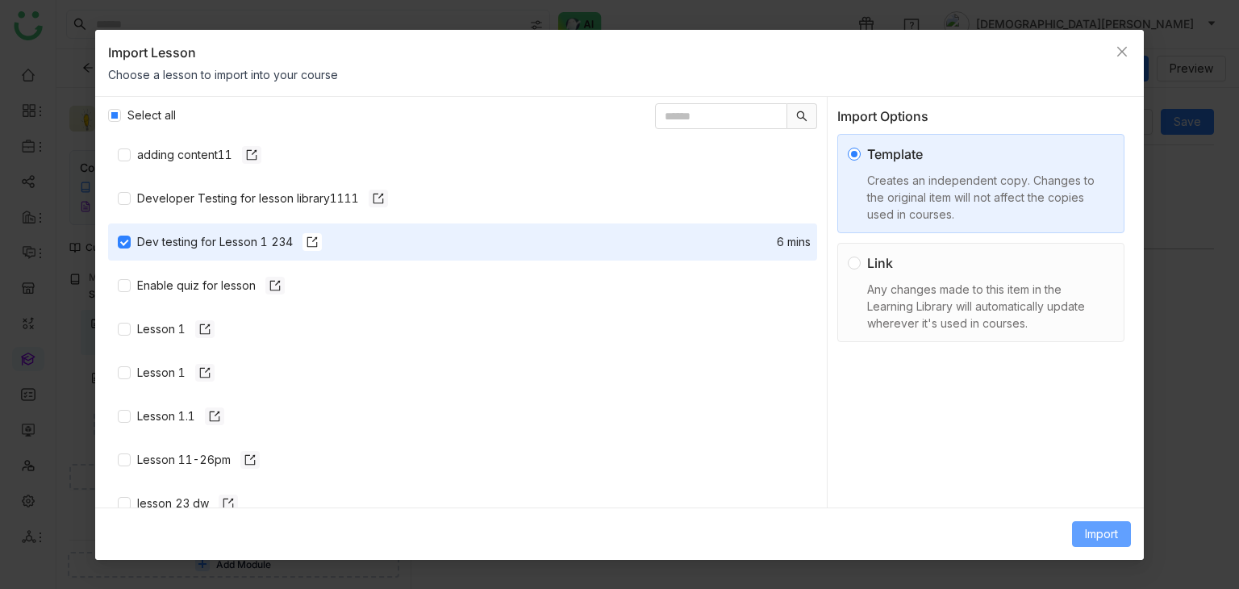
click at [1077, 535] on button "Import" at bounding box center [1101, 534] width 59 height 26
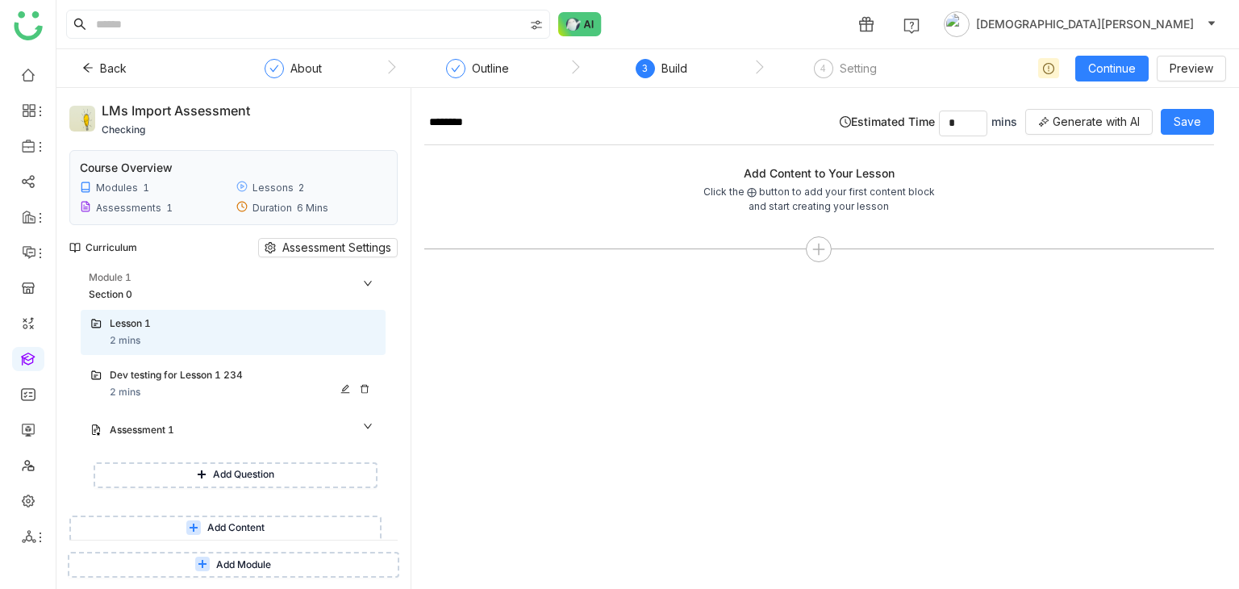
click at [194, 378] on div "Dev testing for Lesson 1 234" at bounding box center [227, 375] width 234 height 15
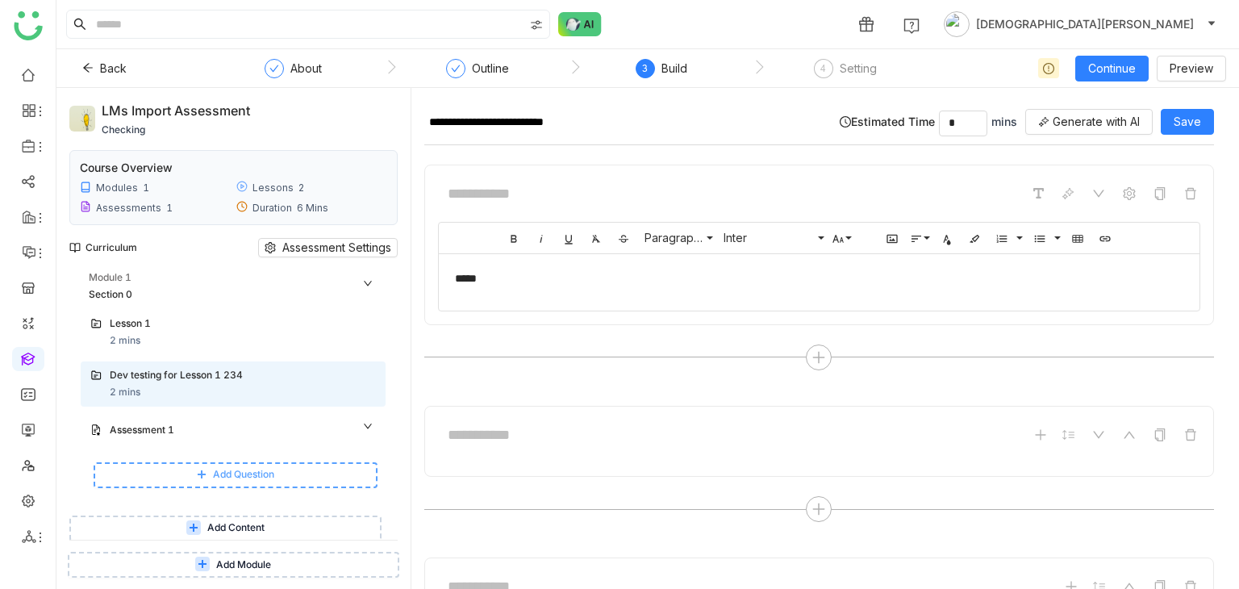
click at [229, 470] on span "Add Question" at bounding box center [243, 474] width 61 height 15
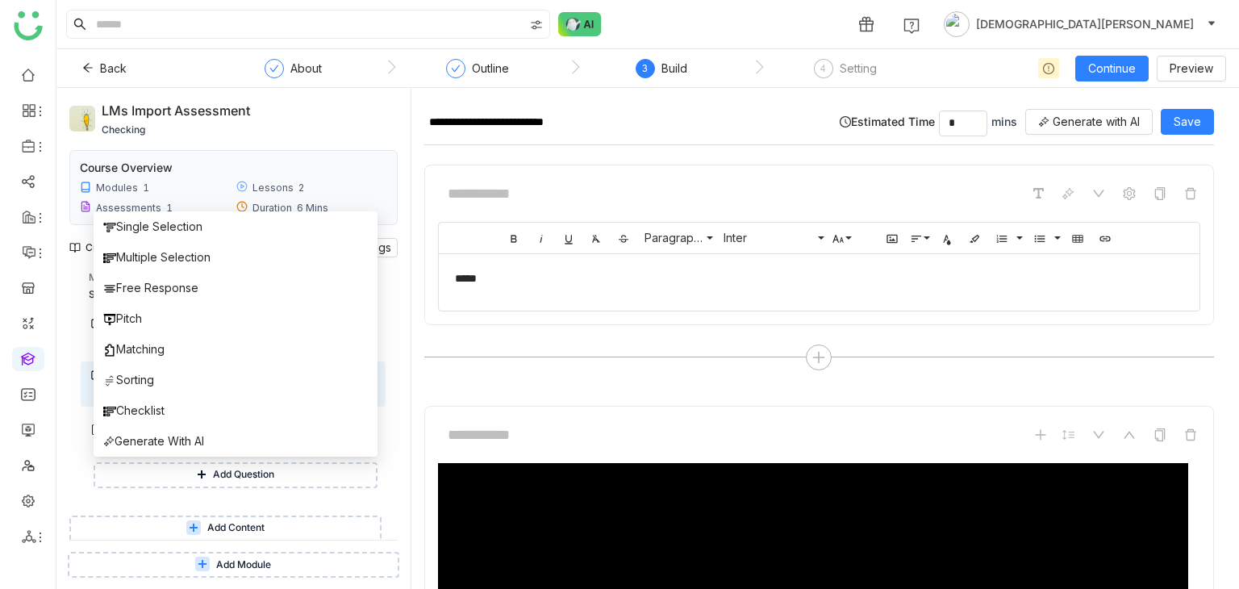
click at [178, 525] on button "Add Content" at bounding box center [225, 528] width 312 height 26
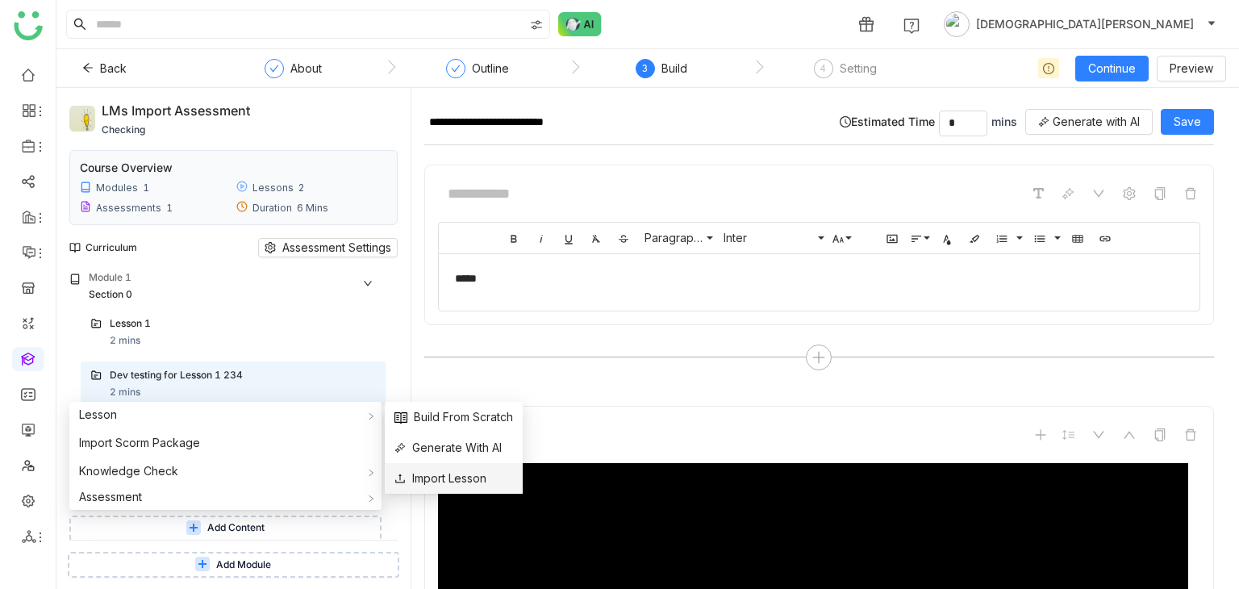
click at [474, 470] on span "Import Lesson" at bounding box center [440, 478] width 92 height 18
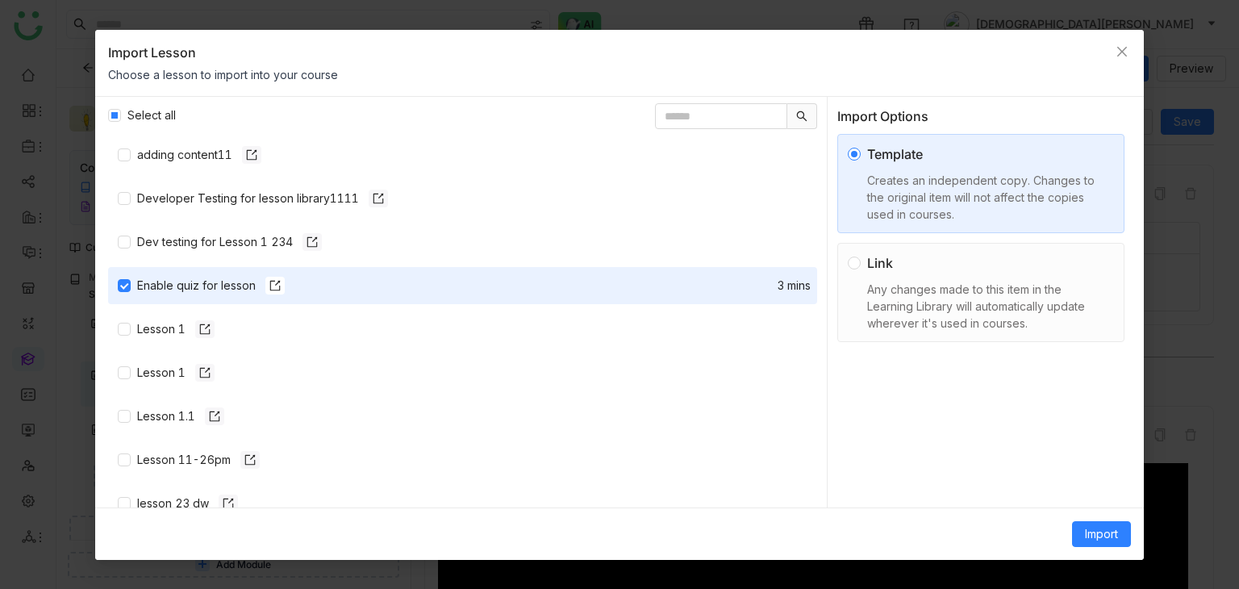
click at [896, 301] on div "Any changes made to this item in the Learning Library will automatically update…" at bounding box center [987, 306] width 240 height 51
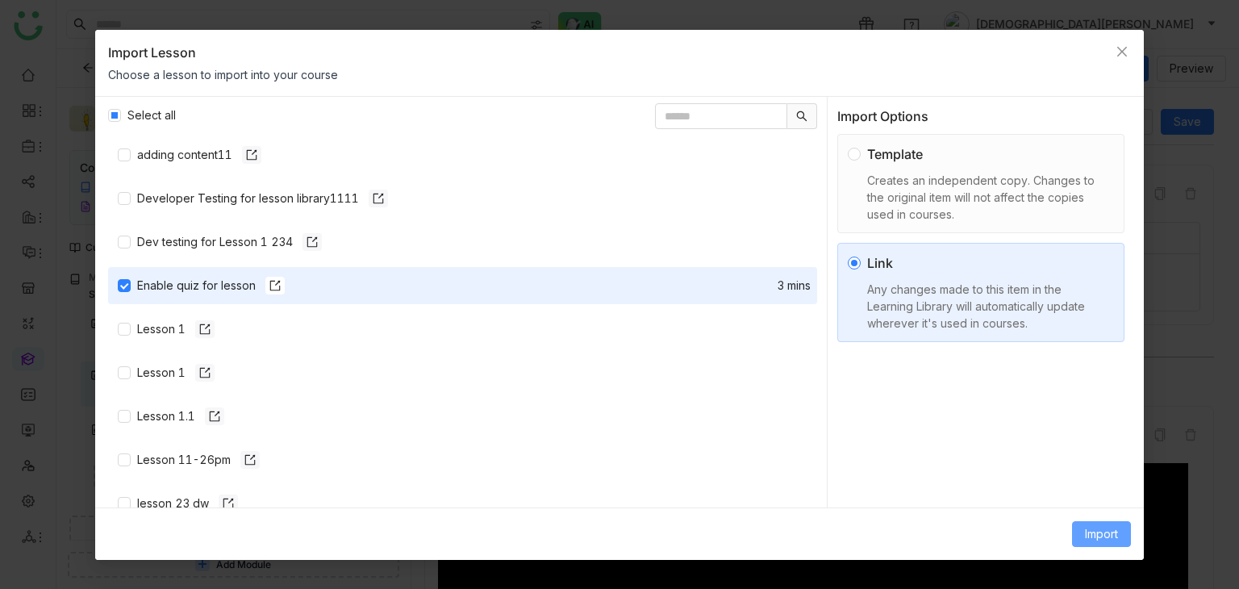
click at [1089, 525] on span "Import" at bounding box center [1101, 534] width 33 height 18
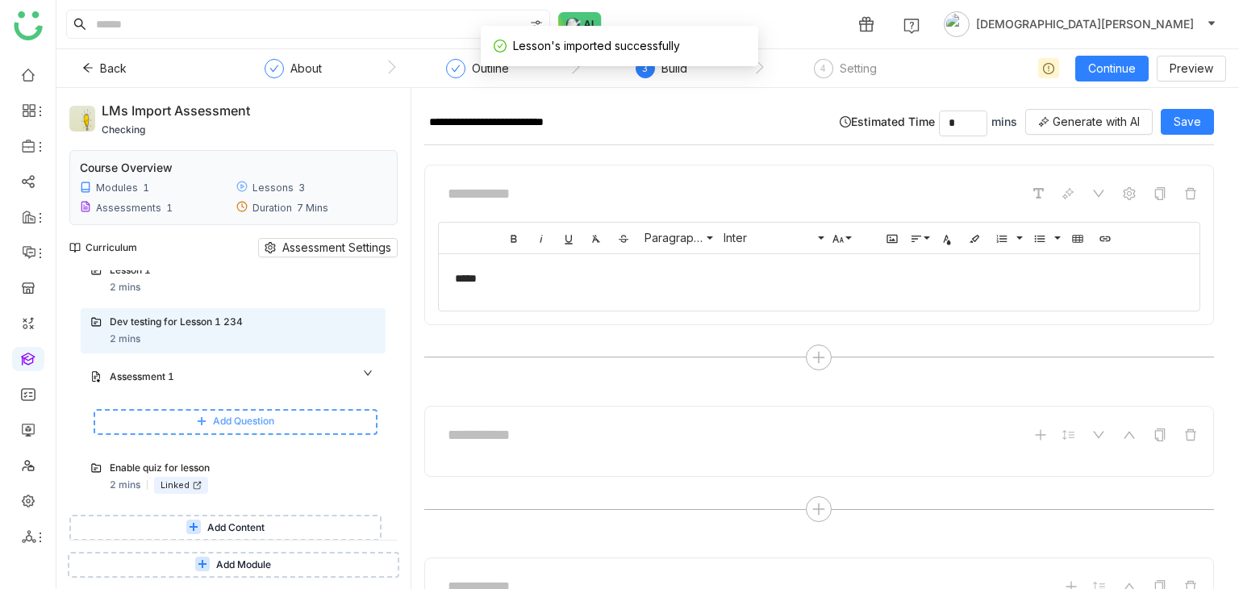
scroll to position [54, 0]
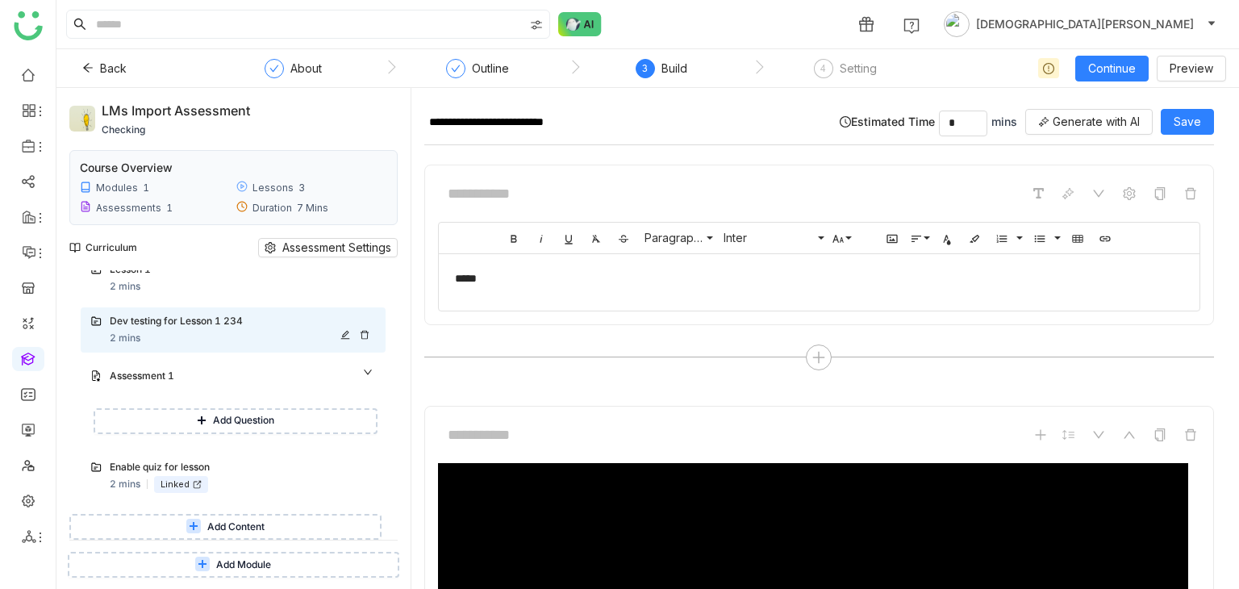
click at [229, 331] on div "Dev testing for Lesson 1 234 2 mins" at bounding box center [243, 330] width 266 height 32
click at [239, 519] on span "Add Content" at bounding box center [235, 526] width 57 height 15
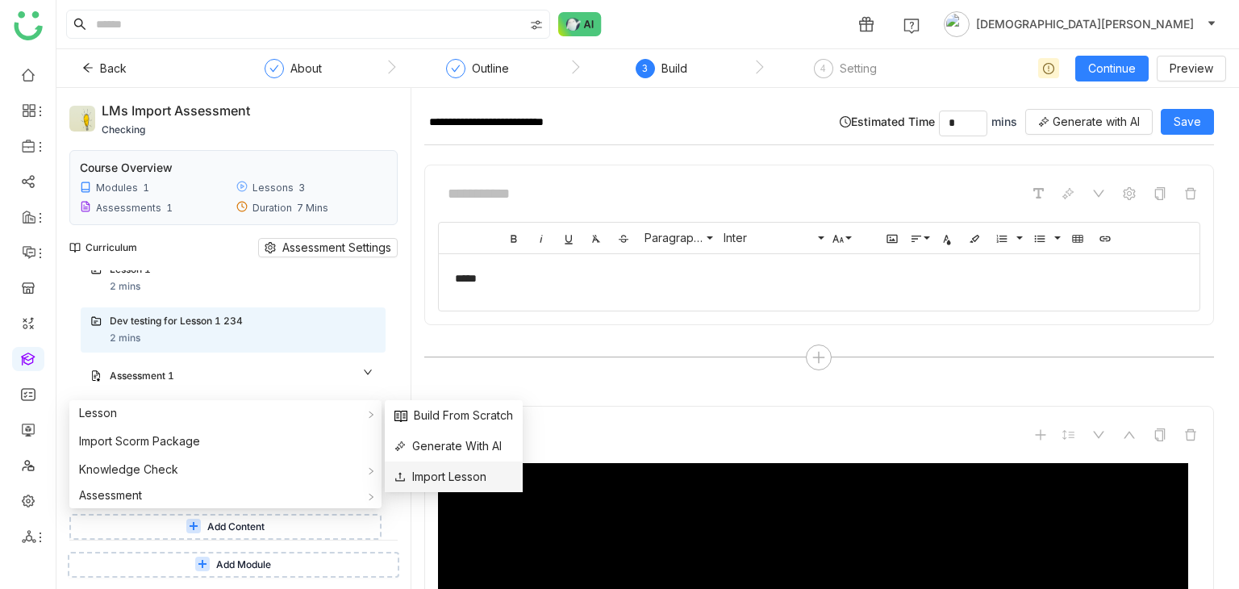
click at [461, 472] on span "Import Lesson" at bounding box center [440, 477] width 92 height 18
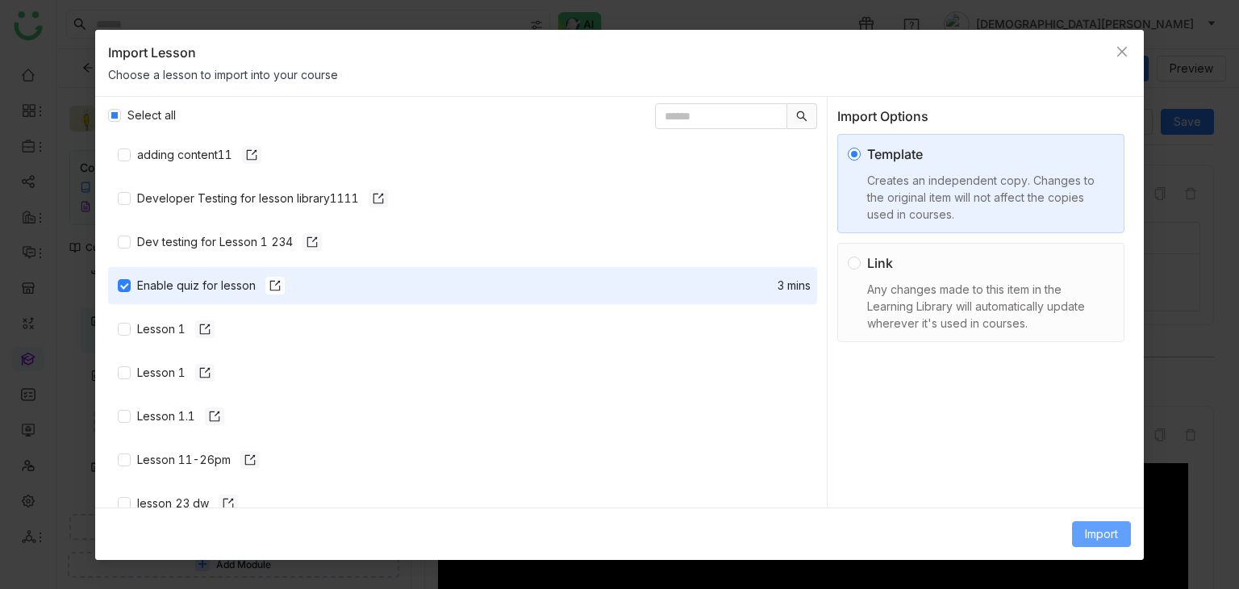
click at [1100, 527] on span "Import" at bounding box center [1101, 534] width 33 height 18
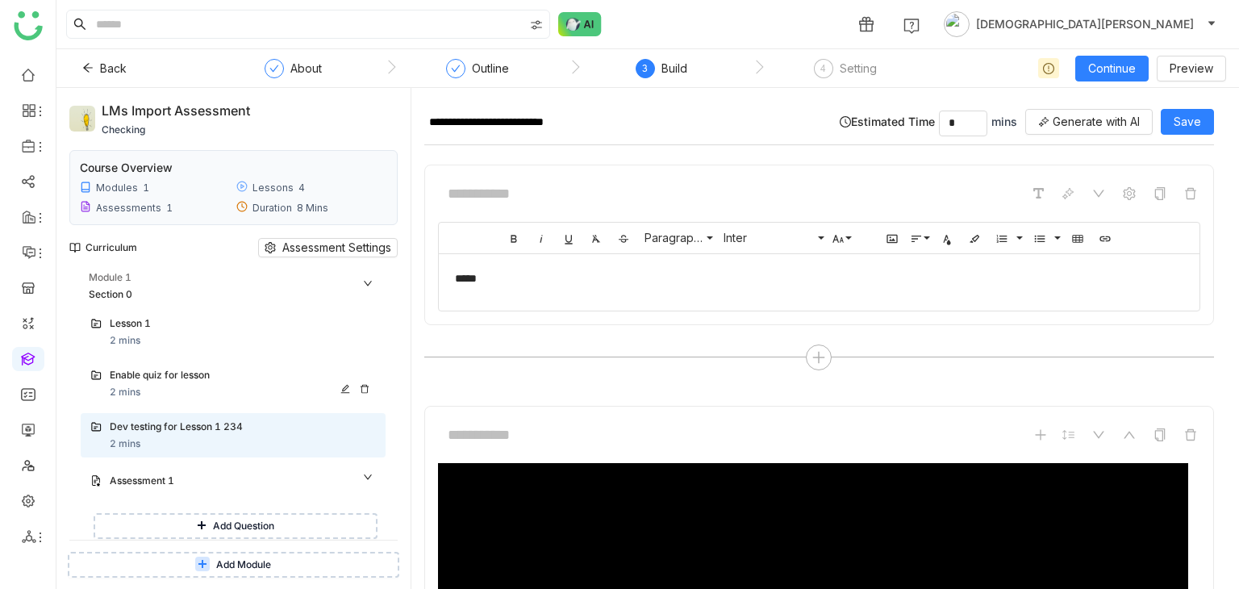
click at [178, 363] on div "Enable quiz for lesson 2 mins" at bounding box center [233, 383] width 305 height 45
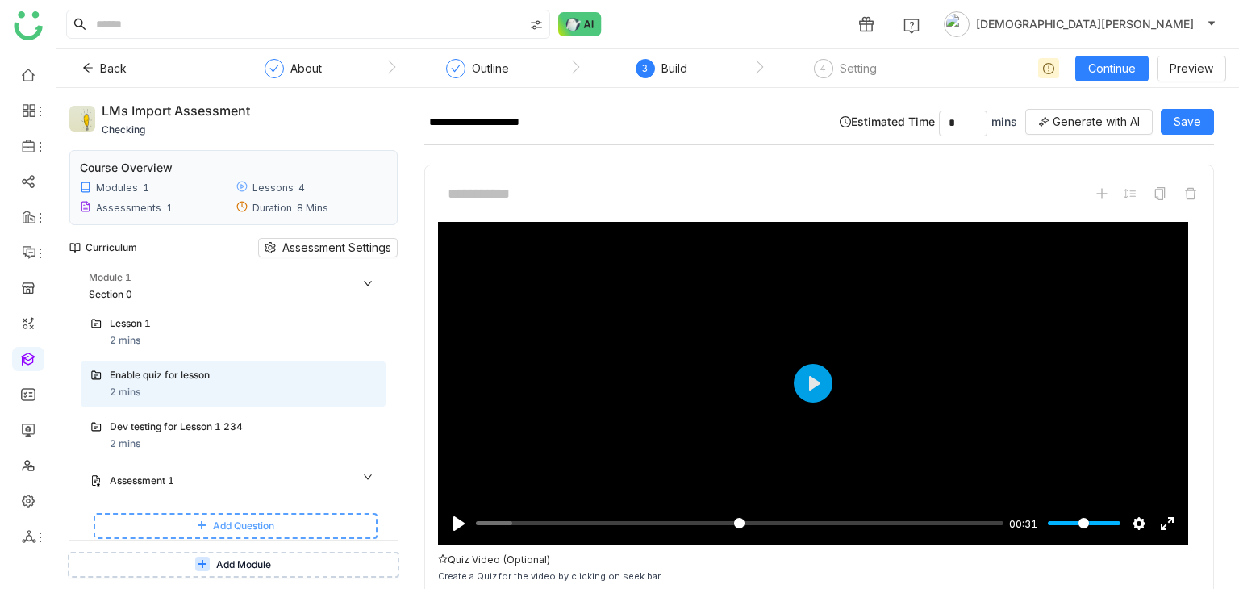
click at [184, 519] on button "Add Question" at bounding box center [236, 526] width 284 height 26
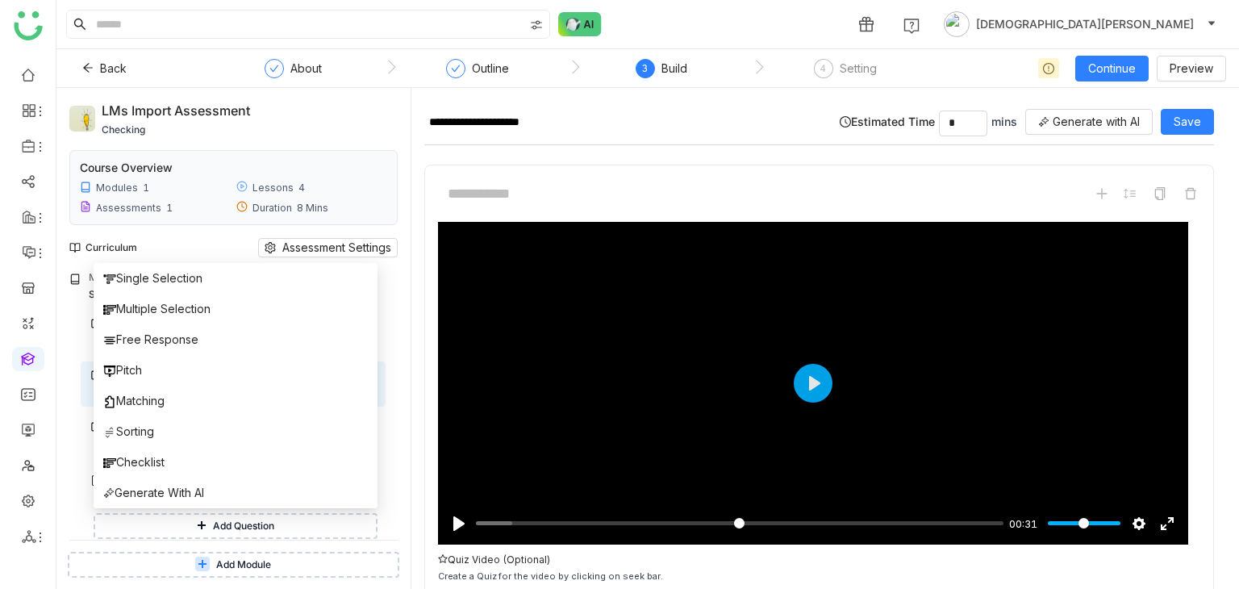
click at [207, 557] on icon at bounding box center [202, 563] width 15 height 15
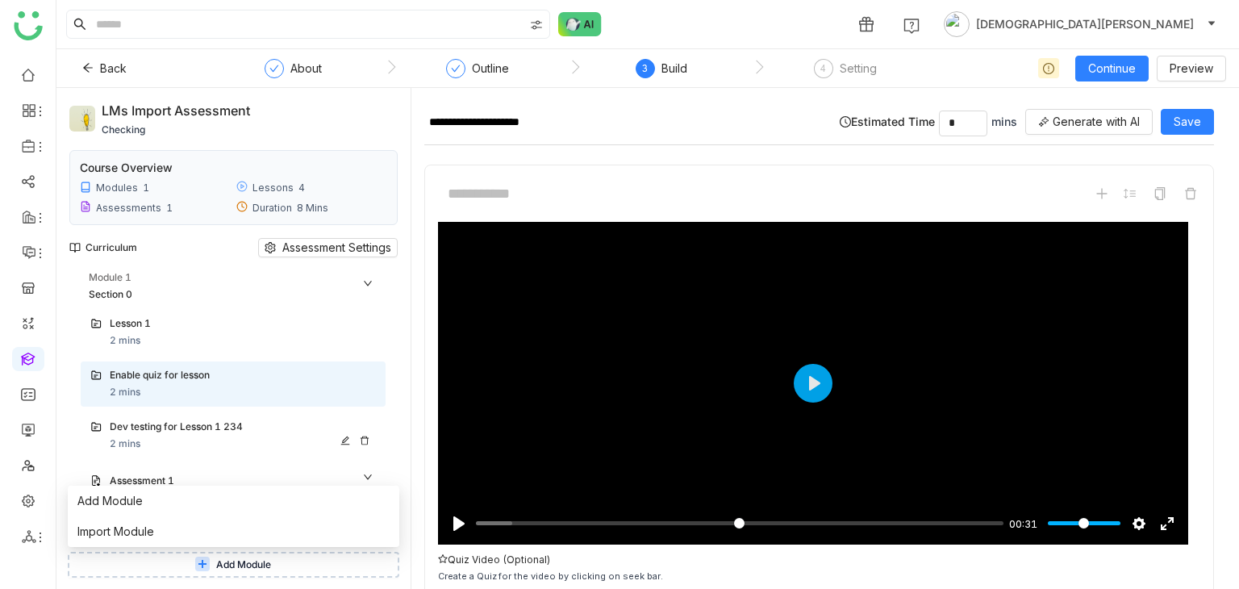
scroll to position [105, 0]
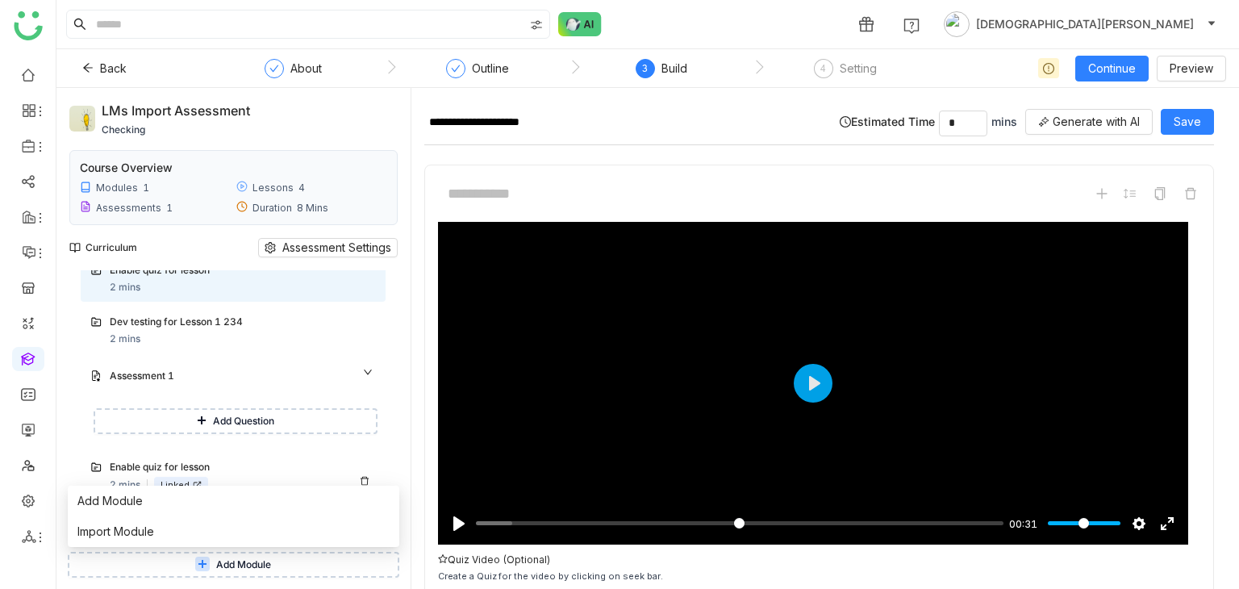
click at [230, 453] on div "Enable quiz for lesson 2 mins Linked" at bounding box center [233, 476] width 305 height 46
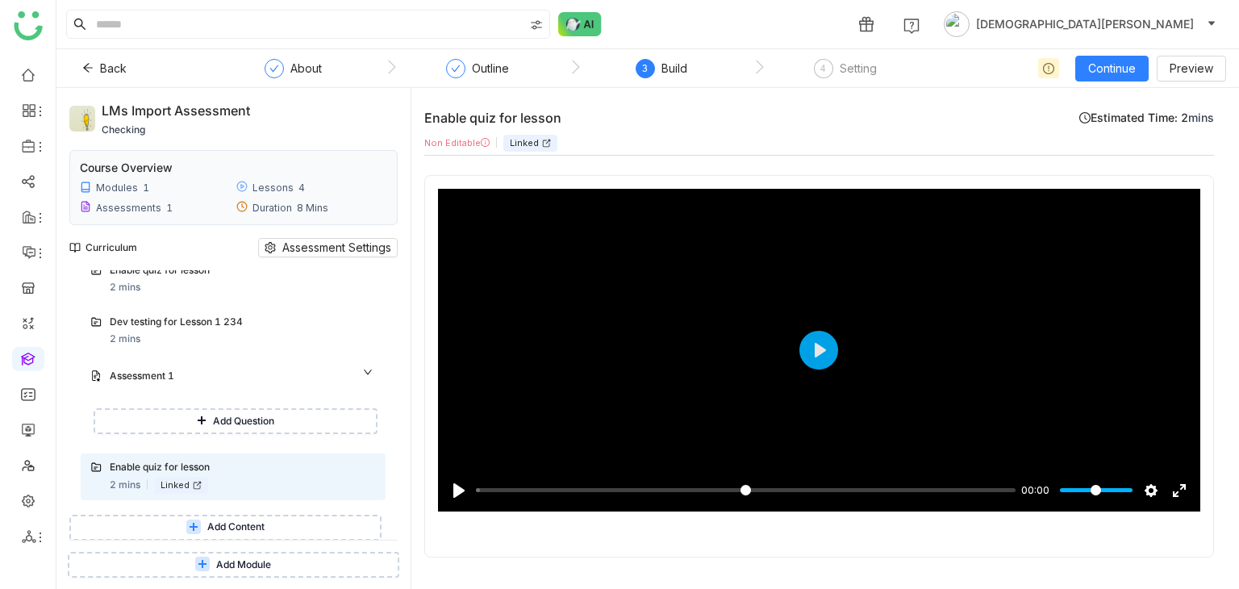
click at [240, 520] on span "Add Content" at bounding box center [235, 526] width 57 height 15
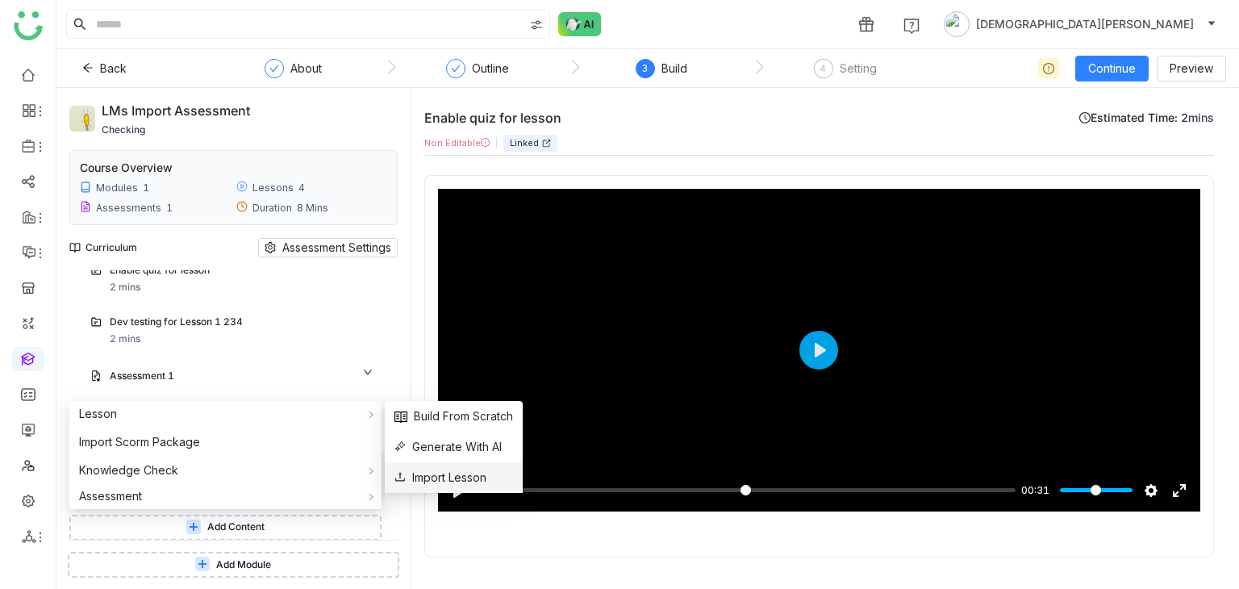
click at [463, 481] on span "Import Lesson" at bounding box center [440, 477] width 92 height 18
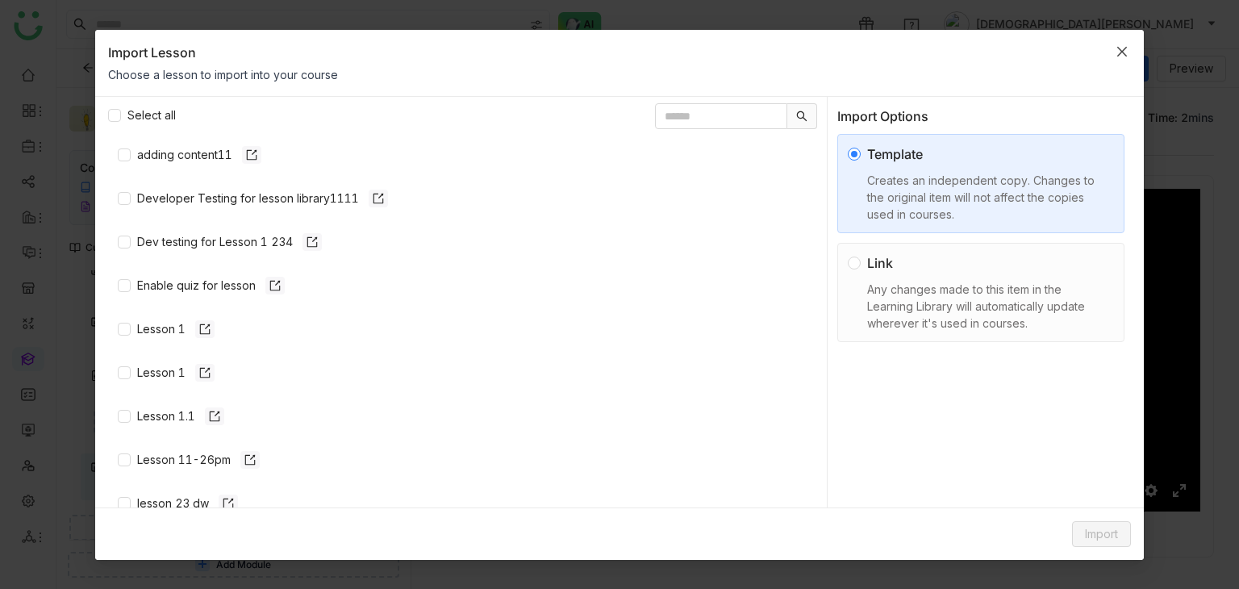
click at [1118, 56] on icon "Close" at bounding box center [1121, 51] width 13 height 13
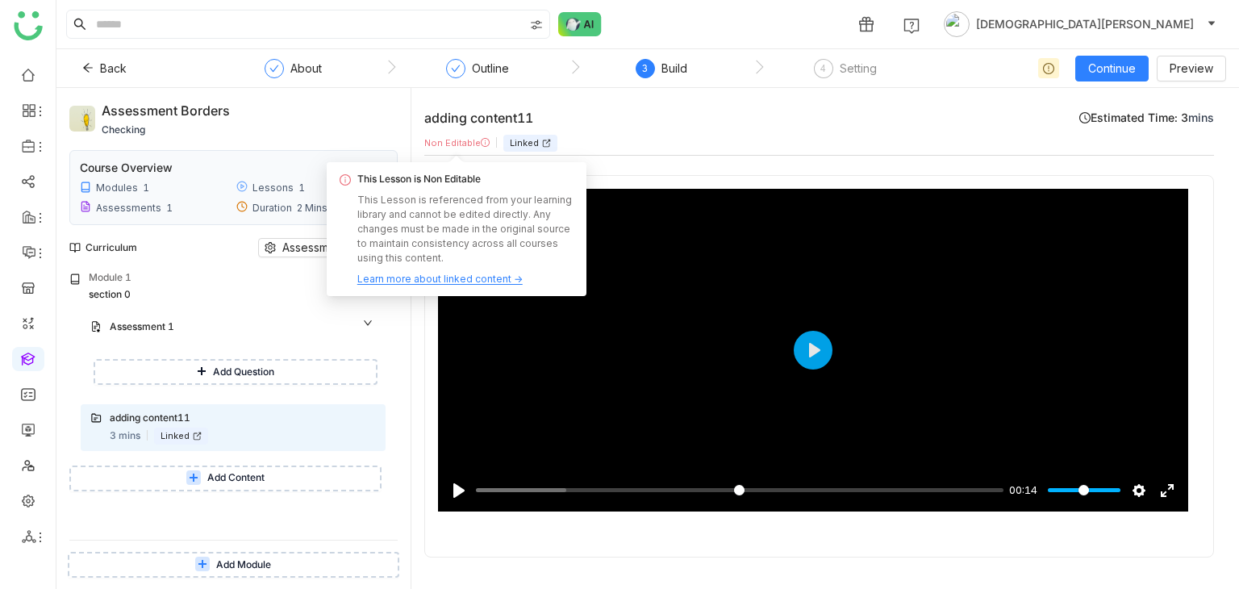
click at [446, 276] on div "Learn more about linked content →" at bounding box center [439, 279] width 165 height 15
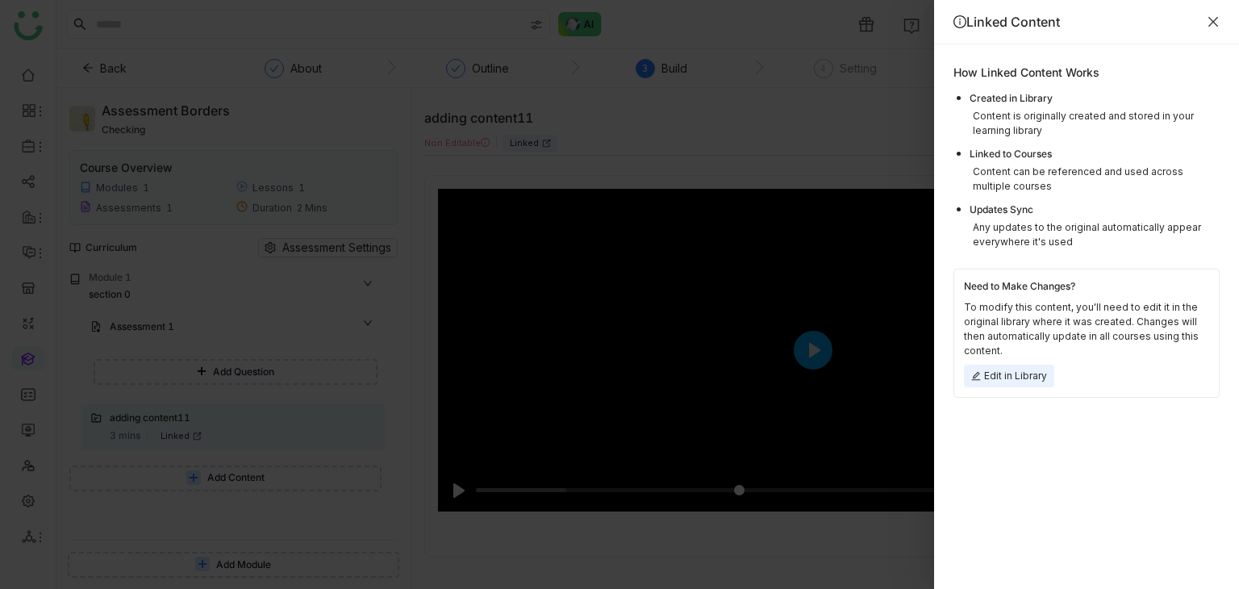
click at [1216, 20] on icon "Close" at bounding box center [1212, 21] width 13 height 13
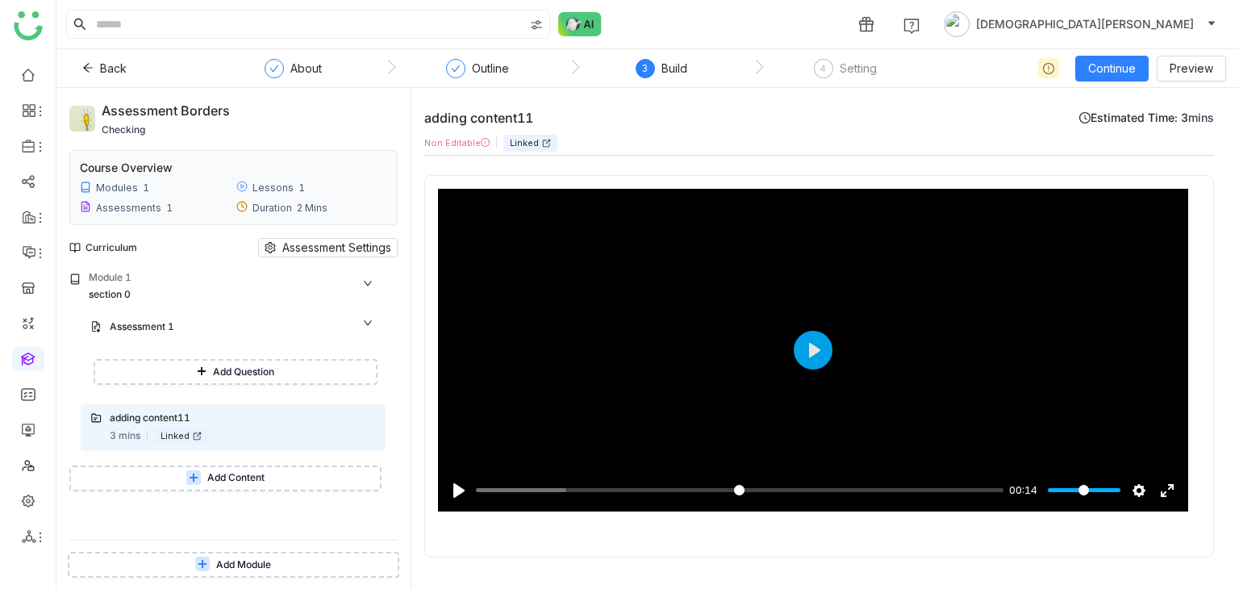
click at [242, 564] on span "Add Module" at bounding box center [243, 564] width 55 height 15
click at [235, 474] on span "Add Content" at bounding box center [235, 477] width 57 height 15
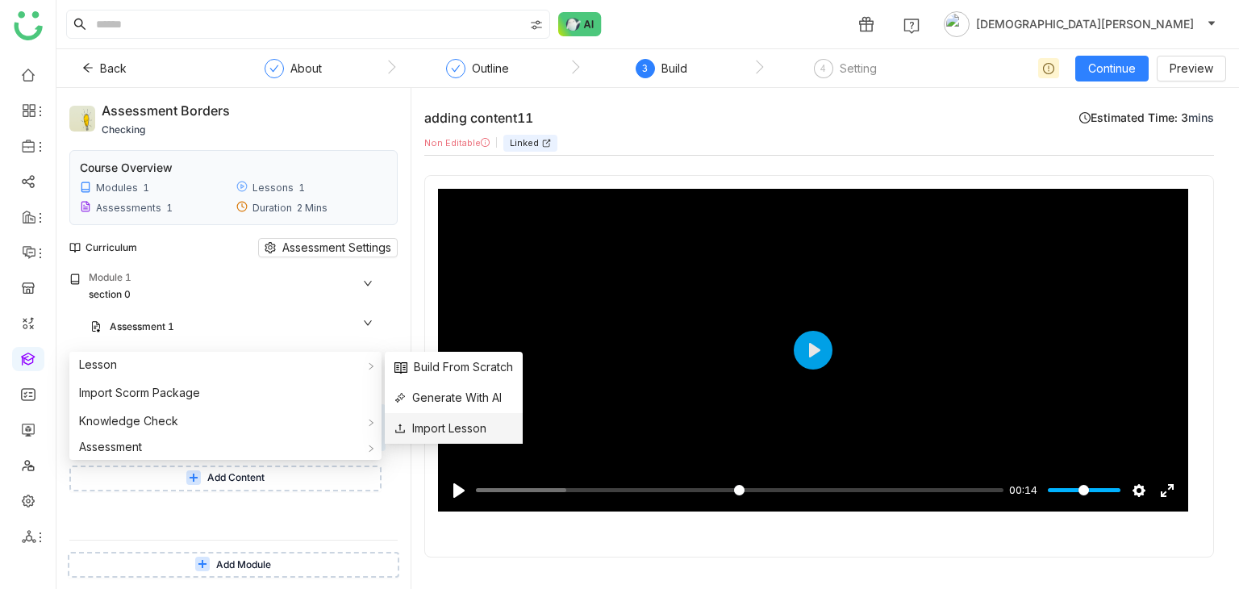
click at [460, 433] on span "Import Lesson" at bounding box center [440, 428] width 92 height 18
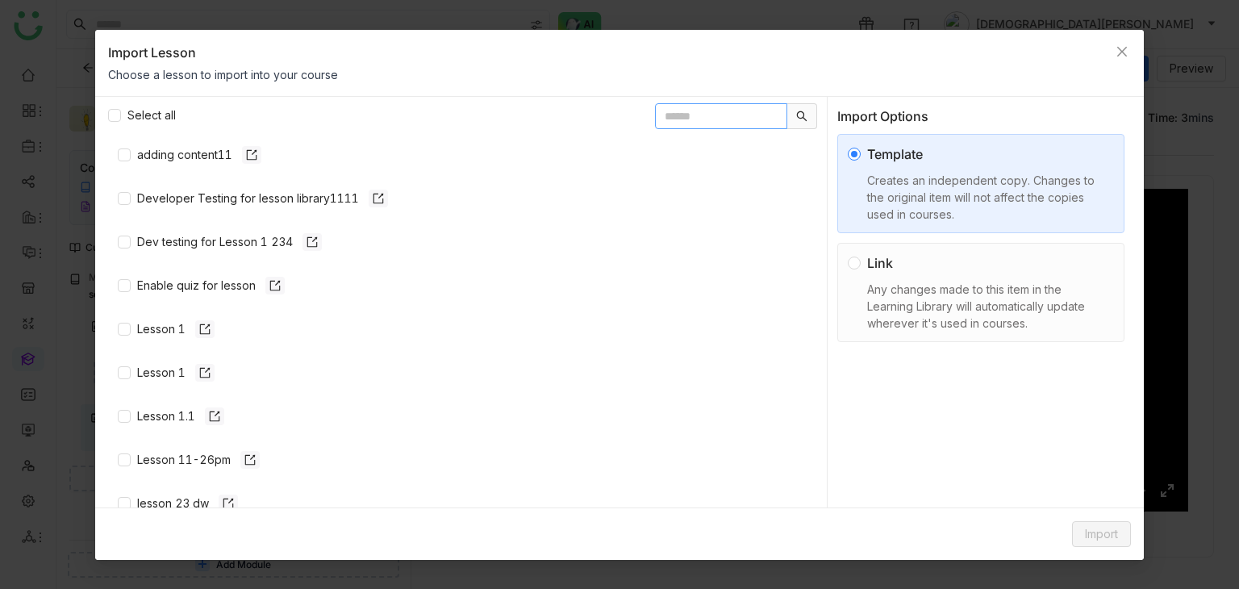
click at [678, 126] on input "text" at bounding box center [721, 116] width 132 height 26
type input "*****"
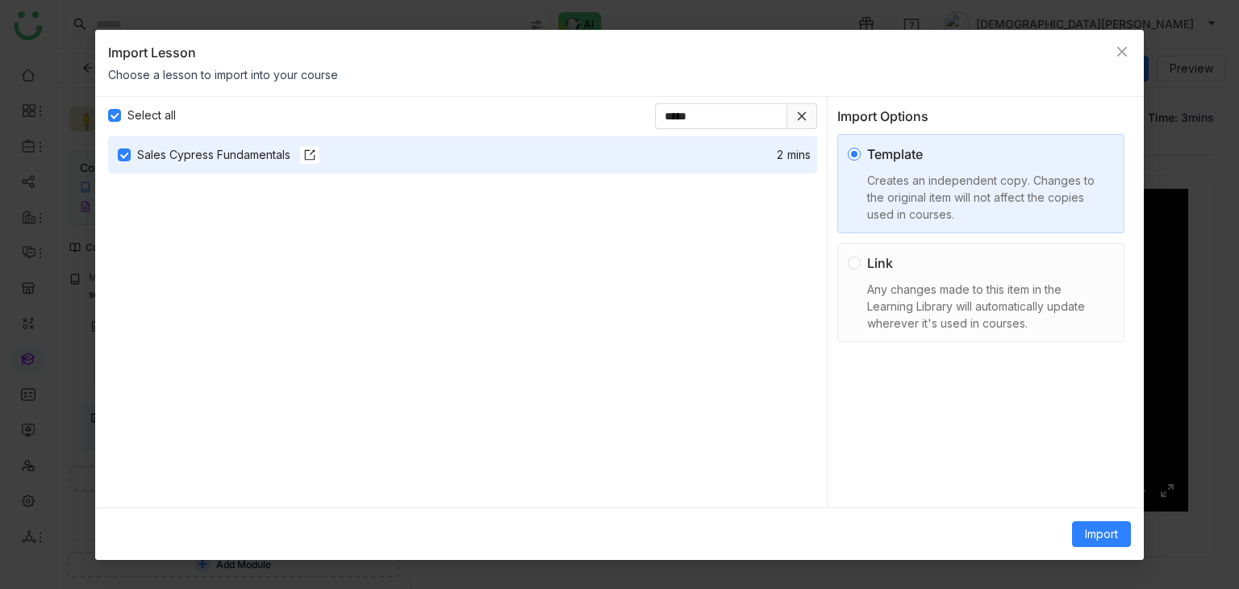
click at [968, 296] on div "Any changes made to this item in the Learning Library will automatically update…" at bounding box center [987, 306] width 240 height 51
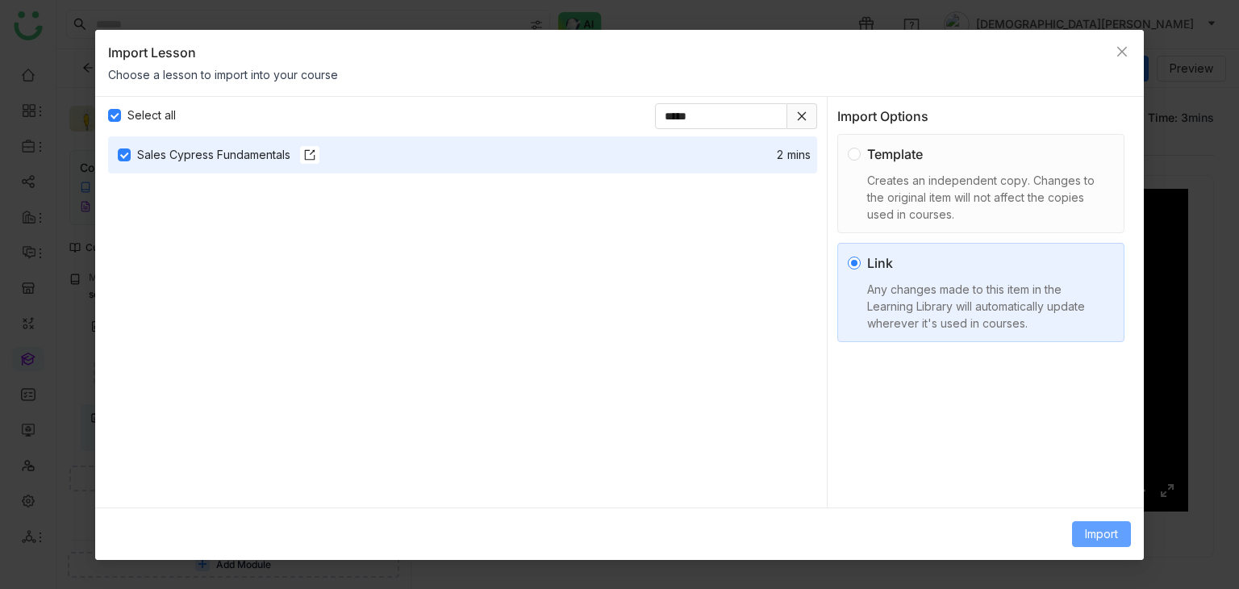
click at [1090, 530] on span "Import" at bounding box center [1101, 534] width 33 height 18
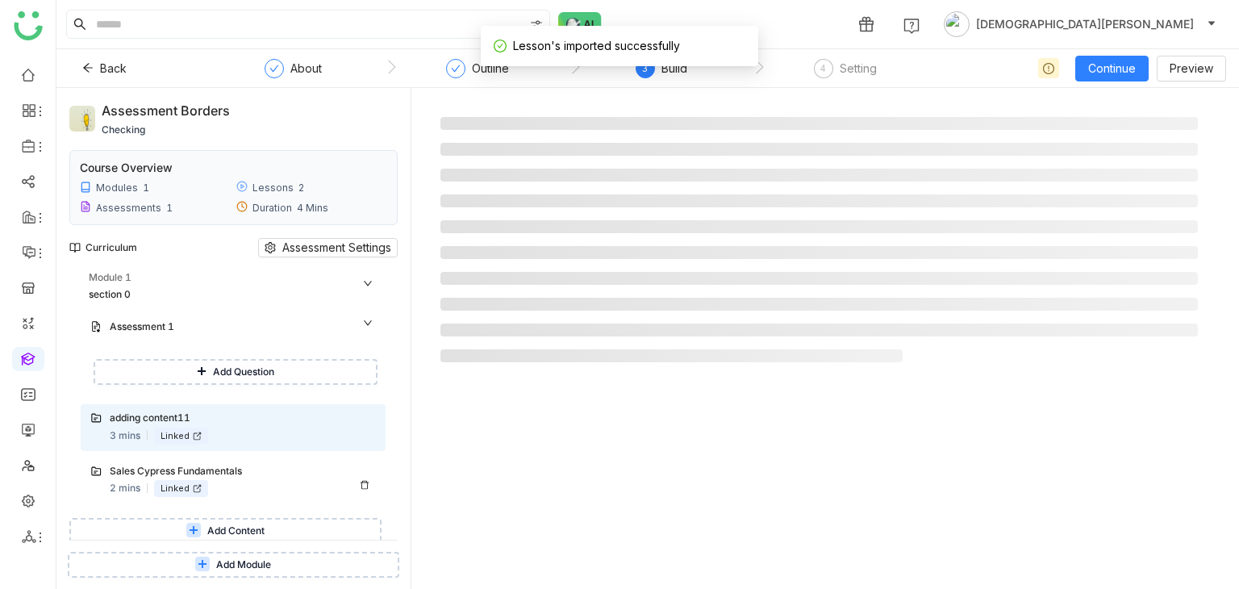
click at [264, 486] on div "Sales Cypress Fundamentals 2 mins Linked" at bounding box center [243, 480] width 266 height 33
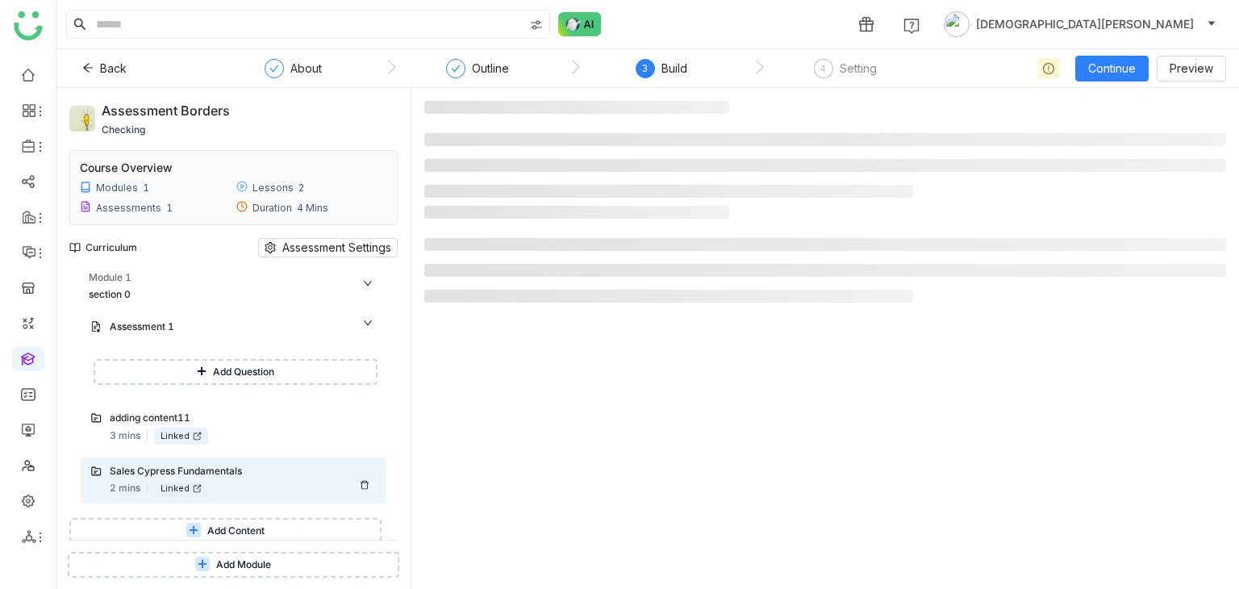
click at [271, 484] on div "Sales Cypress Fundamentals 2 mins Linked" at bounding box center [243, 480] width 266 height 33
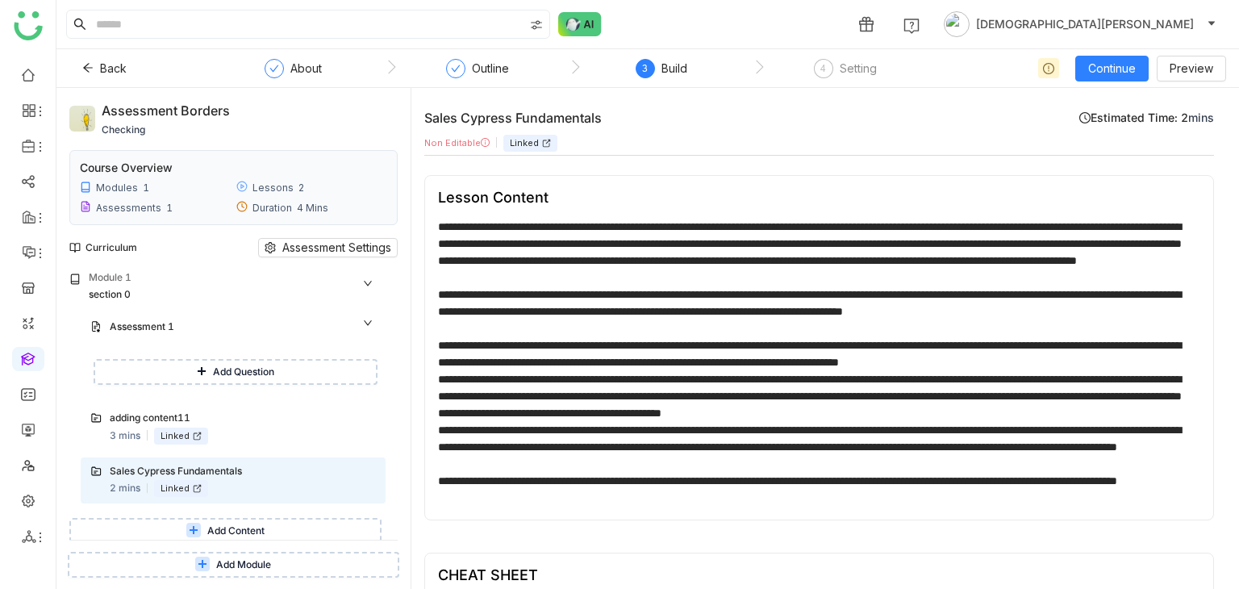
scroll to position [362, 0]
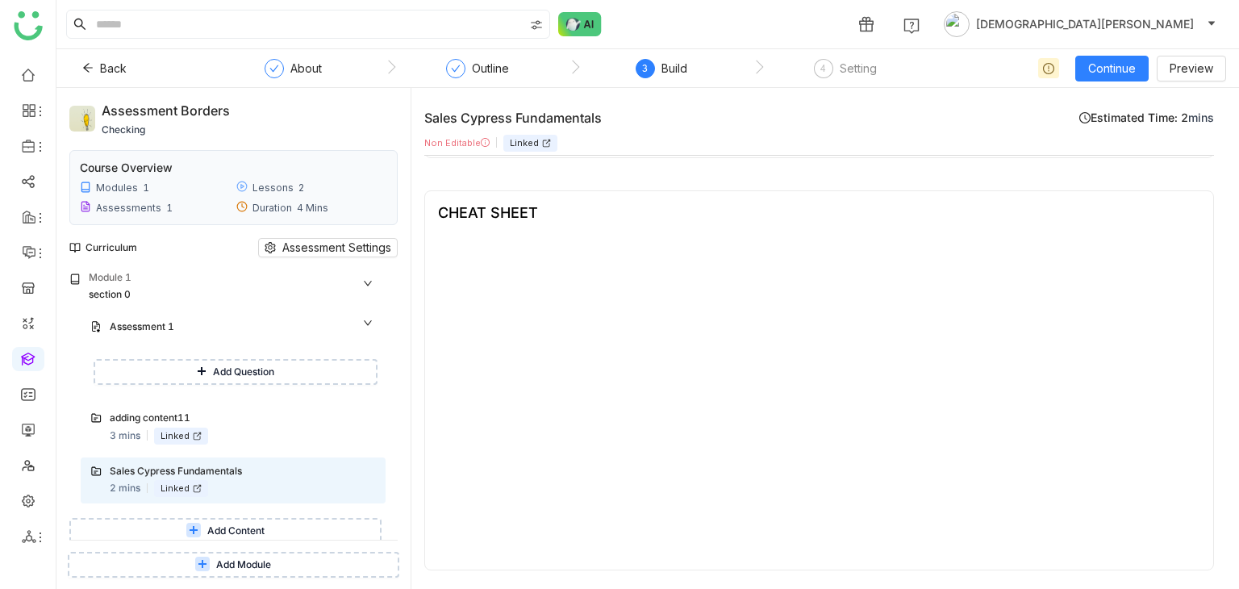
click at [34, 364] on link at bounding box center [28, 358] width 15 height 14
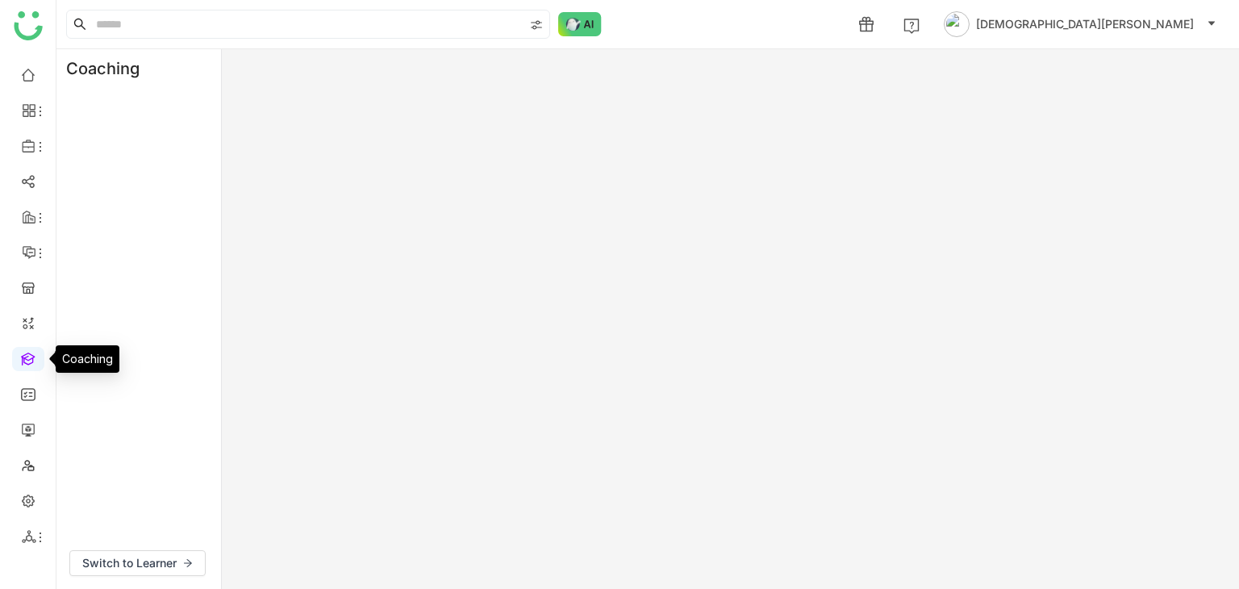
click at [26, 361] on link at bounding box center [28, 358] width 15 height 14
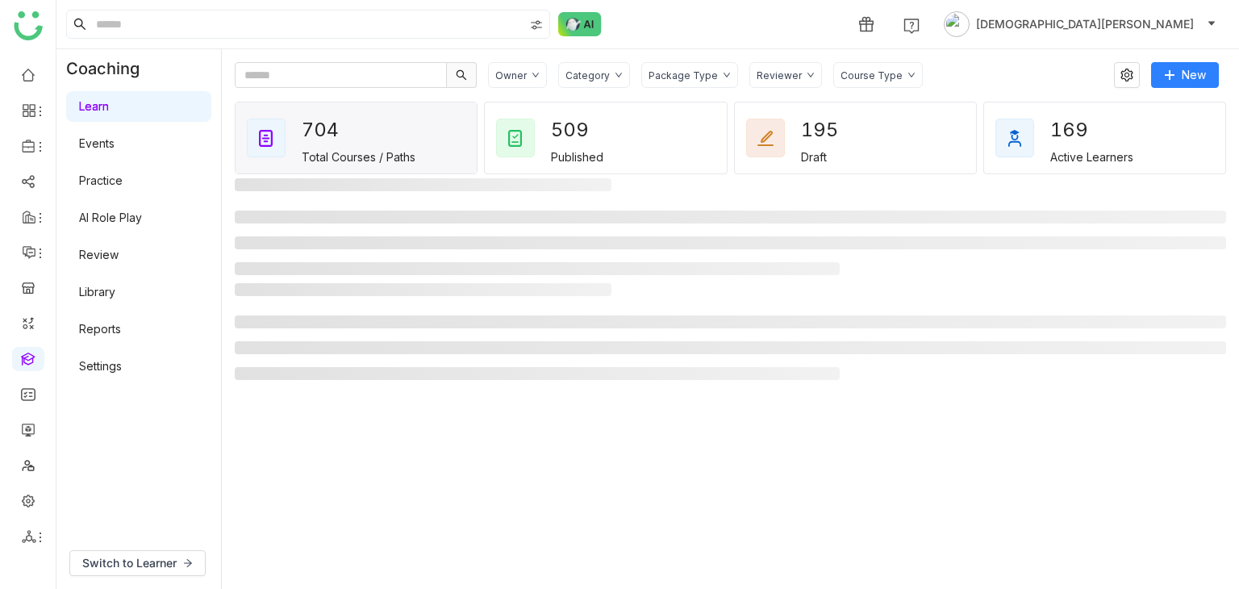
click at [115, 289] on link "Library" at bounding box center [97, 292] width 36 height 14
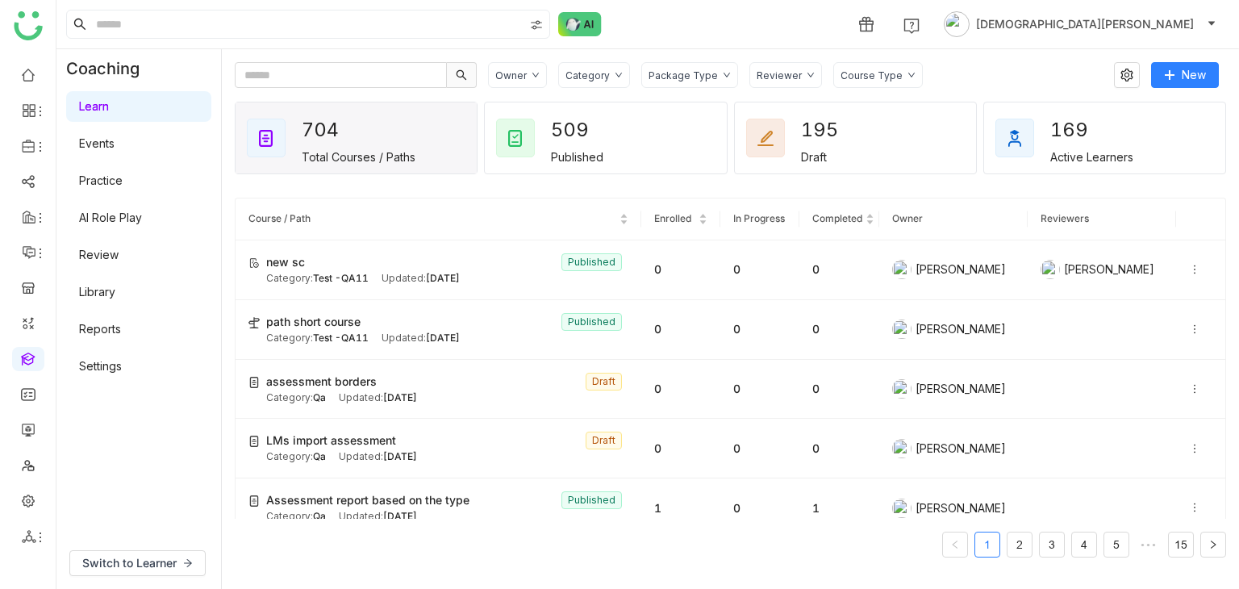
click at [110, 294] on link "Library" at bounding box center [97, 292] width 36 height 14
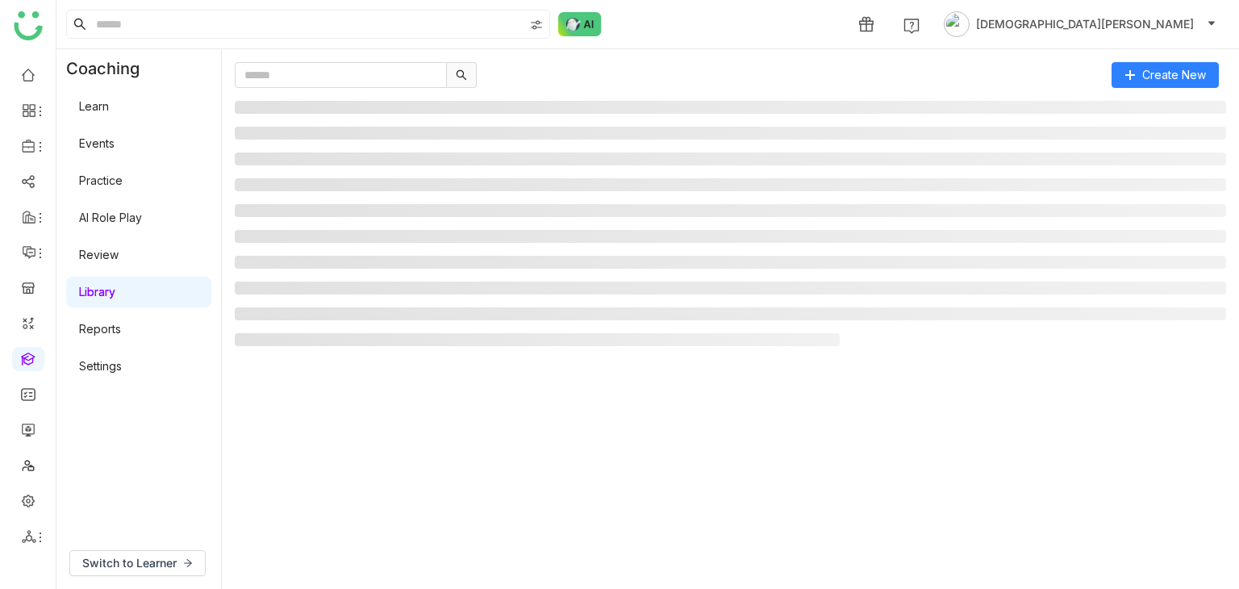
click at [107, 293] on link "Library" at bounding box center [97, 292] width 36 height 14
click at [345, 78] on input "text" at bounding box center [341, 75] width 212 height 26
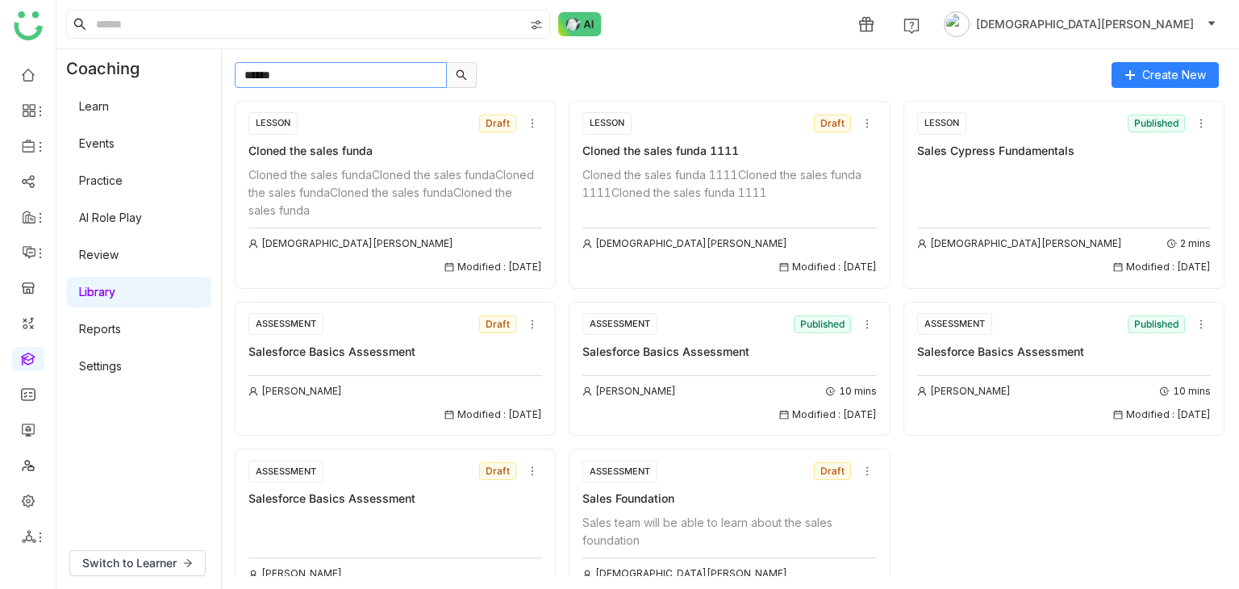
type input "*****"
copy div "Cloned the sales funda 1111"
drag, startPoint x: 739, startPoint y: 154, endPoint x: 577, endPoint y: 151, distance: 162.1
click at [582, 151] on div "Cloned the sales funda 1111" at bounding box center [729, 151] width 294 height 18
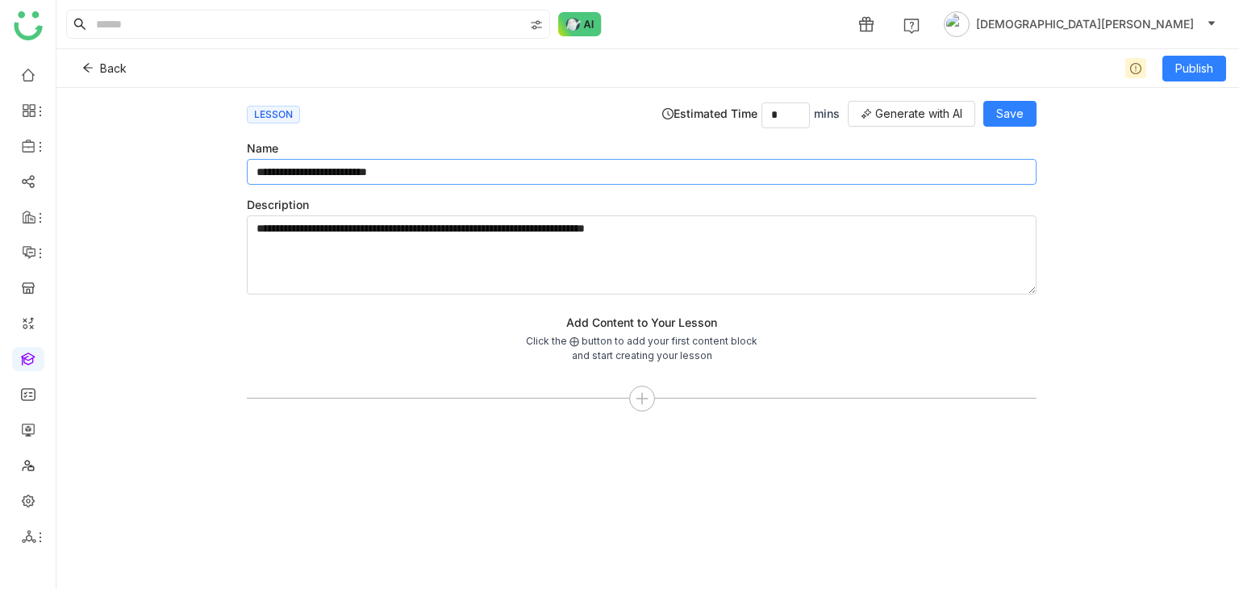
click at [402, 176] on input "**********" at bounding box center [641, 172] width 789 height 26
click at [88, 71] on icon at bounding box center [87, 67] width 11 height 11
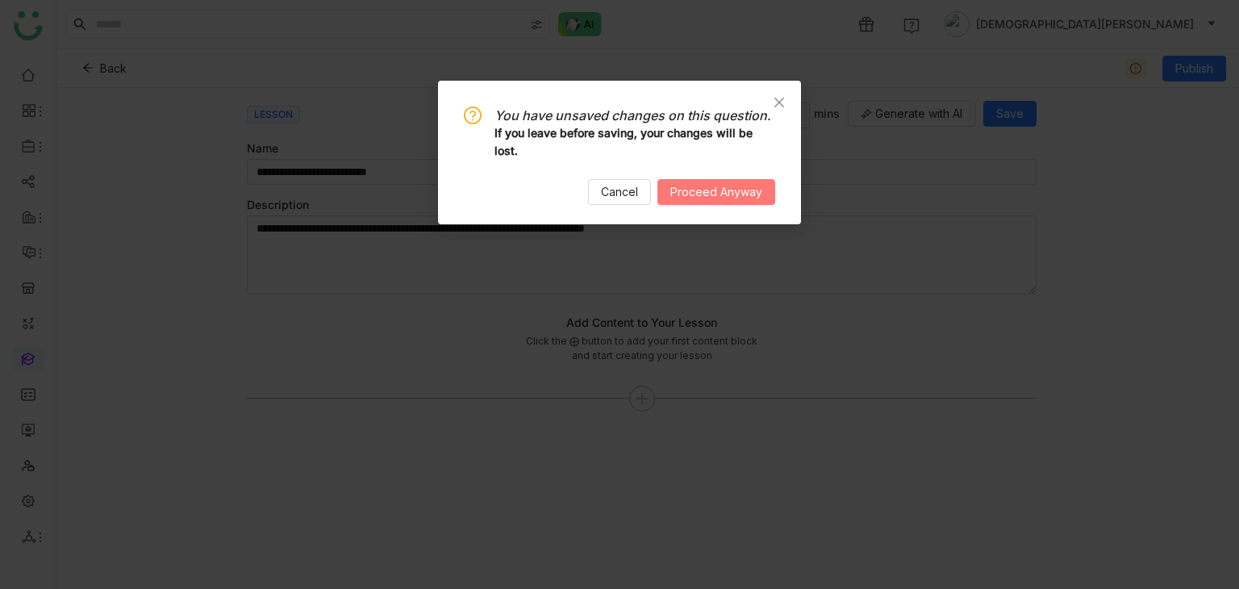
click at [687, 200] on span "Proceed Anyway" at bounding box center [716, 192] width 92 height 18
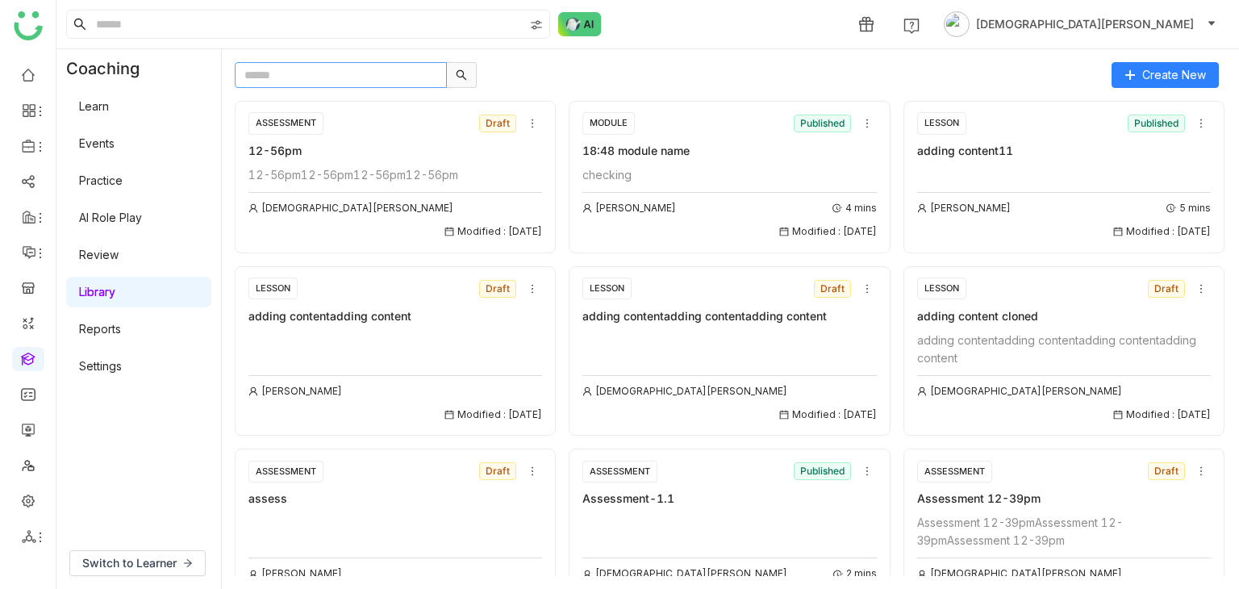
click at [394, 70] on input "text" at bounding box center [341, 75] width 212 height 26
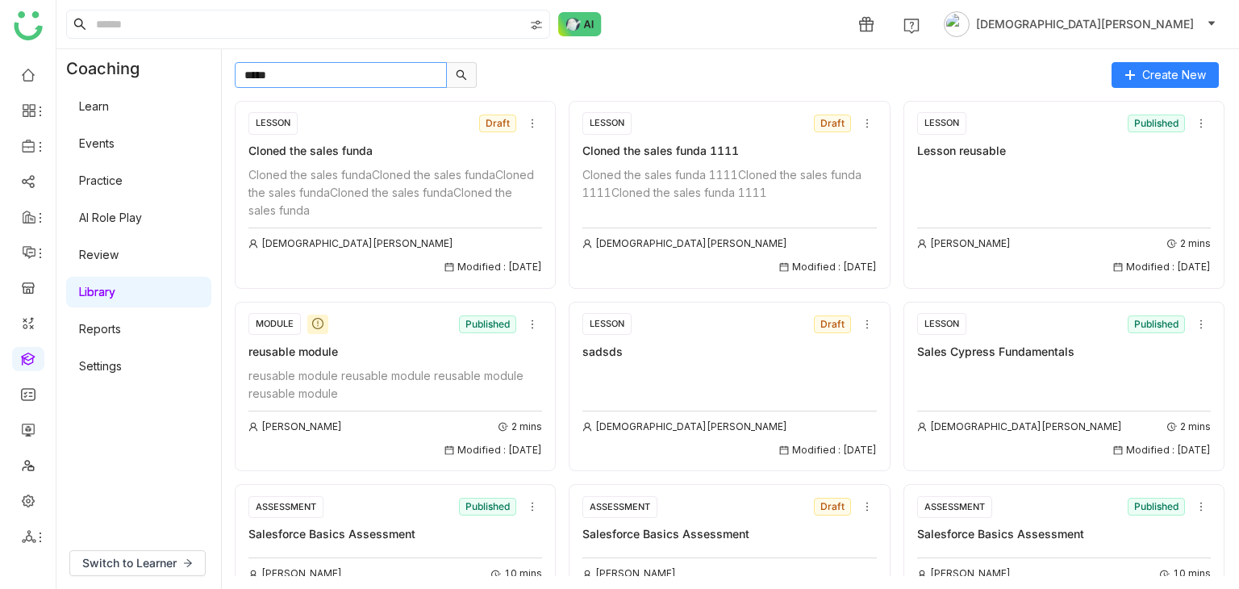
type input "*****"
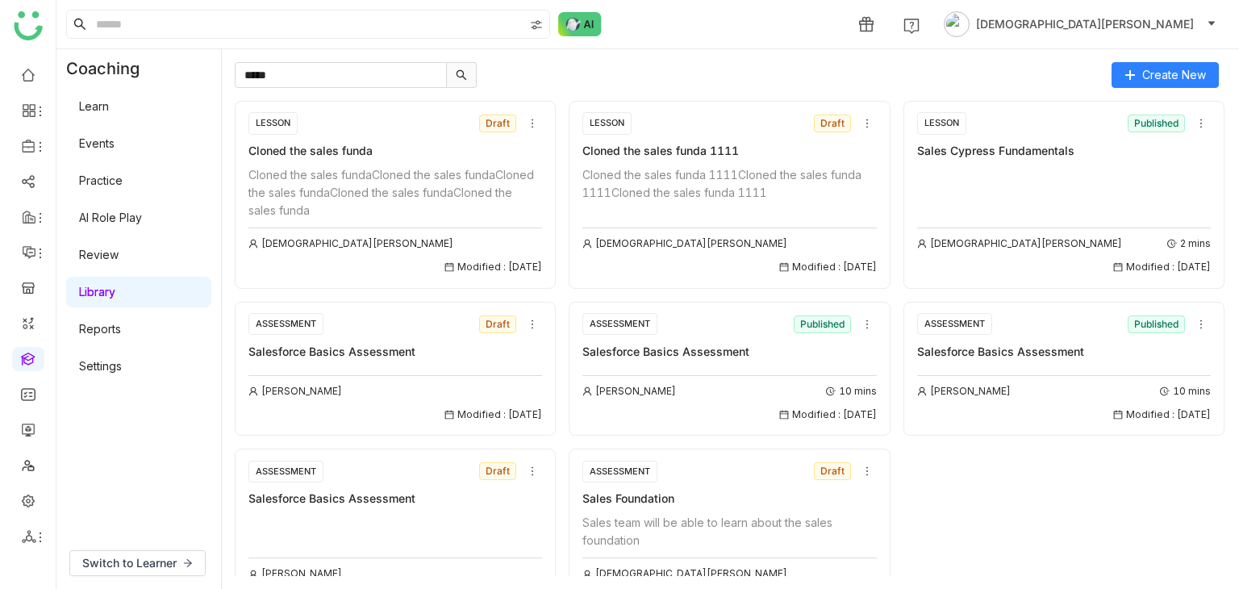
click at [327, 187] on div "Cloned the sales fundaCloned the sales fundaCloned the sales fundaCloned the sa…" at bounding box center [395, 192] width 294 height 53
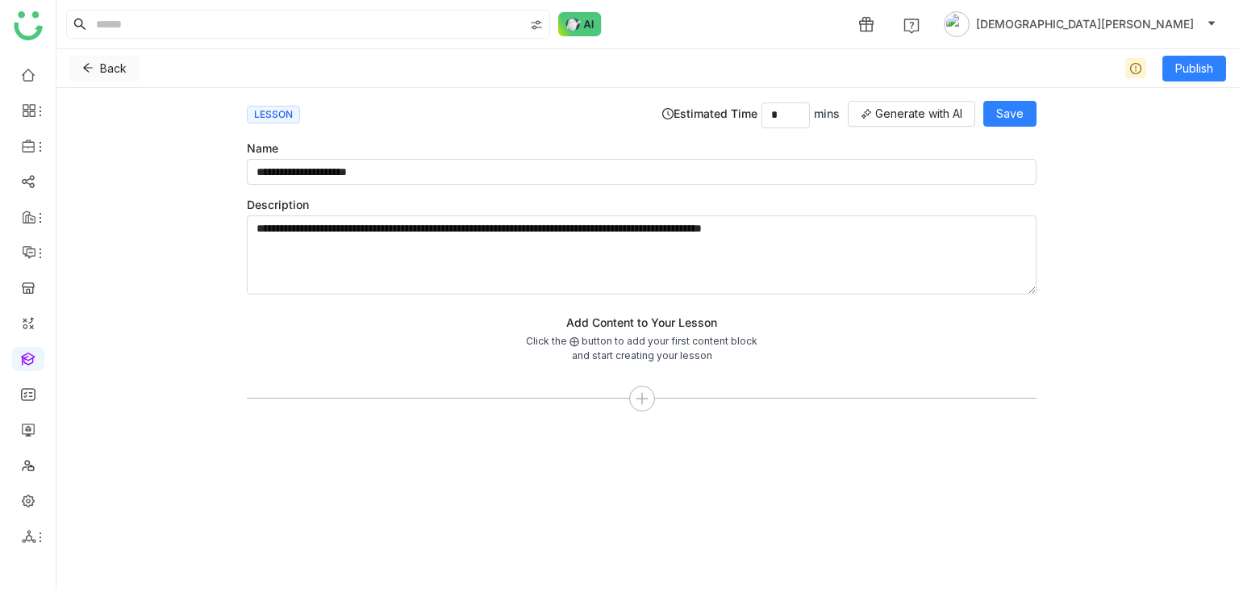
click at [87, 68] on icon at bounding box center [88, 68] width 10 height 9
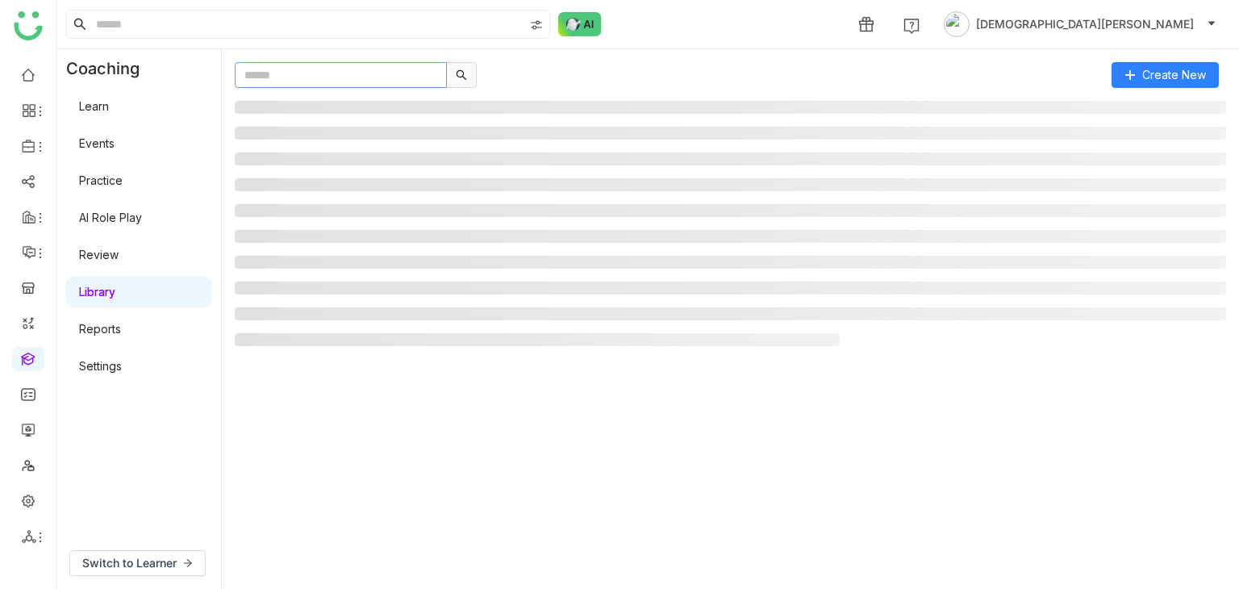
click at [329, 73] on input "text" at bounding box center [341, 75] width 212 height 26
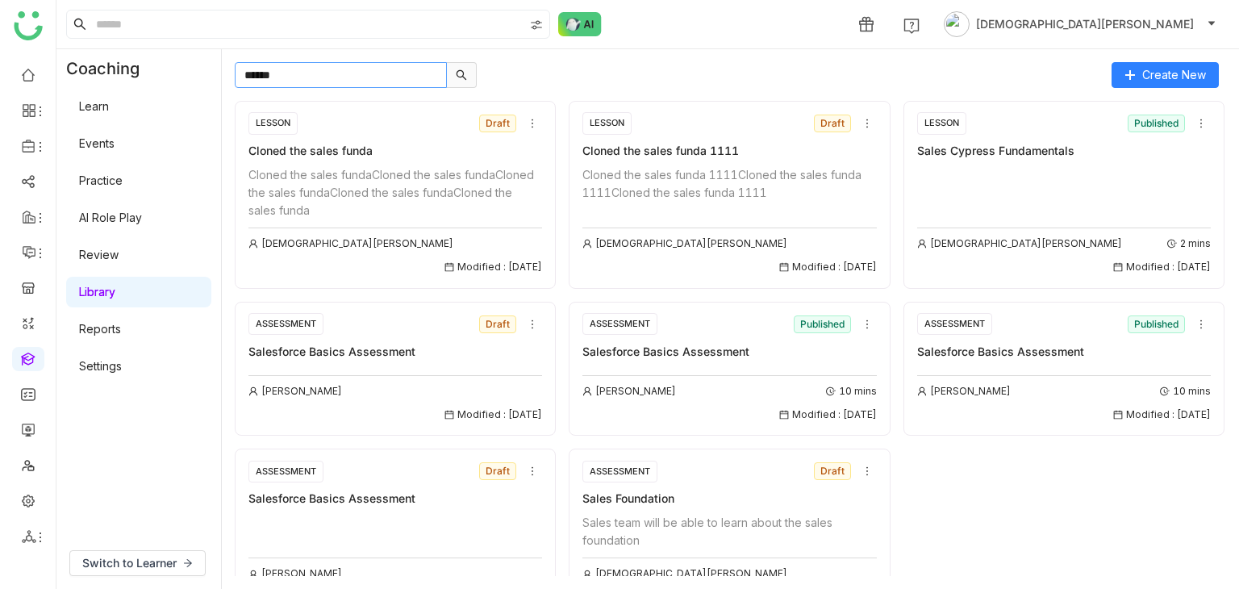
type input "*****"
click at [1120, 157] on div "Sales Cypress Fundamentals" at bounding box center [1064, 151] width 294 height 18
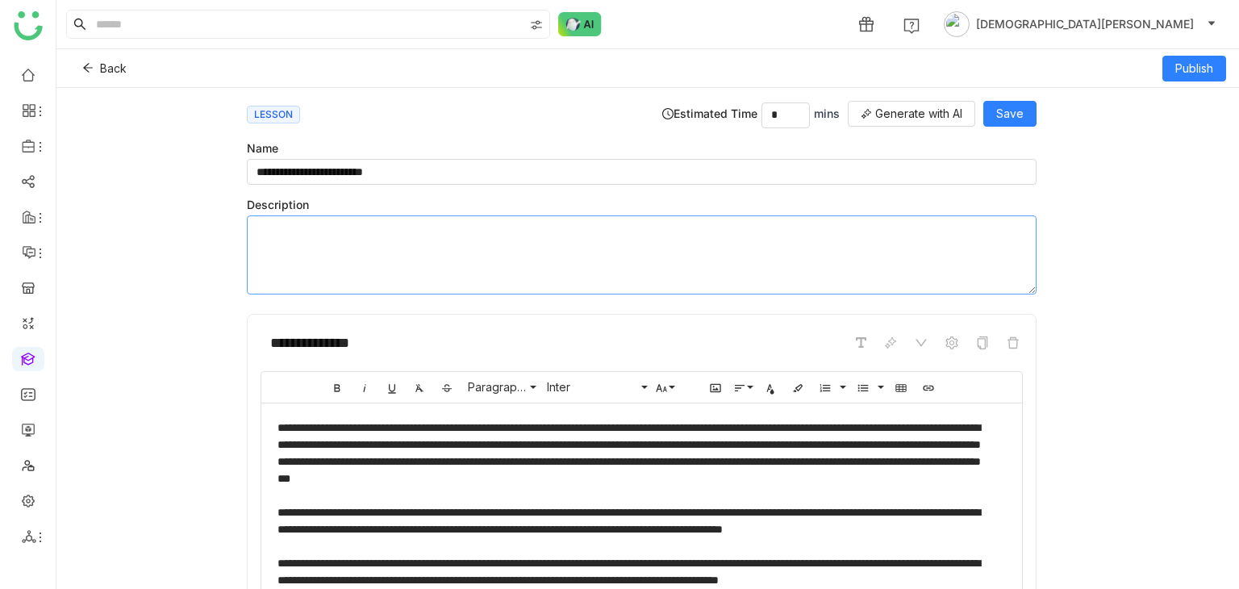
click at [351, 238] on textarea at bounding box center [641, 254] width 789 height 79
paste textarea "**********"
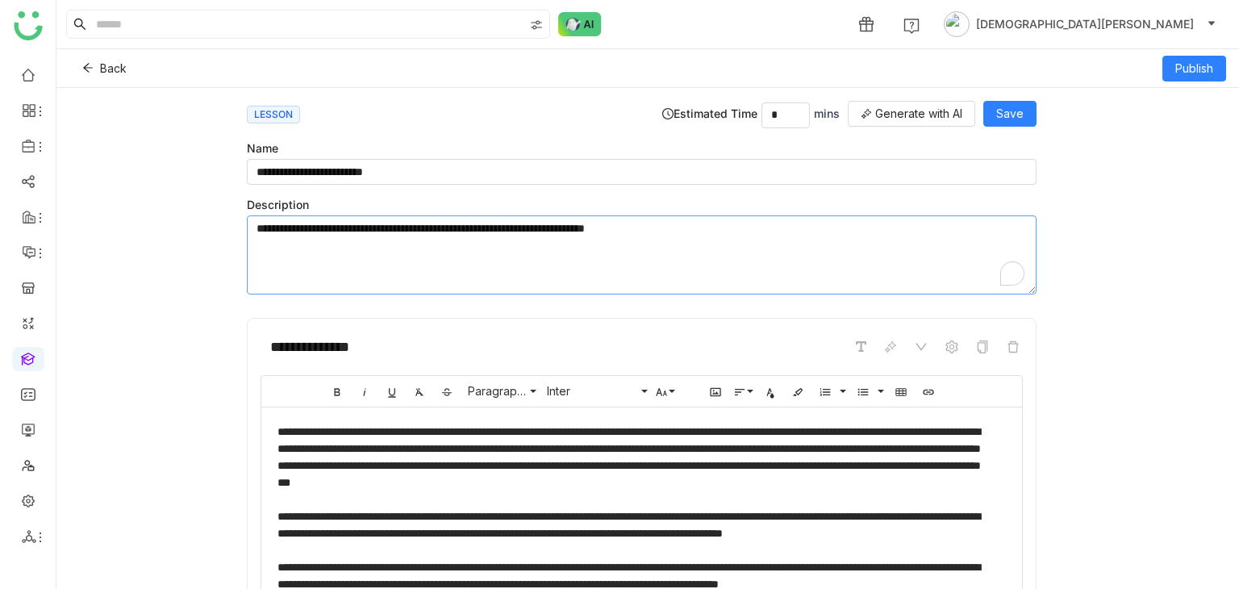
paste textarea "**********"
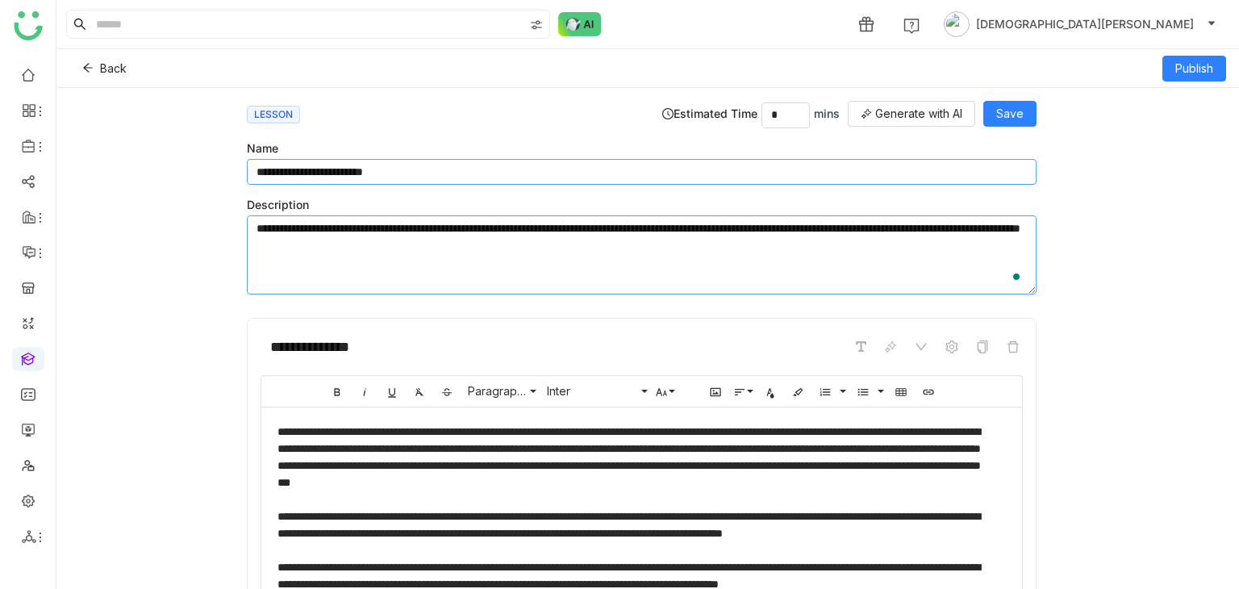
type textarea "**********"
click at [352, 172] on input "**********" at bounding box center [641, 172] width 789 height 26
click at [998, 108] on span "Save" at bounding box center [1009, 114] width 27 height 18
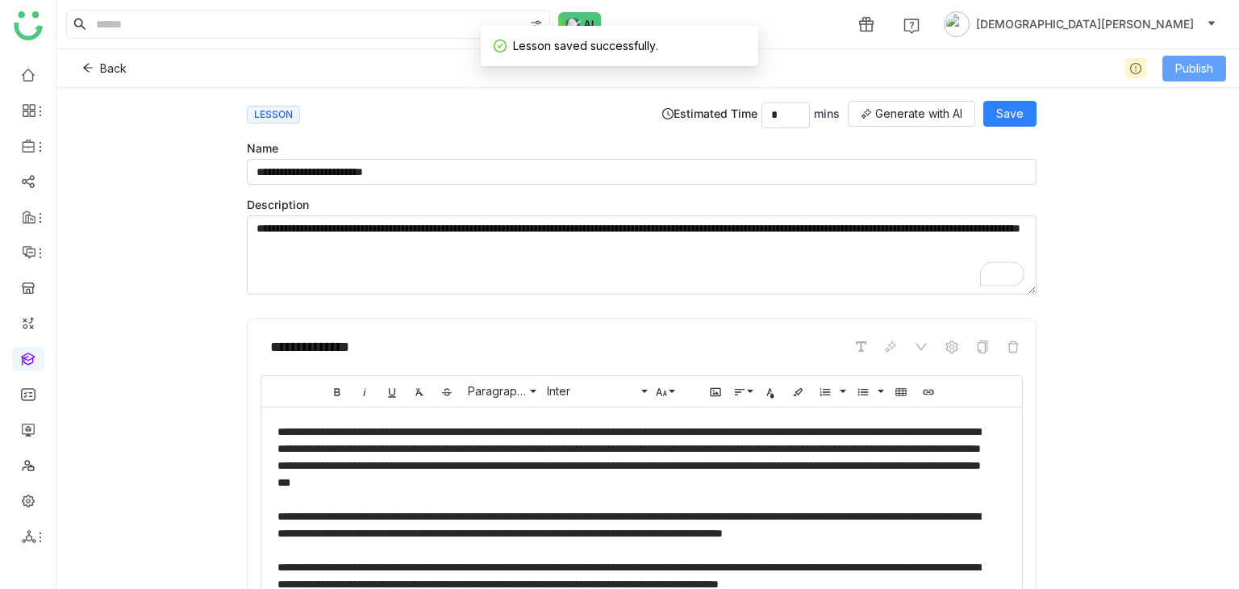
click at [1210, 73] on span "Publish" at bounding box center [1194, 69] width 38 height 18
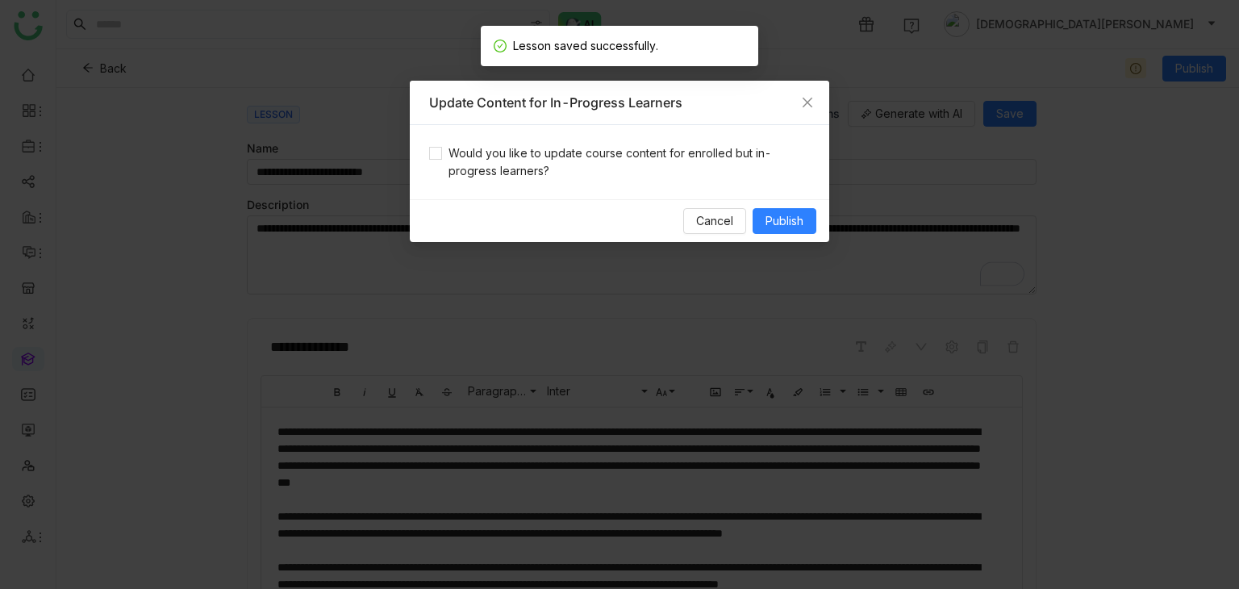
click at [691, 135] on div "Would you like to update course content for enrolled but in-progress learners?" at bounding box center [619, 162] width 419 height 74
click at [706, 156] on span "Would you like to update course content for enrolled but in-progress learners?" at bounding box center [626, 161] width 368 height 35
click at [772, 227] on span "Publish" at bounding box center [784, 221] width 38 height 18
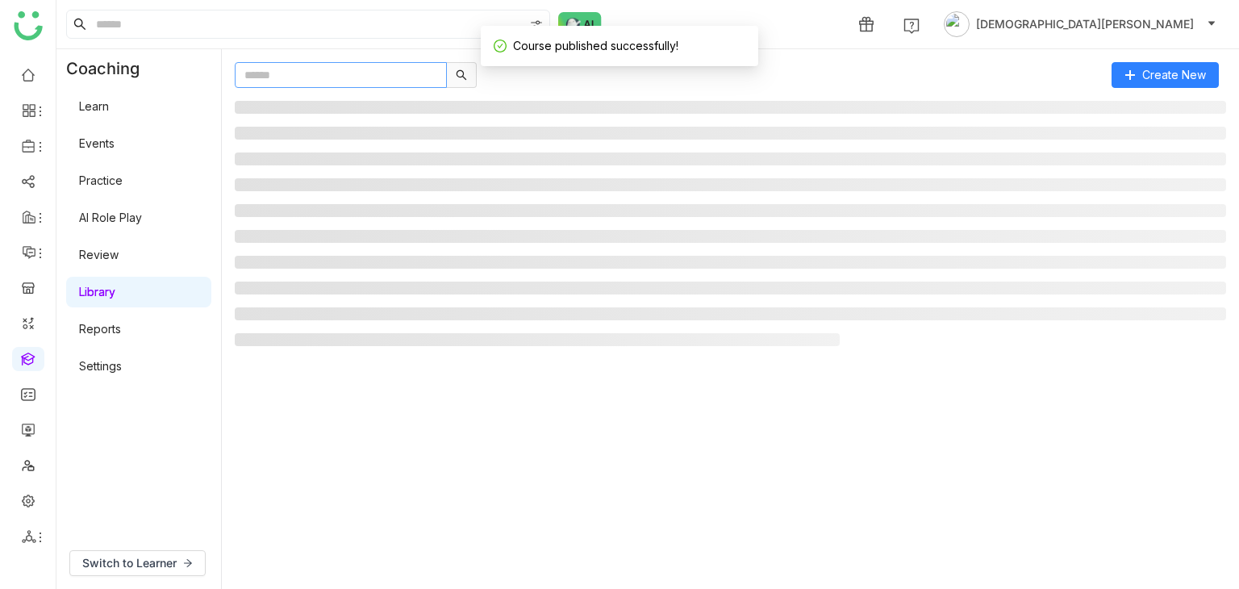
click at [355, 75] on input "text" at bounding box center [341, 75] width 212 height 26
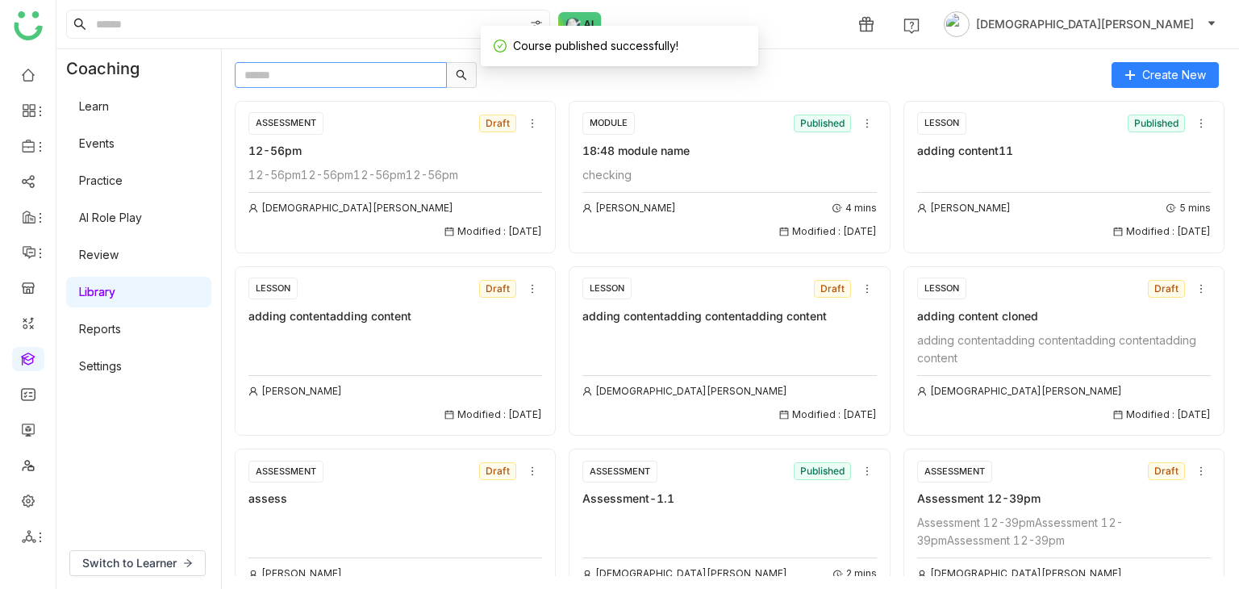
paste input "**********"
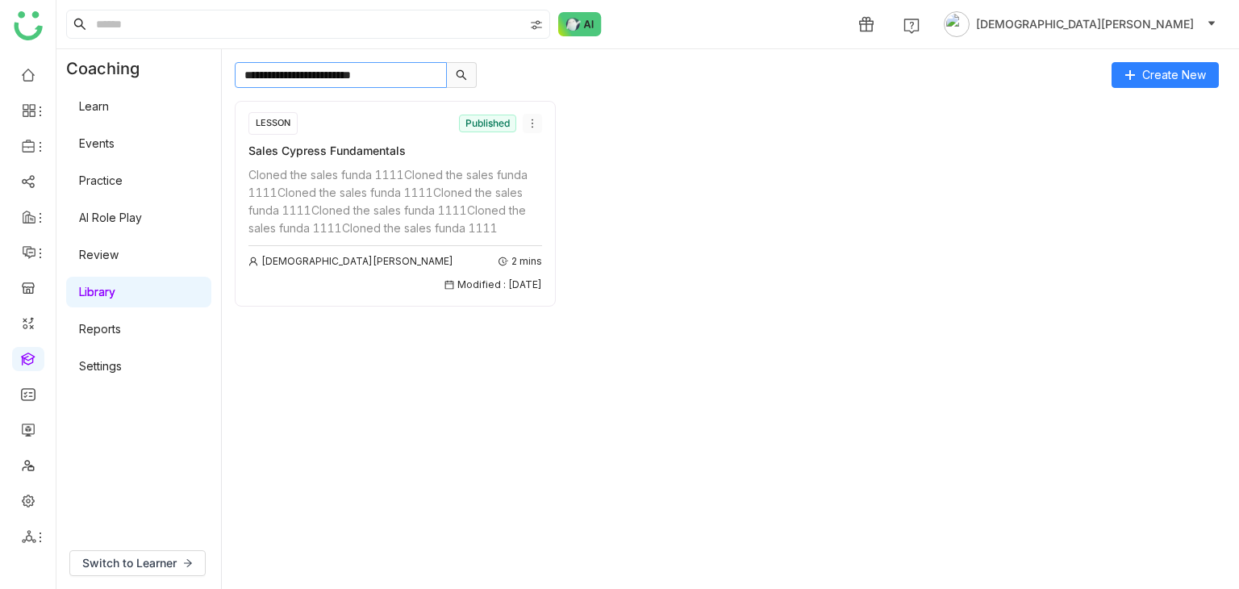
type input "**********"
click at [529, 121] on icon at bounding box center [532, 123] width 11 height 11
click at [552, 177] on span "Clone" at bounding box center [548, 184] width 31 height 18
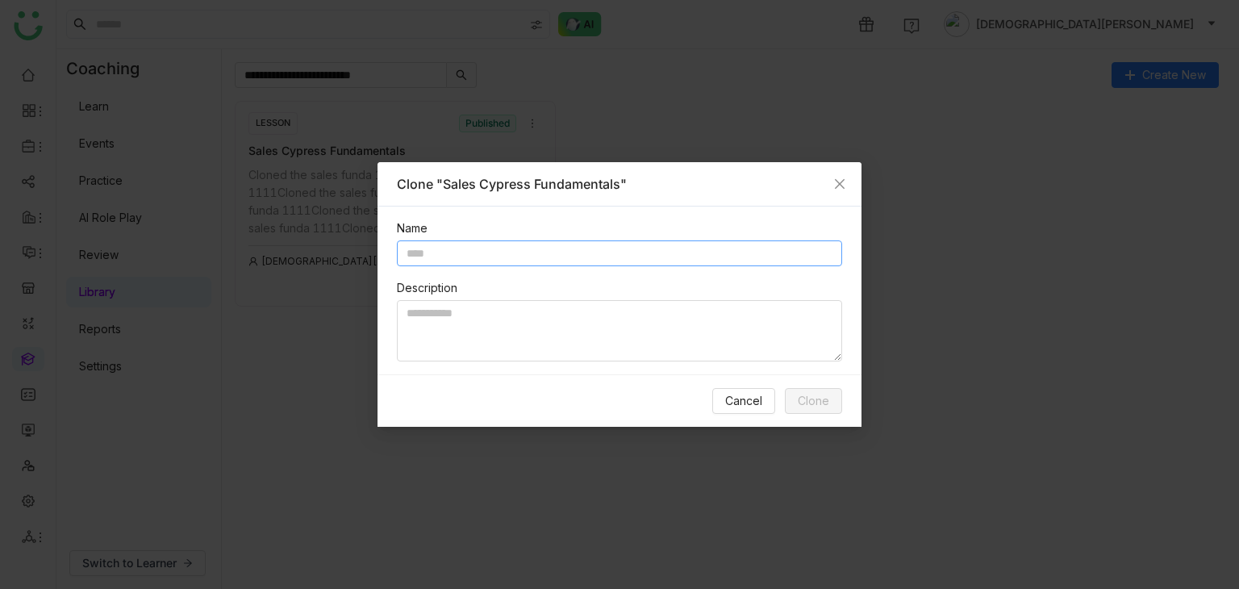
click at [548, 246] on input "text" at bounding box center [619, 253] width 445 height 26
paste input "**********"
type input "**********"
click at [509, 320] on textarea at bounding box center [619, 330] width 445 height 61
click at [448, 313] on textarea "To enrich screen reader interactions, please activate Accessibility in Grammarl…" at bounding box center [619, 330] width 445 height 61
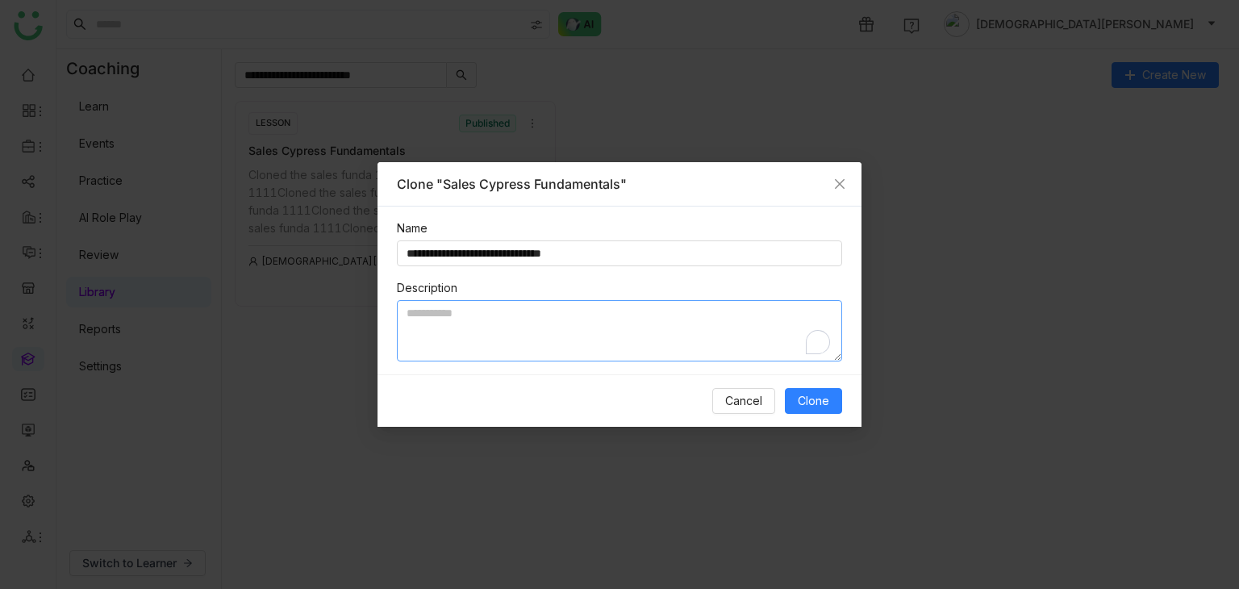
paste textarea "**********"
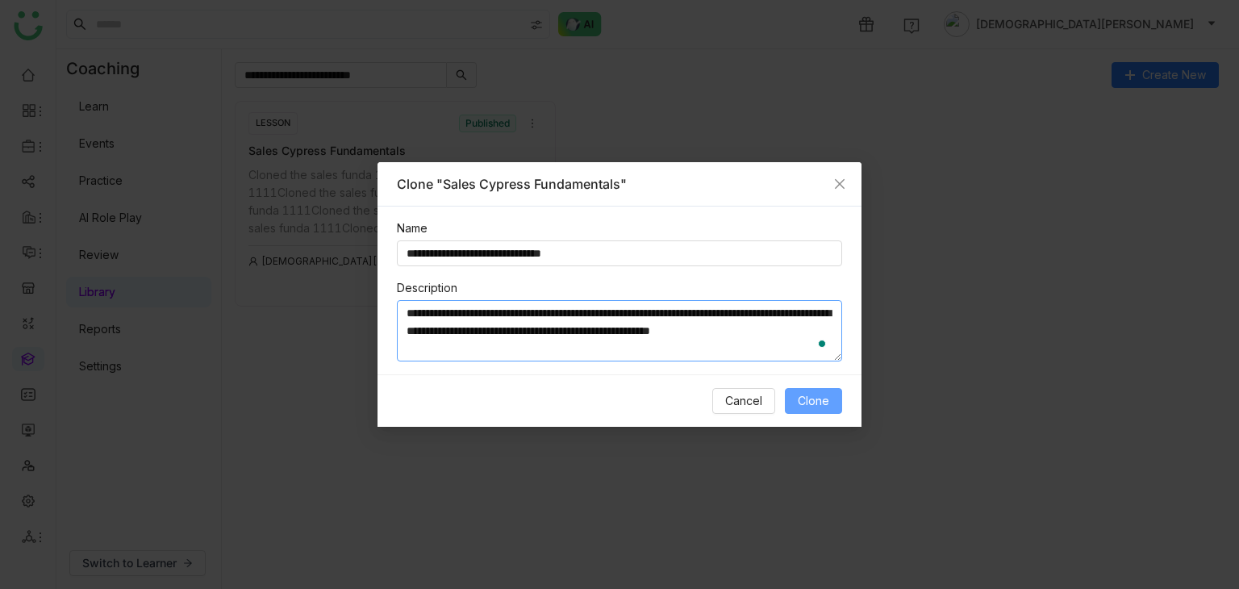
type textarea "**********"
click at [811, 401] on span "Clone" at bounding box center [812, 401] width 31 height 18
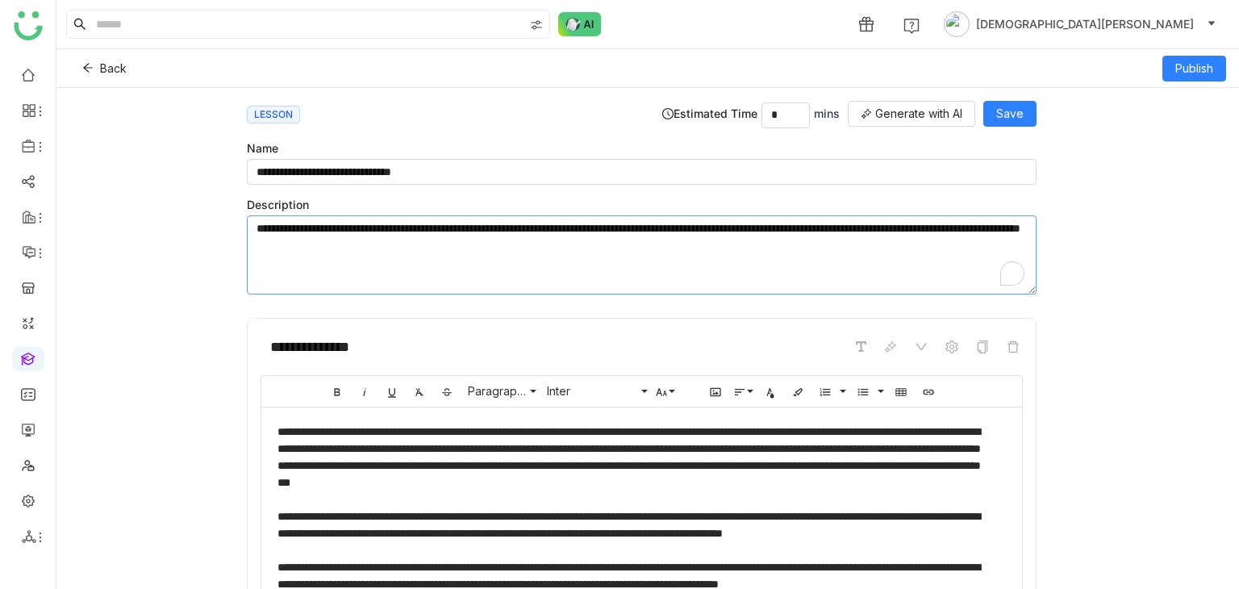
drag, startPoint x: 609, startPoint y: 251, endPoint x: 252, endPoint y: 198, distance: 361.0
click at [252, 198] on div "**********" at bounding box center [641, 248] width 789 height 101
click at [345, 159] on input "**********" at bounding box center [641, 172] width 789 height 26
drag, startPoint x: 602, startPoint y: 249, endPoint x: 260, endPoint y: 221, distance: 342.3
click at [260, 221] on textarea "**********" at bounding box center [641, 254] width 789 height 79
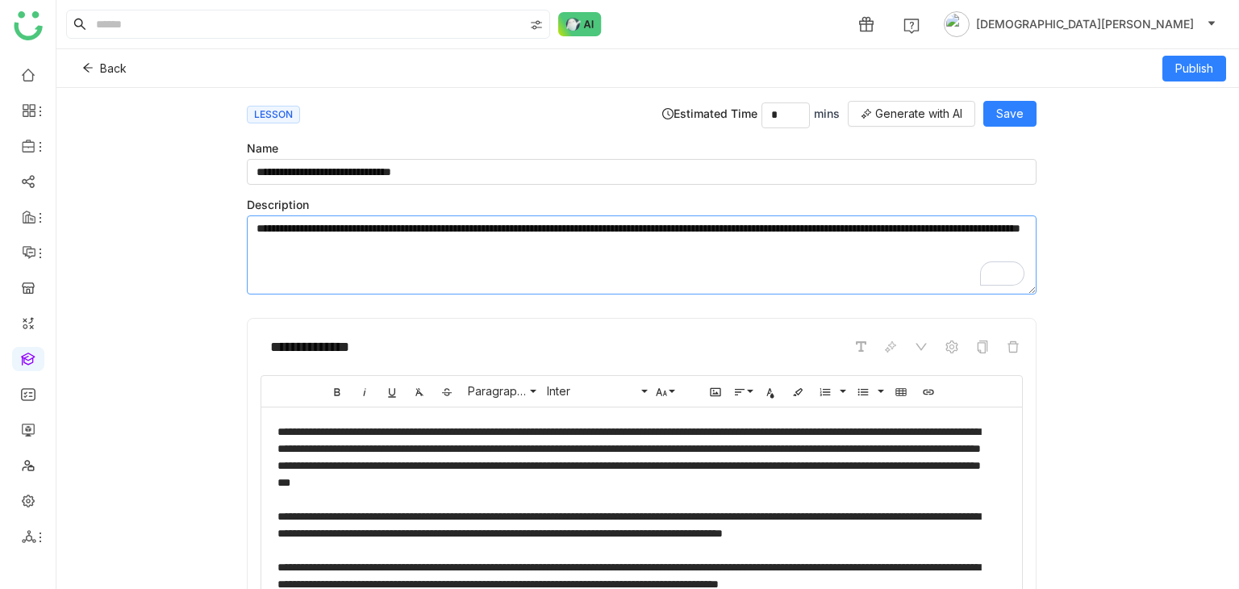
click at [301, 289] on textarea "**********" at bounding box center [641, 254] width 789 height 79
drag, startPoint x: 252, startPoint y: 231, endPoint x: 650, endPoint y: 262, distance: 398.8
click at [650, 262] on textarea "**********" at bounding box center [641, 254] width 789 height 79
click at [642, 250] on textarea "**********" at bounding box center [641, 254] width 789 height 79
drag, startPoint x: 619, startPoint y: 252, endPoint x: 232, endPoint y: 223, distance: 388.1
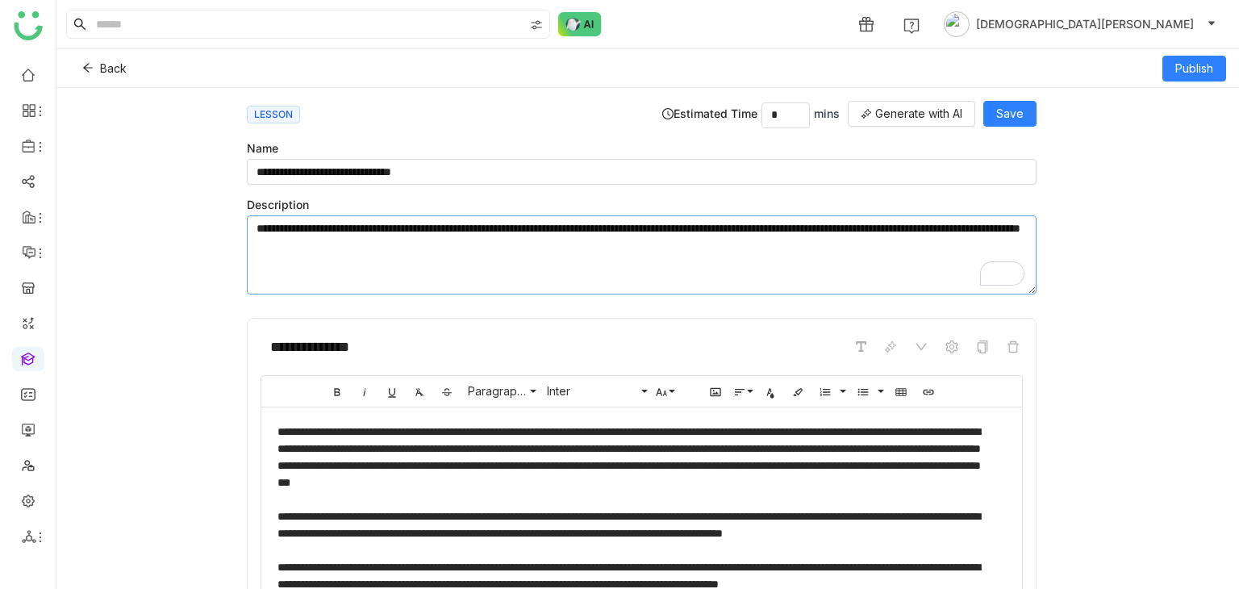
click at [232, 223] on div "**********" at bounding box center [647, 338] width 1182 height 501
click at [626, 252] on textarea "**********" at bounding box center [641, 254] width 789 height 79
drag, startPoint x: 626, startPoint y: 252, endPoint x: 255, endPoint y: 216, distance: 372.7
click at [255, 216] on textarea "**********" at bounding box center [641, 254] width 789 height 79
click at [520, 239] on textarea "**********" at bounding box center [641, 254] width 789 height 79
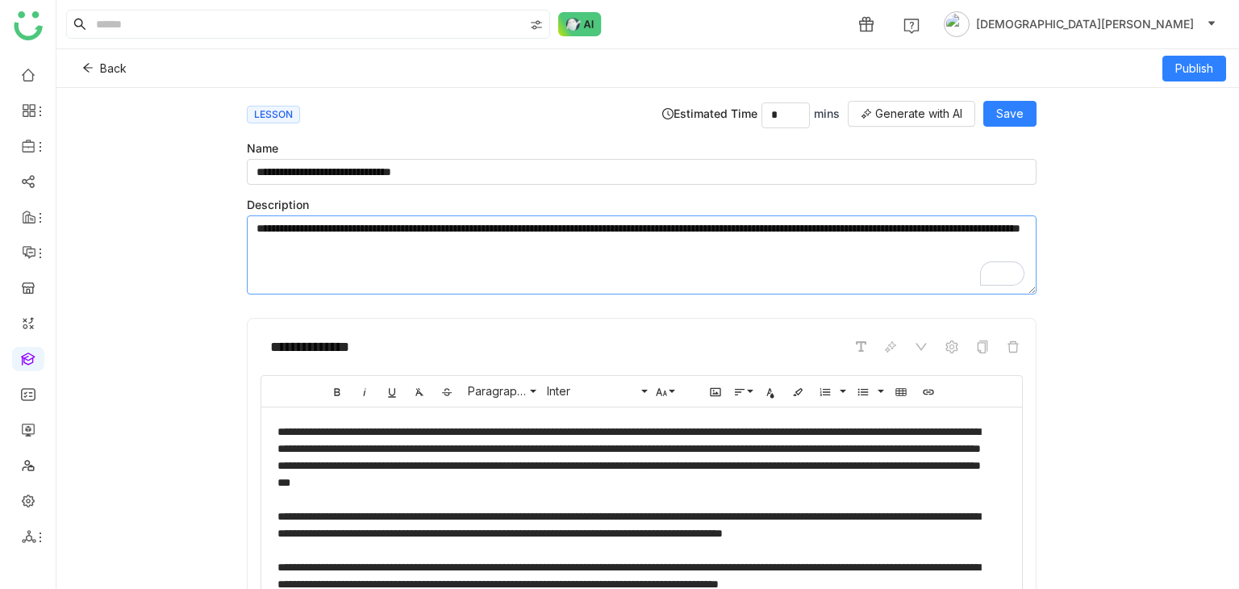
click at [748, 252] on textarea "**********" at bounding box center [641, 254] width 789 height 79
click at [384, 169] on input "**********" at bounding box center [641, 172] width 789 height 26
click at [86, 75] on span at bounding box center [87, 68] width 11 height 13
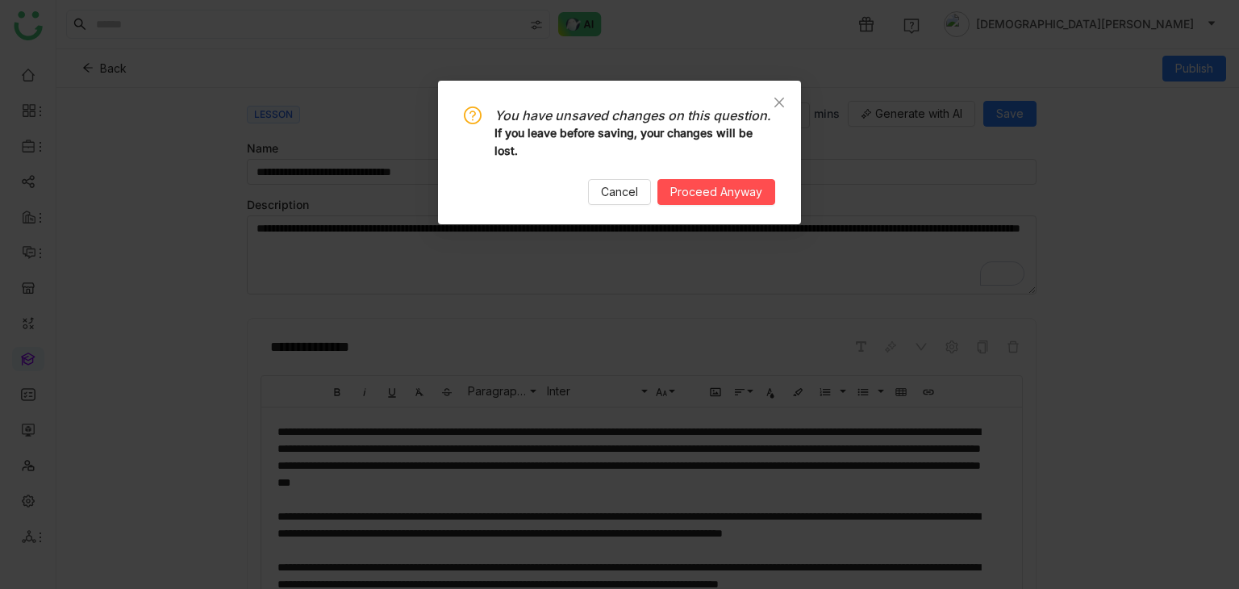
click at [723, 207] on div "You have unsaved changes on this question. If you leave before saving, your cha…" at bounding box center [619, 153] width 363 height 144
click at [723, 194] on span "Proceed Anyway" at bounding box center [716, 192] width 92 height 18
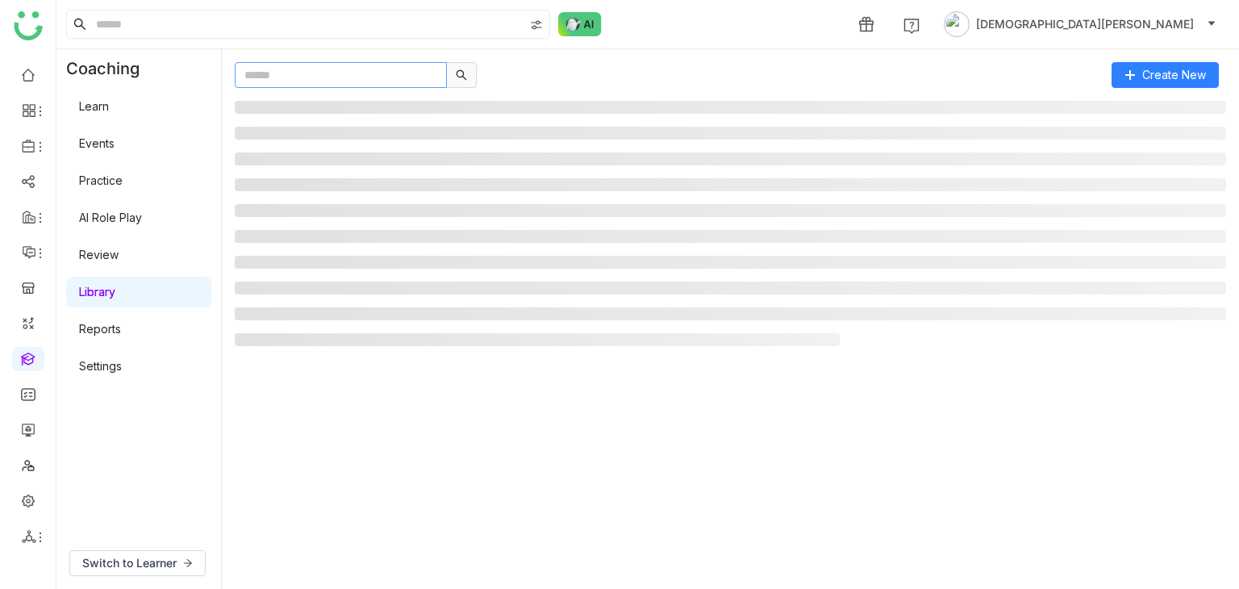
click at [323, 88] on nz-skeleton at bounding box center [730, 227] width 991 height 279
click at [323, 80] on input "text" at bounding box center [341, 75] width 212 height 26
paste input "**********"
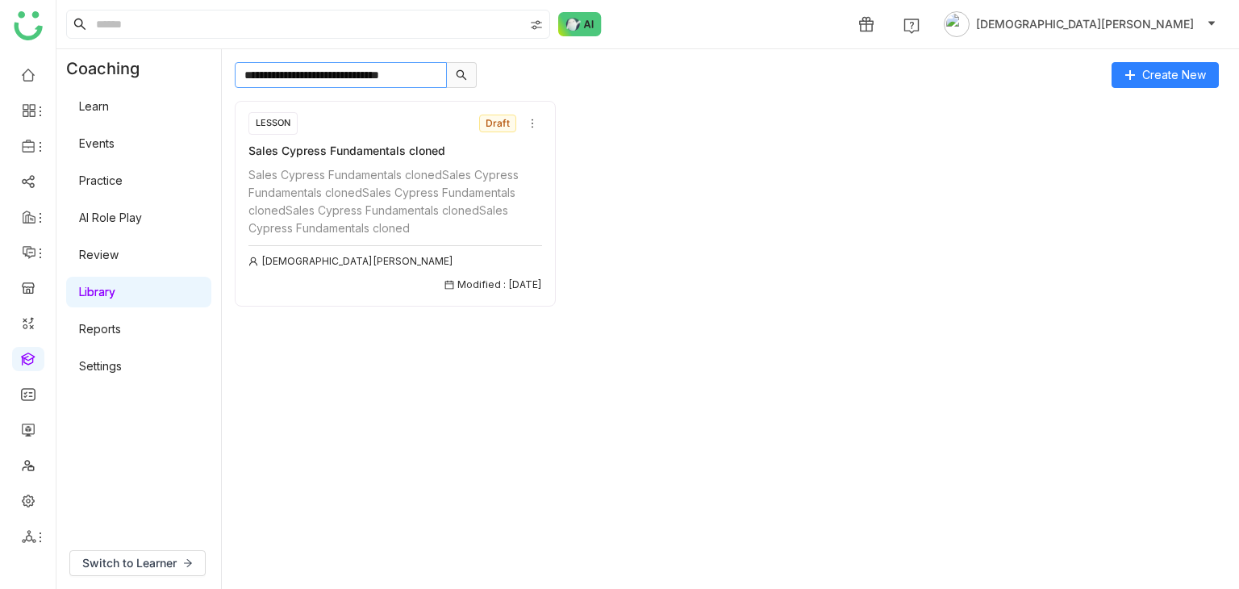
type input "**********"
click at [390, 194] on div "Sales Cypress Fundamentals clonedSales Cypress Fundamentals clonedSales Cypress…" at bounding box center [395, 201] width 294 height 71
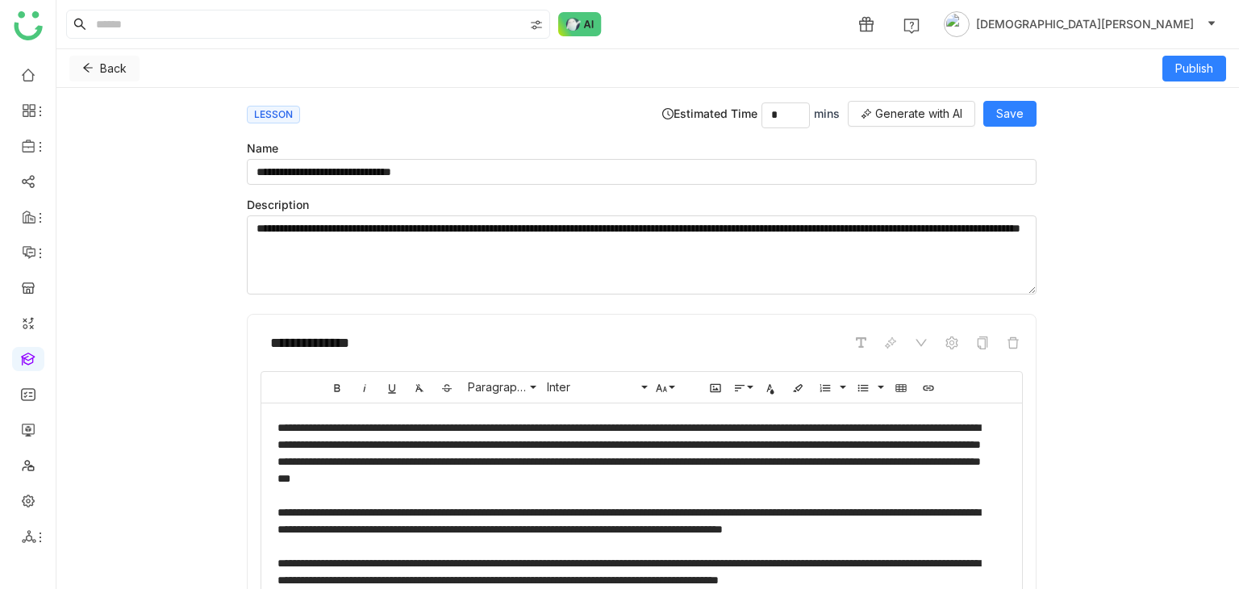
click at [87, 61] on button "Back" at bounding box center [104, 69] width 70 height 26
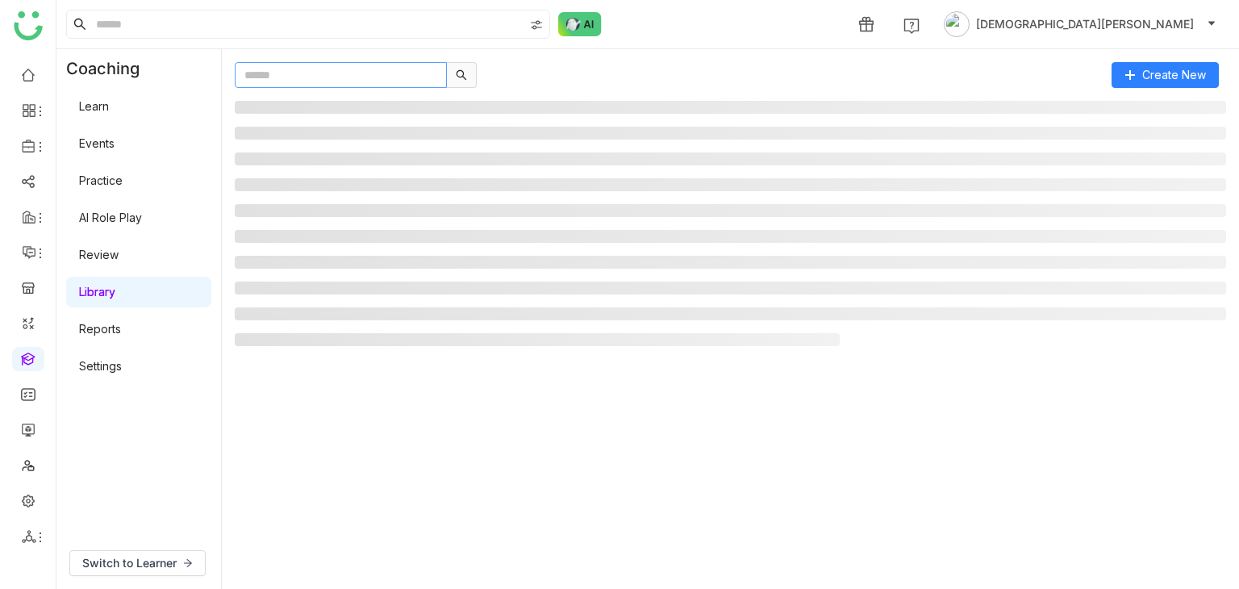
click at [280, 85] on input "text" at bounding box center [341, 75] width 212 height 26
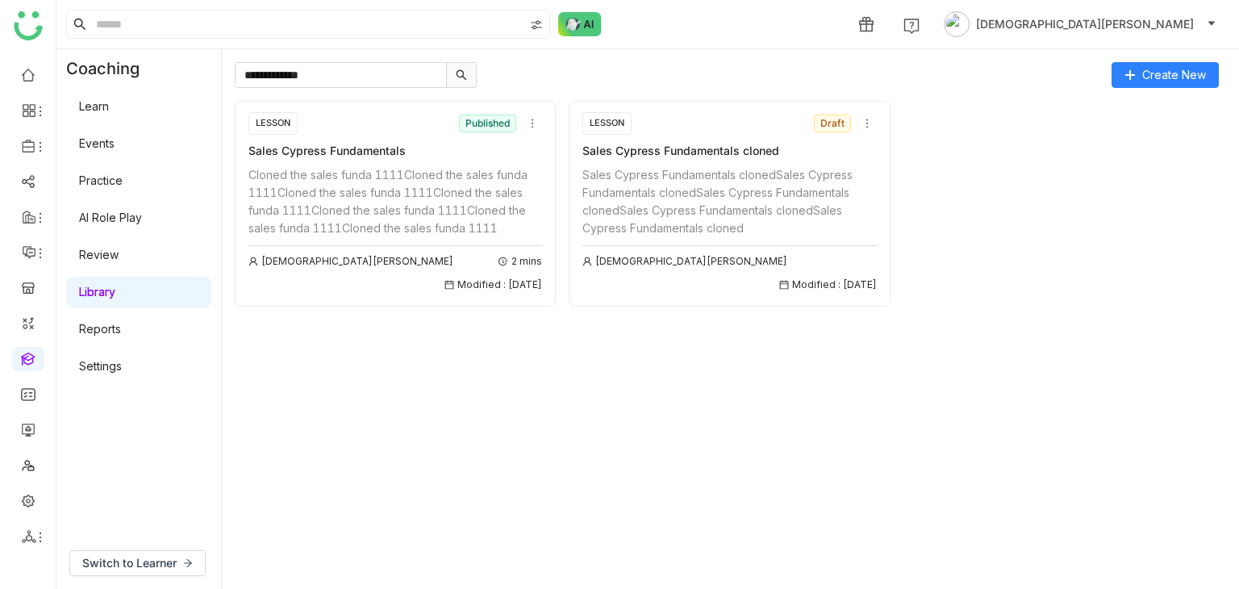
copy div "Sales Cypress Fundamentals cloned"
drag, startPoint x: 780, startPoint y: 154, endPoint x: 572, endPoint y: 152, distance: 208.0
click at [572, 152] on div "LESSON Draft Sales Cypress Fundamentals cloned Sales Cypress Fundamentals clone…" at bounding box center [728, 204] width 321 height 206
click at [352, 78] on input "**********" at bounding box center [341, 75] width 212 height 26
paste input "text"
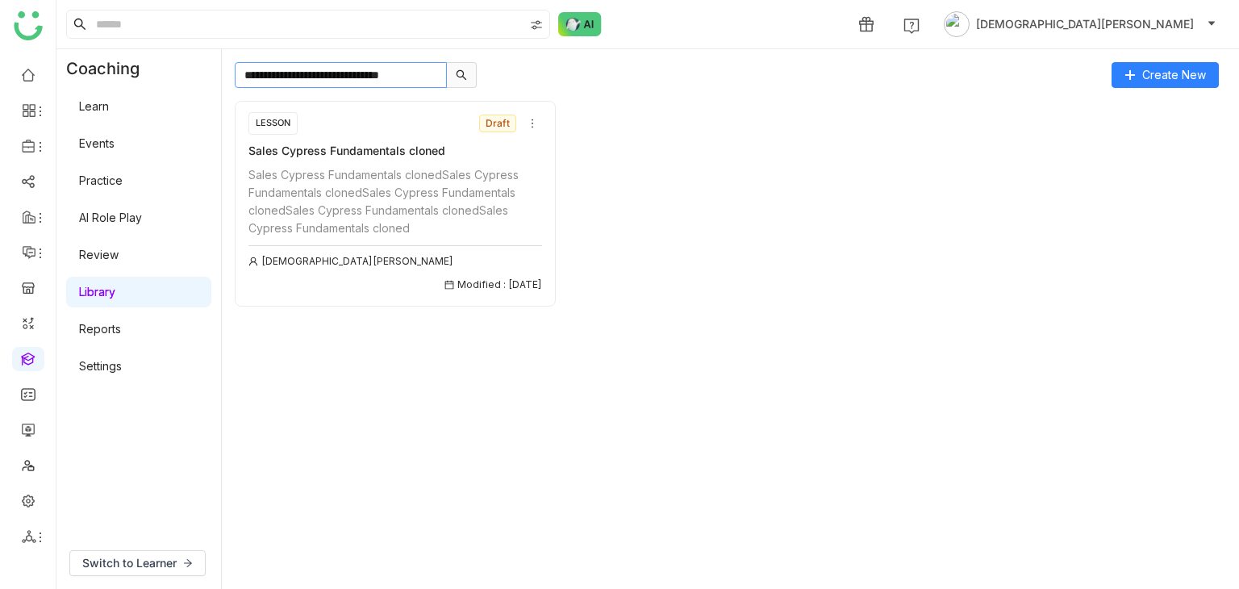
type input "**********"
click at [432, 160] on div "LESSON Draft Sales Cypress Fundamentals cloned Sales Cypress Fundamentals clone…" at bounding box center [395, 201] width 294 height 181
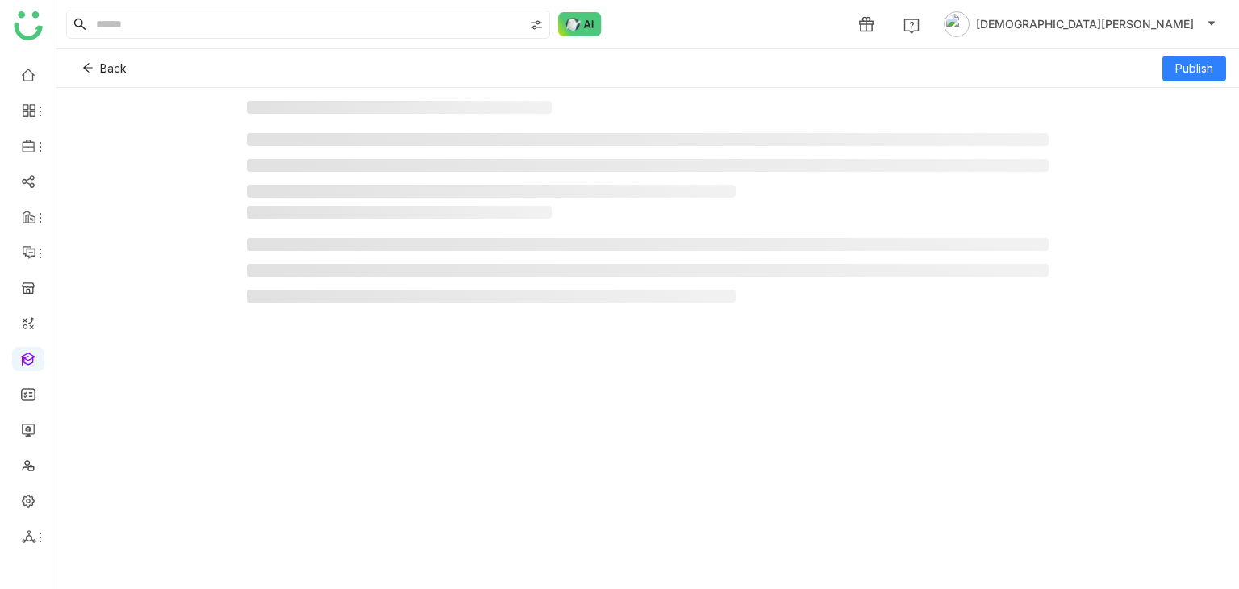
click at [423, 225] on div at bounding box center [648, 258] width 802 height 105
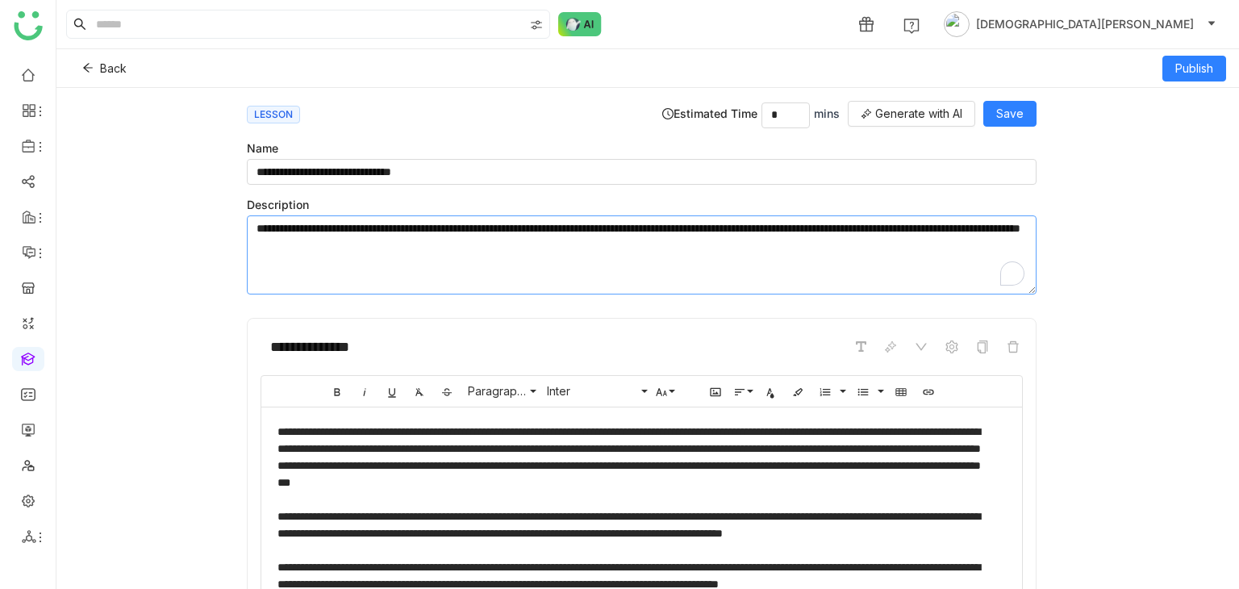
drag, startPoint x: 471, startPoint y: 221, endPoint x: 252, endPoint y: 219, distance: 219.3
click at [252, 219] on textarea "**********" at bounding box center [641, 254] width 789 height 79
click at [92, 67] on icon at bounding box center [87, 67] width 11 height 11
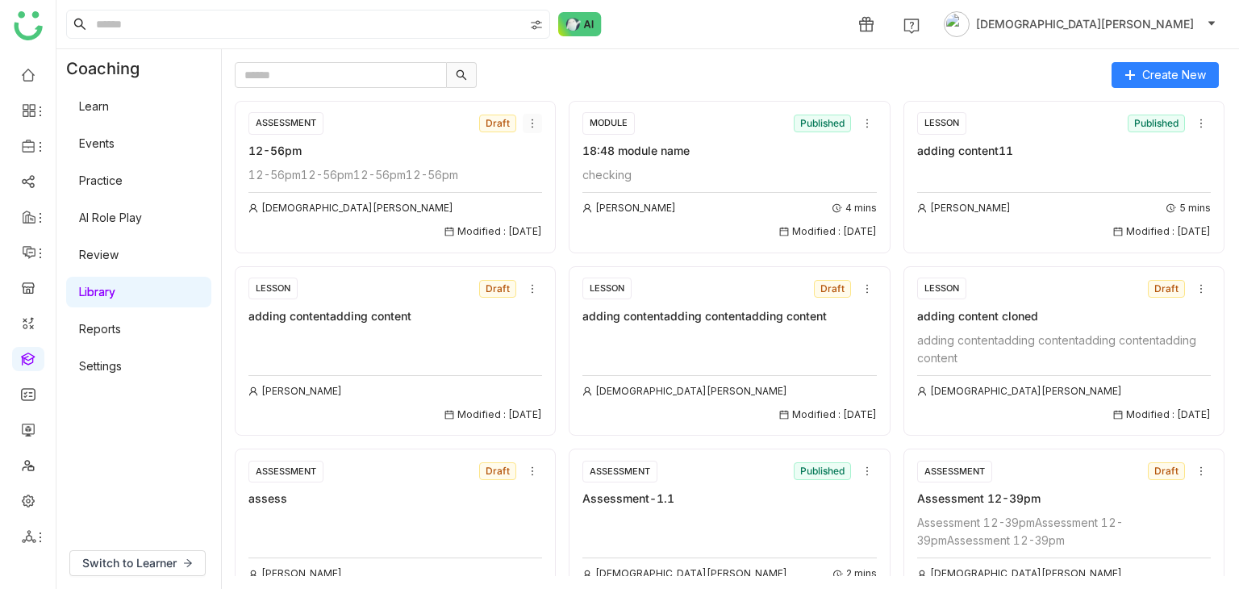
click at [527, 120] on icon at bounding box center [532, 123] width 11 height 11
click at [554, 186] on span "Clone" at bounding box center [543, 184] width 31 height 18
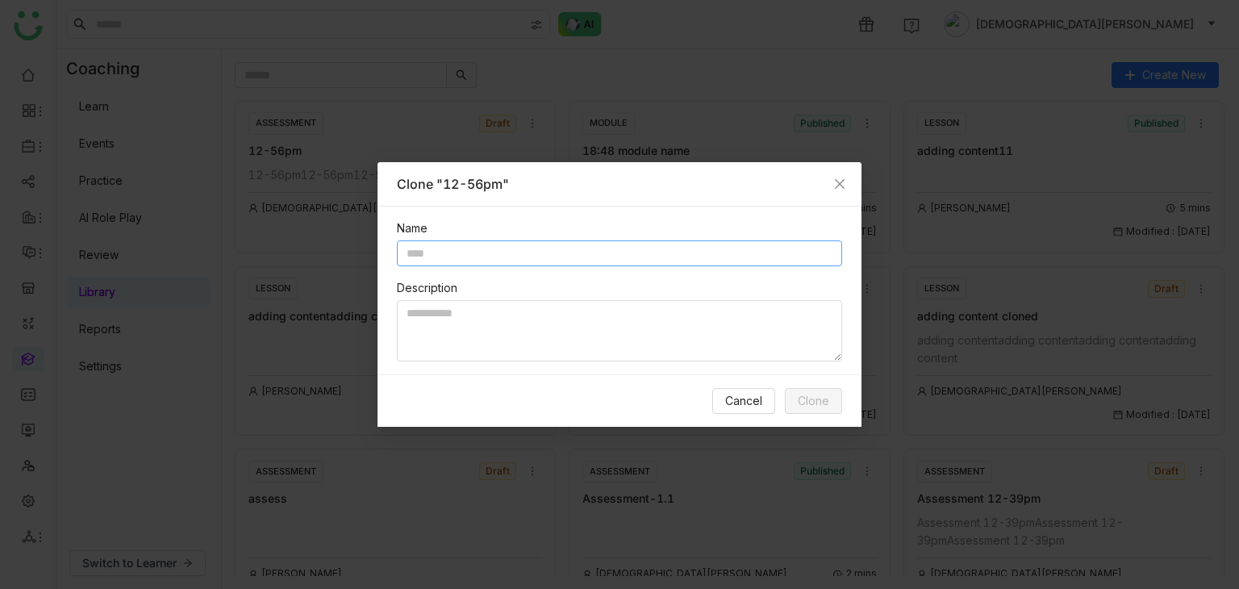
click at [473, 245] on input "text" at bounding box center [619, 253] width 445 height 26
paste input "**********"
type input "**********"
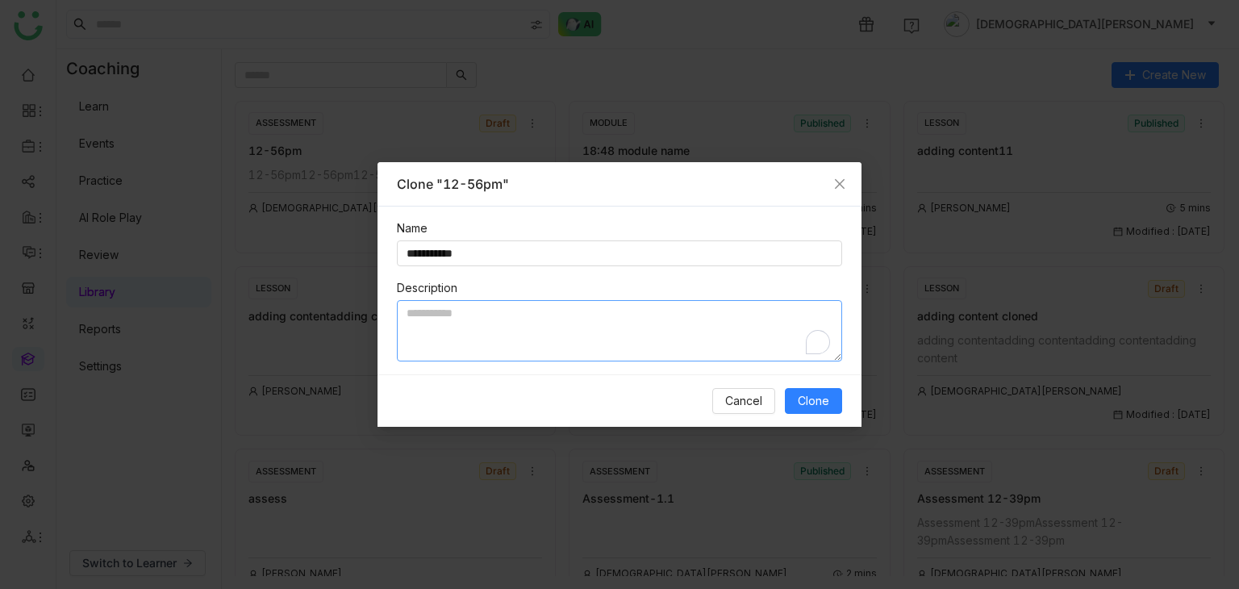
click at [457, 349] on textarea "To enrich screen reader interactions, please activate Accessibility in Grammarl…" at bounding box center [619, 330] width 445 height 61
paste textarea "**********"
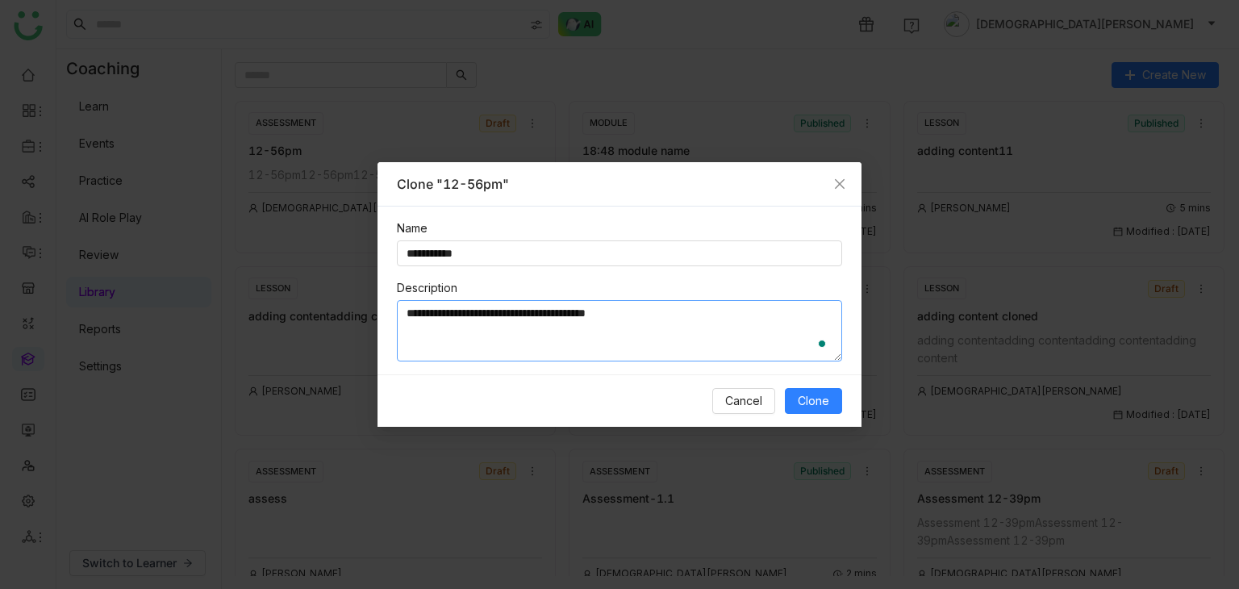
paste textarea "**********"
type textarea "**********"
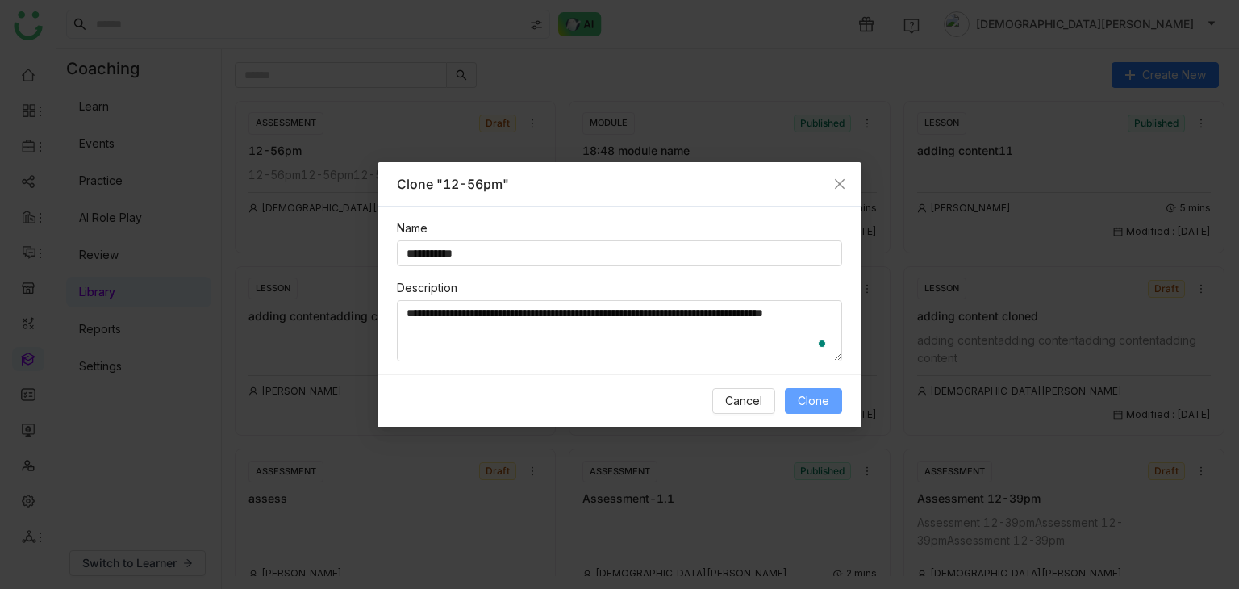
click at [793, 406] on button "Clone" at bounding box center [813, 401] width 57 height 26
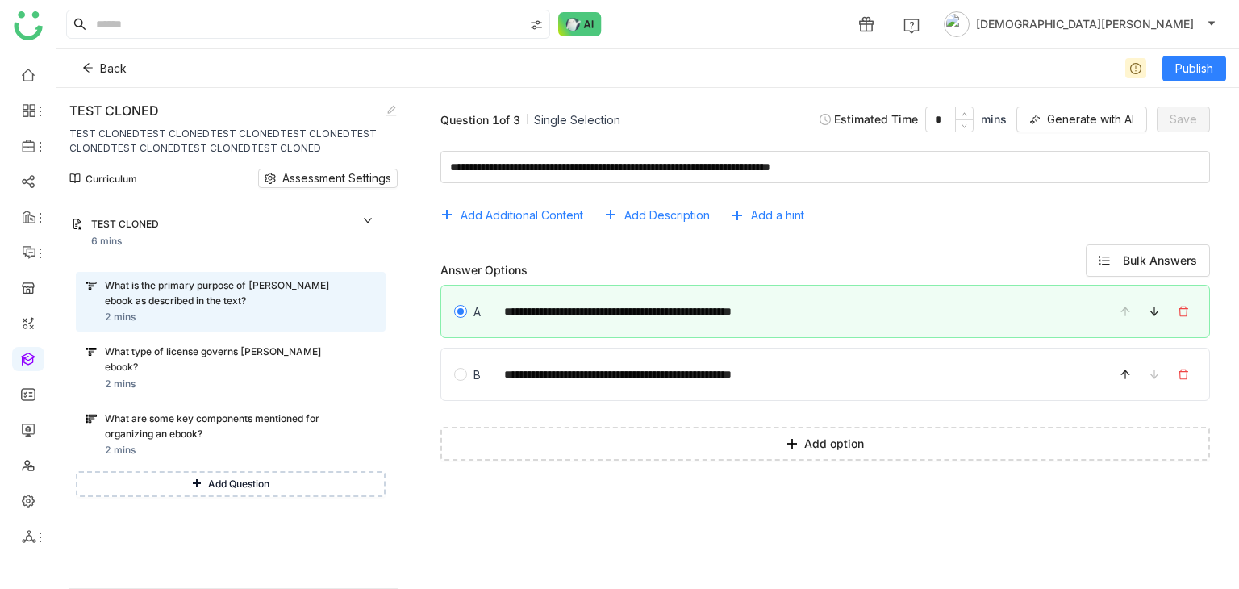
drag, startPoint x: 327, startPoint y: 148, endPoint x: 71, endPoint y: 142, distance: 255.7
click at [65, 143] on div "TEST CLONED TEST CLONEDTEST CLONEDTEST CLONEDTEST CLONEDTEST CLONEDTEST CLONEDT…" at bounding box center [233, 338] width 354 height 501
click at [74, 135] on div "TEST CLONEDTEST CLONEDTEST CLONEDTEST CLONEDTEST CLONEDTEST CLONEDTEST CLONEDTE…" at bounding box center [226, 141] width 314 height 29
click at [87, 72] on icon at bounding box center [87, 67] width 11 height 11
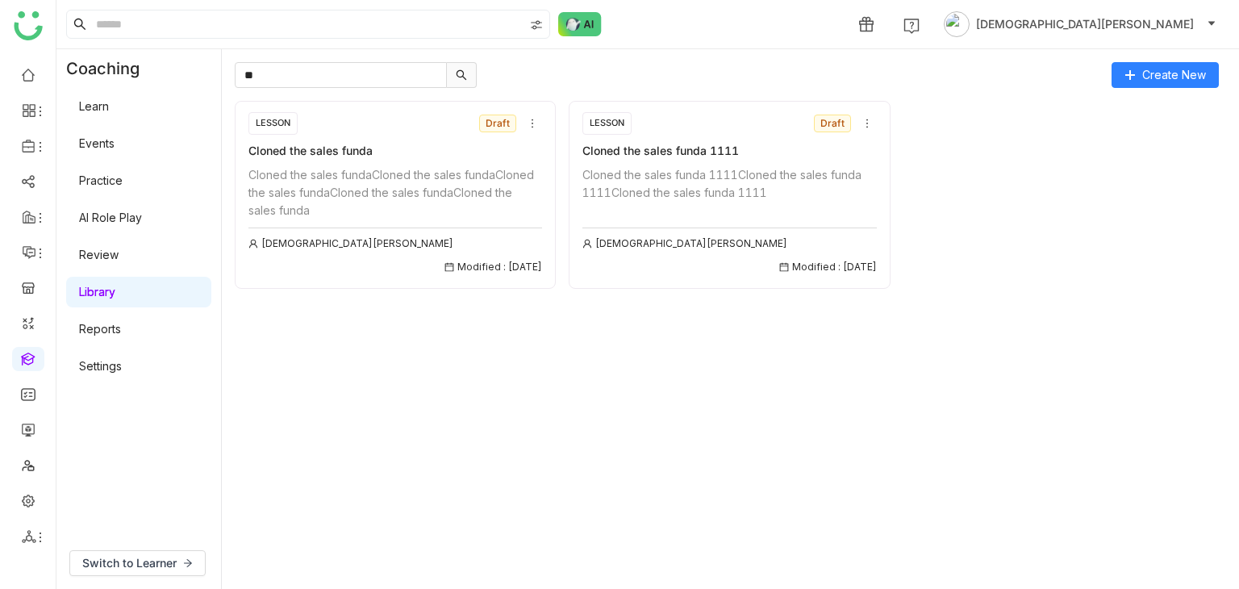
type input "*"
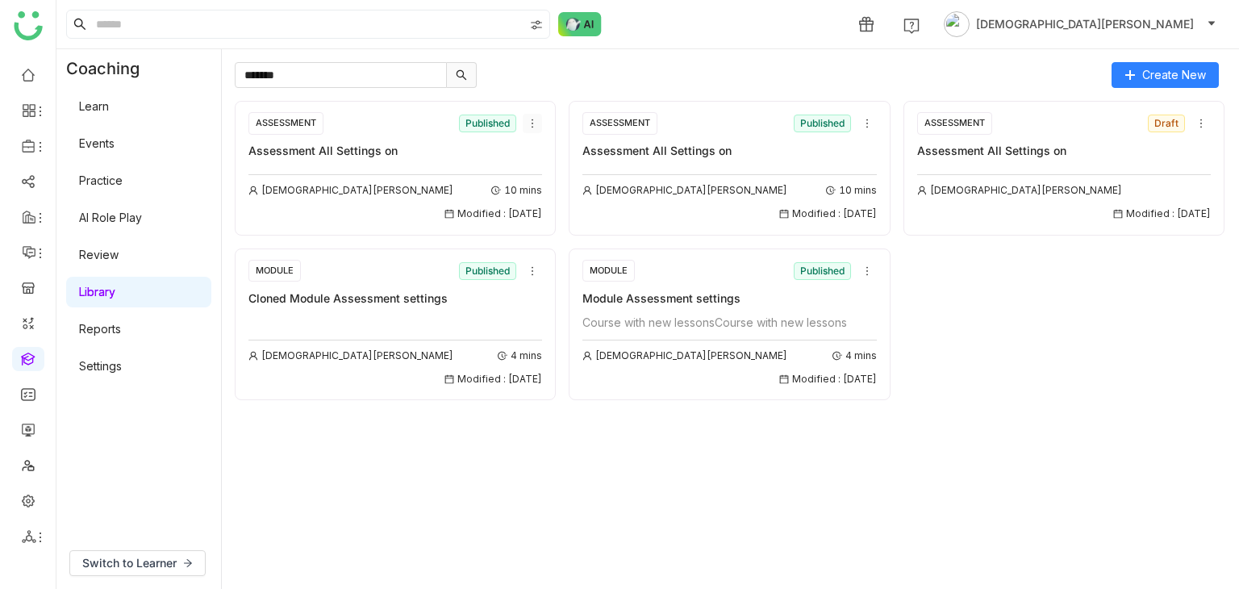
type input "*******"
click at [532, 121] on icon at bounding box center [532, 123] width 11 height 11
click at [418, 494] on div "ASSESSMENT Published Assessment All Settings on [PERSON_NAME] 10 mins Modified …" at bounding box center [730, 338] width 991 height 475
click at [527, 123] on icon at bounding box center [532, 123] width 11 height 11
click at [550, 193] on li "Clone" at bounding box center [571, 184] width 97 height 31
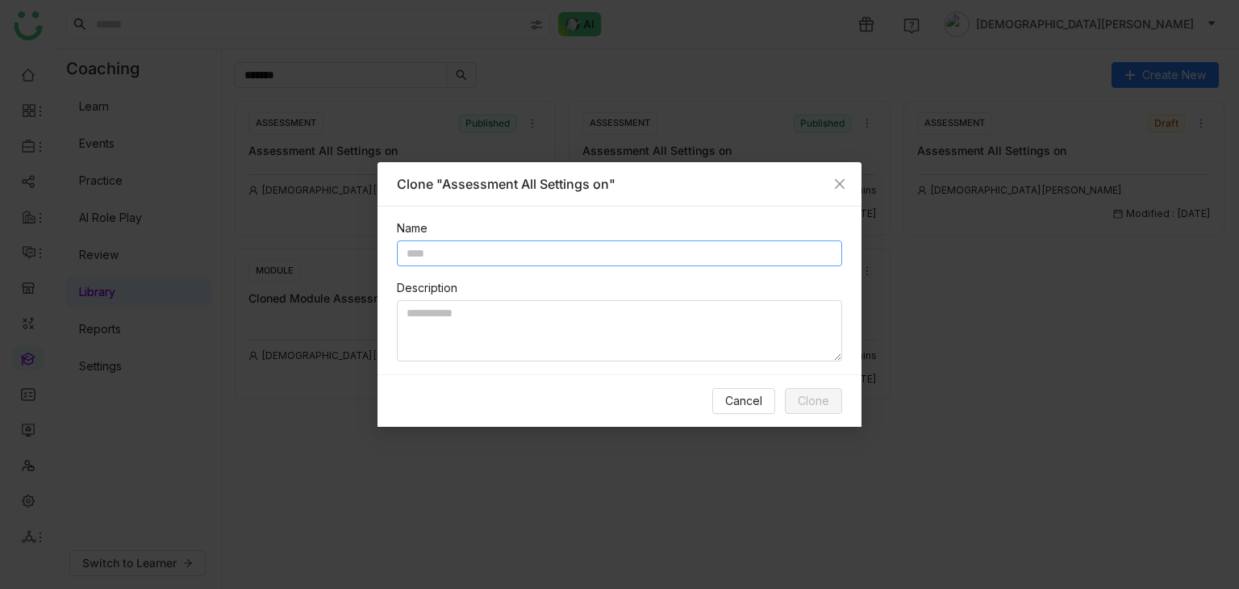
click at [493, 243] on input "text" at bounding box center [619, 253] width 445 height 26
paste input "**********"
type input "**********"
click at [472, 322] on textarea at bounding box center [619, 330] width 445 height 61
paste textarea "**********"
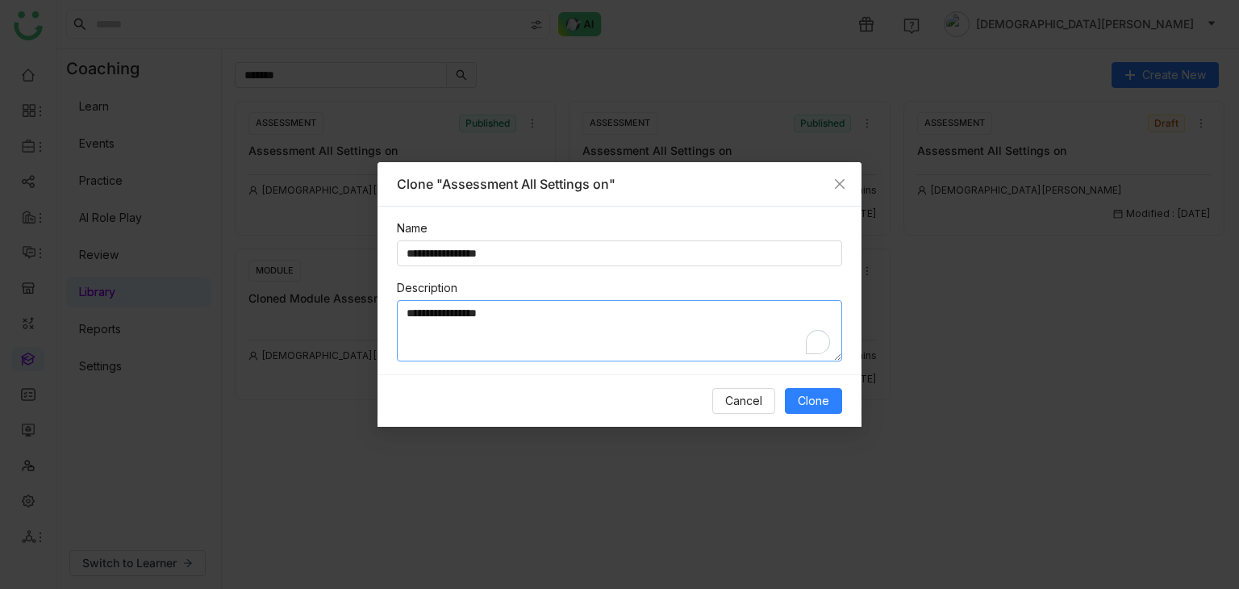
paste textarea "**********"
type textarea "**********"
click at [797, 393] on span "Clone" at bounding box center [812, 401] width 31 height 18
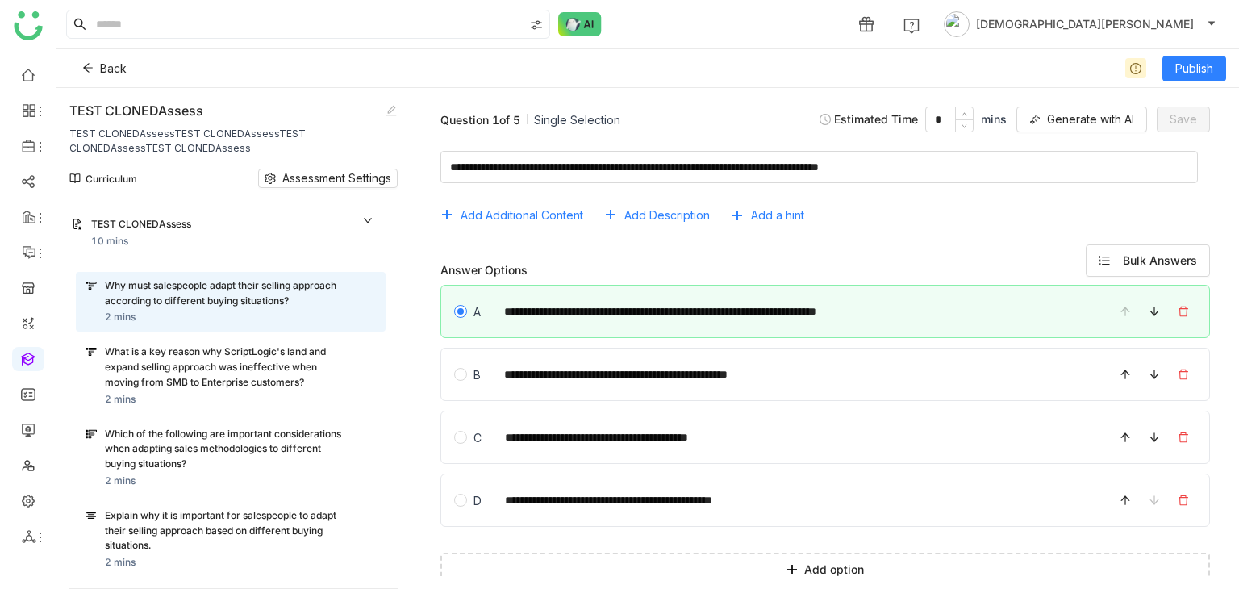
drag, startPoint x: 200, startPoint y: 129, endPoint x: 81, endPoint y: 123, distance: 119.5
click at [81, 123] on div "TEST CLONEDAssess TEST CLONEDAssessTEST CLONEDAssessTEST CLONEDAssessTEST CLONE…" at bounding box center [226, 128] width 314 height 55
click at [174, 116] on div "TEST CLONEDAssess" at bounding box center [226, 110] width 314 height 19
click at [93, 62] on icon at bounding box center [87, 67] width 11 height 11
